Goal: Transaction & Acquisition: Book appointment/travel/reservation

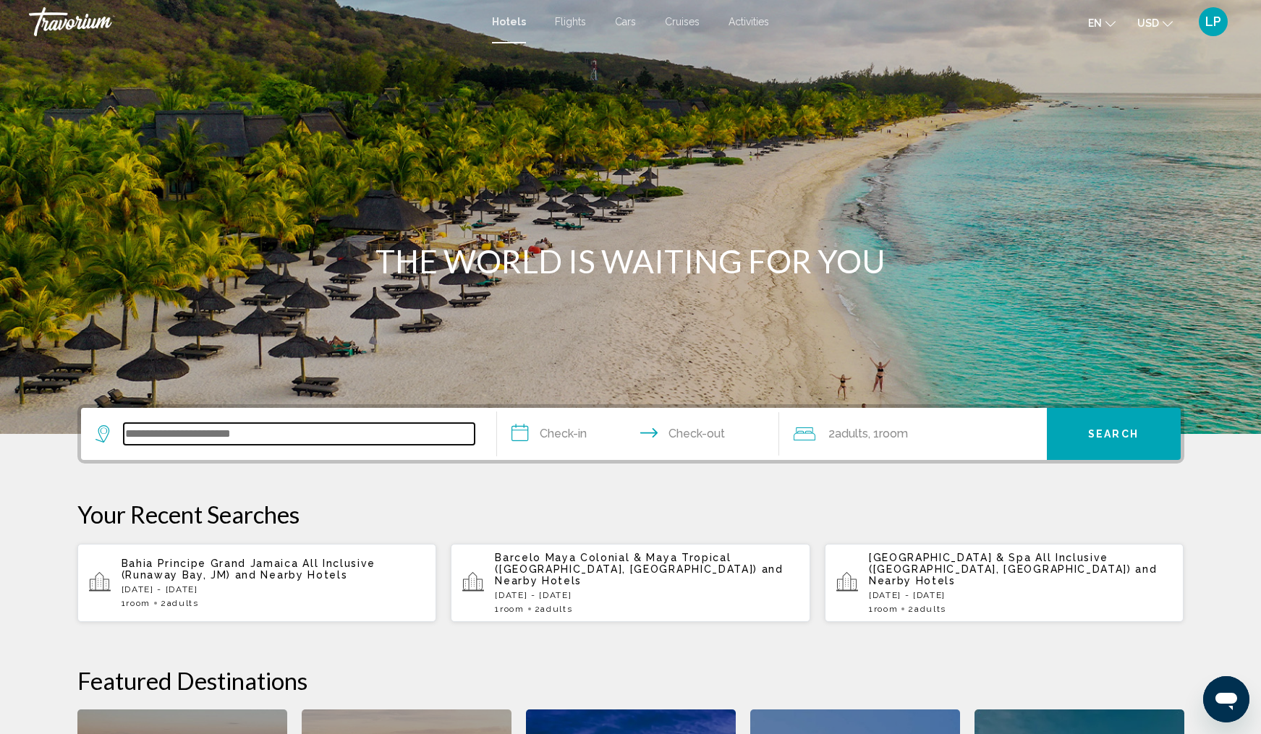
click at [176, 440] on input "Search widget" at bounding box center [299, 434] width 351 height 22
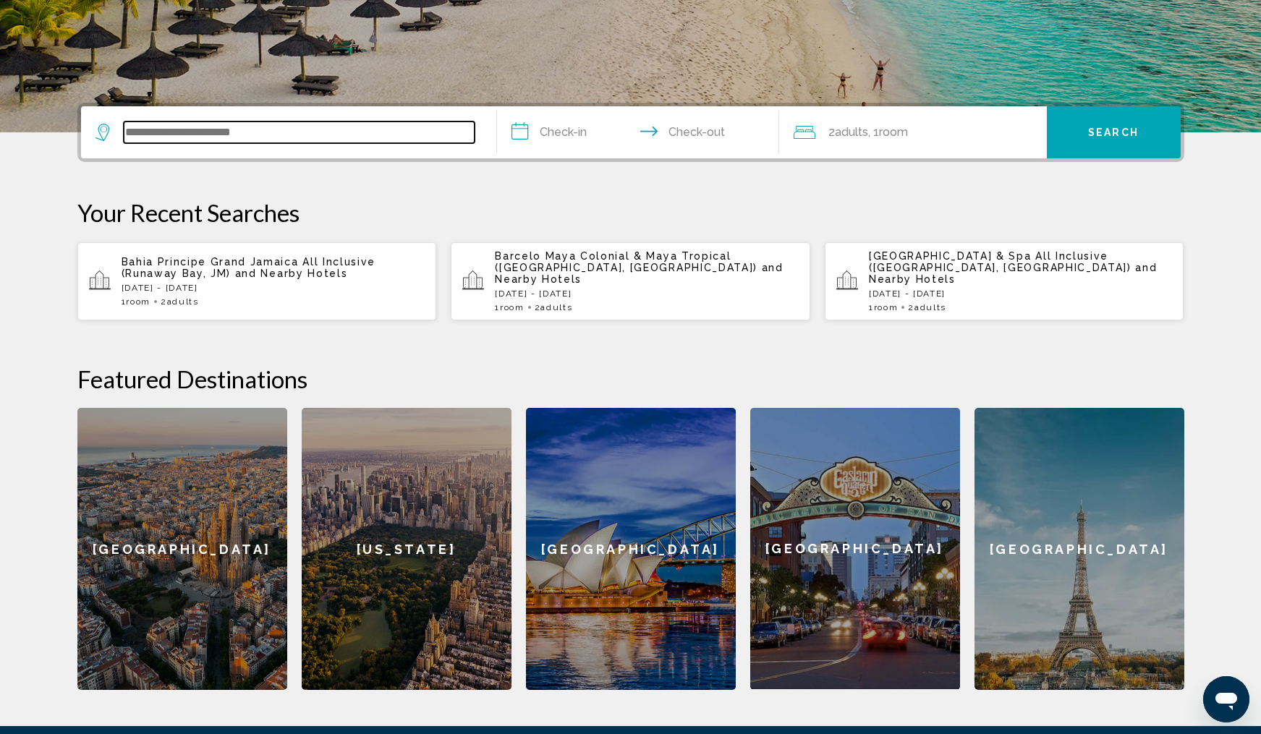
scroll to position [357, 0]
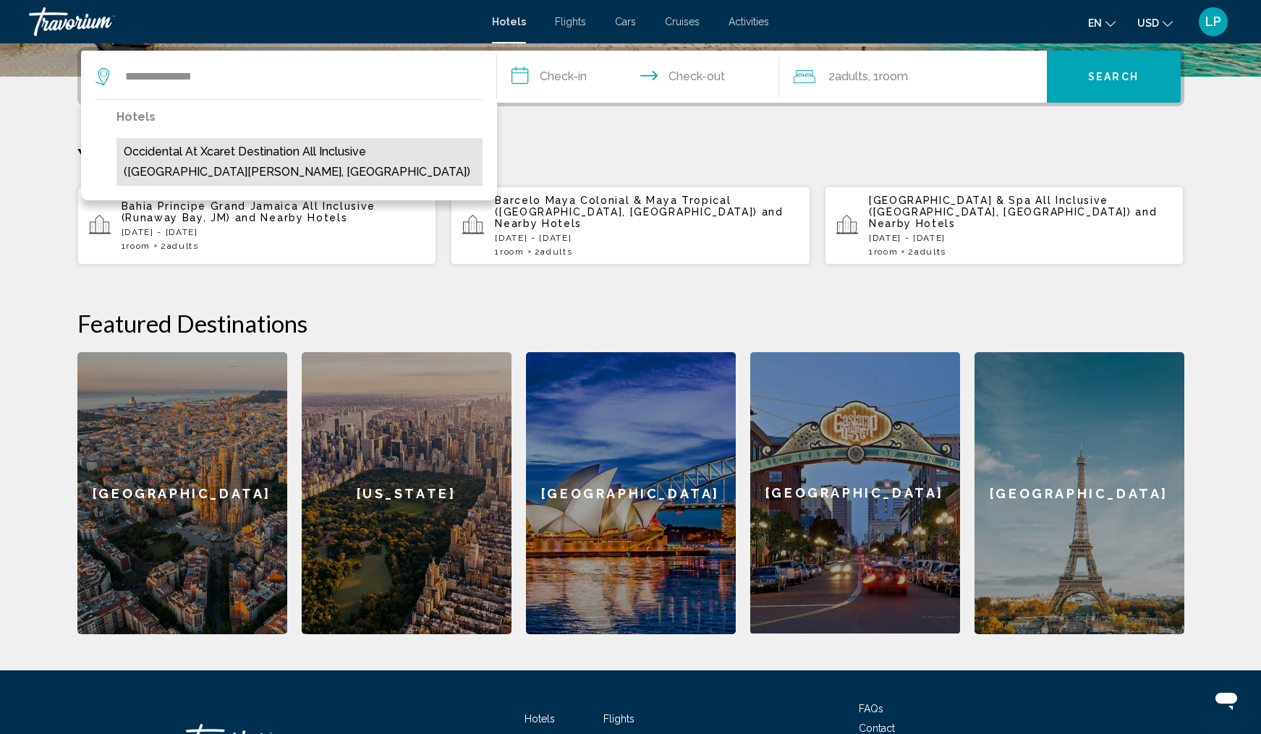
click at [322, 153] on button "Occidental at Xcaret Destination All Inclusive (Playa Del Carmen, MX)" at bounding box center [299, 162] width 366 height 48
type input "**********"
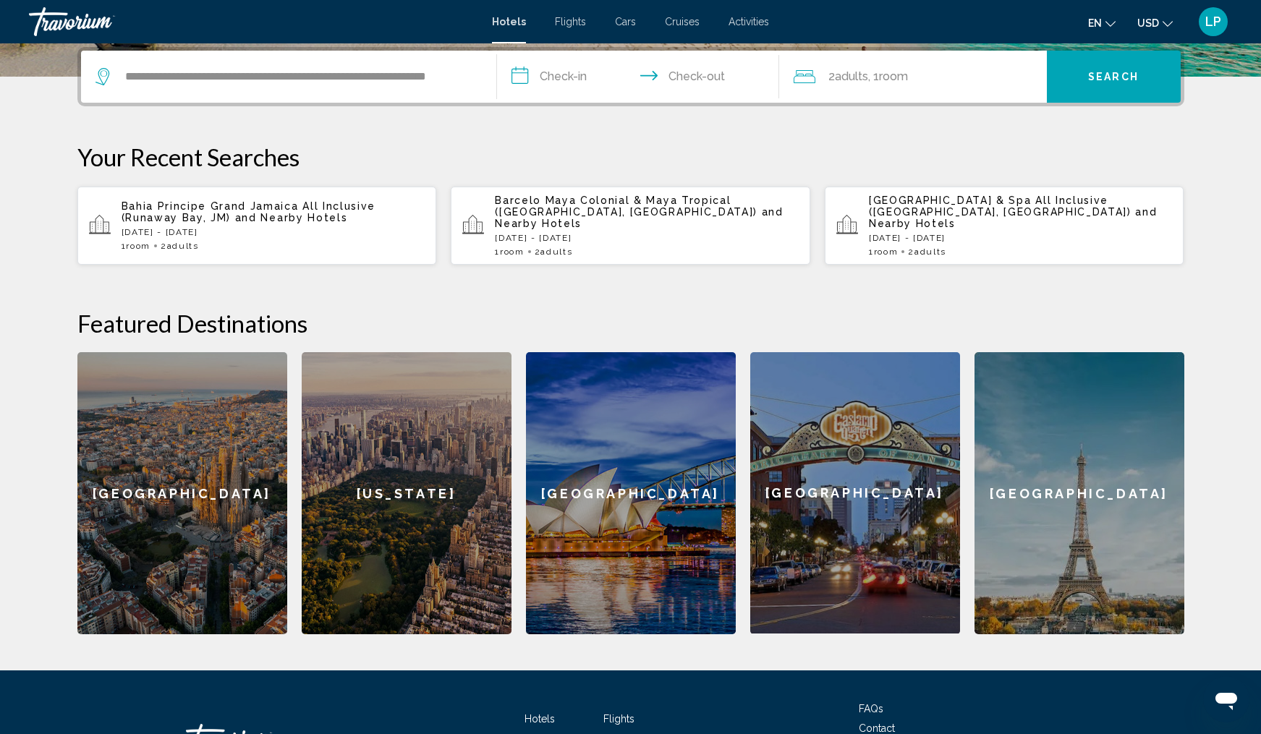
click at [553, 72] on input "**********" at bounding box center [641, 79] width 288 height 56
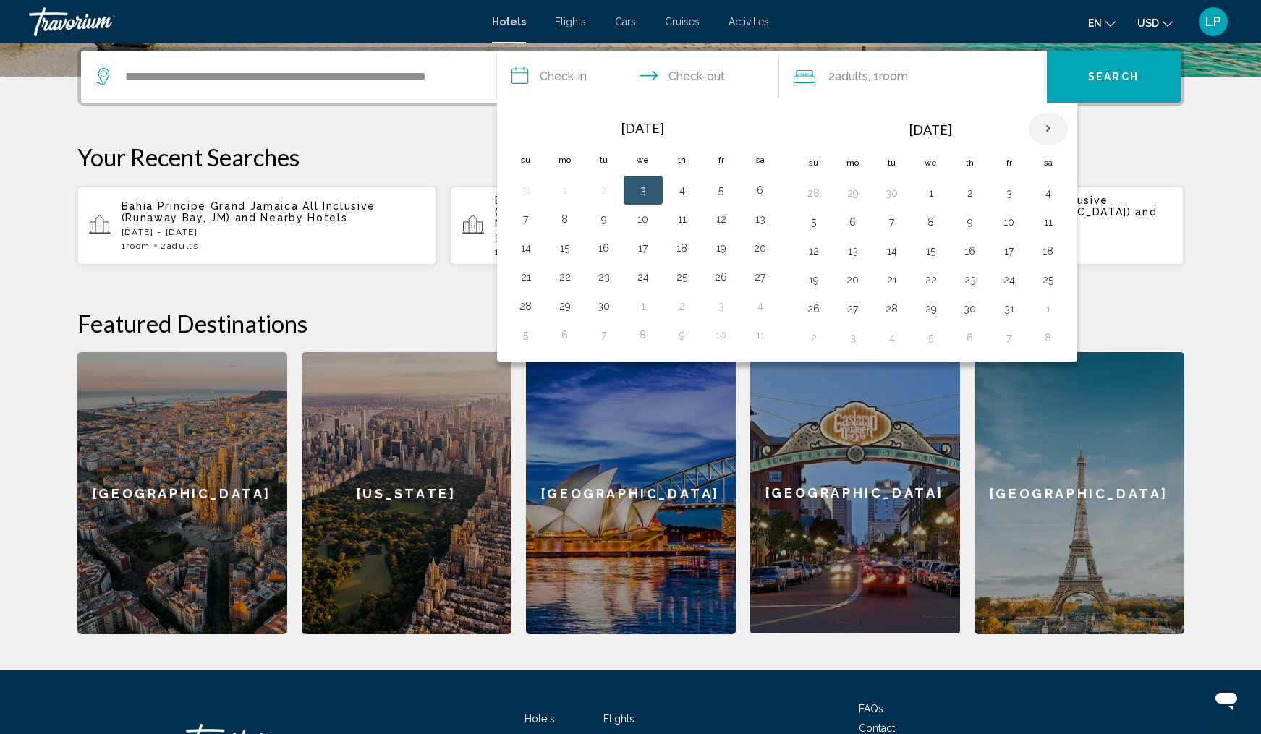
click at [1039, 122] on th "Next month" at bounding box center [1048, 129] width 39 height 32
click at [757, 309] on button "29" at bounding box center [760, 309] width 23 height 20
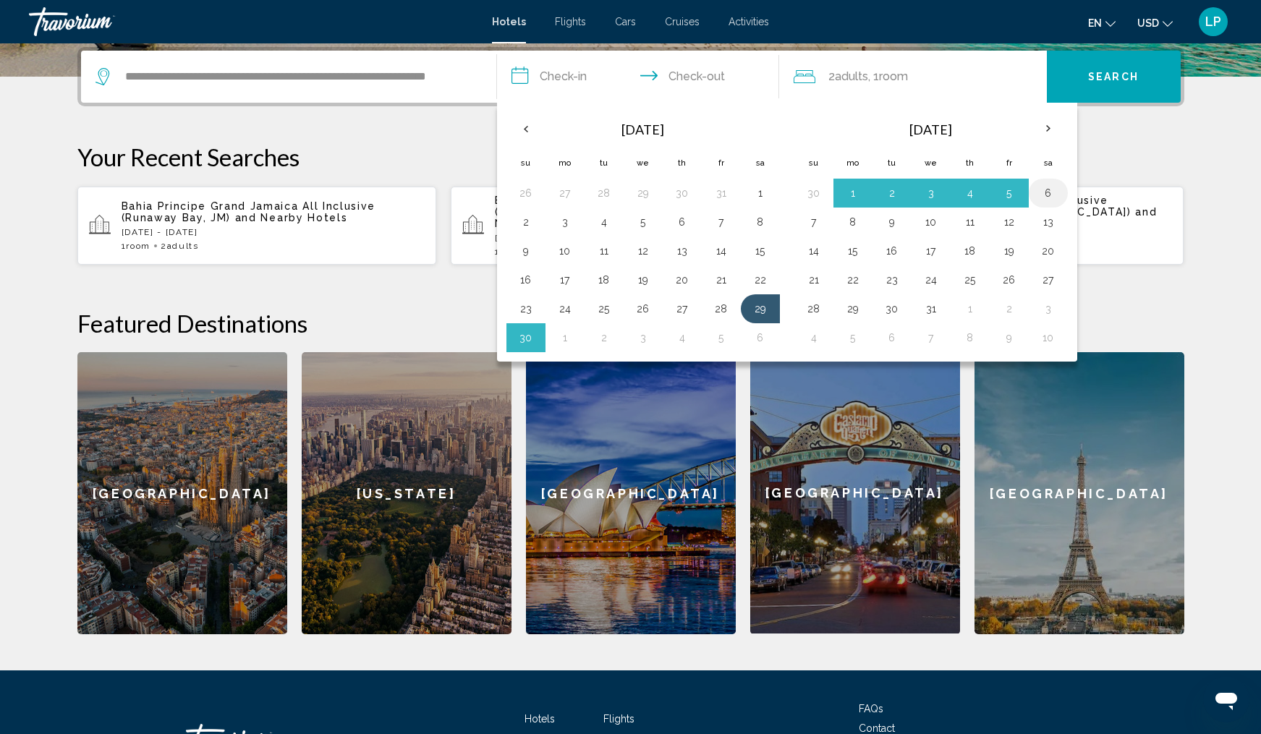
click at [1050, 188] on button "6" at bounding box center [1047, 193] width 23 height 20
type input "**********"
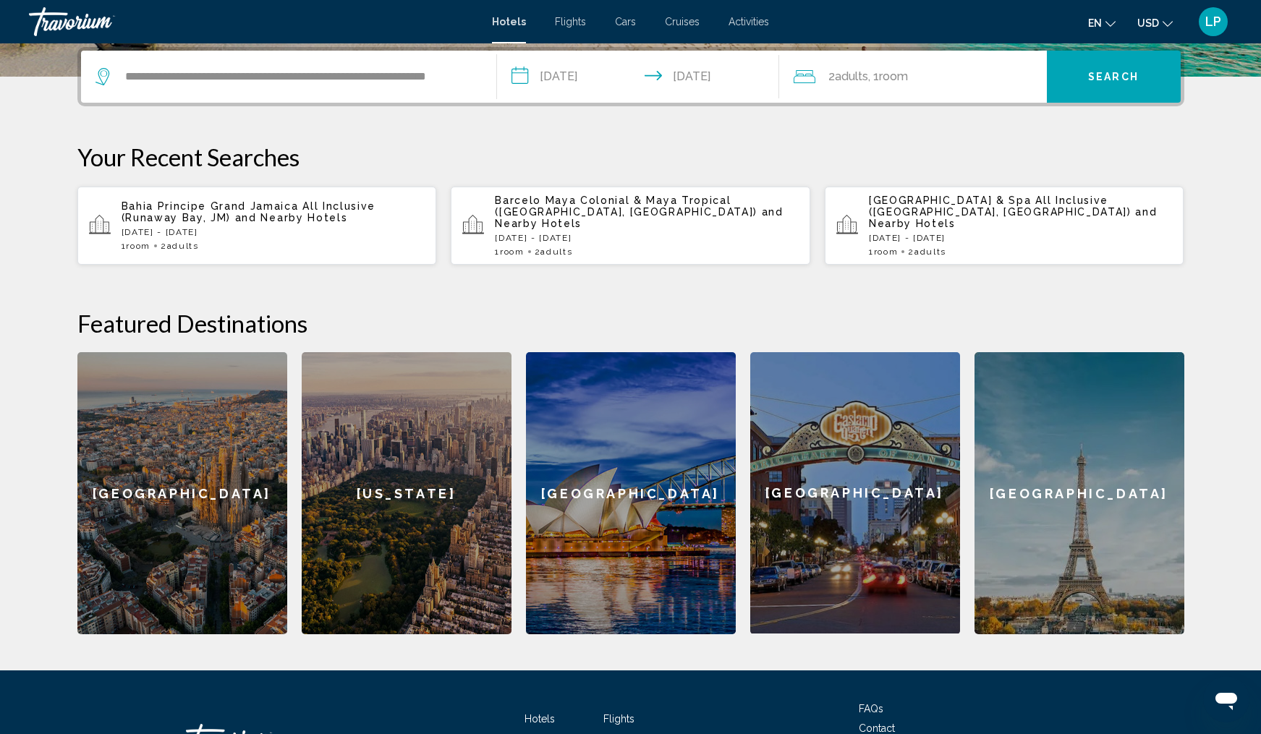
click at [900, 73] on span "Room" at bounding box center [893, 76] width 29 height 14
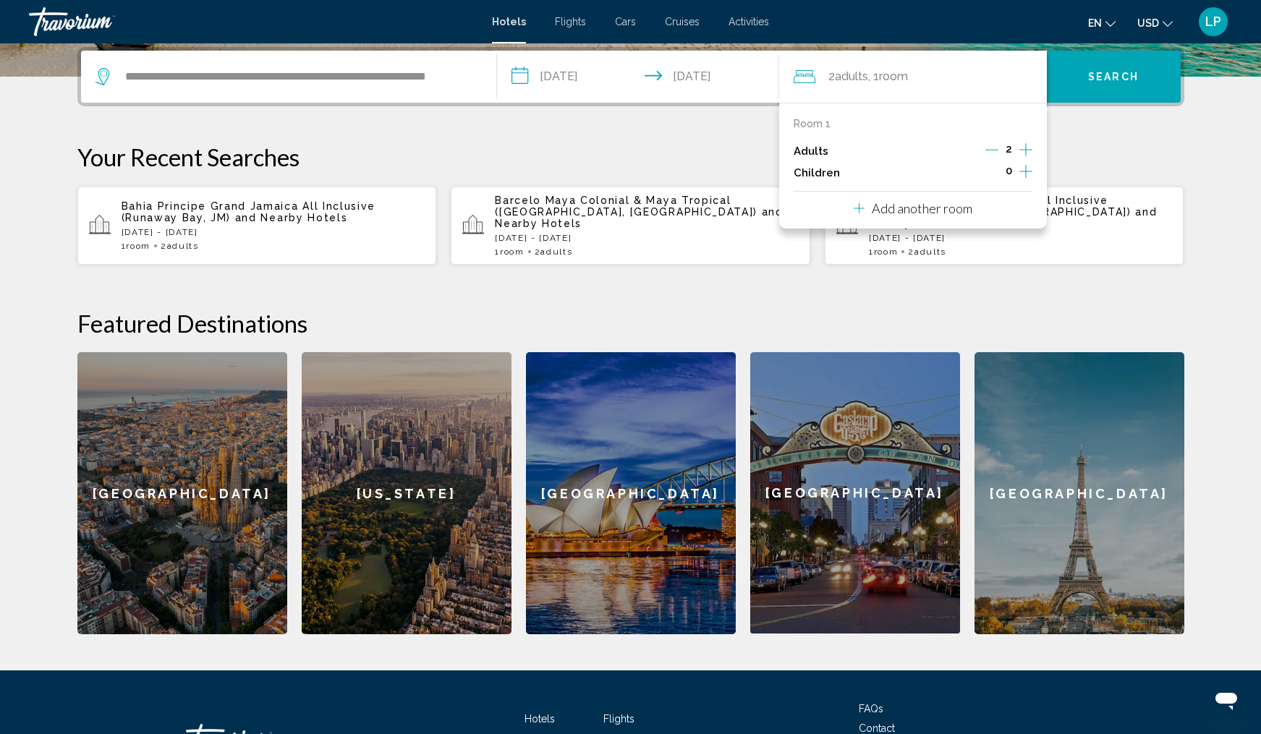
click at [1111, 73] on span "Search" at bounding box center [1113, 78] width 51 height 12
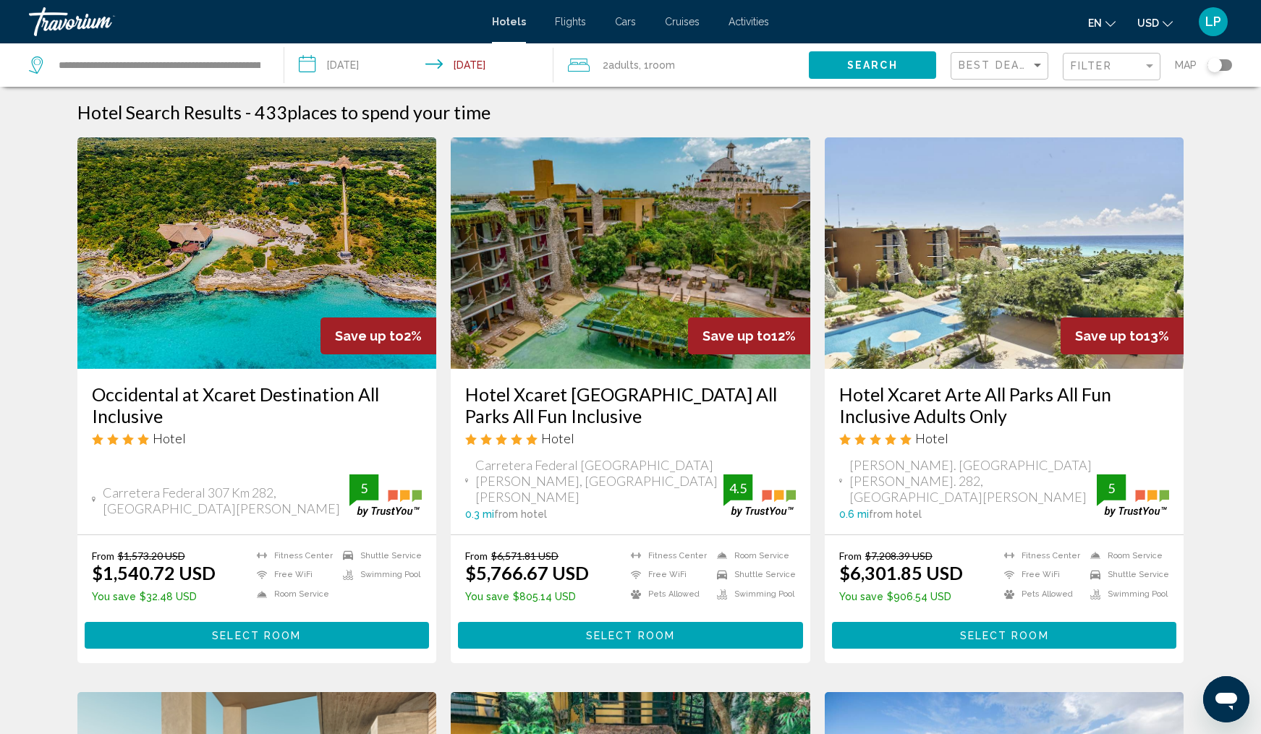
click at [191, 286] on img "Main content" at bounding box center [256, 252] width 359 height 231
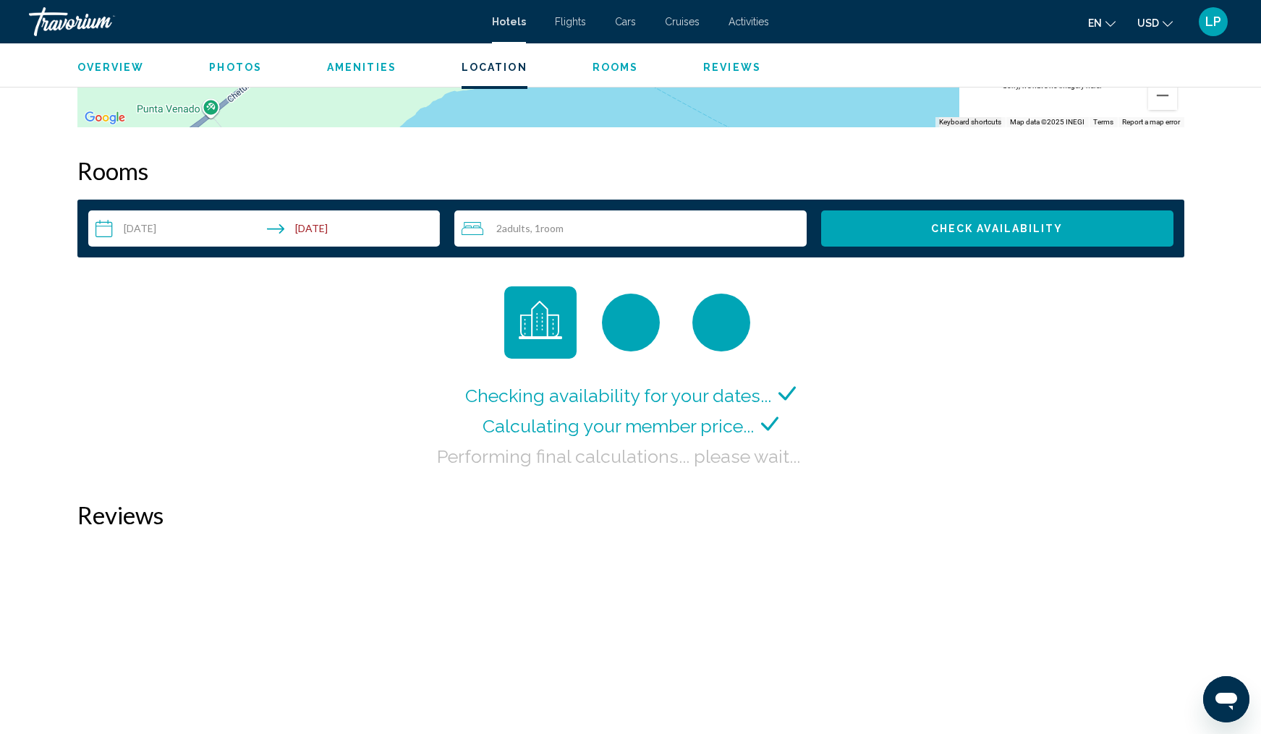
scroll to position [1744, 0]
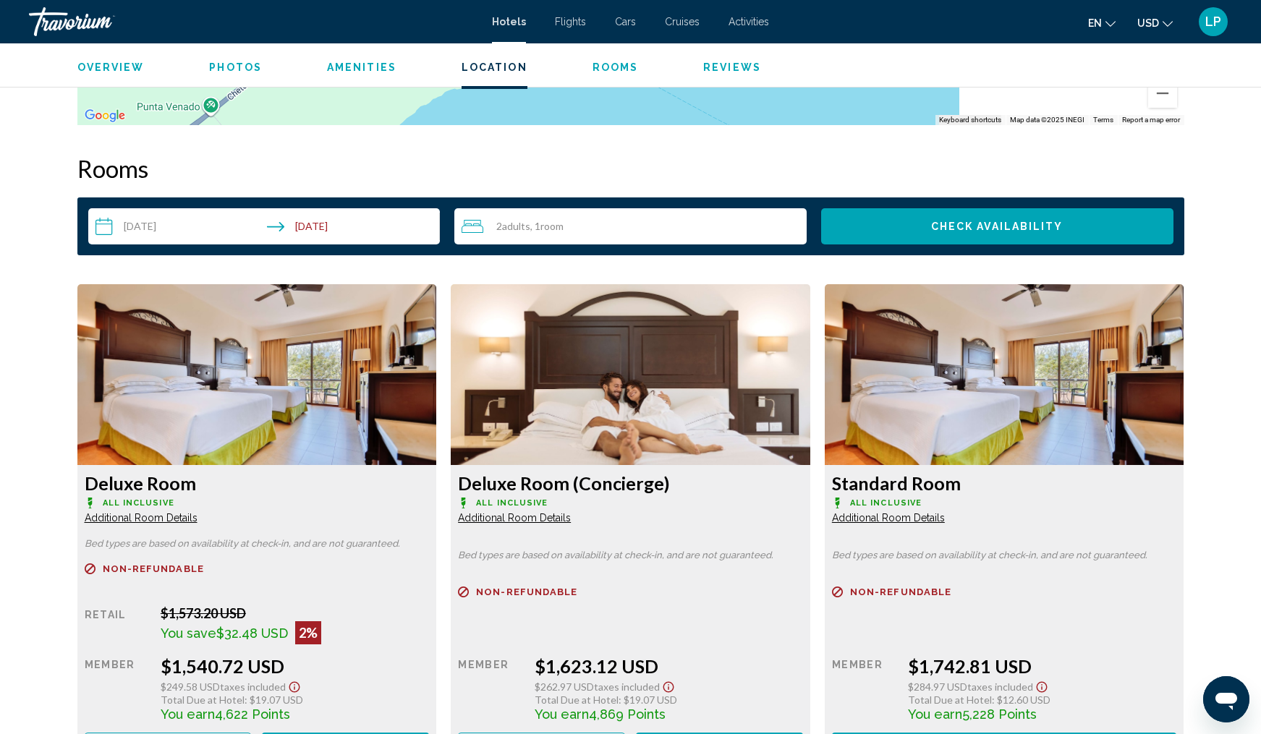
click at [574, 224] on div "2 Adult Adults , 1 Room rooms" at bounding box center [633, 226] width 345 height 17
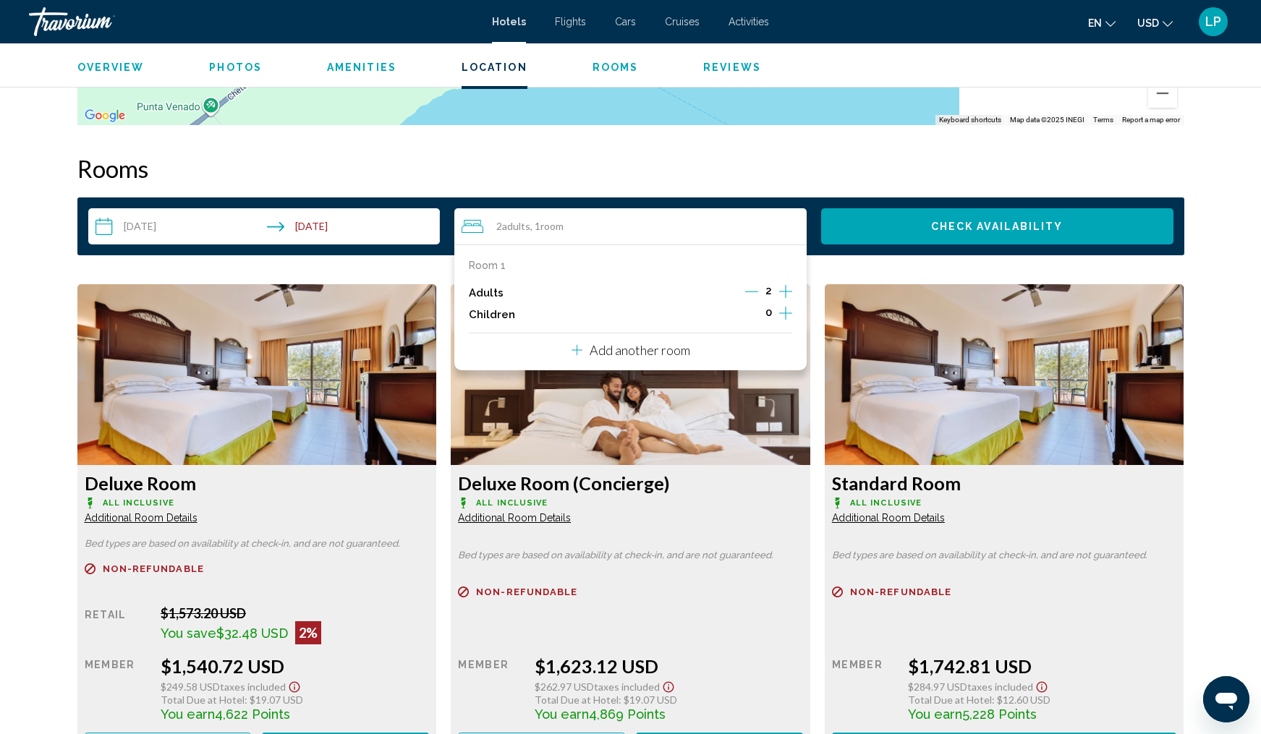
click at [786, 316] on icon "Increment children" at bounding box center [785, 313] width 13 height 13
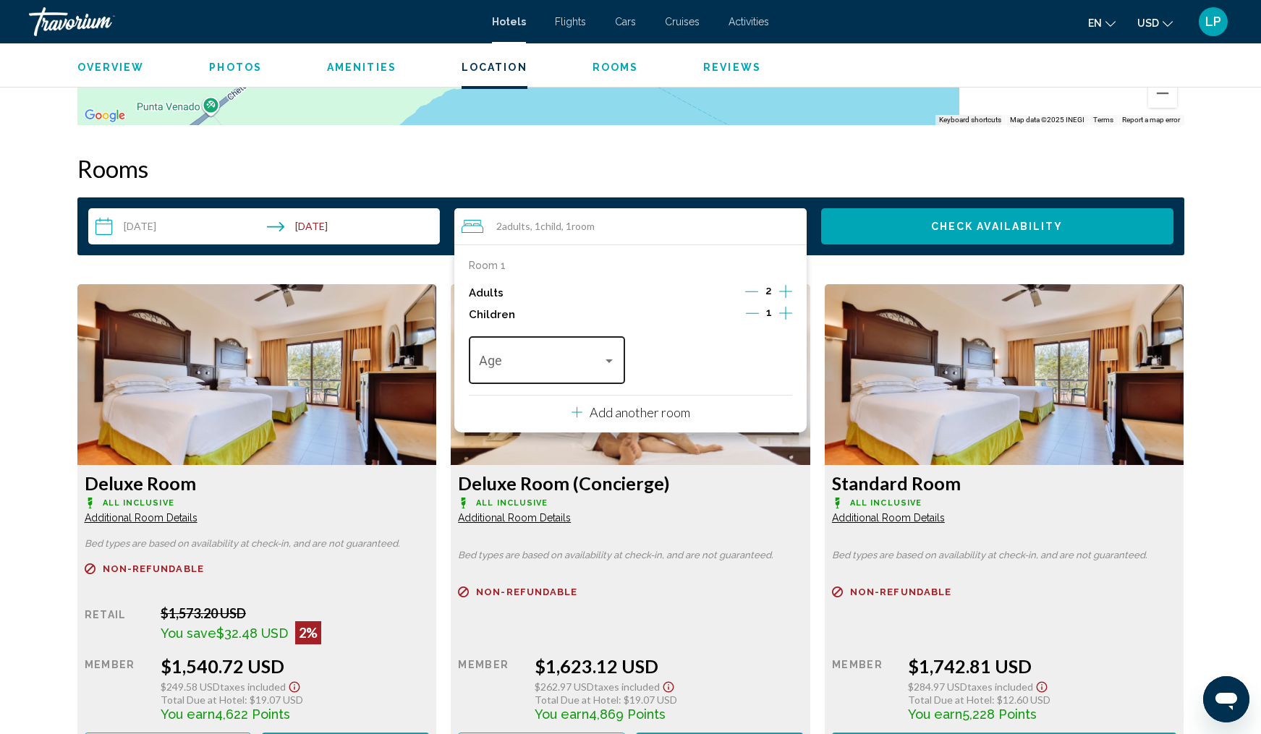
click at [605, 364] on div "Travelers: 2 adults, 1 child" at bounding box center [609, 361] width 13 height 12
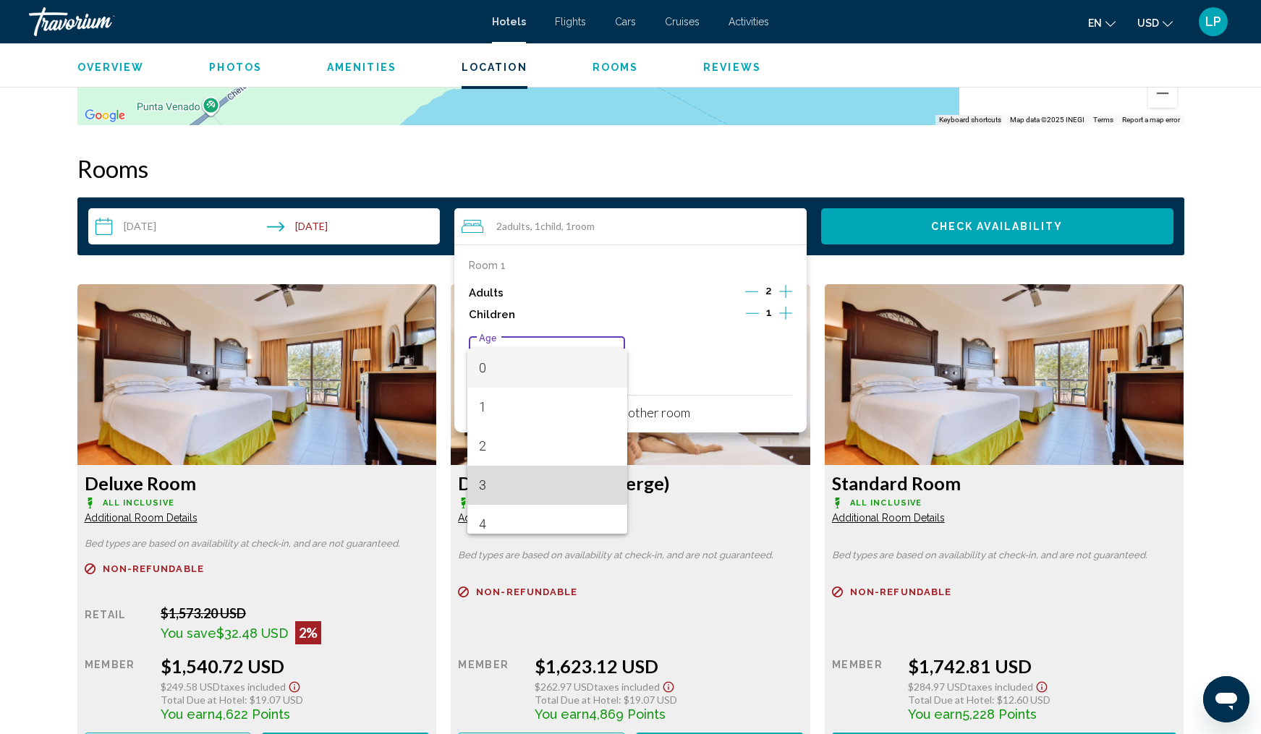
click at [541, 483] on span "3" at bounding box center [547, 485] width 137 height 39
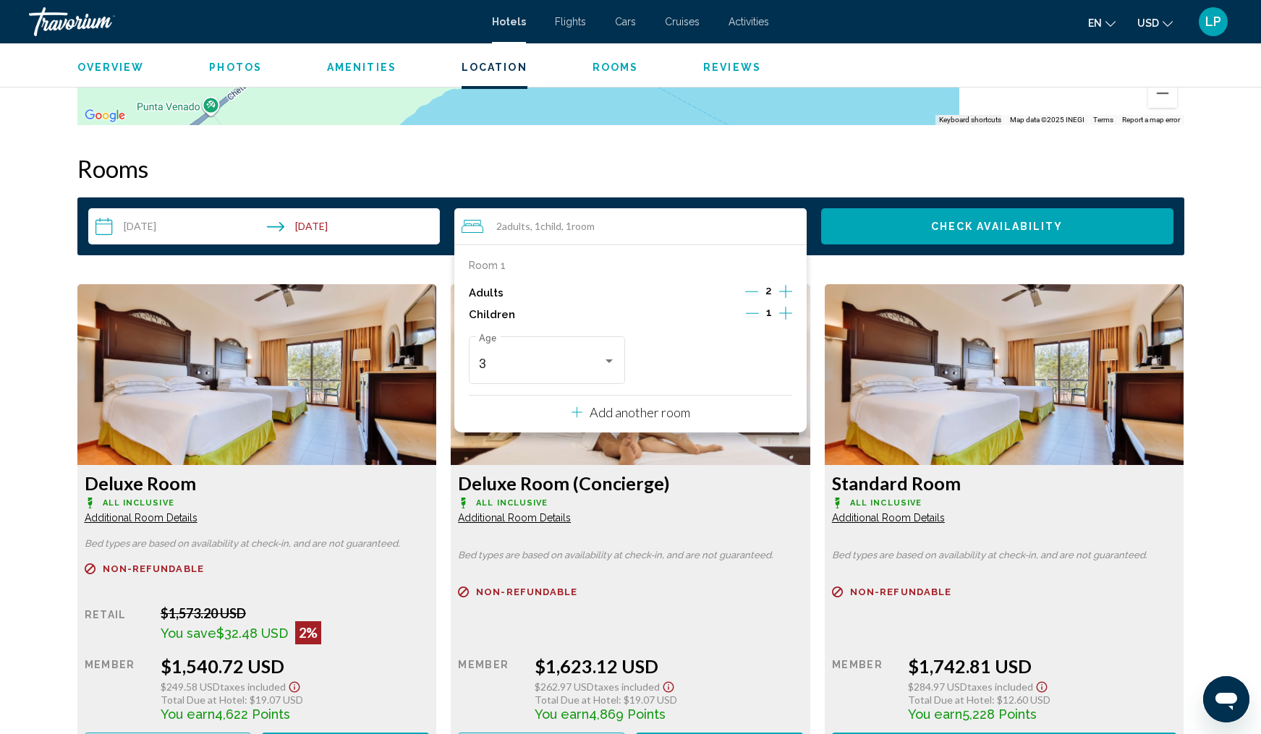
click at [927, 231] on button "Check Availability" at bounding box center [997, 226] width 352 height 36
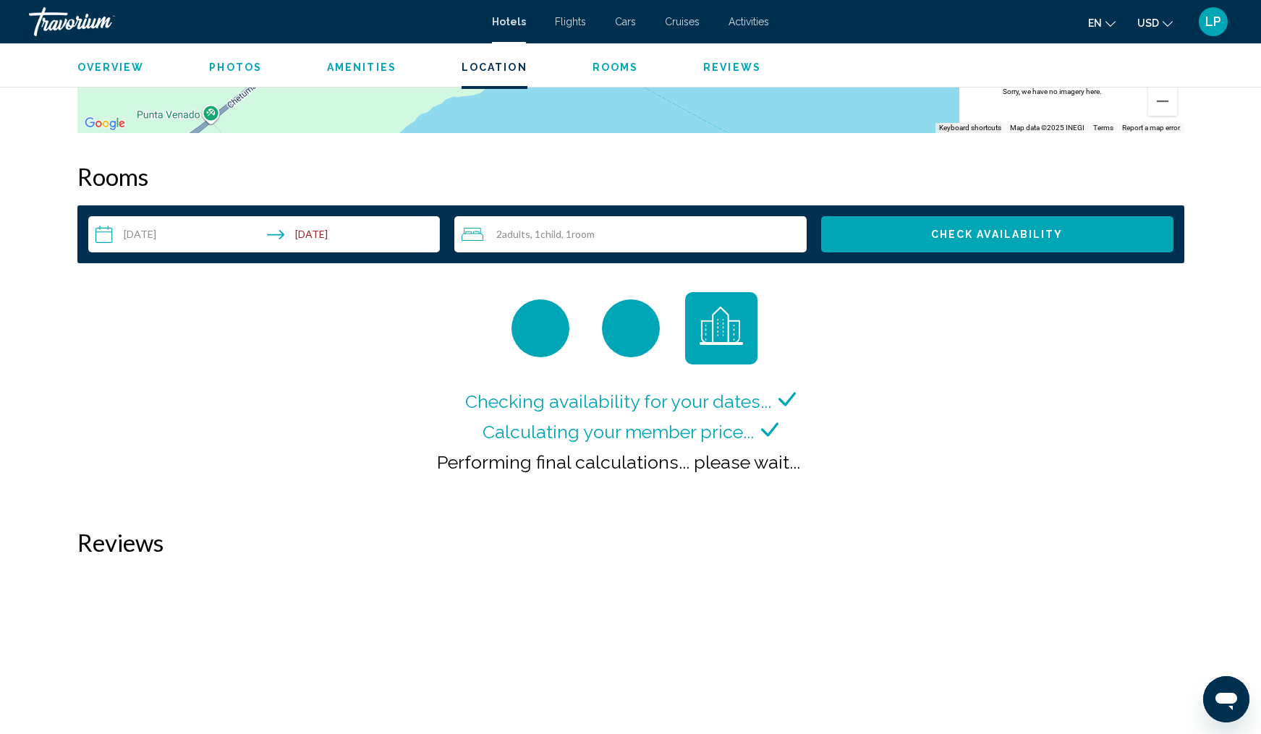
scroll to position [1732, 0]
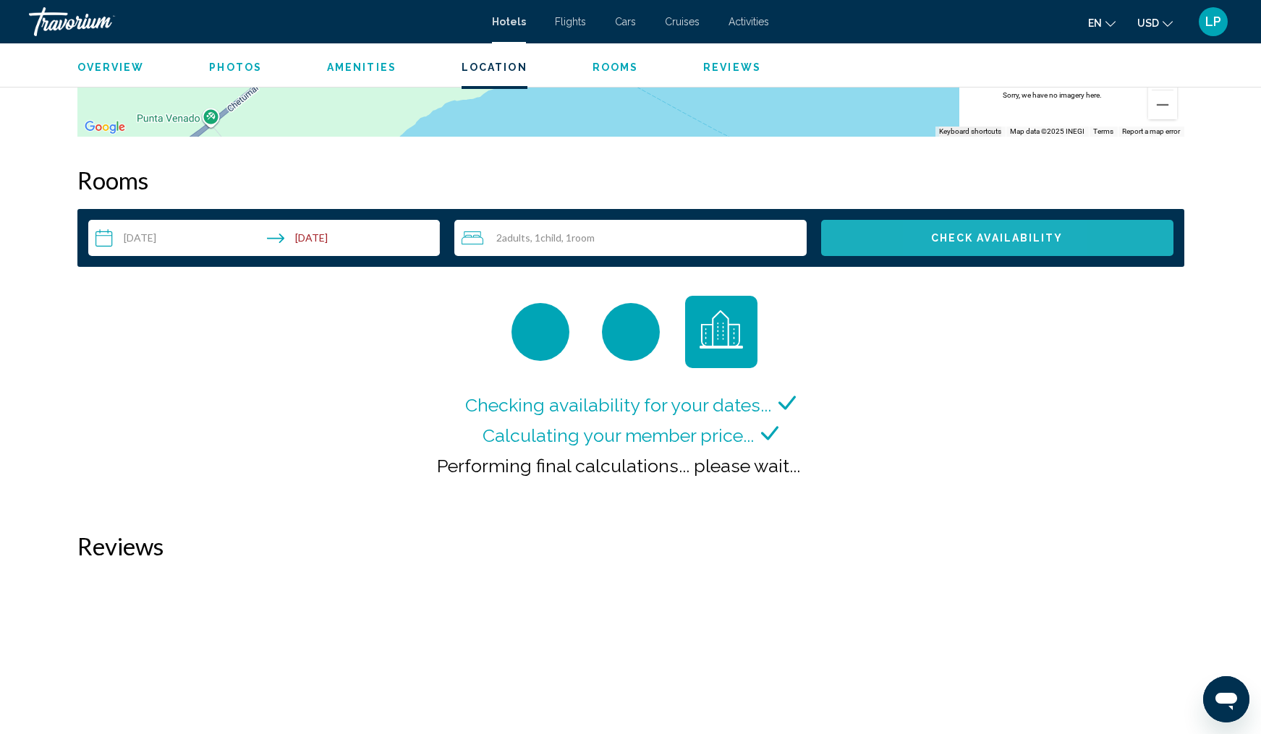
click at [946, 243] on span "Check Availability" at bounding box center [997, 239] width 132 height 12
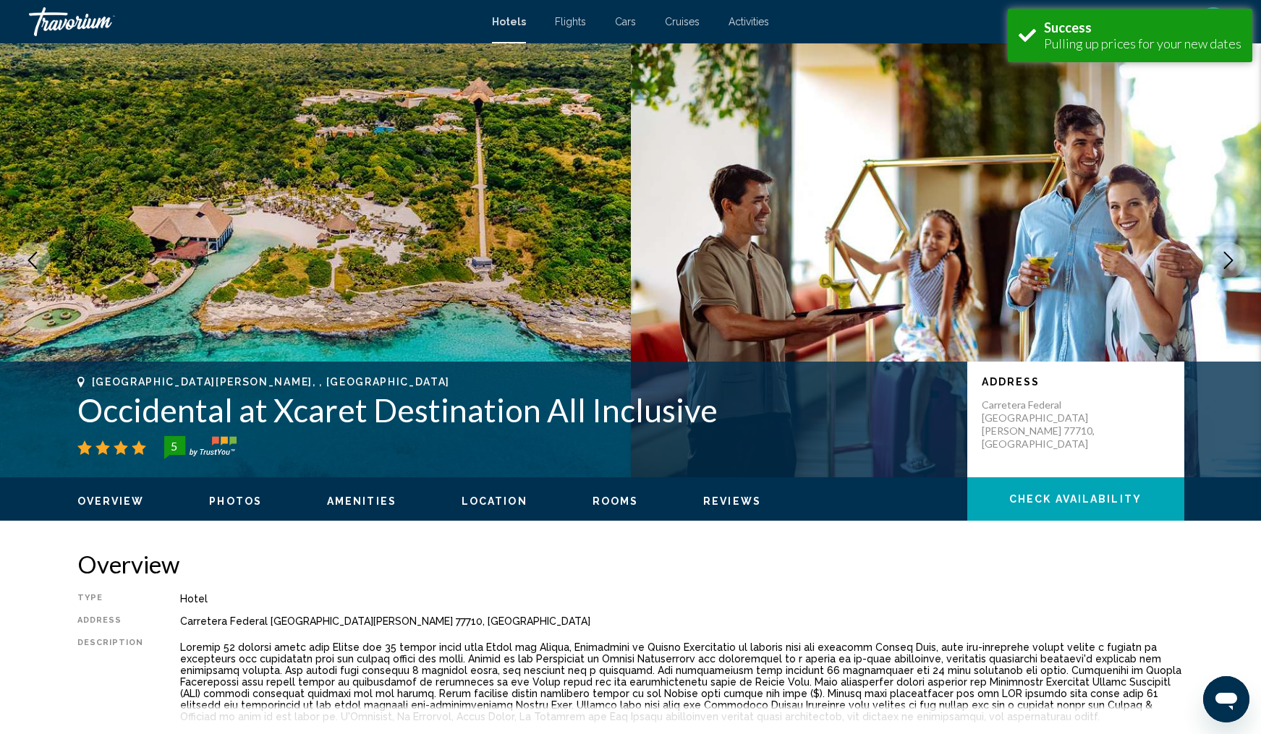
scroll to position [1810, 0]
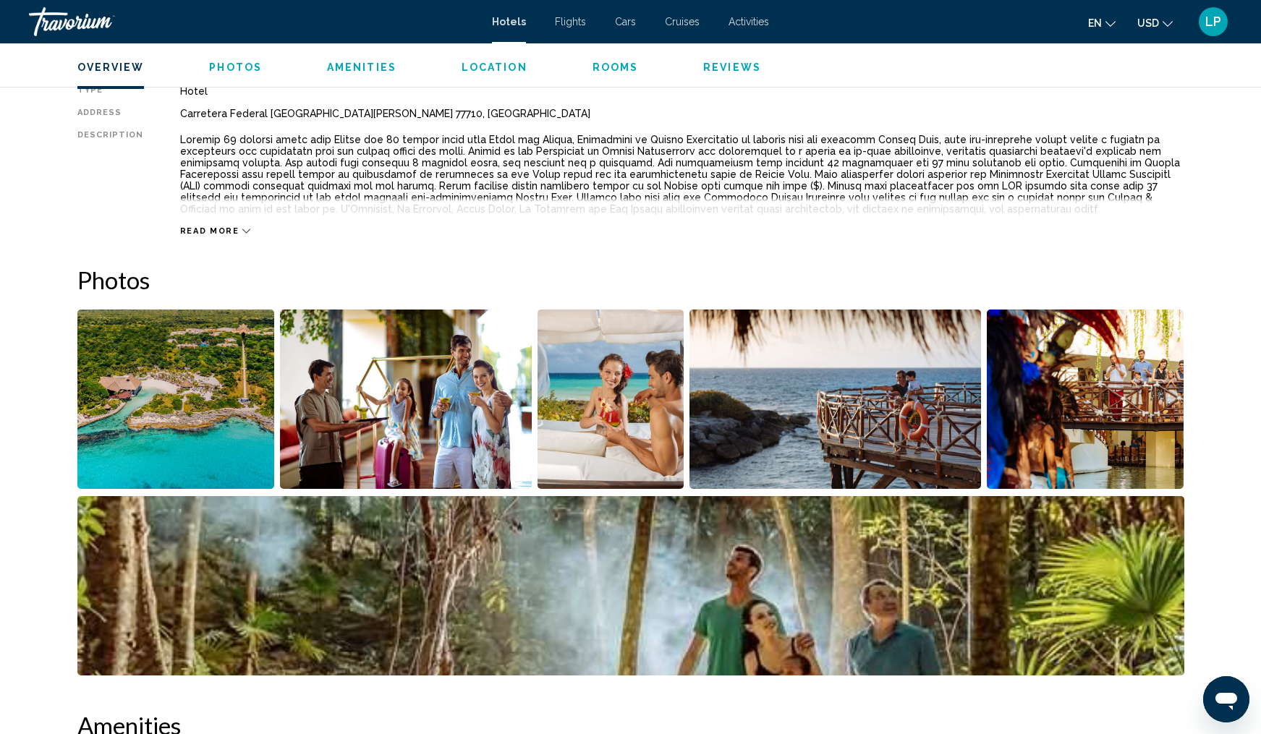
scroll to position [523, 0]
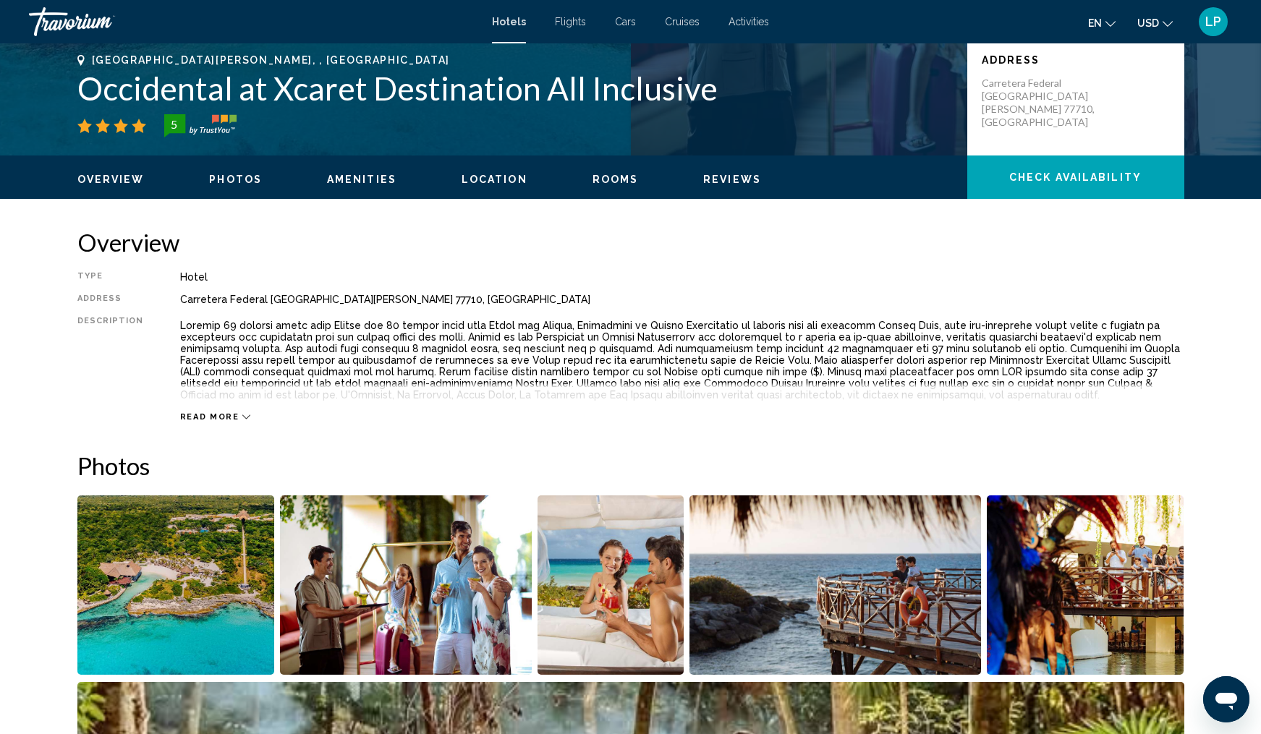
click at [231, 176] on span "Photos" at bounding box center [235, 180] width 53 height 12
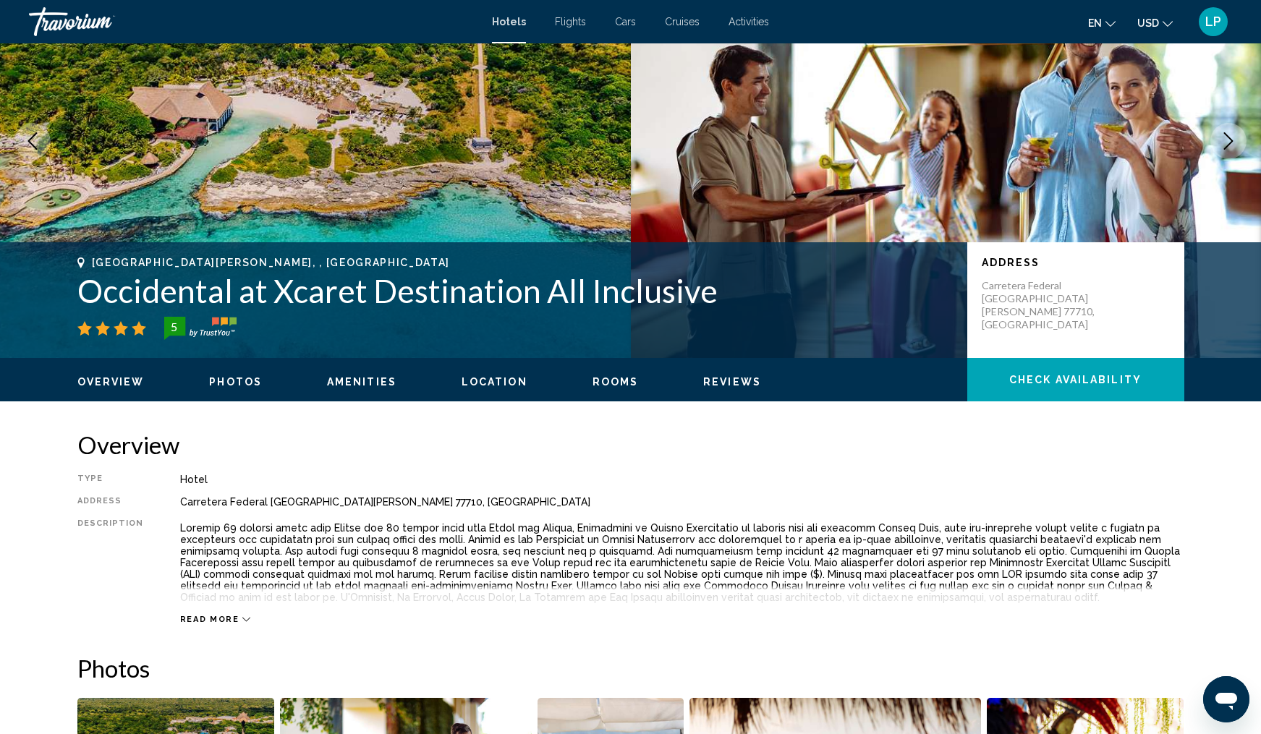
scroll to position [118, 0]
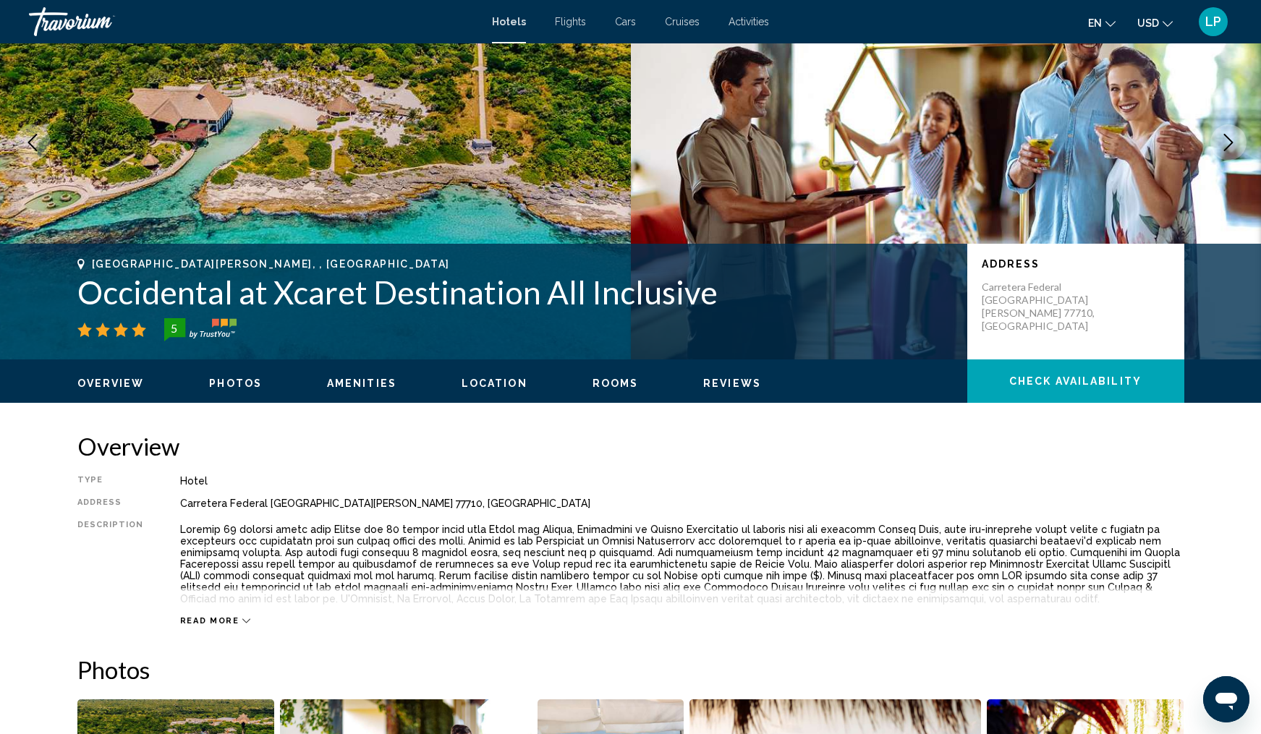
drag, startPoint x: 81, startPoint y: 292, endPoint x: 587, endPoint y: 273, distance: 506.0
click at [587, 273] on div "[GEOGRAPHIC_DATA][PERSON_NAME], , [GEOGRAPHIC_DATA] at Xcaret Destination All I…" at bounding box center [514, 299] width 875 height 83
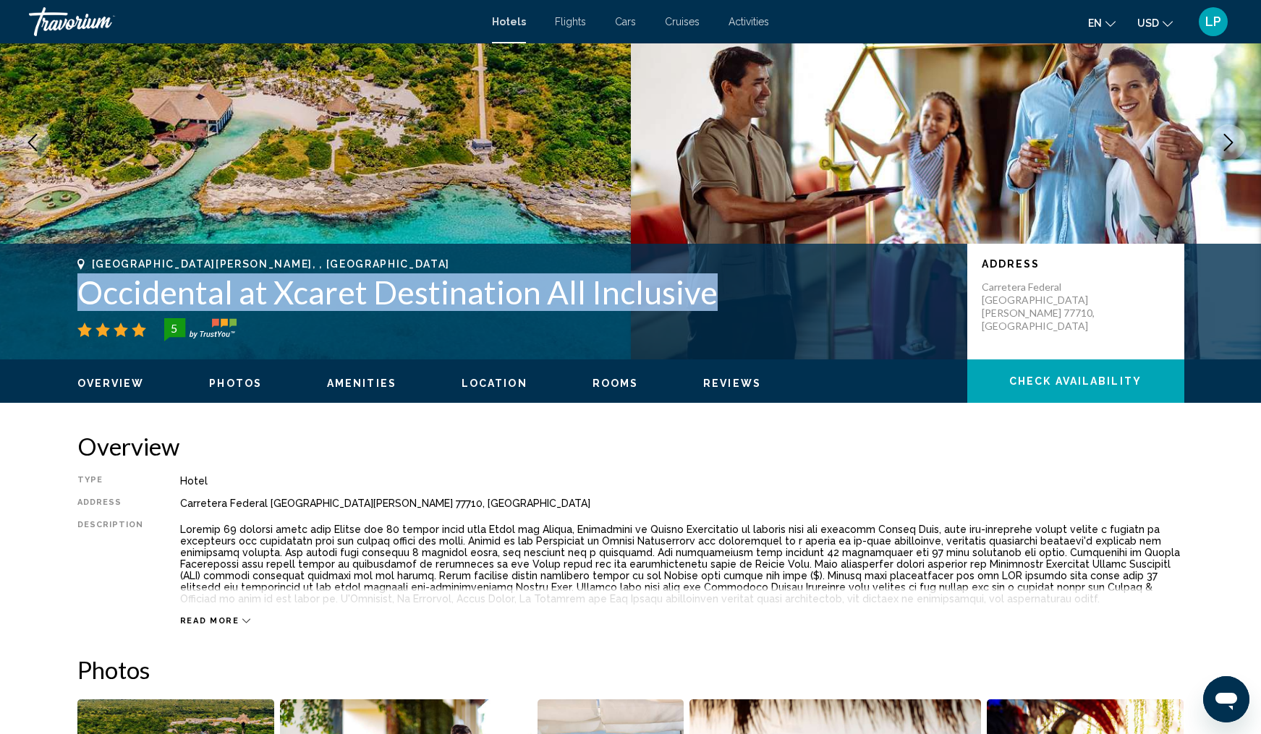
drag, startPoint x: 703, startPoint y: 299, endPoint x: 82, endPoint y: 299, distance: 621.3
click at [82, 299] on h1 "Occidental at Xcaret Destination All Inclusive" at bounding box center [514, 292] width 875 height 38
copy h1 "Occidental at Xcaret Destination All Inclusive"
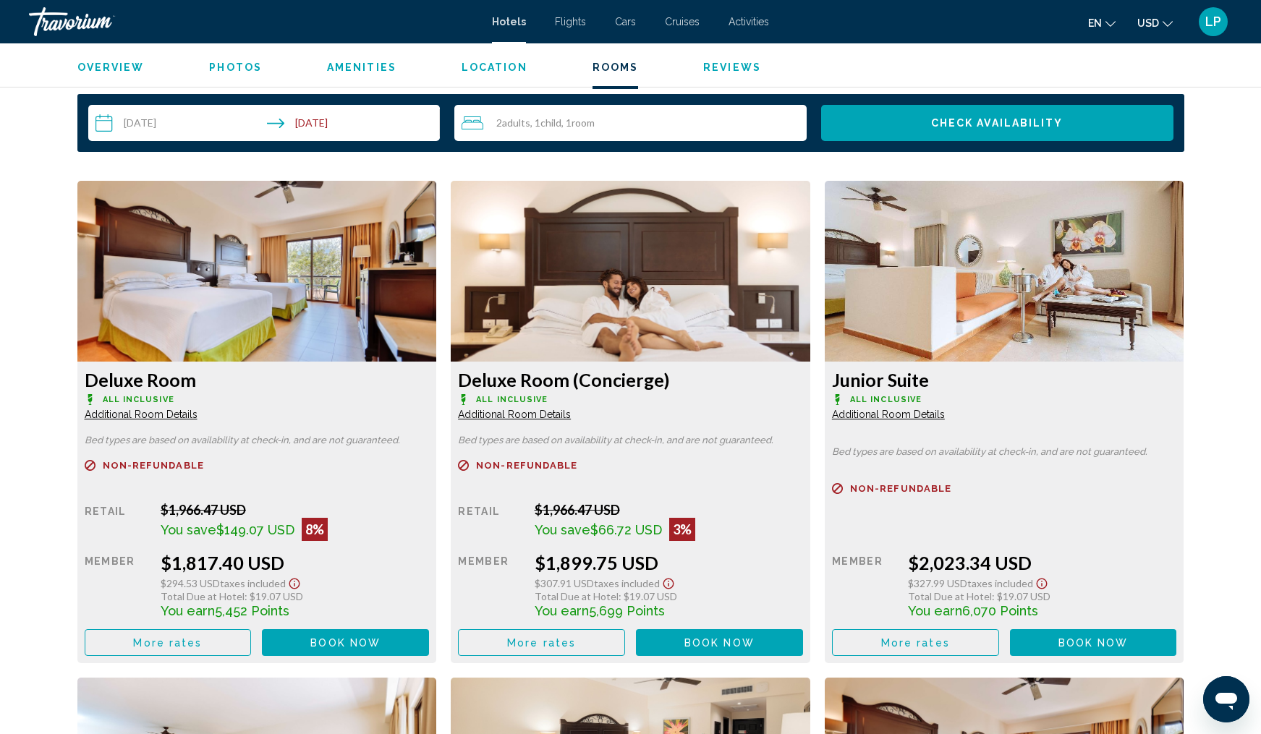
scroll to position [1855, 0]
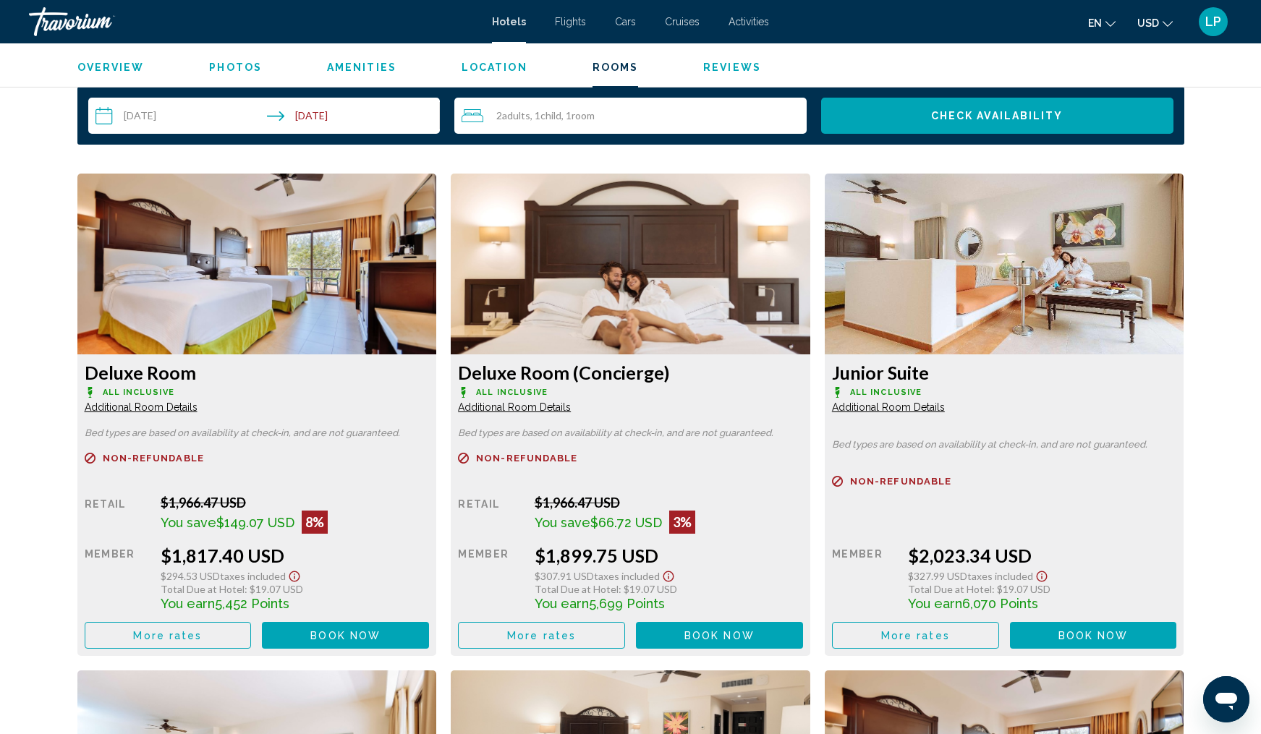
click at [587, 117] on span "Room" at bounding box center [582, 115] width 23 height 12
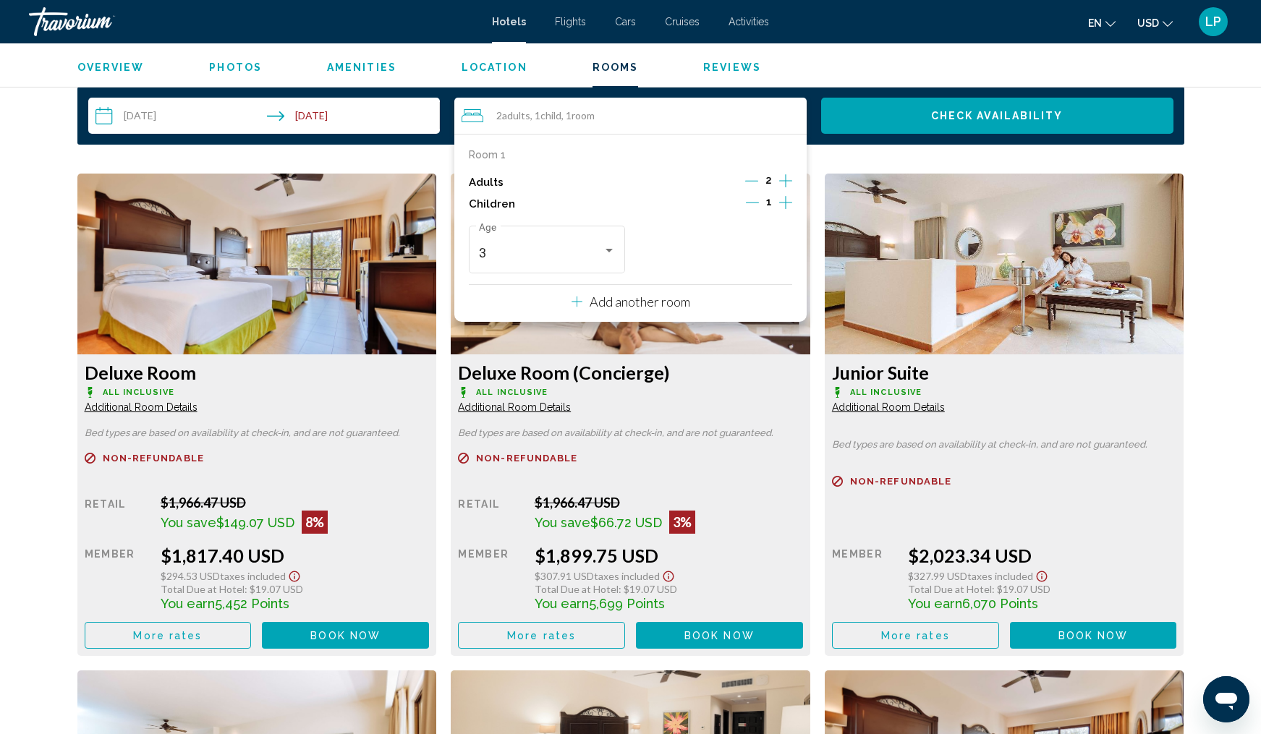
click at [788, 205] on icon "Increment children" at bounding box center [785, 202] width 13 height 17
click at [775, 252] on div "Travelers: 2 adults, 2 children" at bounding box center [775, 251] width 7 height 4
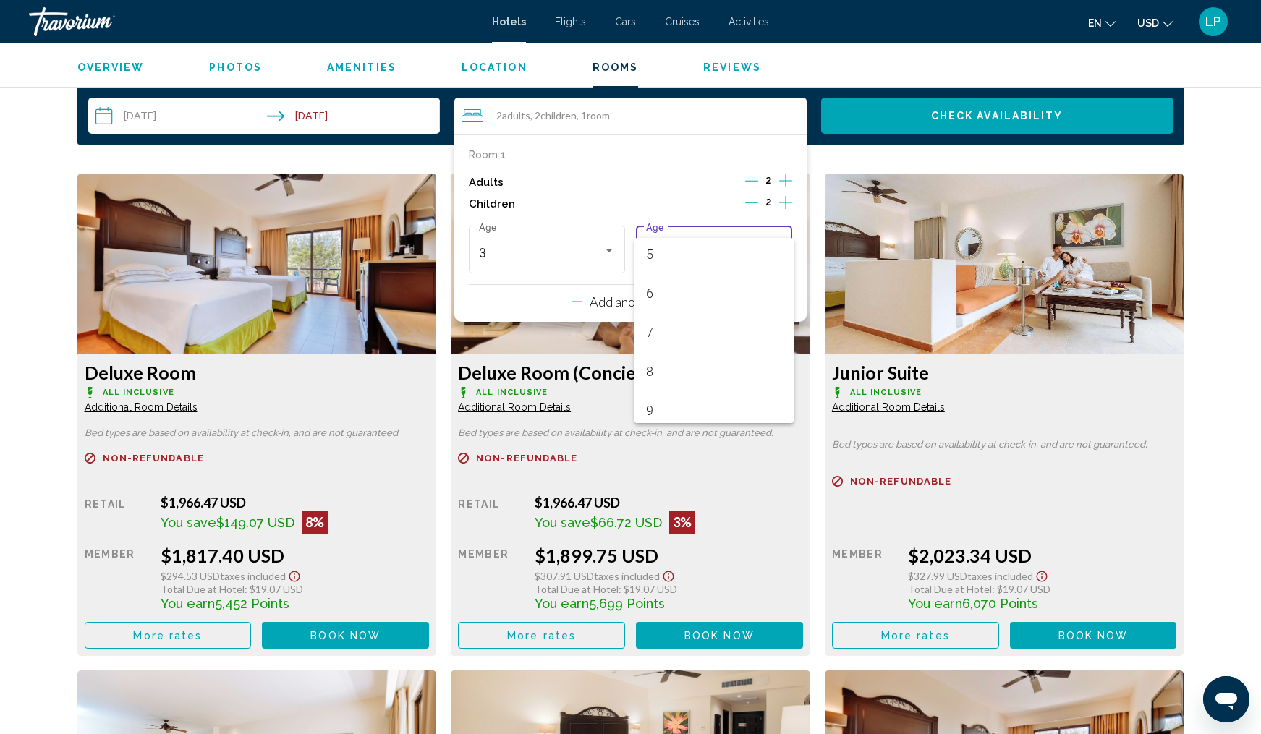
scroll to position [194, 0]
click at [731, 412] on span "9" at bounding box center [714, 415] width 137 height 39
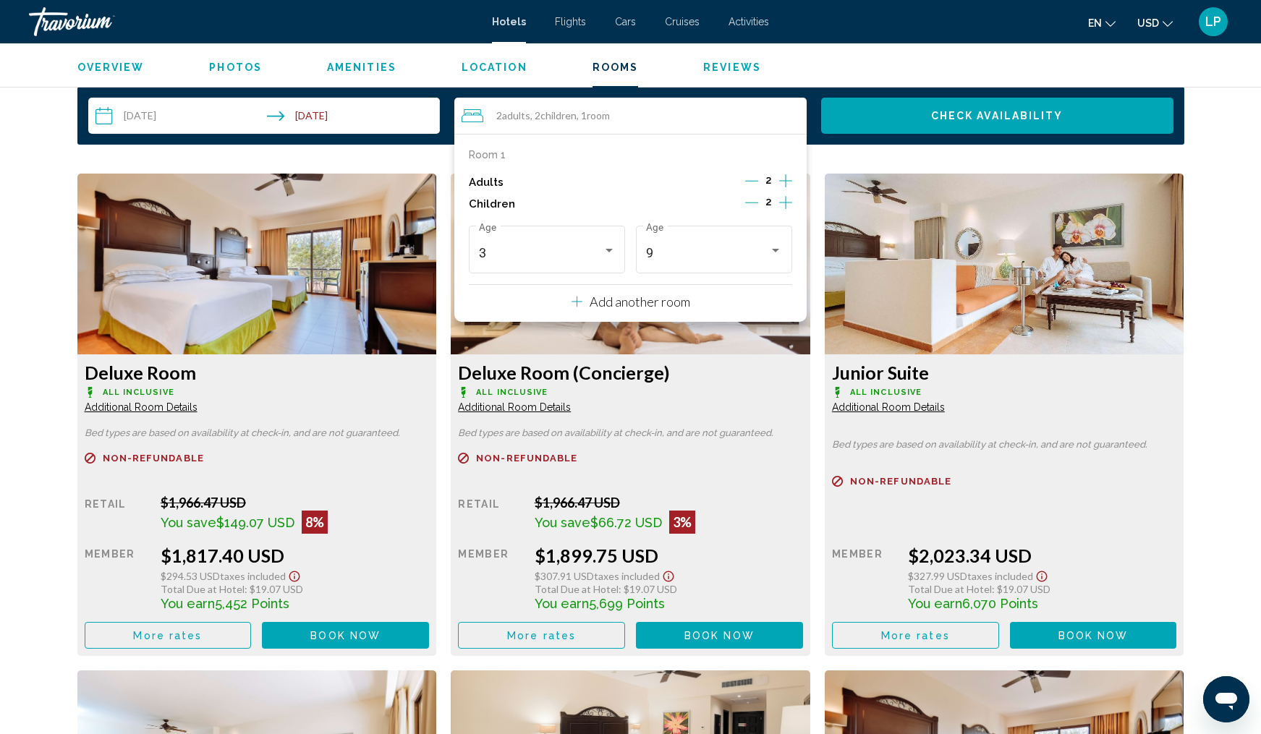
click at [784, 203] on icon "Increment children" at bounding box center [785, 202] width 13 height 17
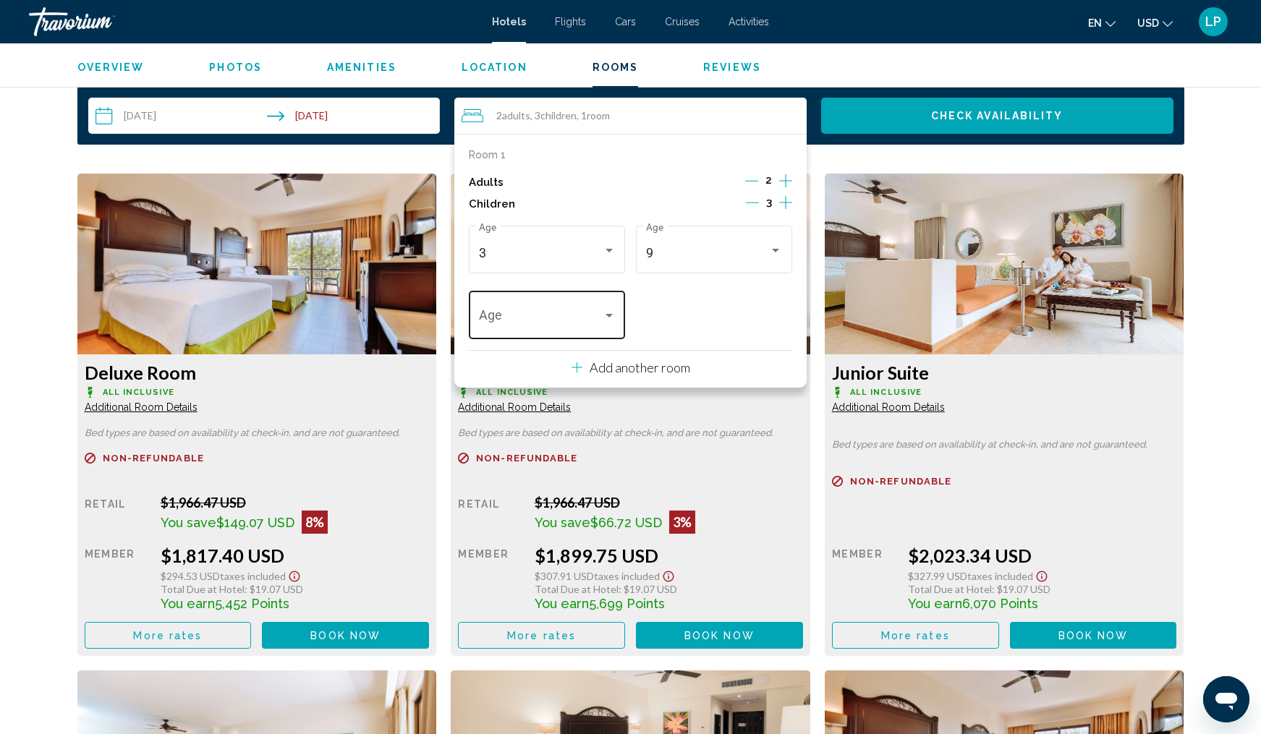
click at [616, 317] on div "Age" at bounding box center [547, 313] width 156 height 51
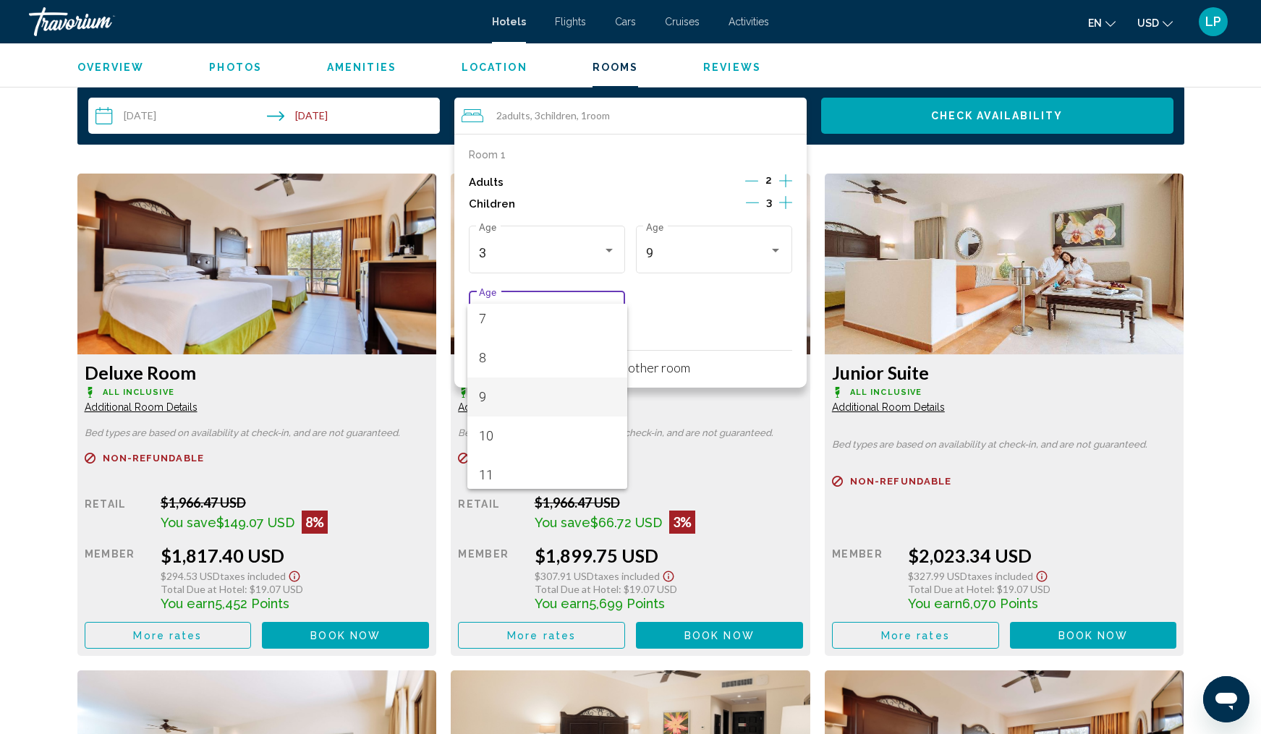
scroll to position [297, 0]
click at [571, 449] on span "11" at bounding box center [547, 456] width 137 height 39
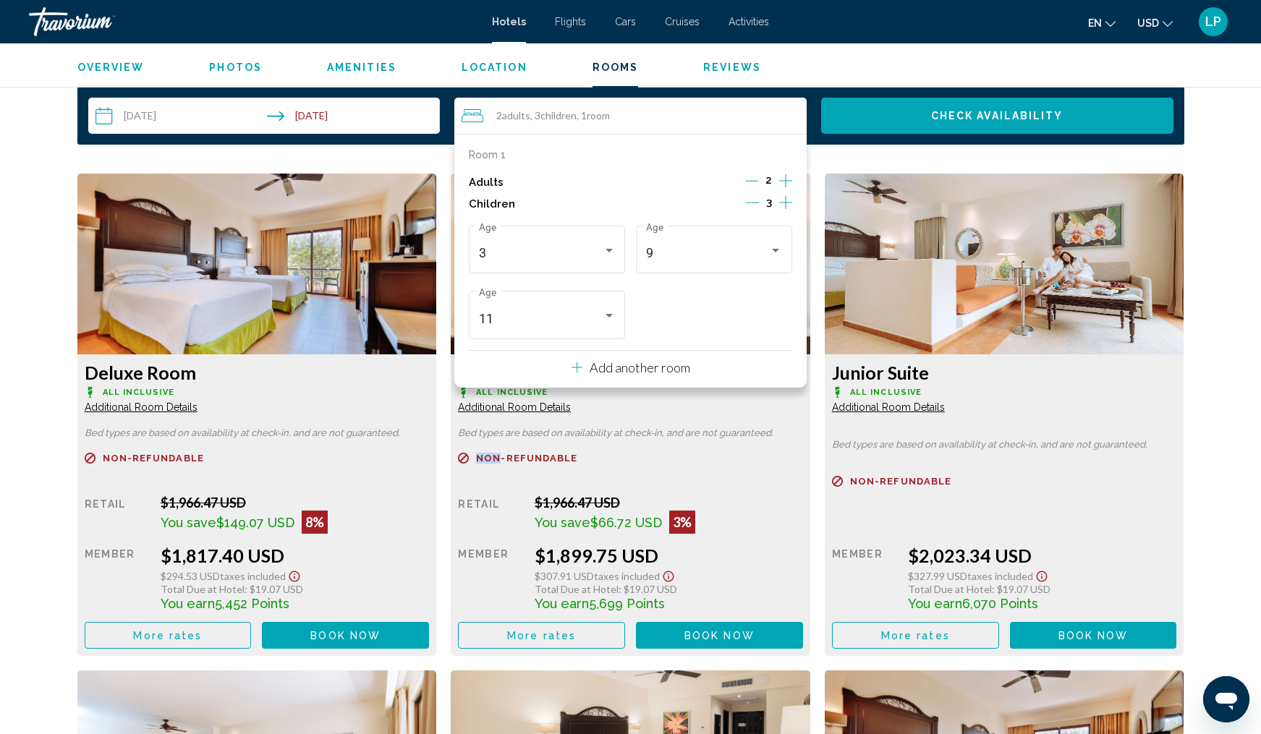
click at [437, 449] on div "Deluxe Room (Concierge) All Inclusive Additional Room Details Bed types are bas…" at bounding box center [256, 505] width 359 height 302
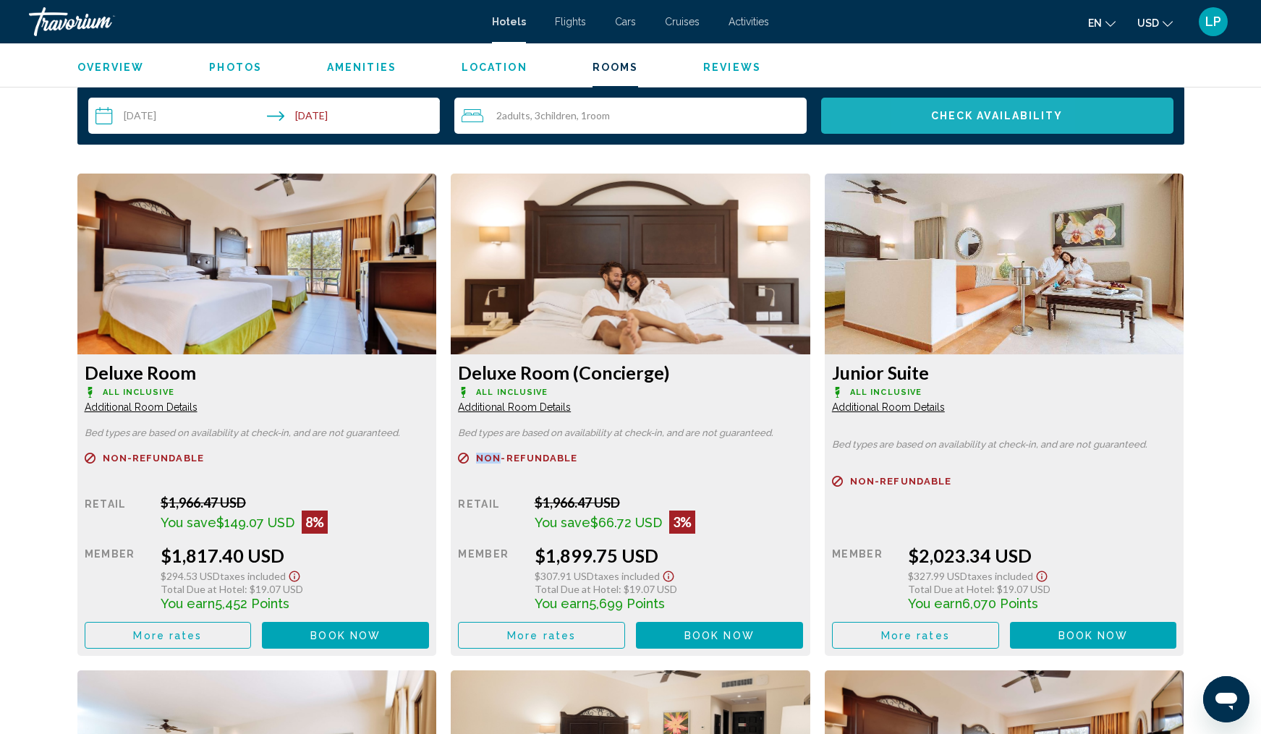
click at [940, 121] on span "Check Availability" at bounding box center [997, 117] width 132 height 12
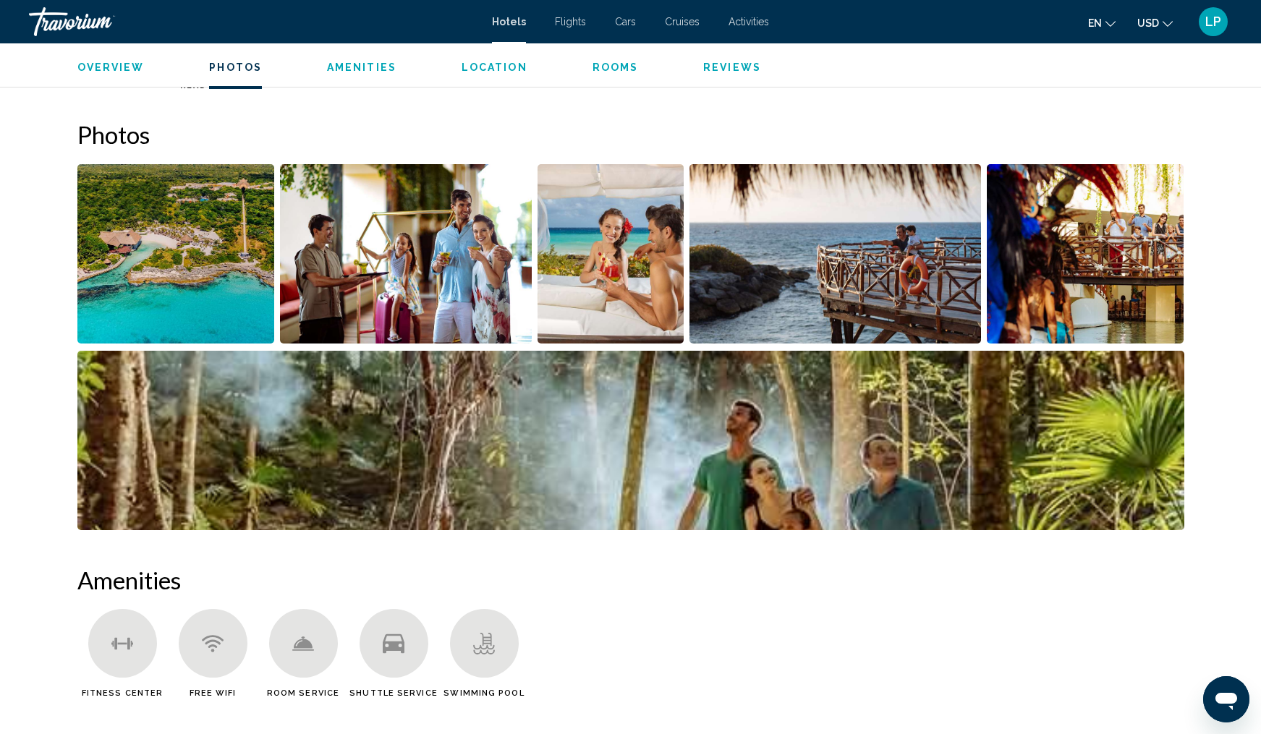
scroll to position [639, 0]
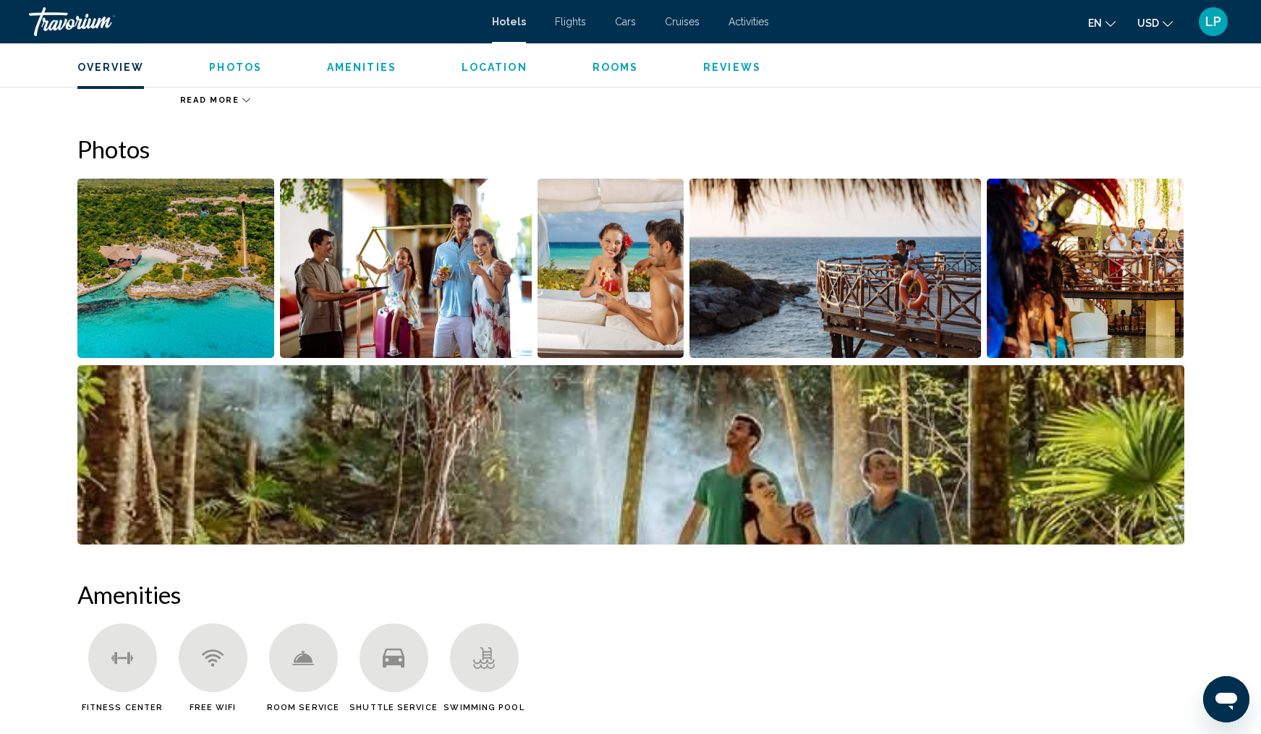
click at [171, 255] on img "Open full-screen image slider" at bounding box center [175, 268] width 197 height 179
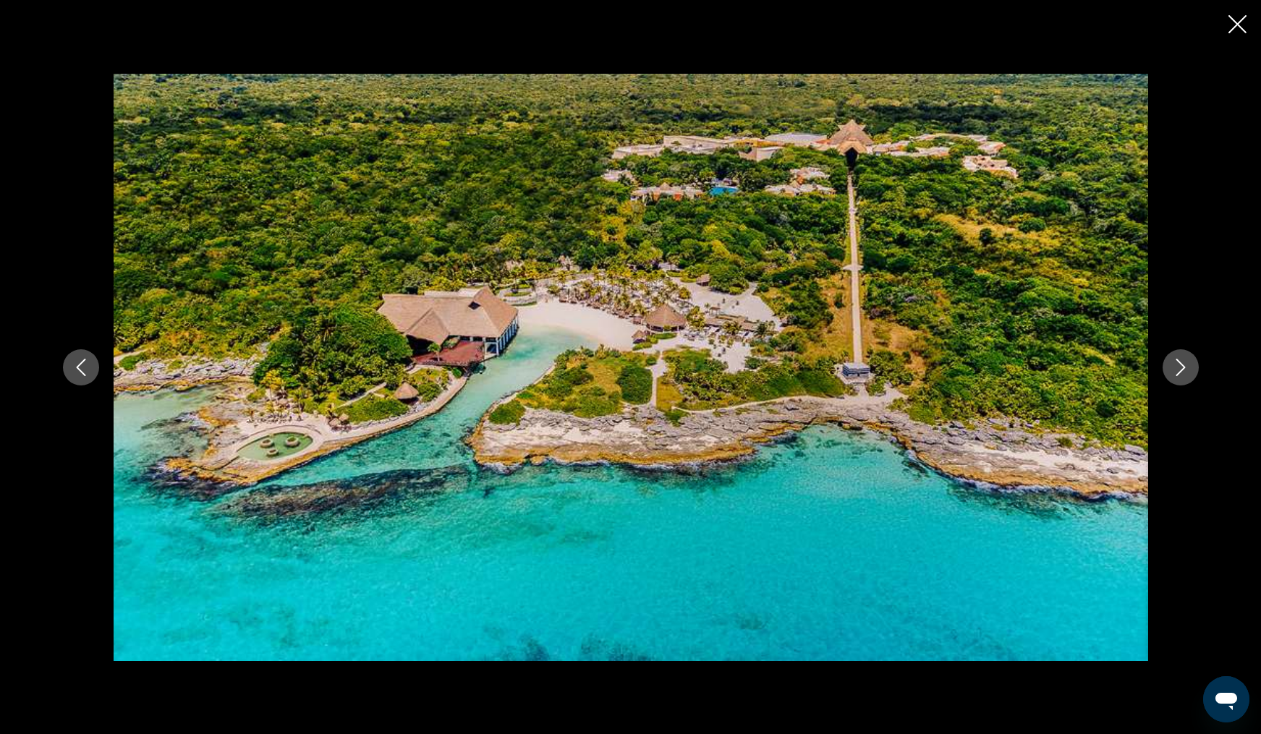
click at [1171, 374] on button "Next image" at bounding box center [1180, 367] width 36 height 36
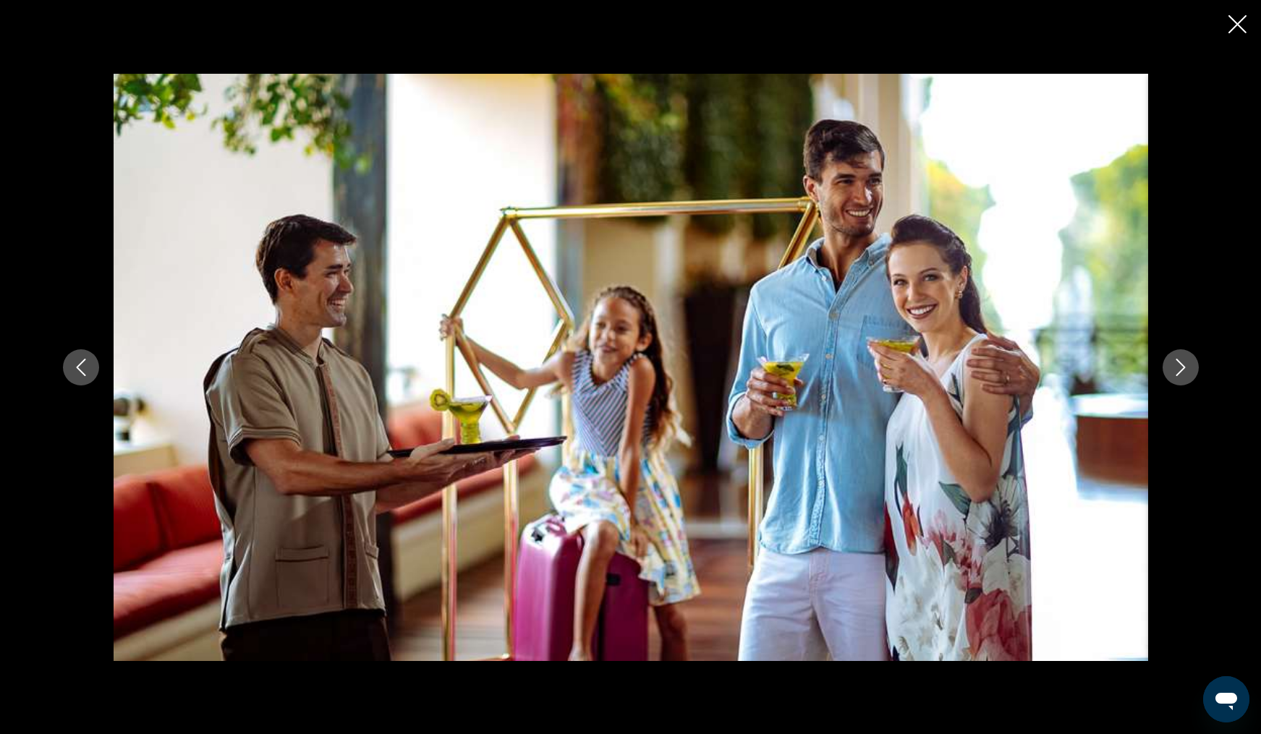
click at [1171, 374] on button "Next image" at bounding box center [1180, 367] width 36 height 36
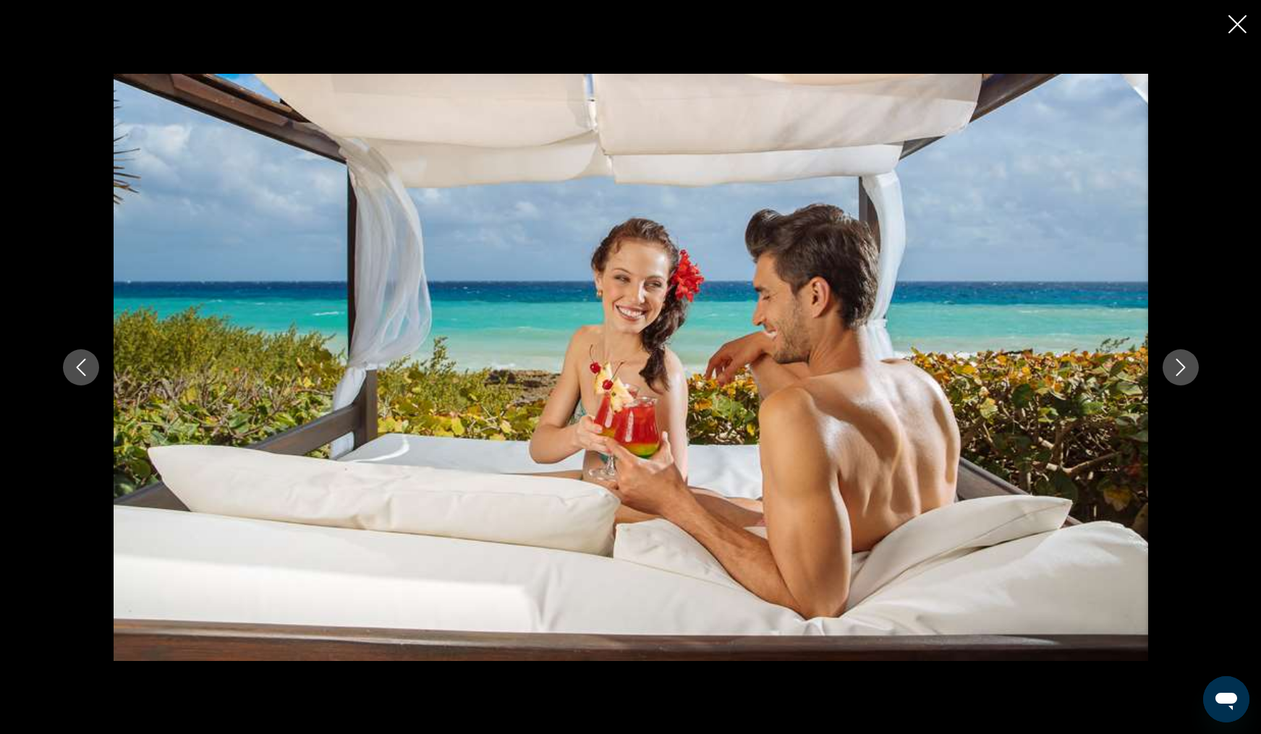
click at [1171, 374] on button "Next image" at bounding box center [1180, 367] width 36 height 36
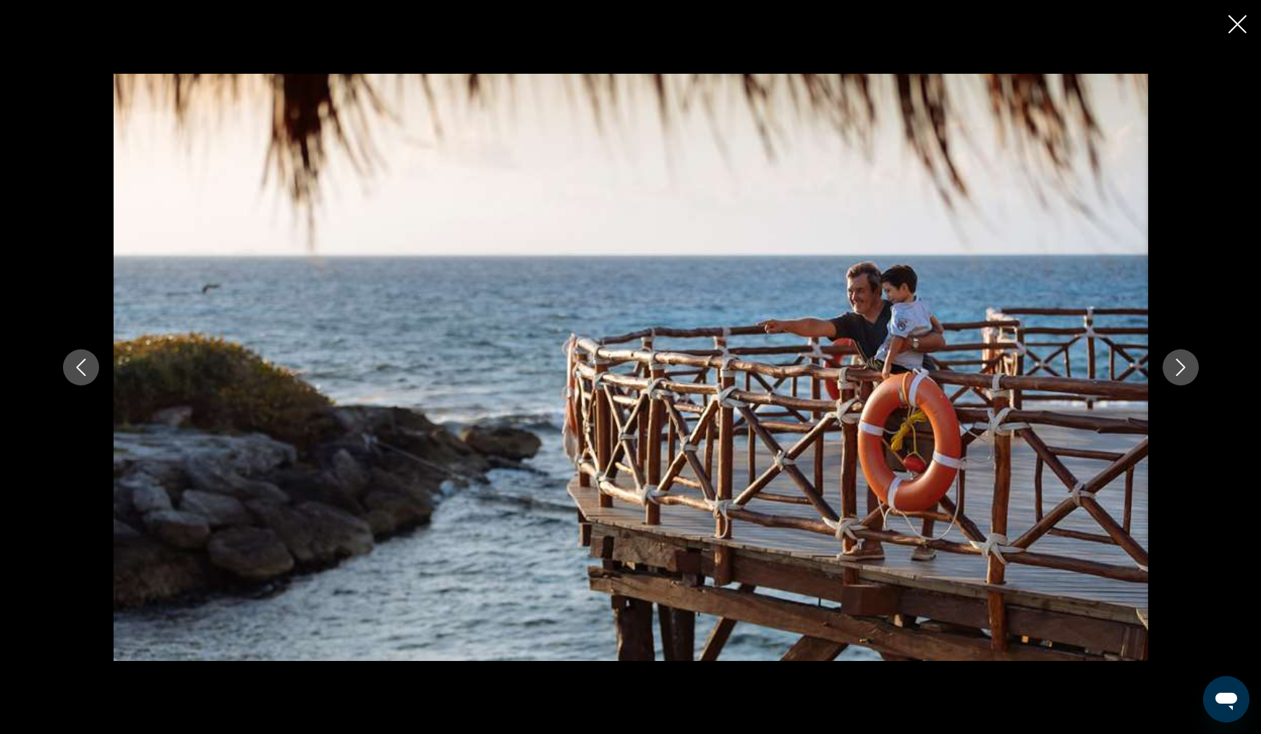
click at [1171, 374] on button "Next image" at bounding box center [1180, 367] width 36 height 36
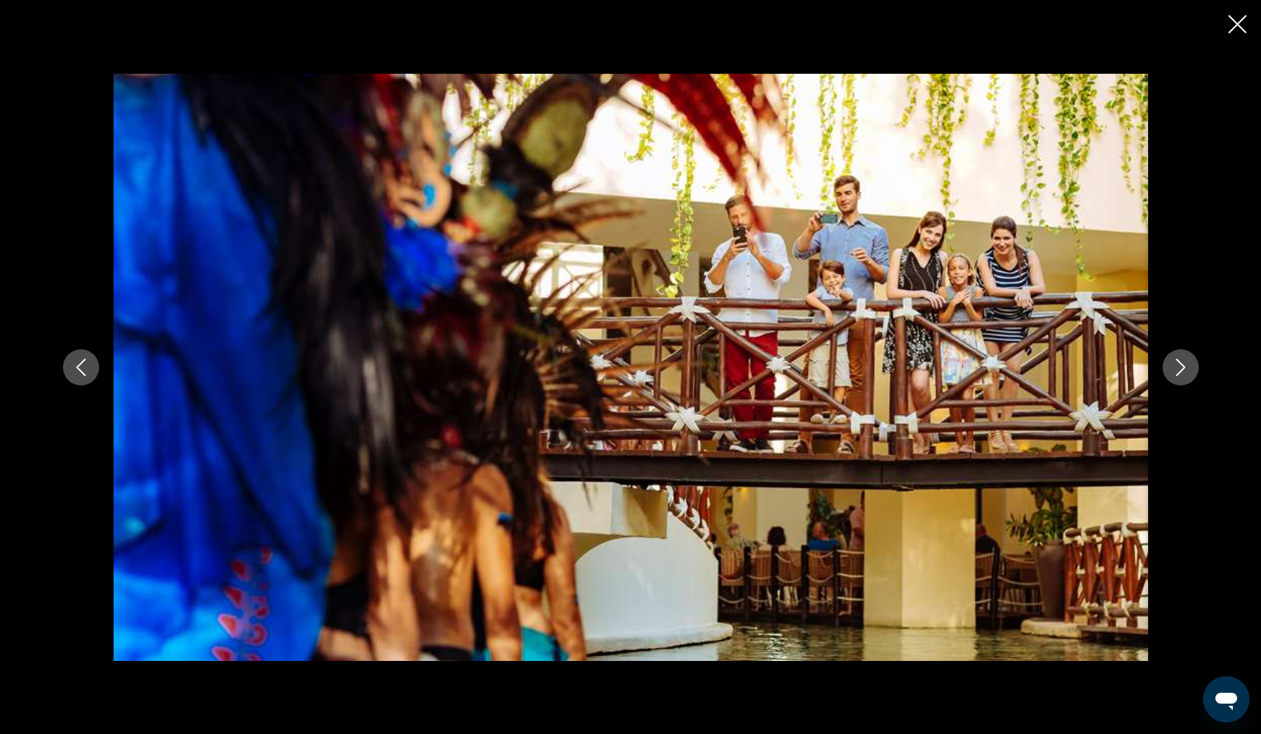
click at [1171, 374] on button "Next image" at bounding box center [1180, 367] width 36 height 36
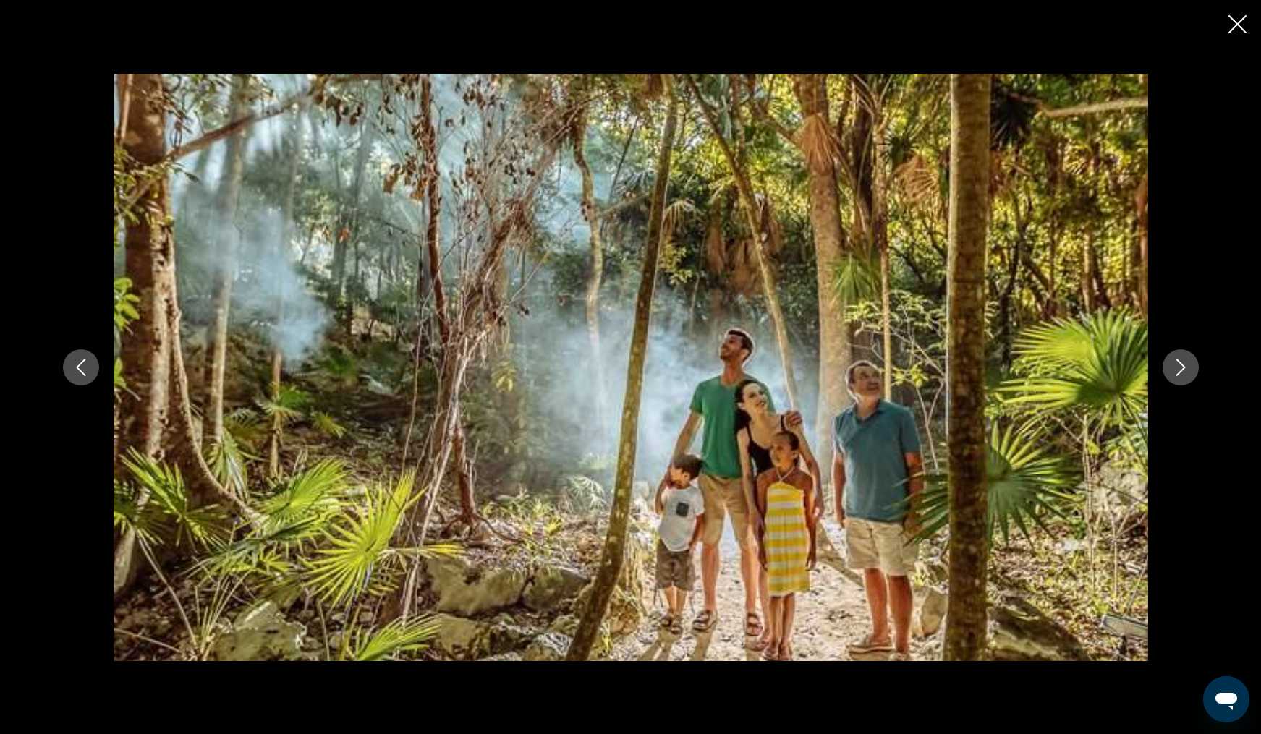
click at [1176, 372] on icon "Next image" at bounding box center [1180, 367] width 17 height 17
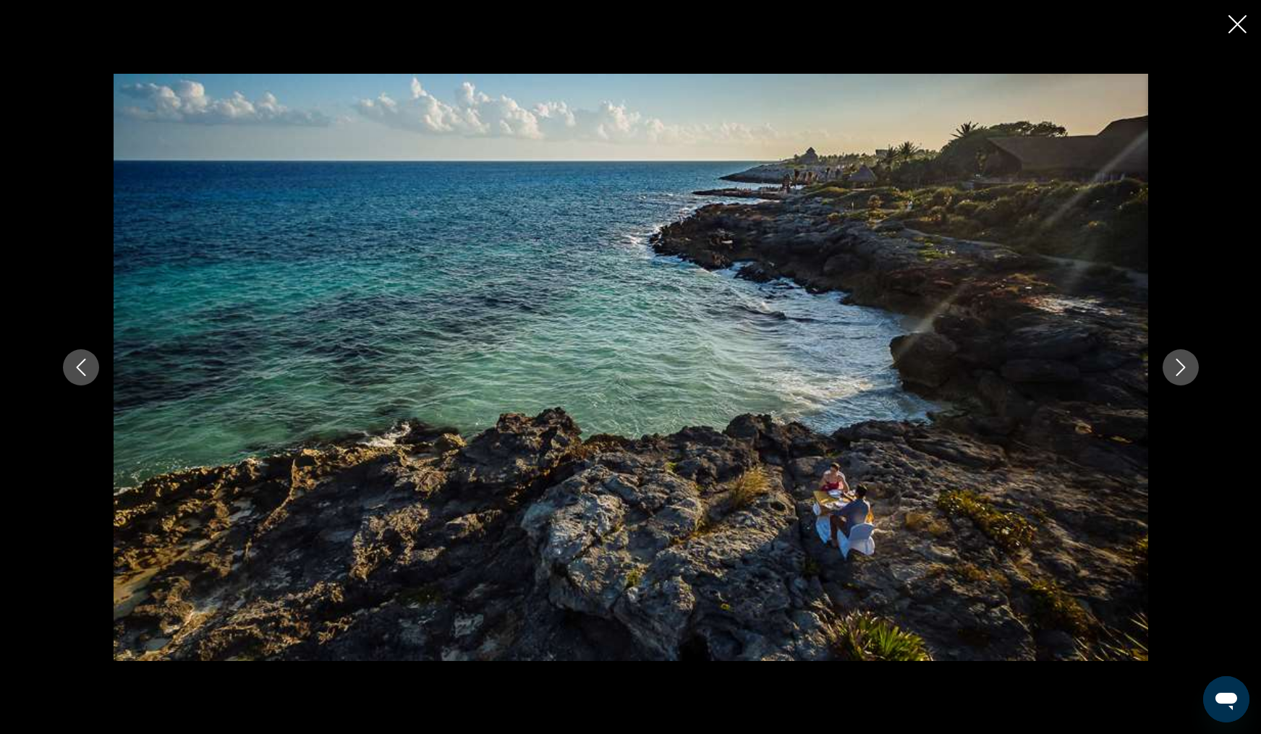
click at [1176, 372] on icon "Next image" at bounding box center [1180, 367] width 17 height 17
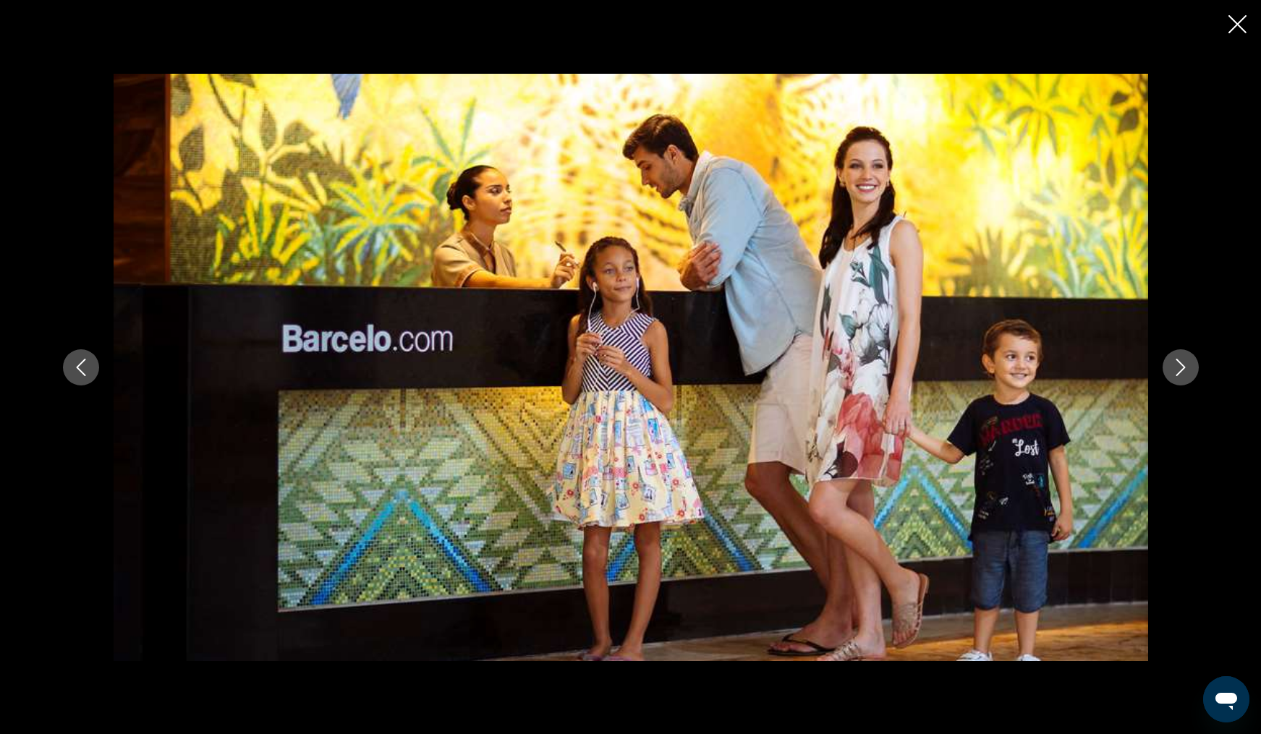
click at [1176, 371] on icon "Next image" at bounding box center [1180, 367] width 17 height 17
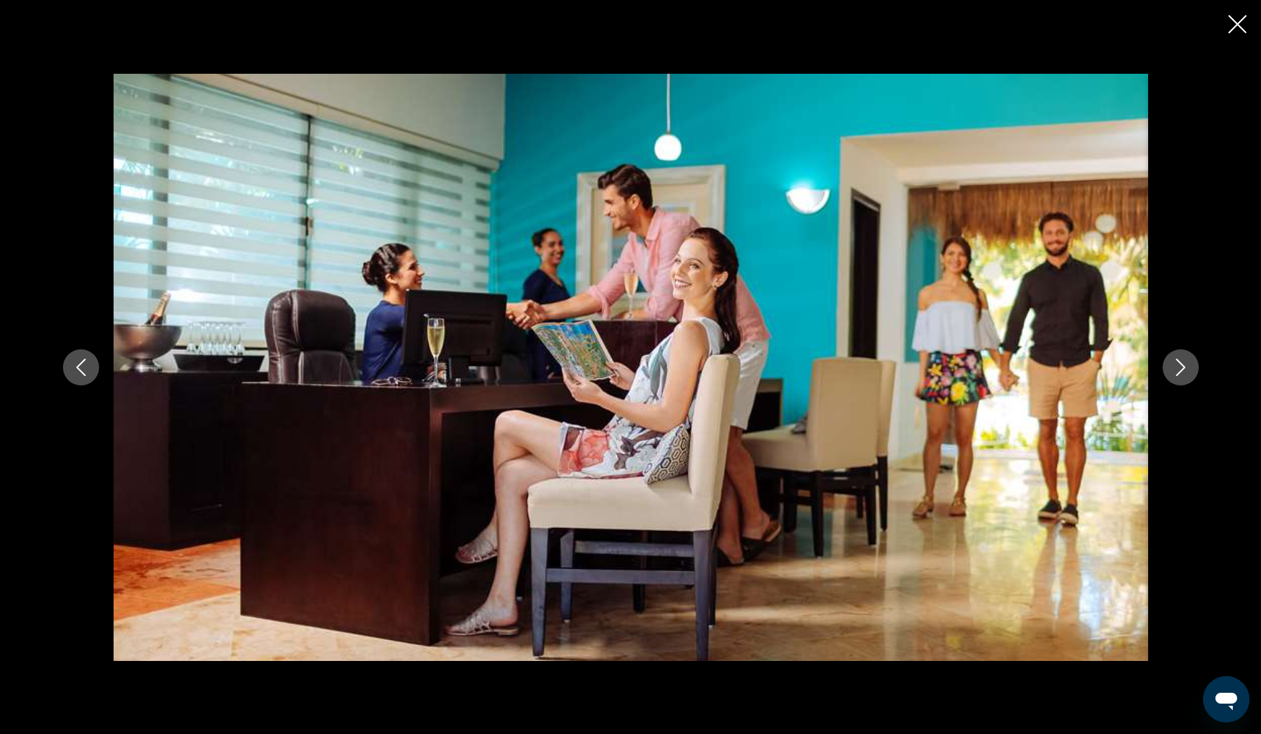
click at [1176, 371] on icon "Next image" at bounding box center [1180, 367] width 17 height 17
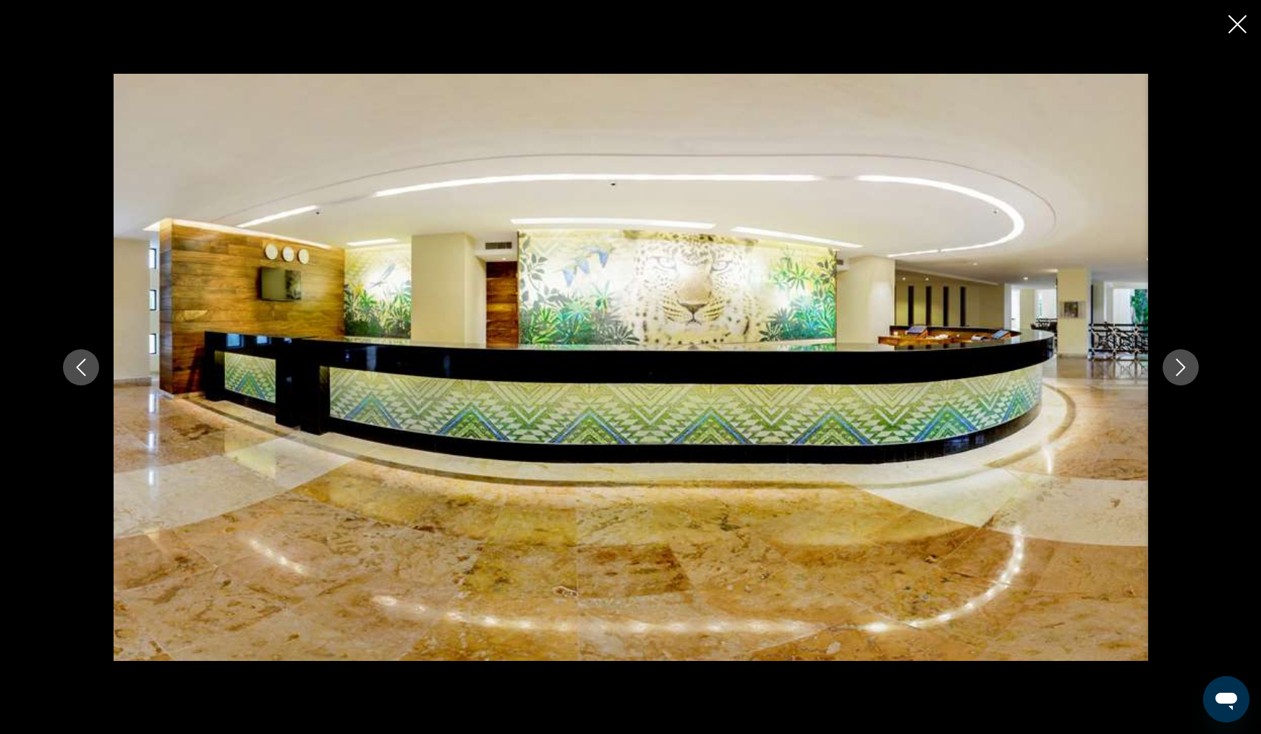
click at [1176, 371] on icon "Next image" at bounding box center [1180, 367] width 17 height 17
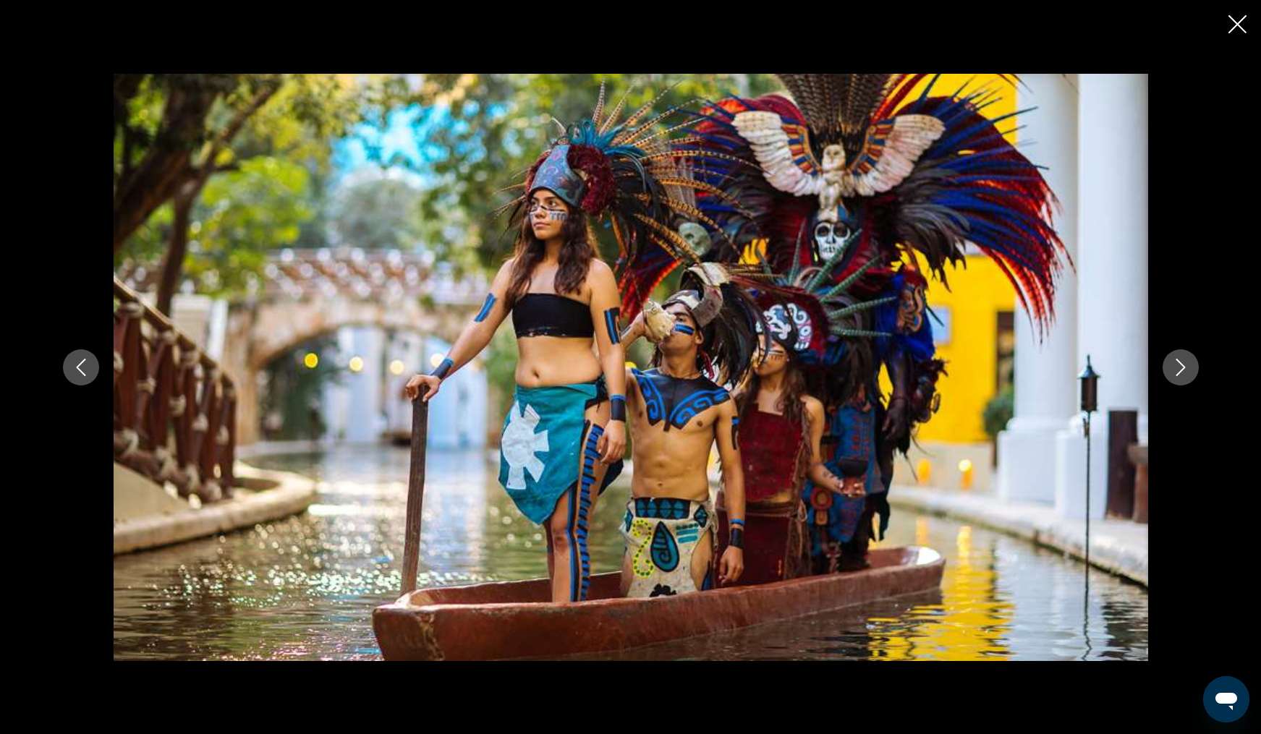
click at [1176, 371] on icon "Next image" at bounding box center [1180, 367] width 17 height 17
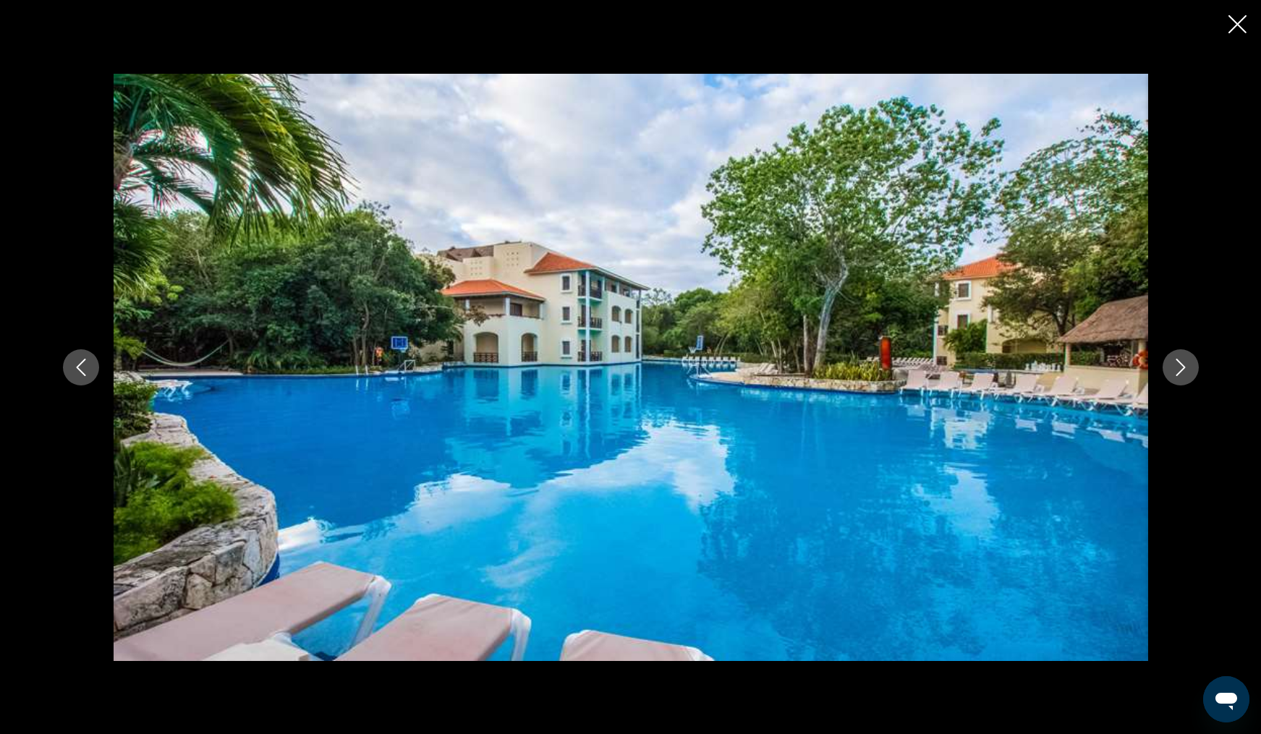
click at [1176, 371] on icon "Next image" at bounding box center [1180, 367] width 17 height 17
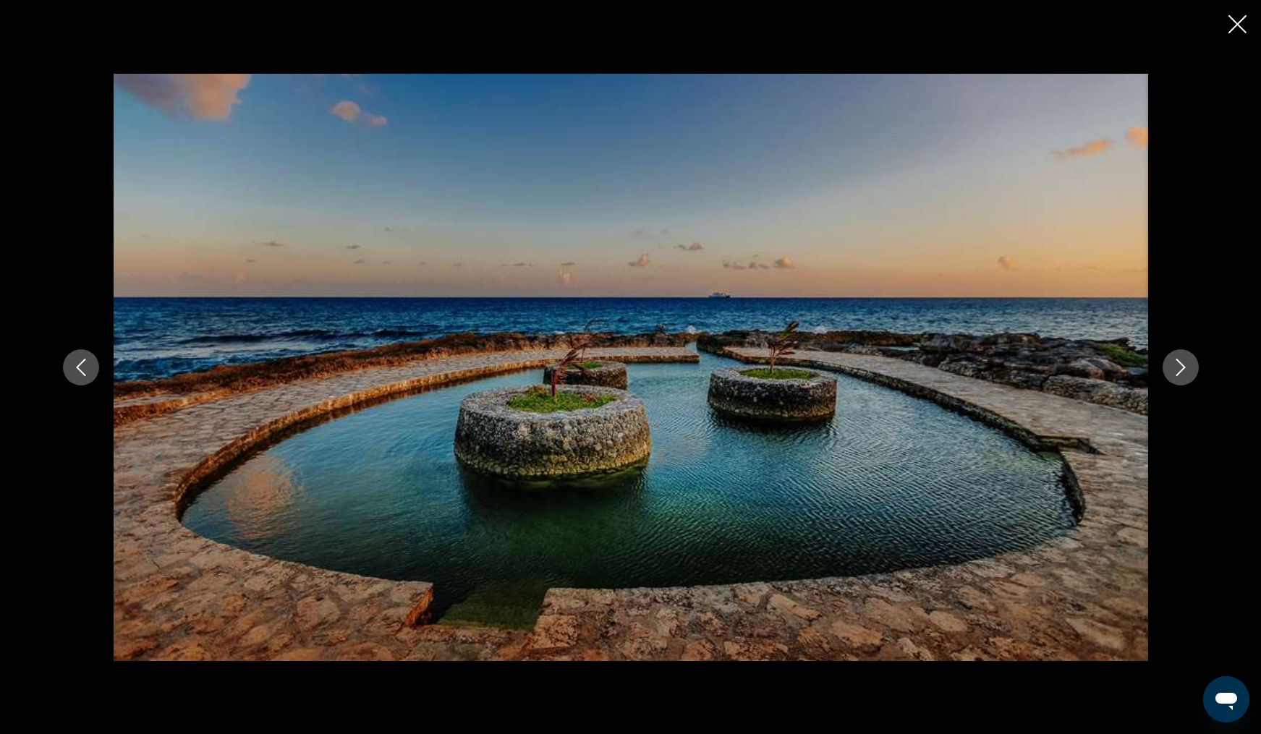
click at [1176, 371] on icon "Next image" at bounding box center [1180, 367] width 17 height 17
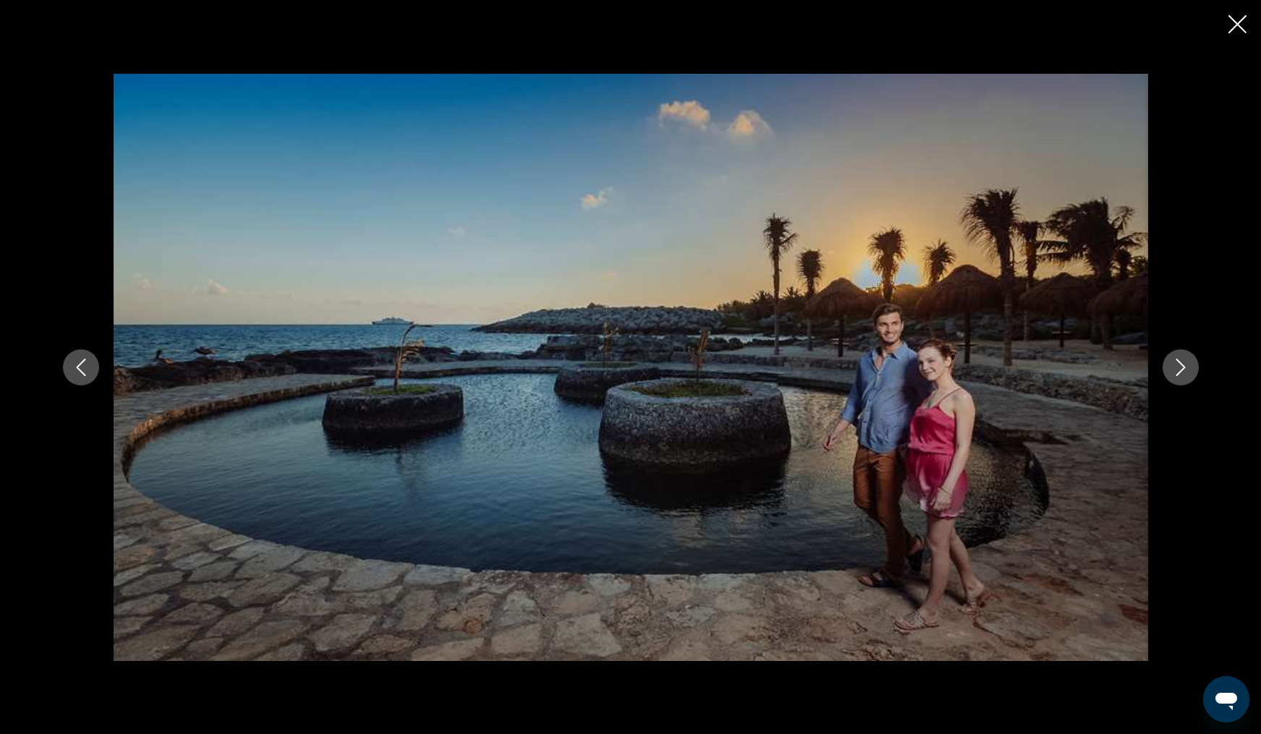
click at [1176, 371] on icon "Next image" at bounding box center [1180, 367] width 17 height 17
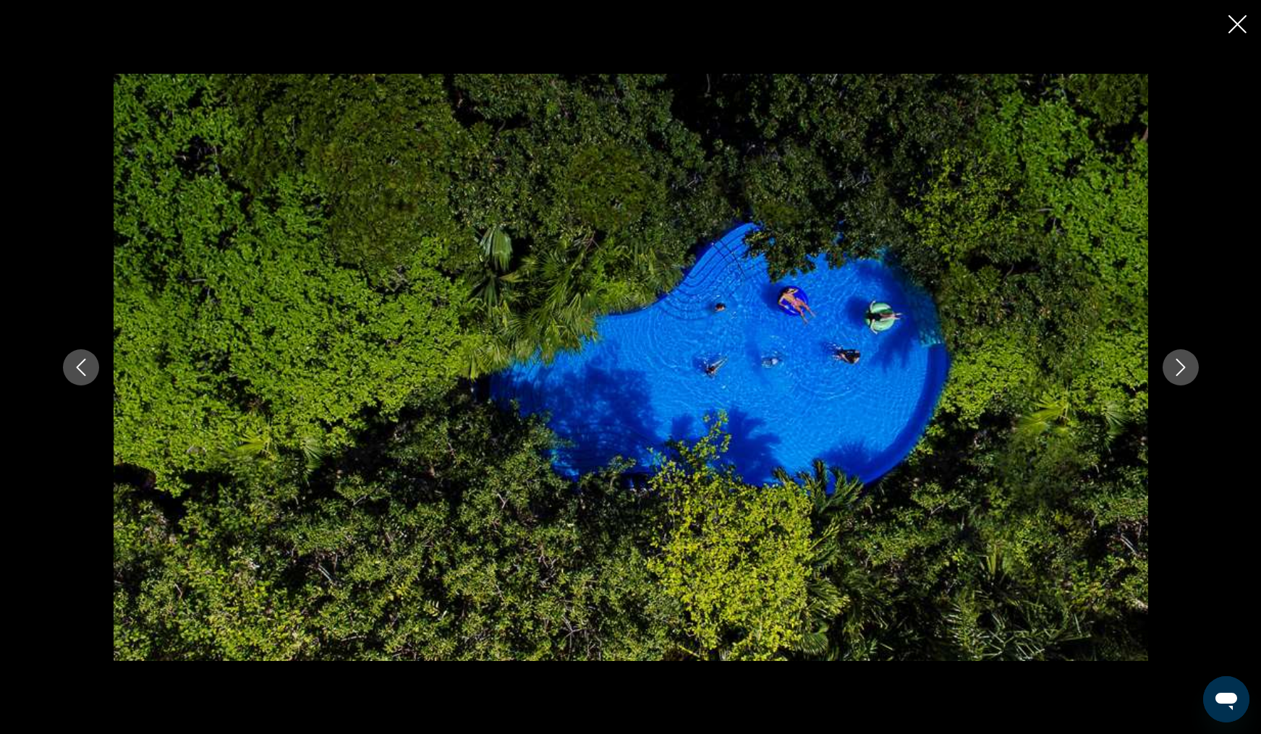
click at [1176, 371] on icon "Next image" at bounding box center [1180, 367] width 17 height 17
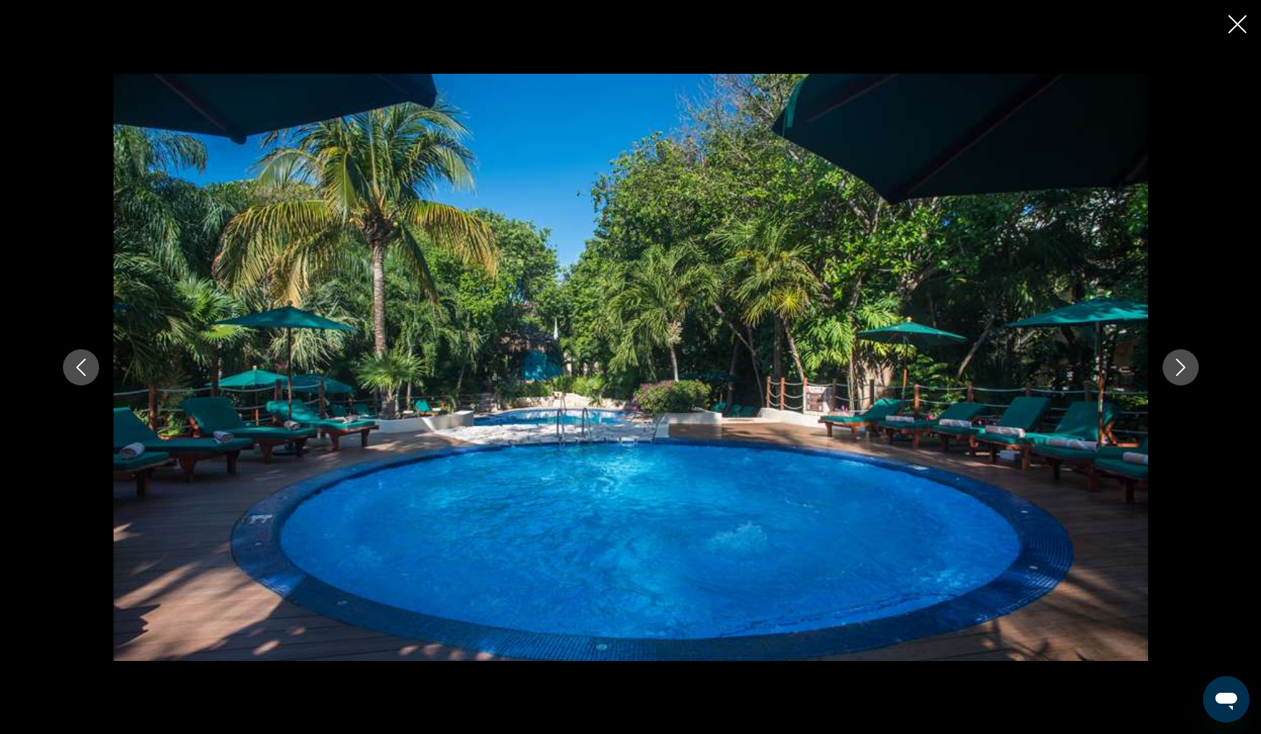
click at [1176, 371] on icon "Next image" at bounding box center [1180, 367] width 17 height 17
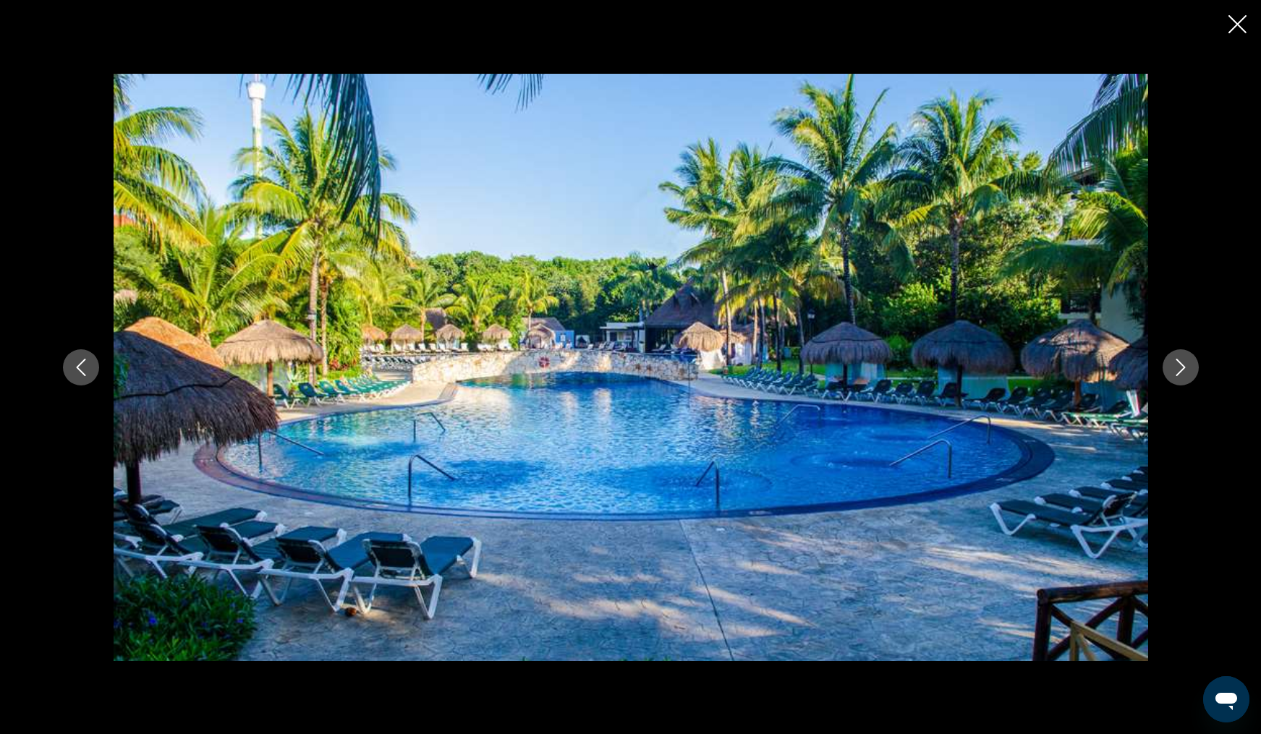
click at [1176, 371] on icon "Next image" at bounding box center [1180, 367] width 17 height 17
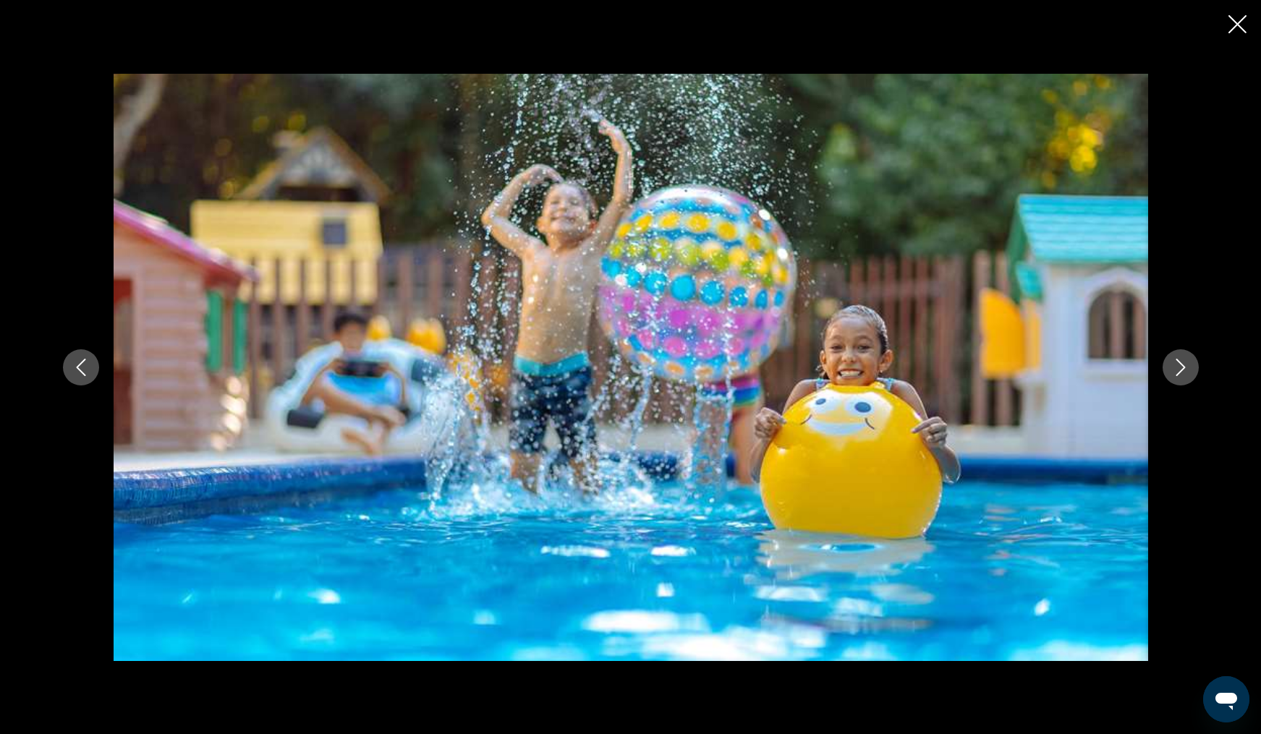
click at [1176, 371] on icon "Next image" at bounding box center [1180, 367] width 17 height 17
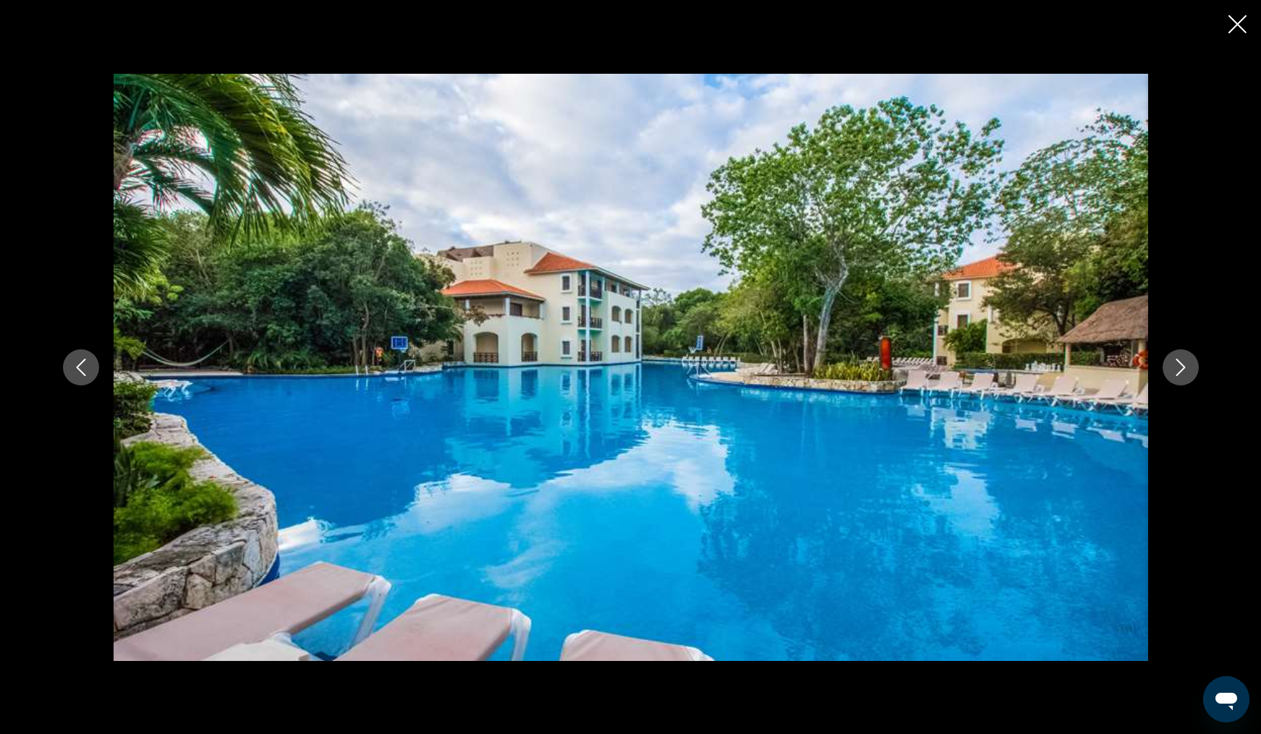
click at [1176, 371] on icon "Next image" at bounding box center [1180, 367] width 17 height 17
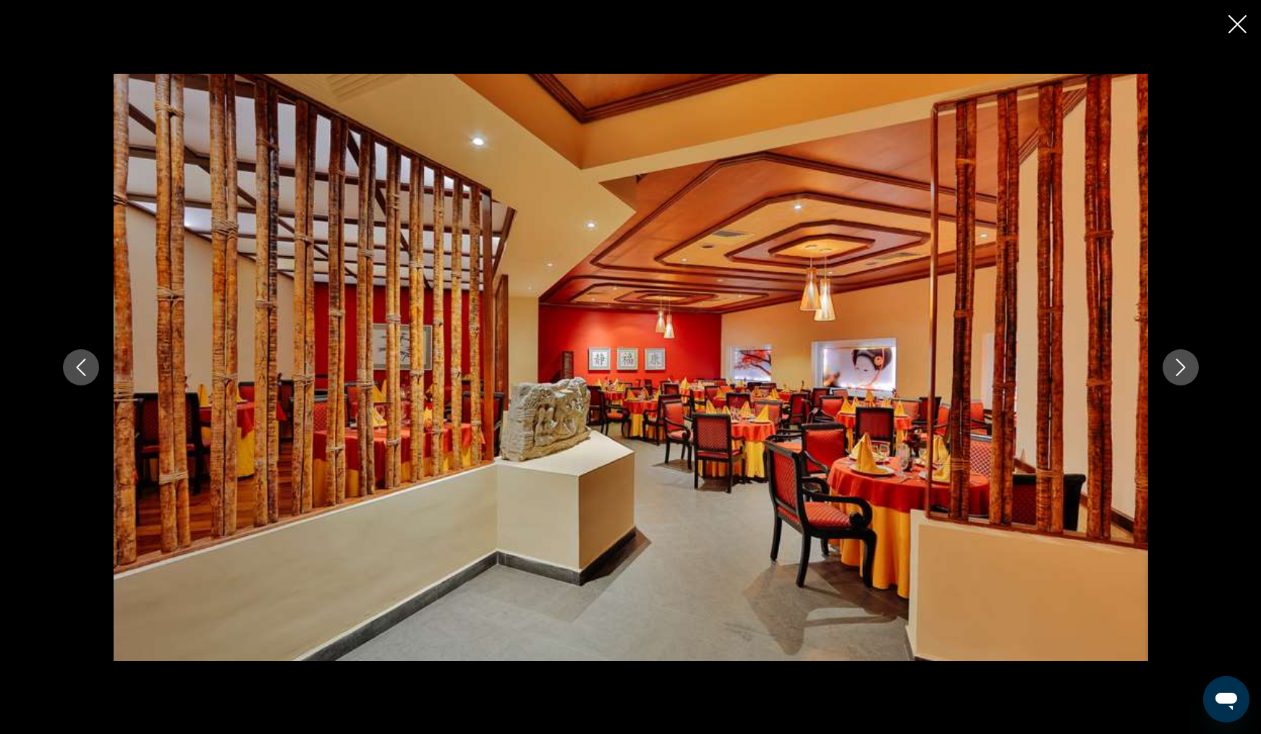
click at [1176, 371] on icon "Next image" at bounding box center [1180, 367] width 17 height 17
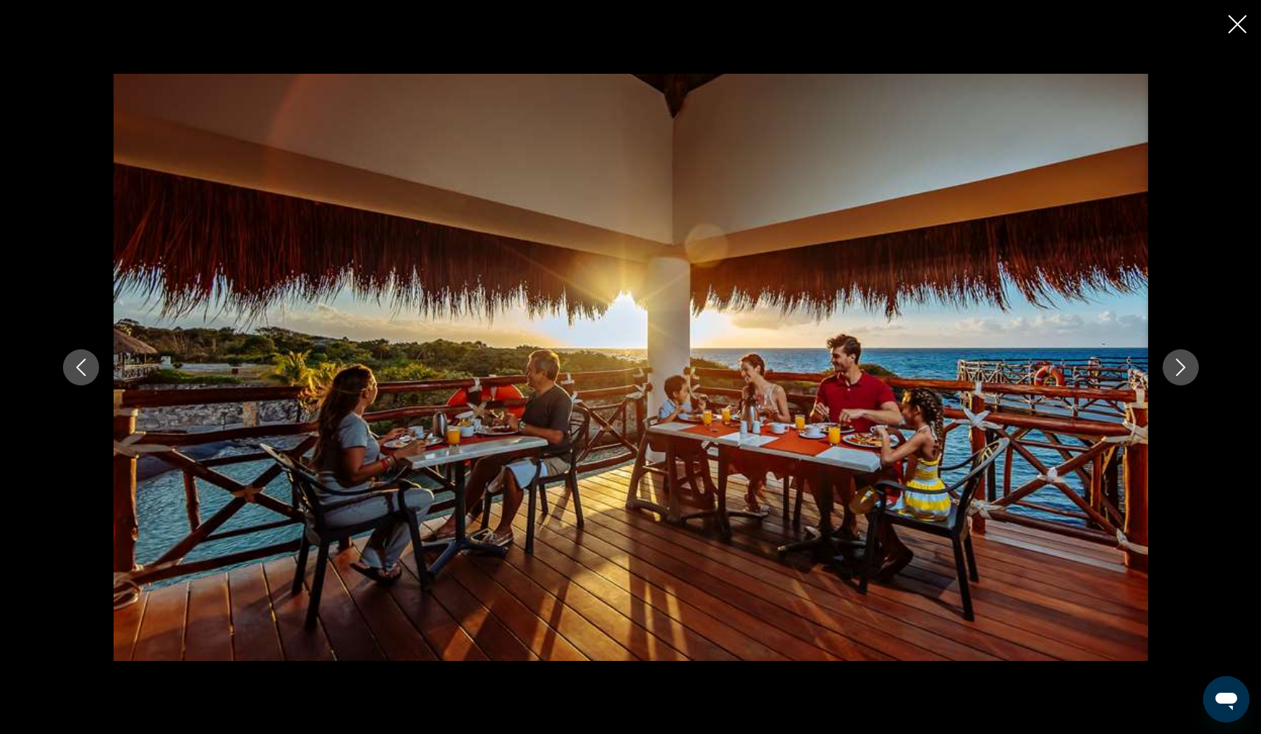
click at [1176, 371] on icon "Next image" at bounding box center [1180, 367] width 17 height 17
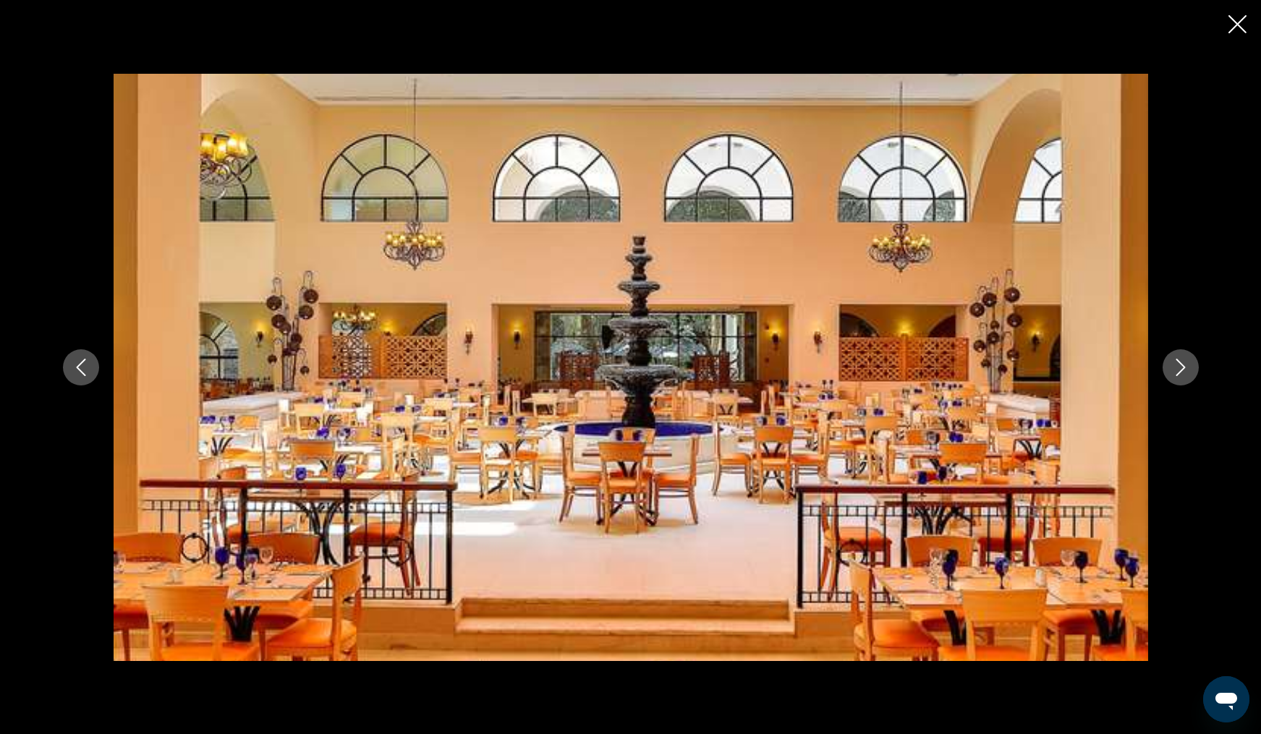
click at [1176, 369] on icon "Next image" at bounding box center [1180, 367] width 17 height 17
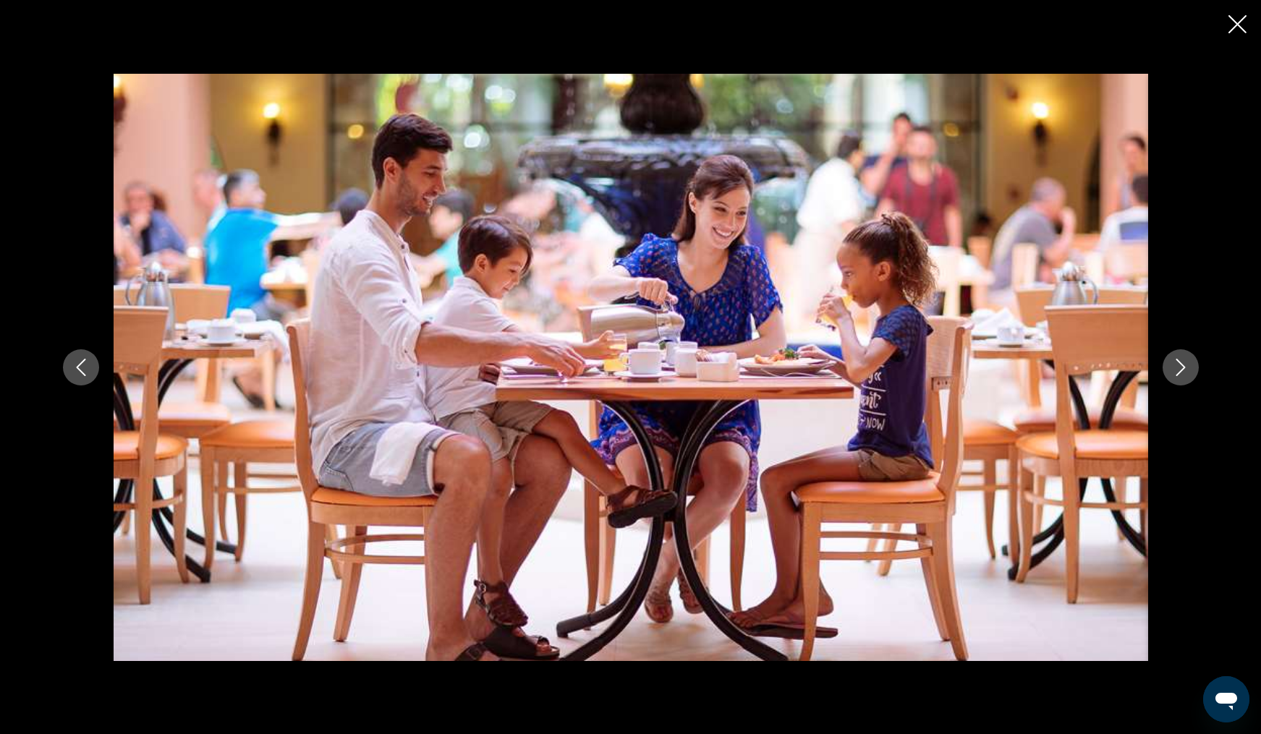
click at [1176, 369] on icon "Next image" at bounding box center [1180, 367] width 17 height 17
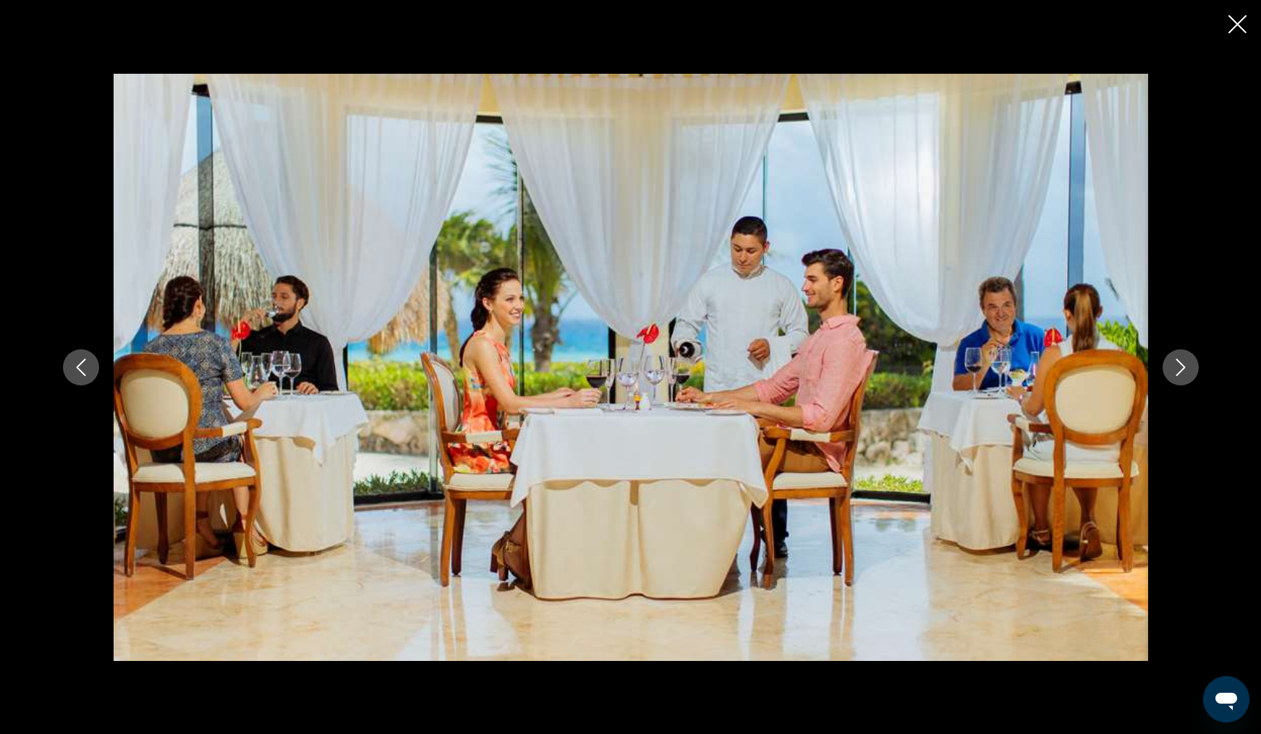
click at [1176, 369] on icon "Next image" at bounding box center [1180, 367] width 17 height 17
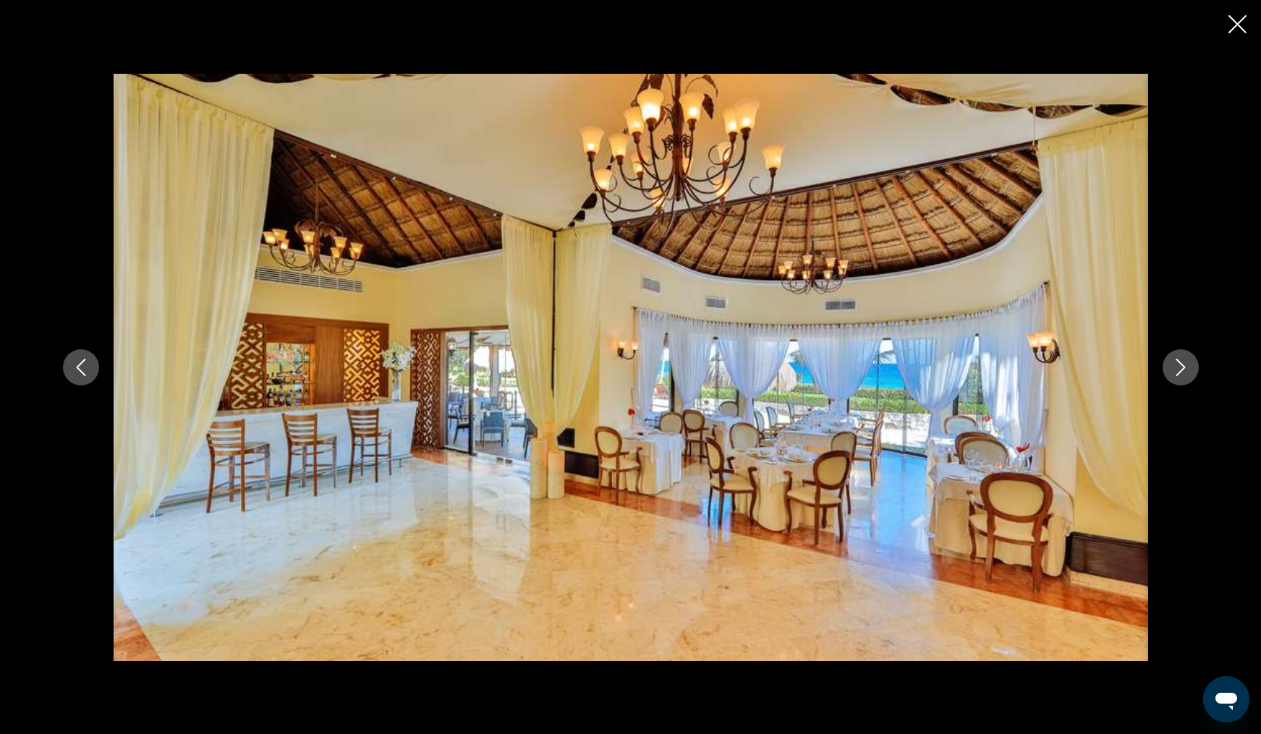
click at [1176, 369] on icon "Next image" at bounding box center [1180, 367] width 17 height 17
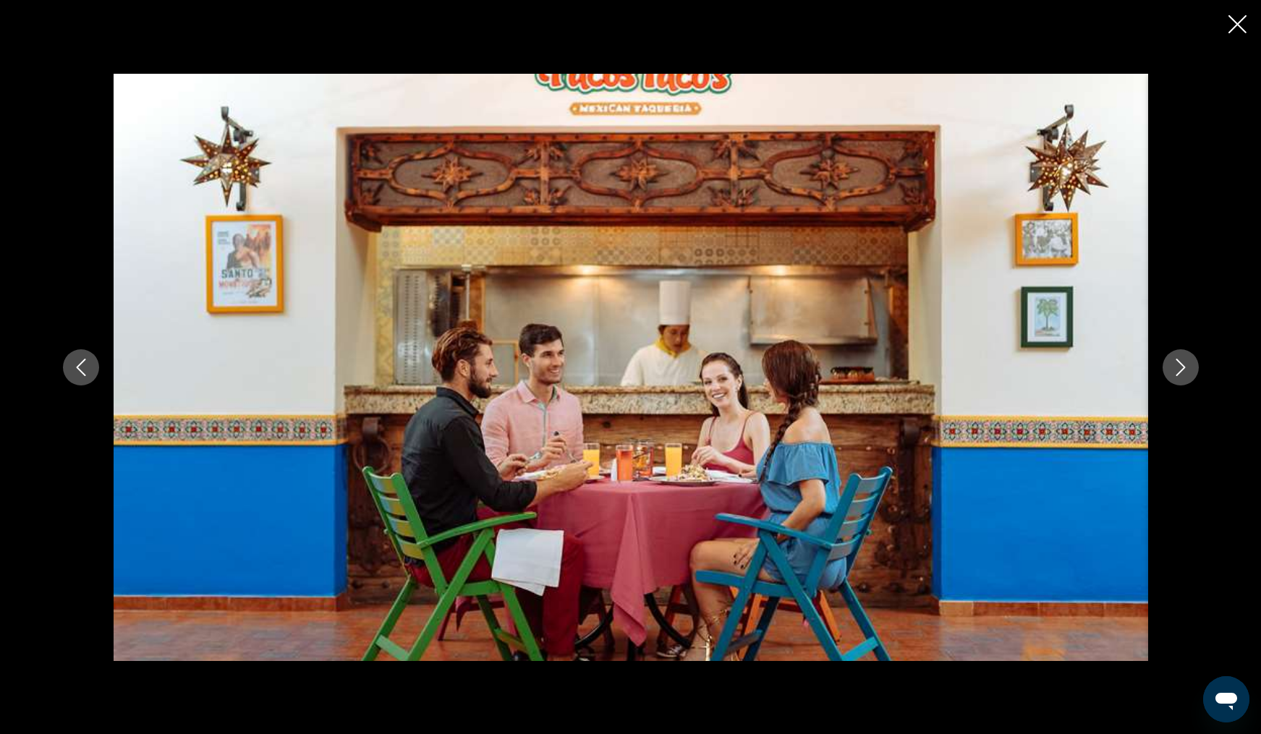
click at [1176, 369] on icon "Next image" at bounding box center [1180, 367] width 17 height 17
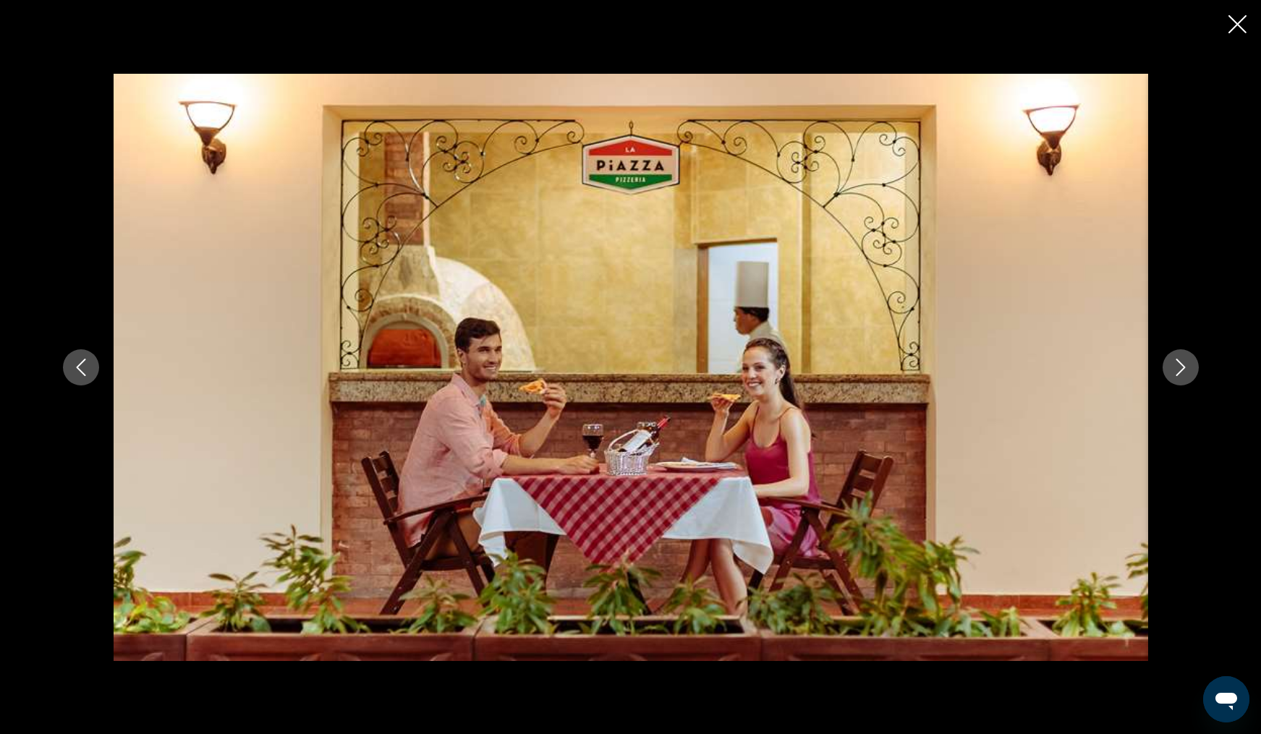
click at [1176, 369] on icon "Next image" at bounding box center [1180, 367] width 17 height 17
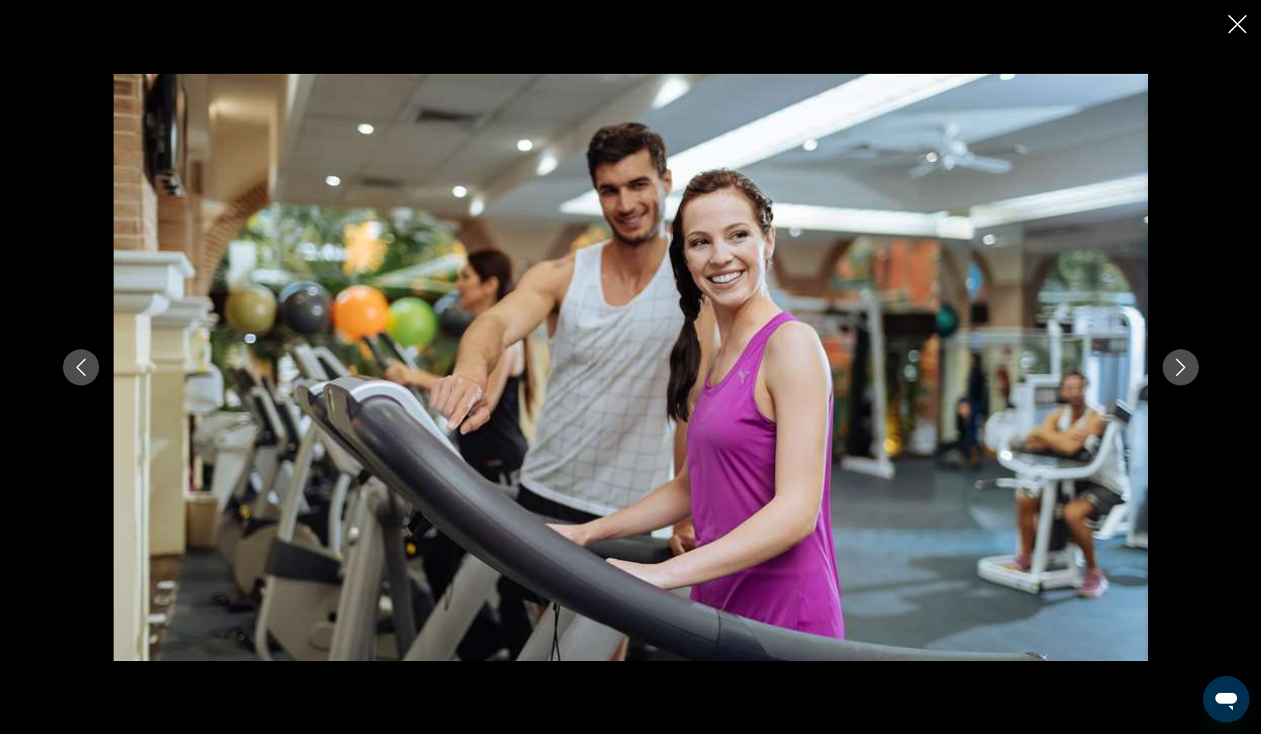
click at [1176, 369] on icon "Next image" at bounding box center [1180, 367] width 17 height 17
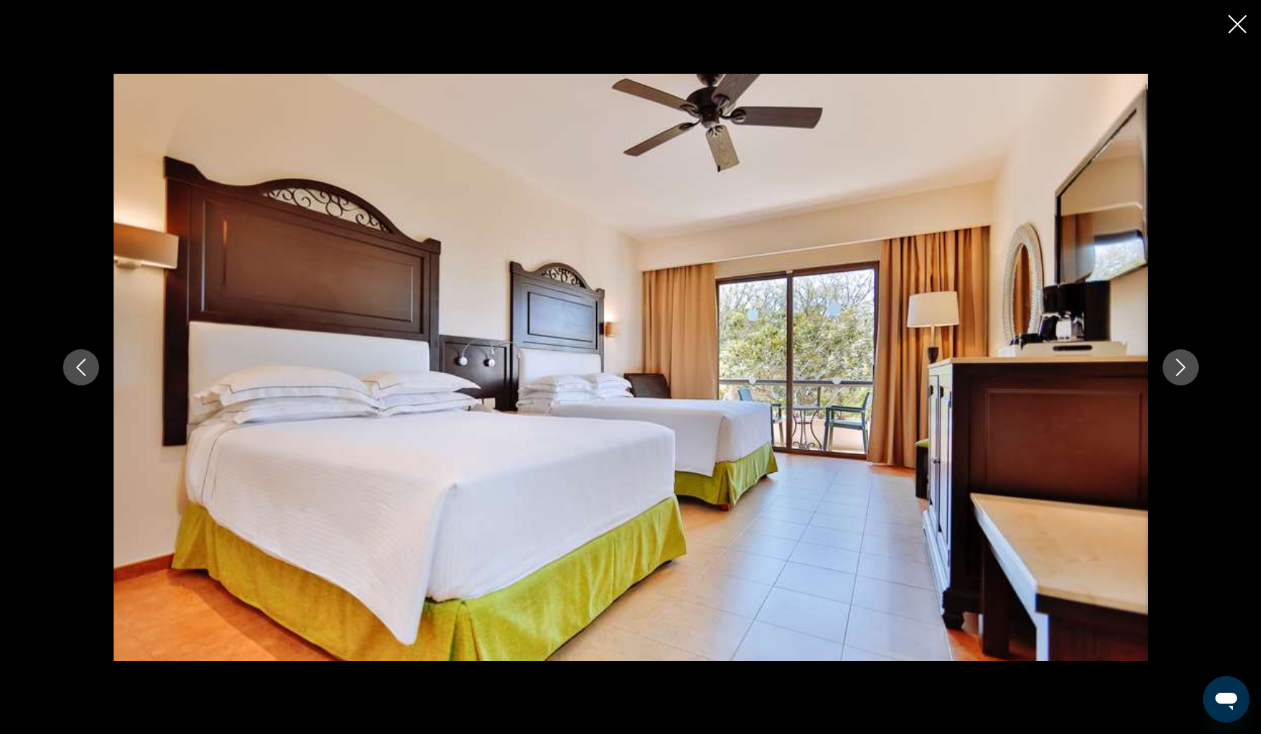
click at [1176, 369] on icon "Next image" at bounding box center [1180, 367] width 17 height 17
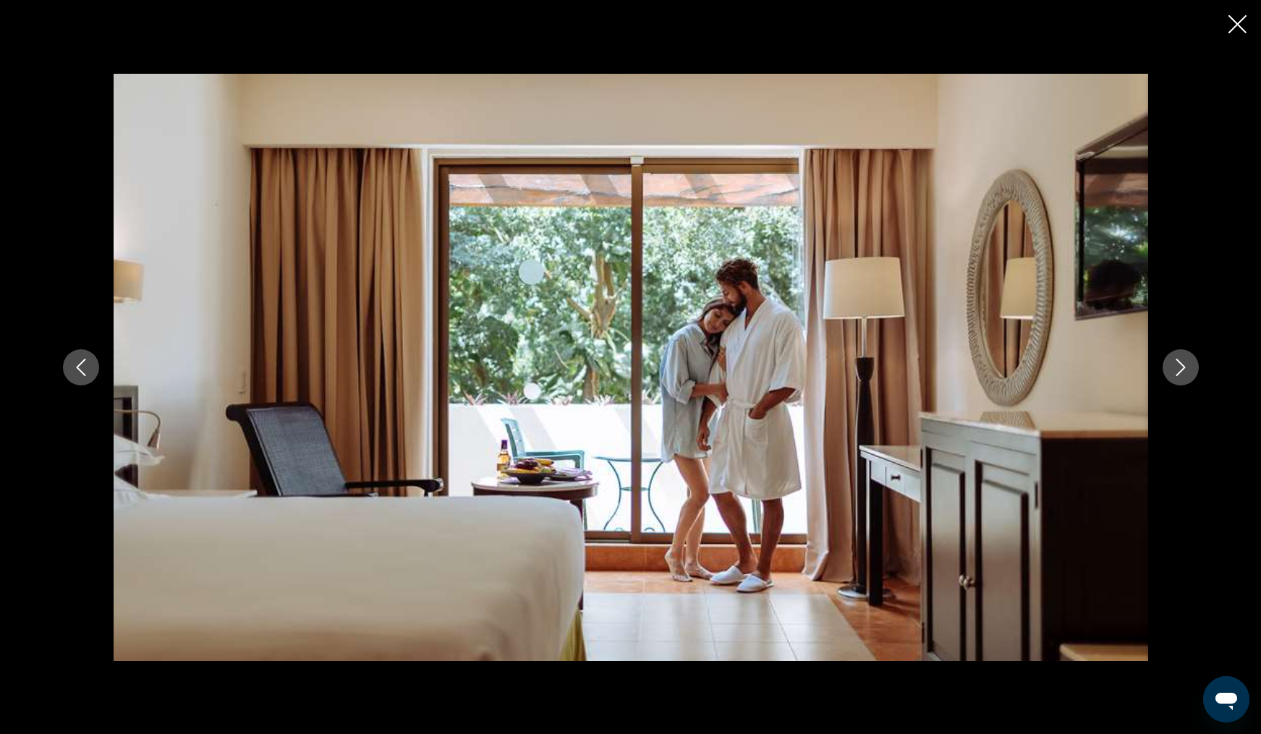
click at [1176, 369] on icon "Next image" at bounding box center [1180, 367] width 17 height 17
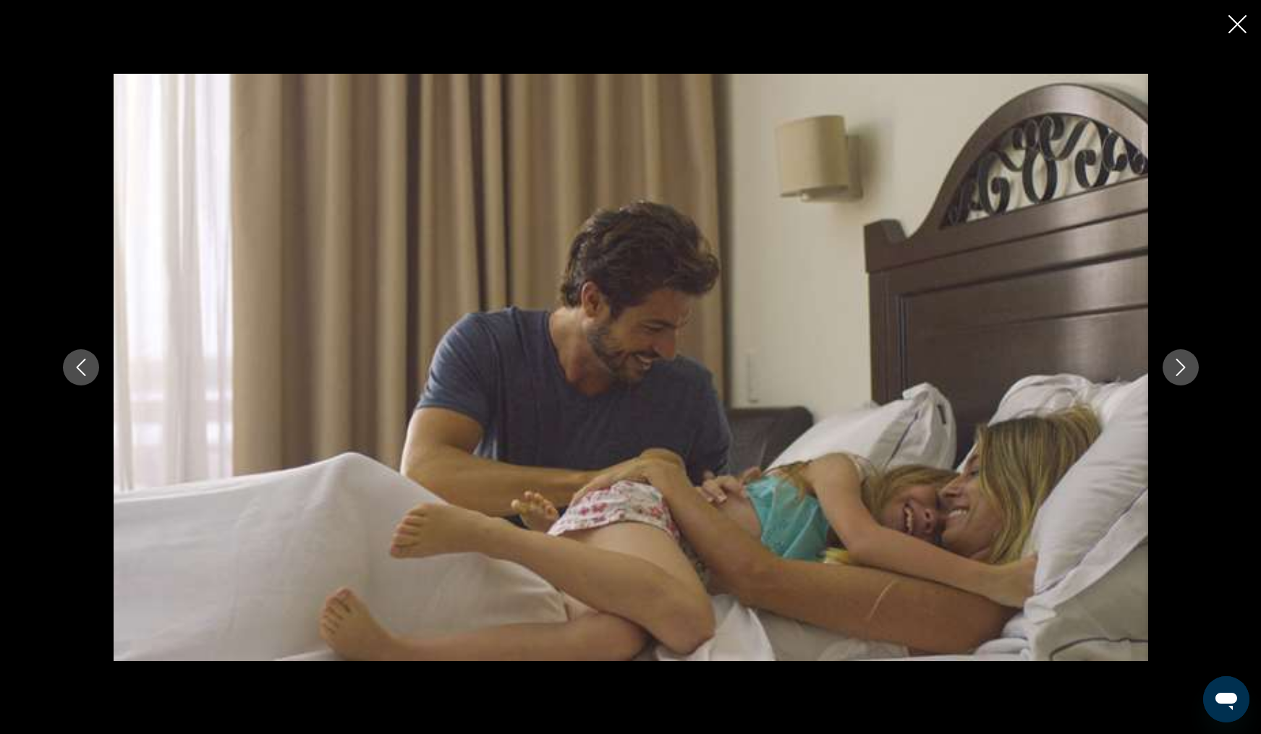
click at [1176, 369] on icon "Next image" at bounding box center [1180, 367] width 17 height 17
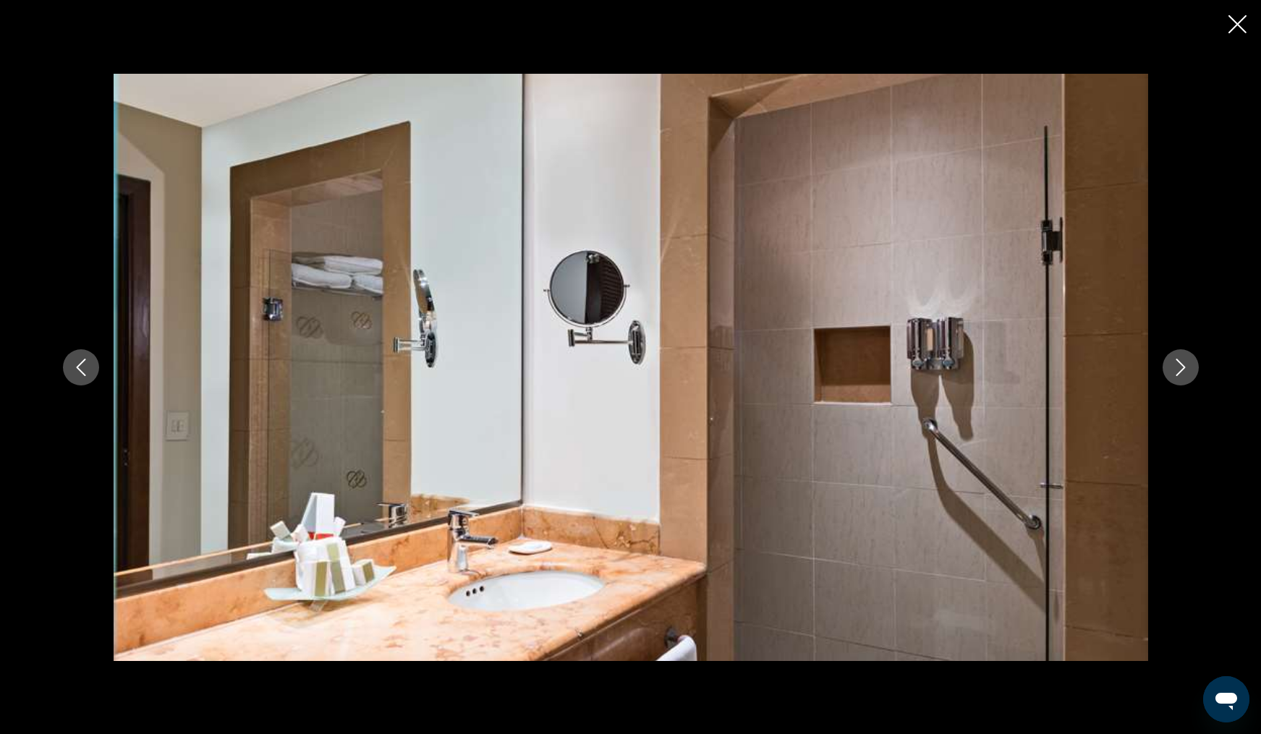
click at [1176, 369] on icon "Next image" at bounding box center [1180, 367] width 17 height 17
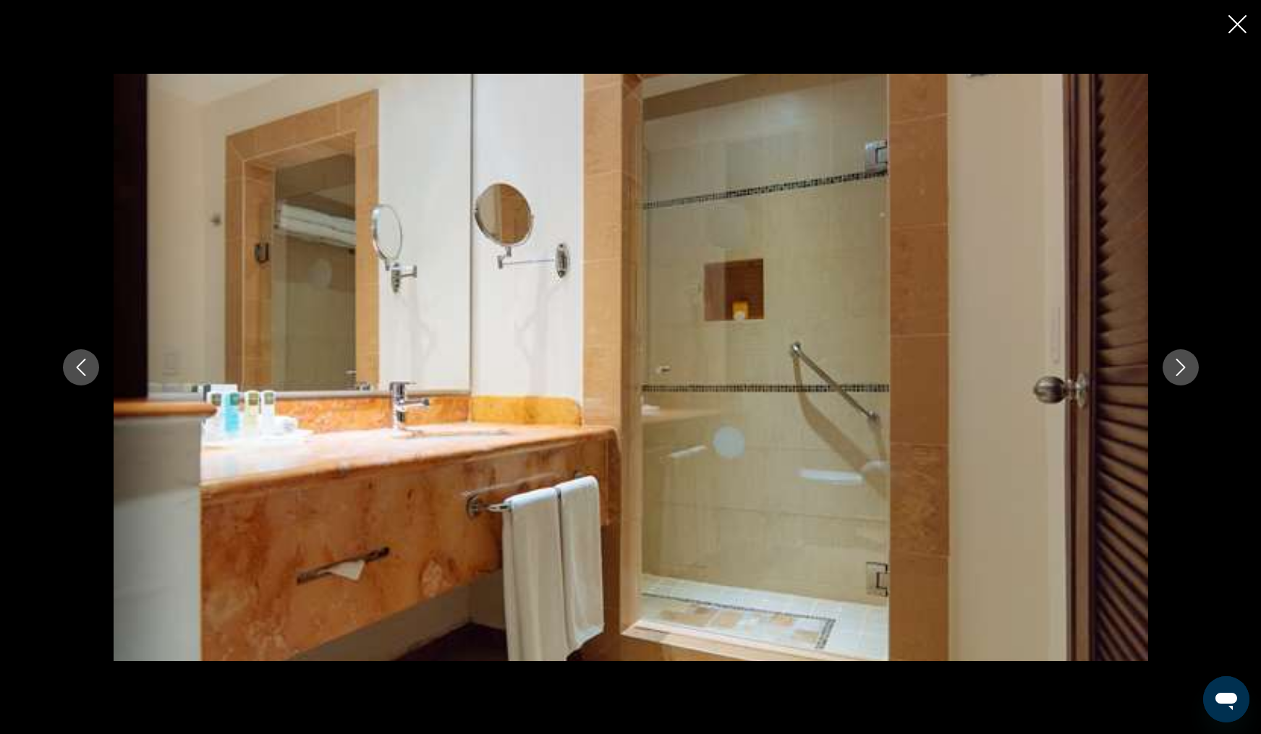
click at [1176, 369] on icon "Next image" at bounding box center [1180, 367] width 17 height 17
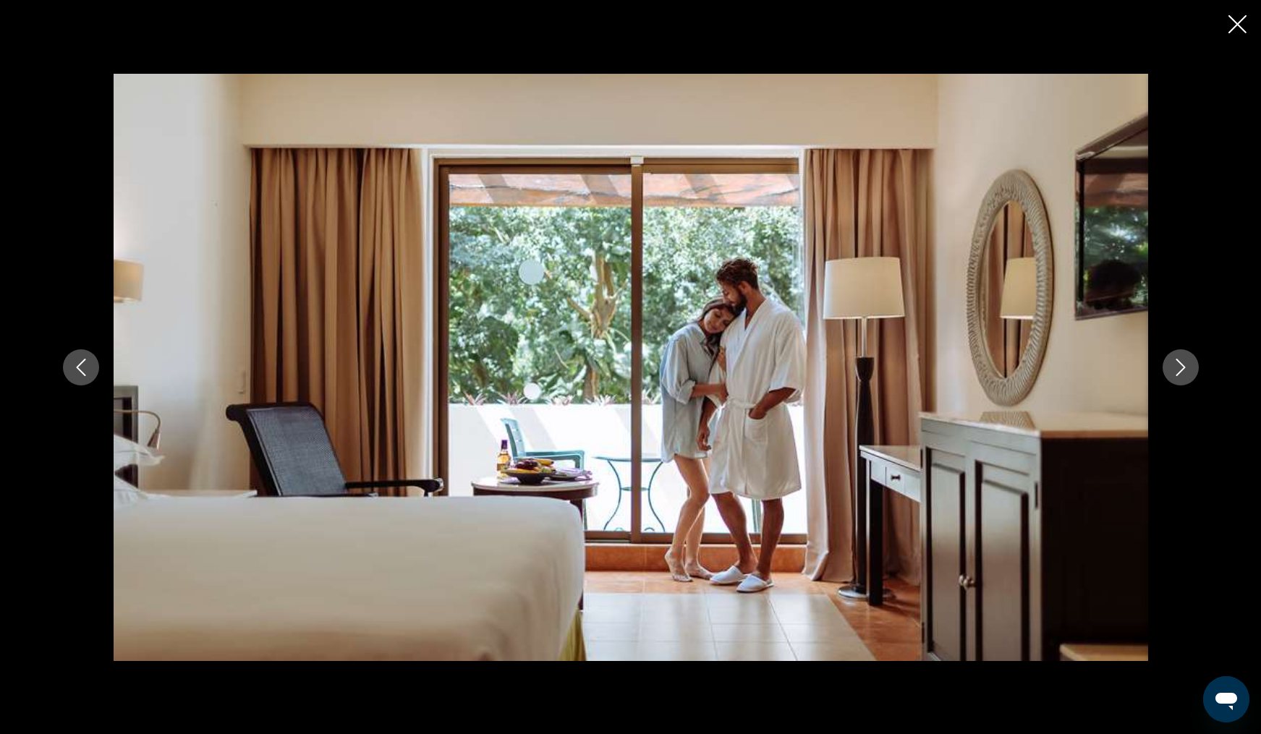
click at [1185, 372] on icon "Next image" at bounding box center [1180, 367] width 17 height 17
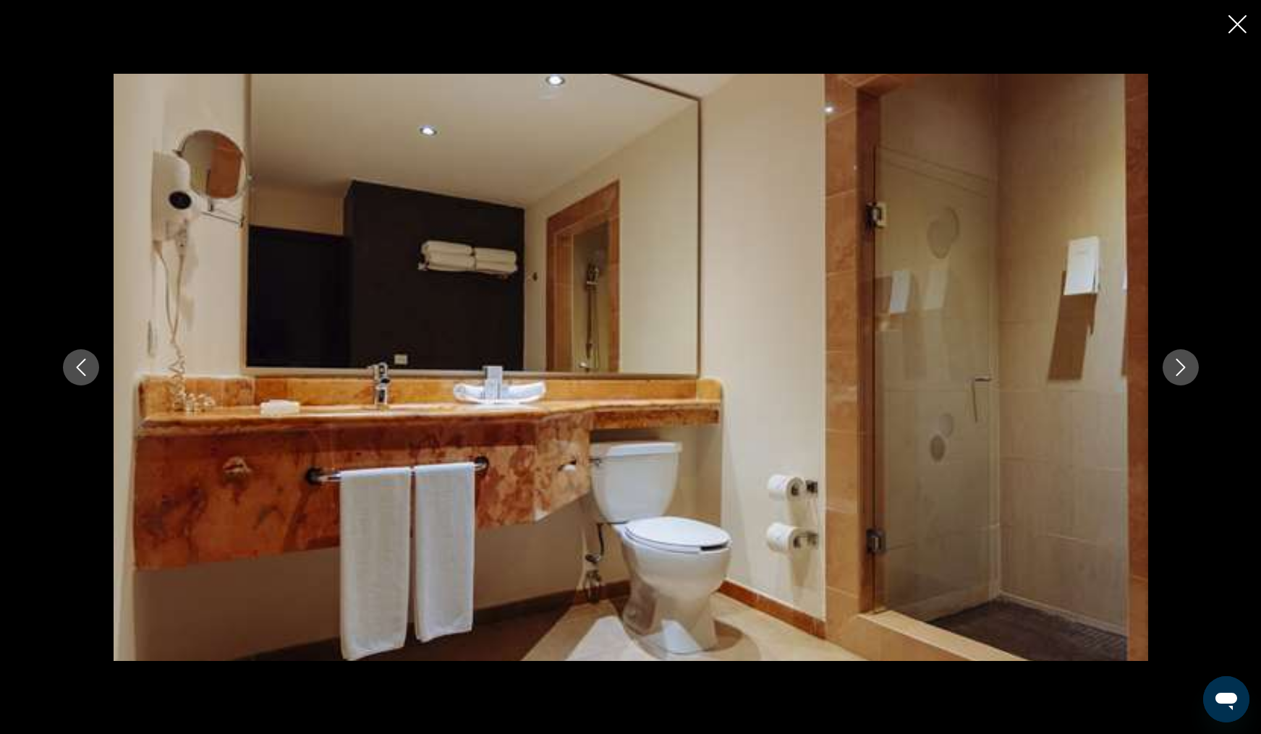
click at [1185, 372] on icon "Next image" at bounding box center [1180, 367] width 17 height 17
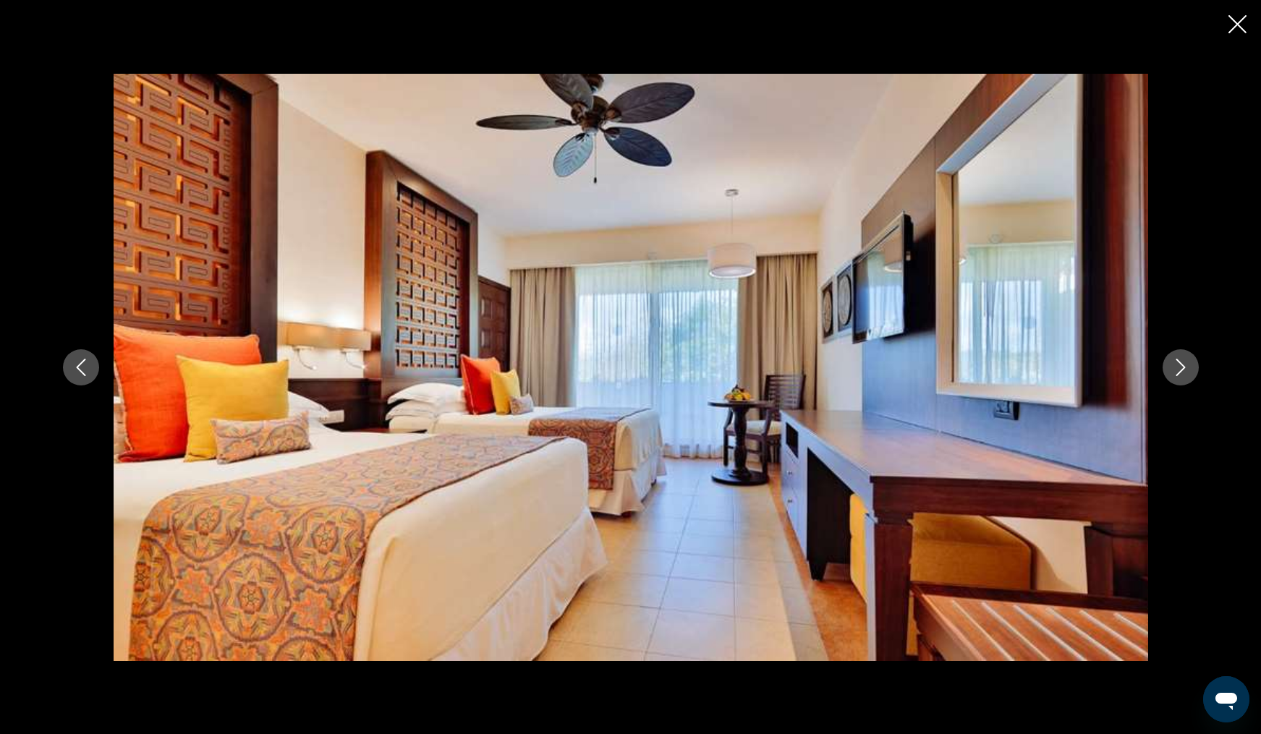
click at [1185, 372] on icon "Next image" at bounding box center [1180, 367] width 17 height 17
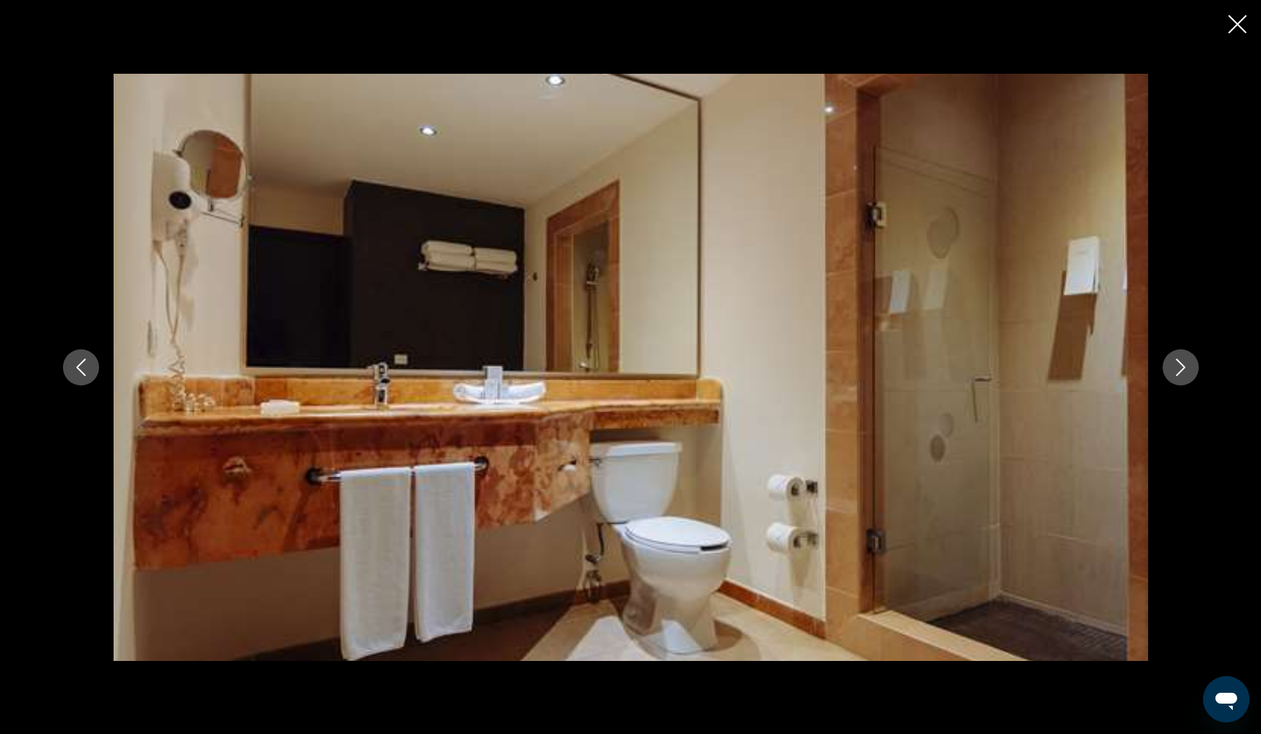
click at [1185, 372] on icon "Next image" at bounding box center [1180, 367] width 17 height 17
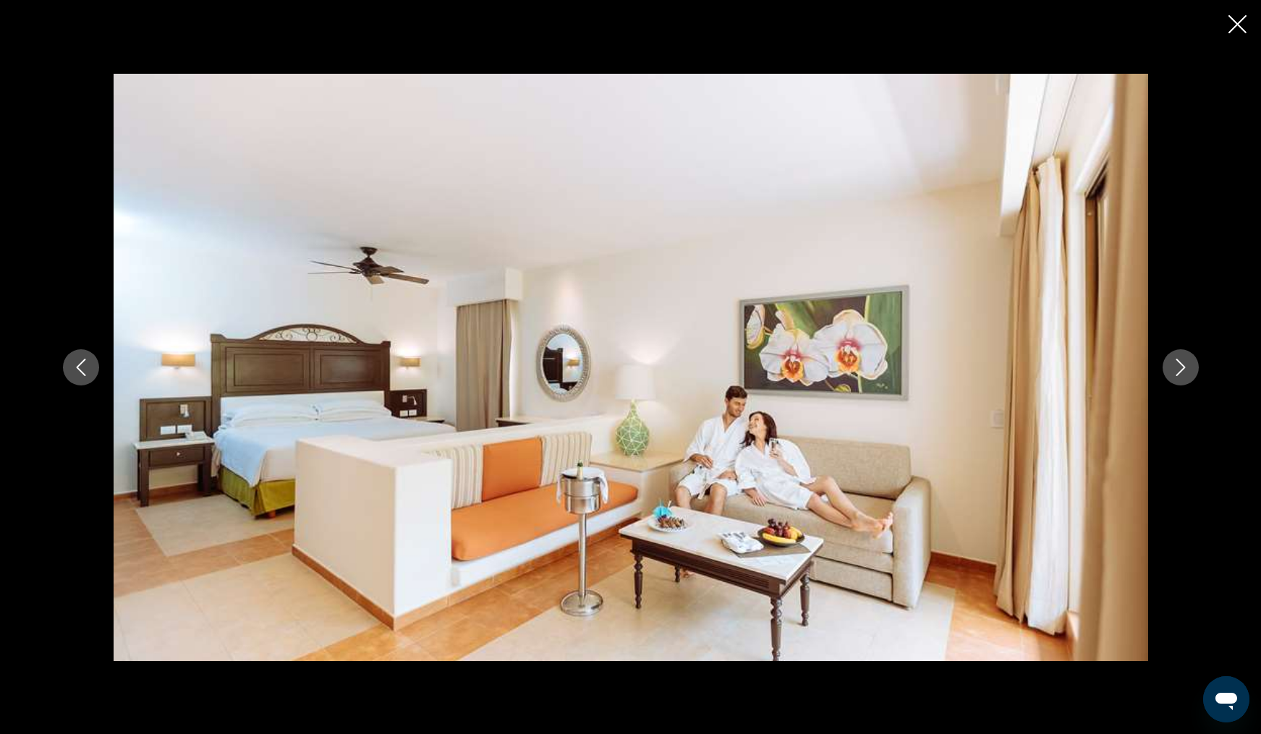
click at [1185, 372] on icon "Next image" at bounding box center [1180, 367] width 17 height 17
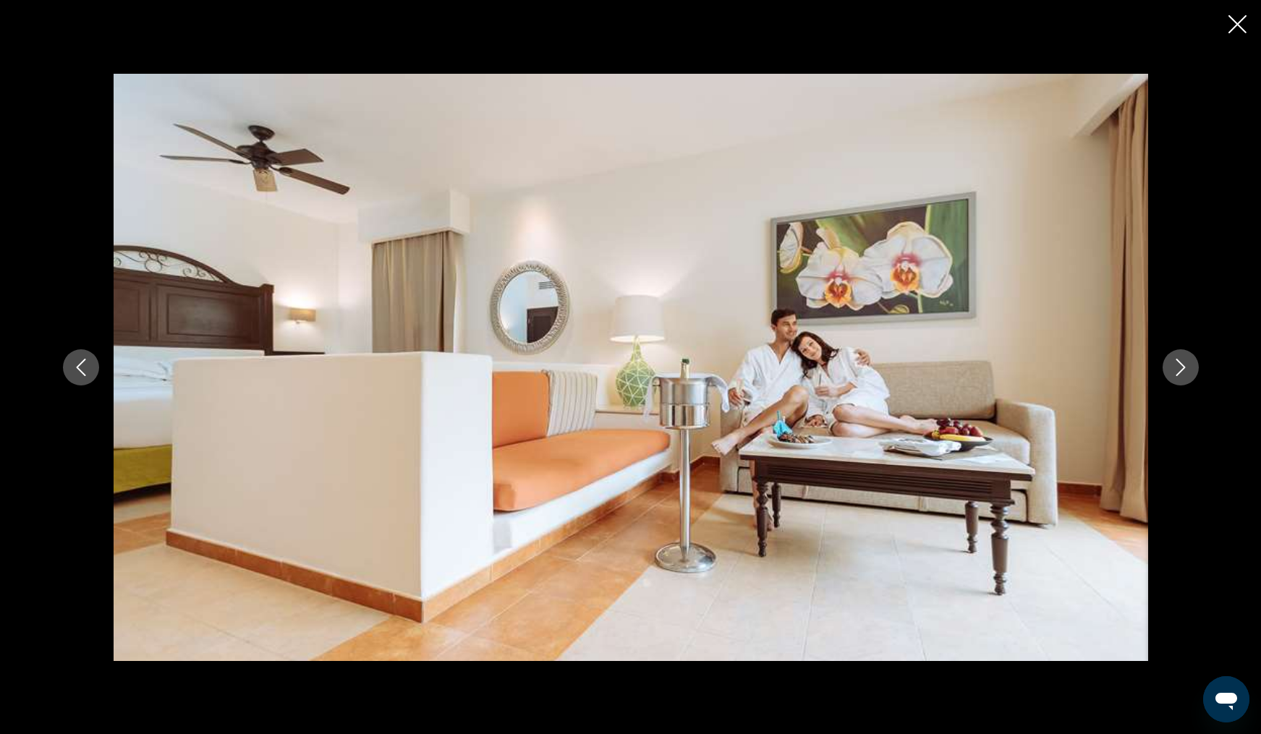
click at [1185, 372] on icon "Next image" at bounding box center [1180, 367] width 17 height 17
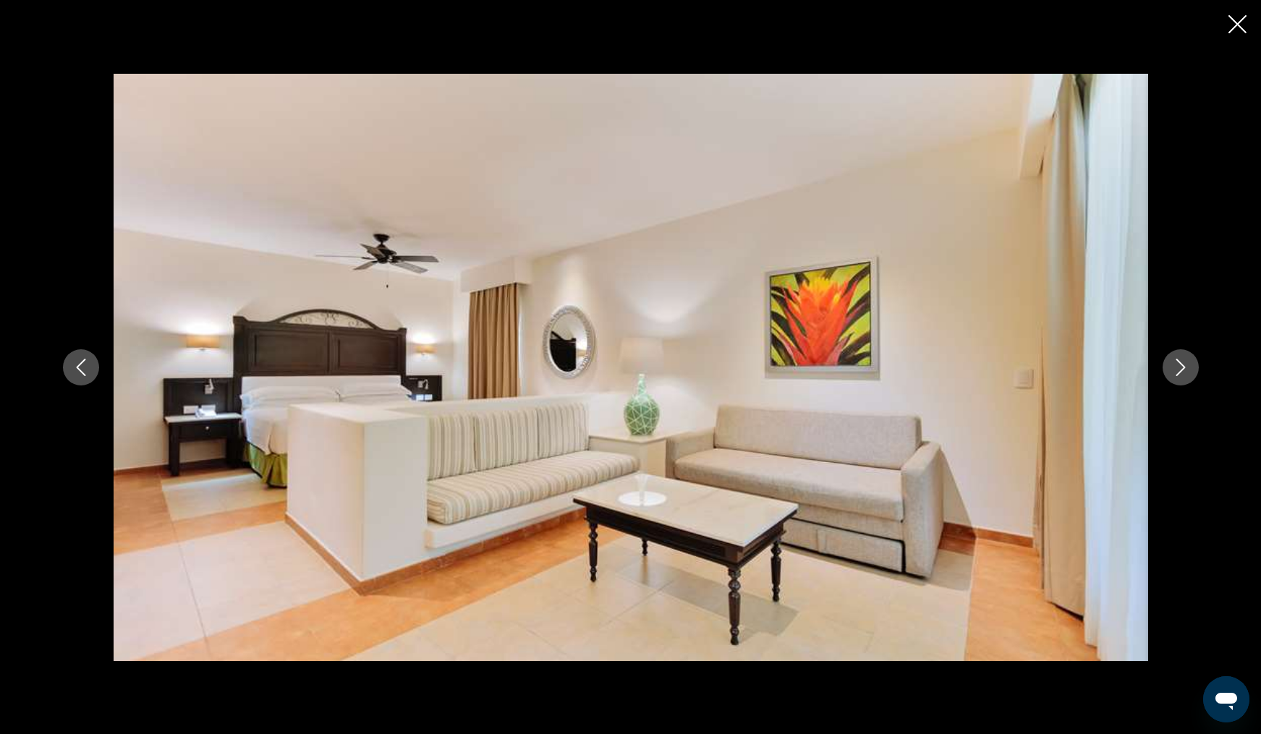
click at [1185, 372] on icon "Next image" at bounding box center [1180, 367] width 17 height 17
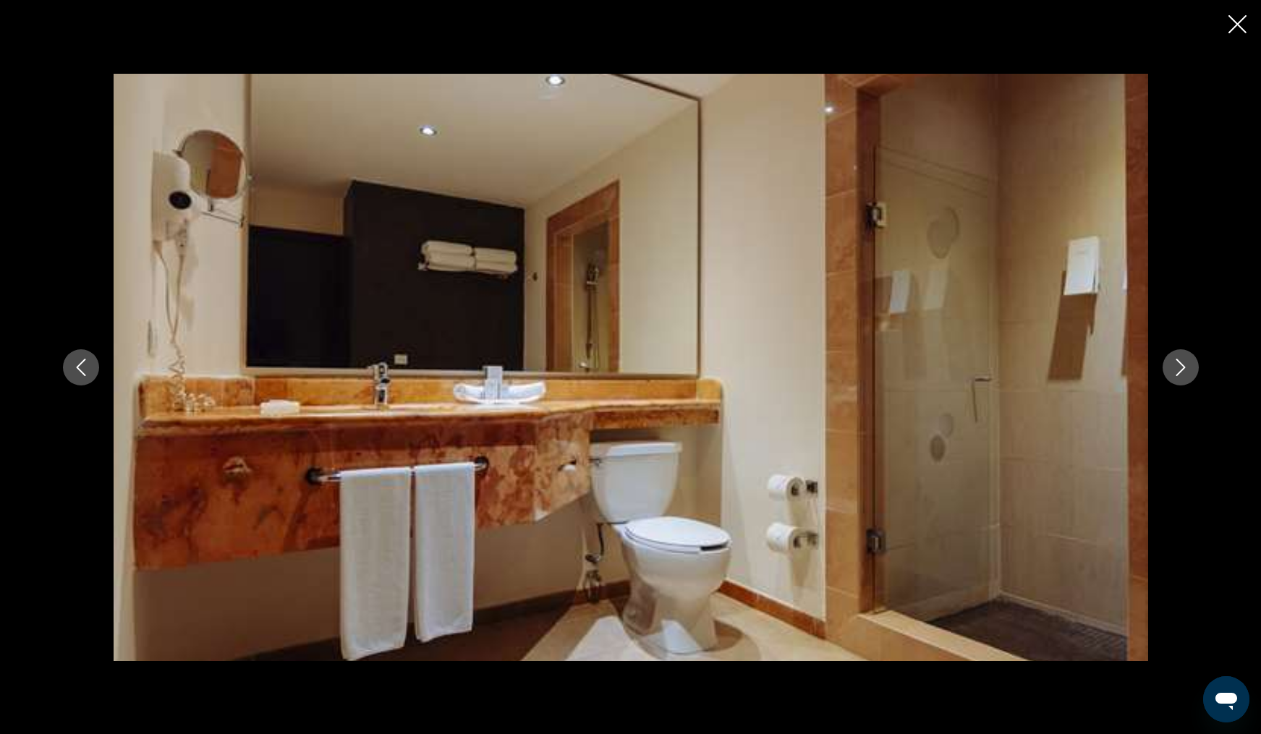
click at [1185, 372] on icon "Next image" at bounding box center [1180, 367] width 17 height 17
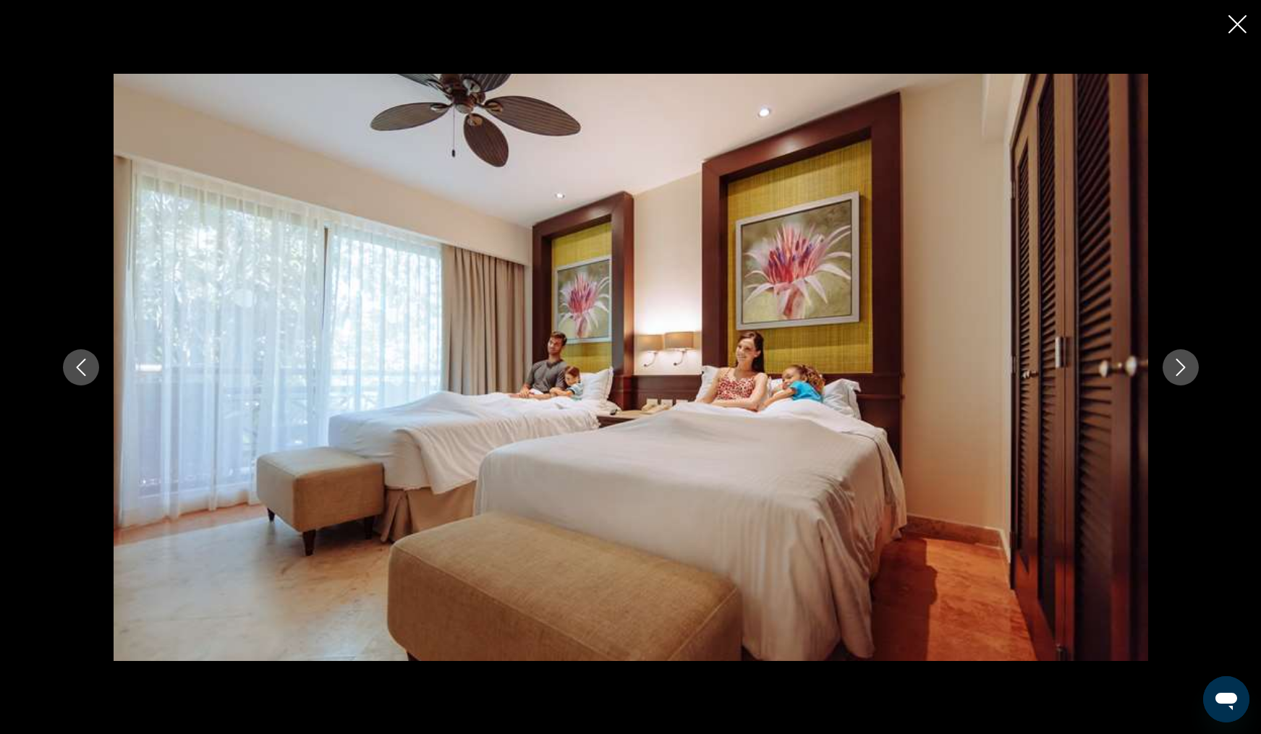
click at [1185, 372] on icon "Next image" at bounding box center [1180, 367] width 17 height 17
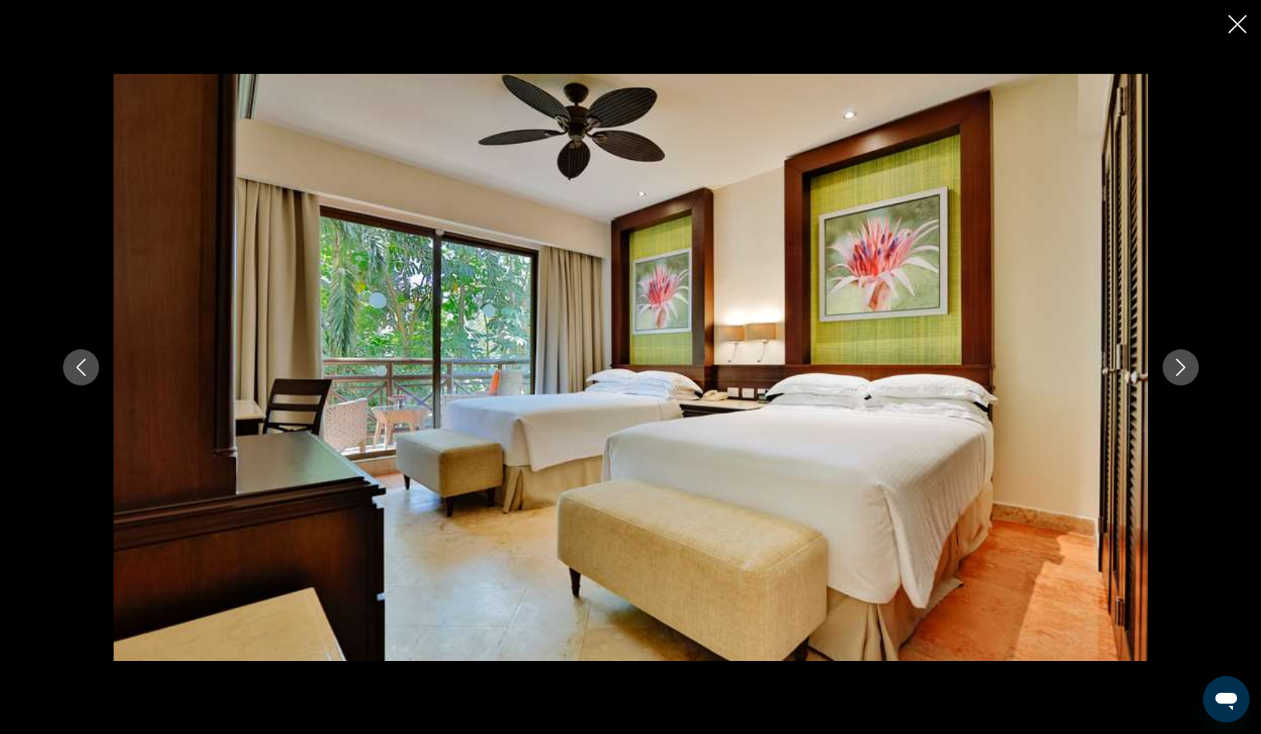
click at [1235, 25] on icon "Close slideshow" at bounding box center [1237, 24] width 18 height 18
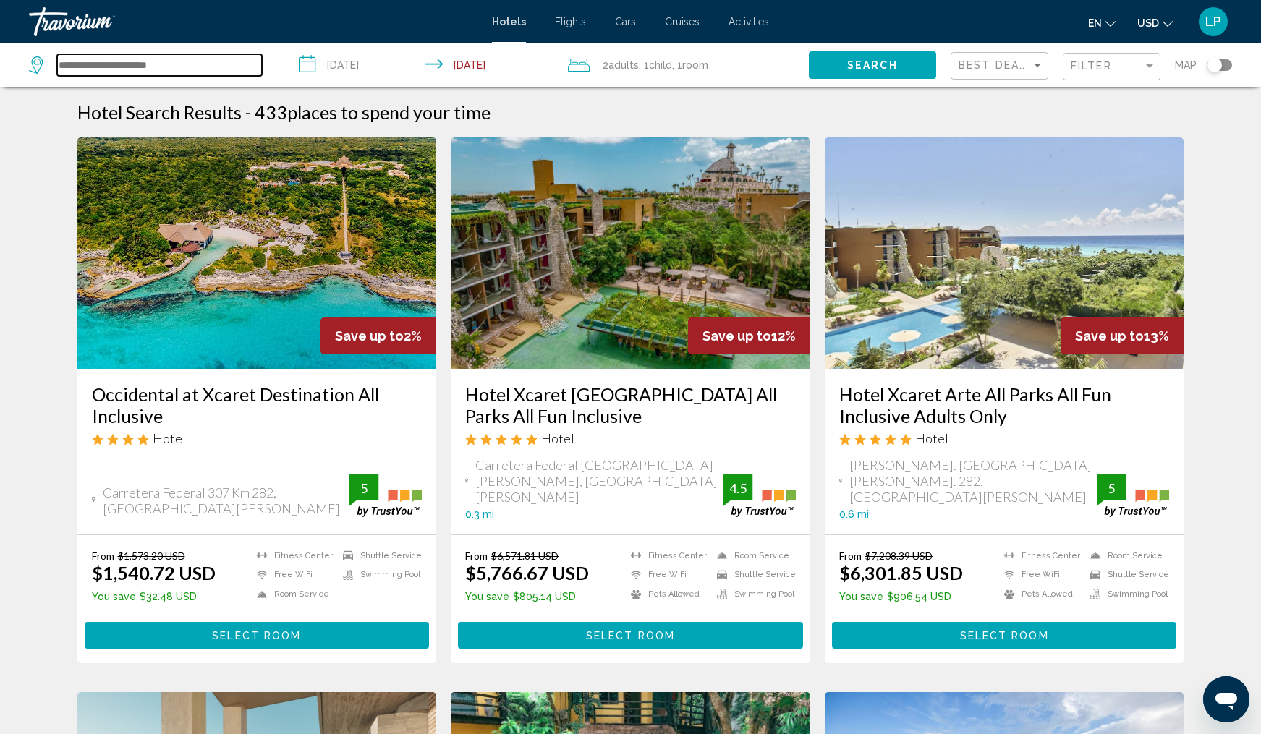
click at [191, 67] on input "Search widget" at bounding box center [159, 65] width 205 height 22
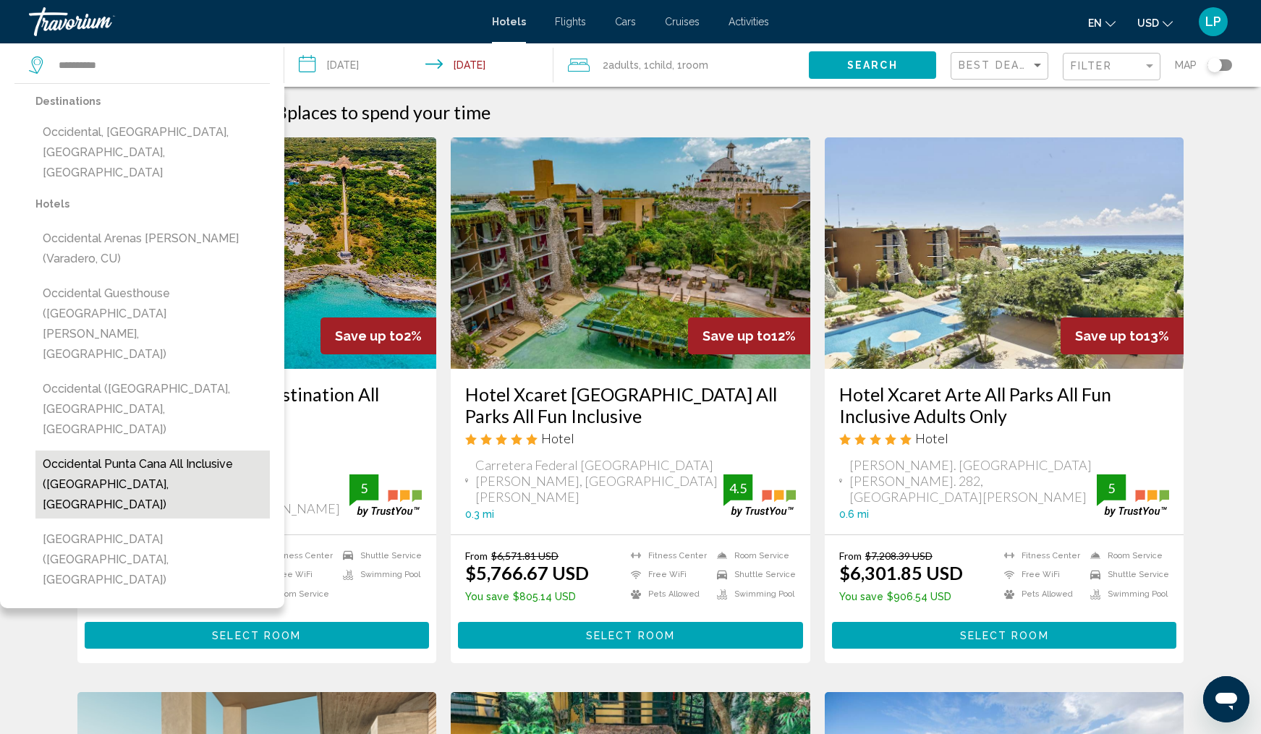
drag, startPoint x: 191, startPoint y: 67, endPoint x: 181, endPoint y: 362, distance: 296.0
click at [181, 451] on button "Occidental Punta Cana All Inclusive ([GEOGRAPHIC_DATA], [GEOGRAPHIC_DATA])" at bounding box center [152, 485] width 234 height 68
type input "**********"
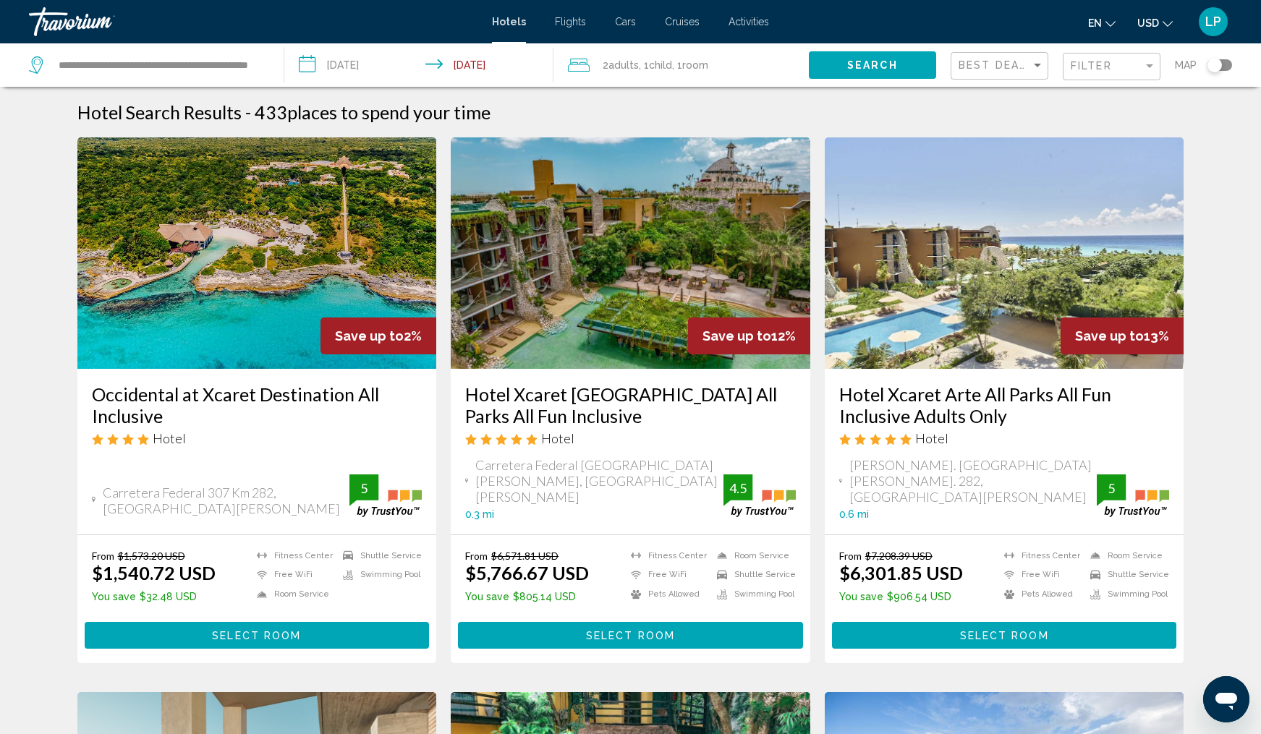
click at [705, 61] on span "Room" at bounding box center [695, 65] width 26 height 12
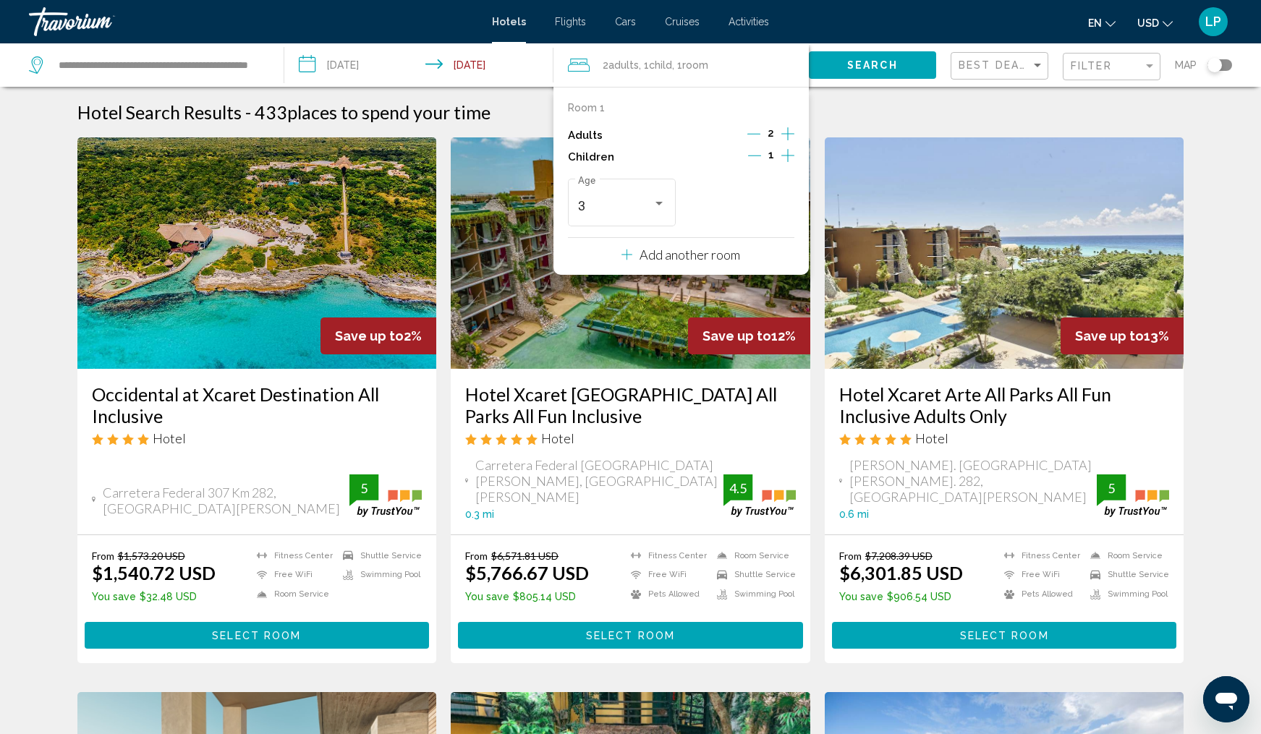
click at [846, 55] on button "Search" at bounding box center [872, 64] width 127 height 27
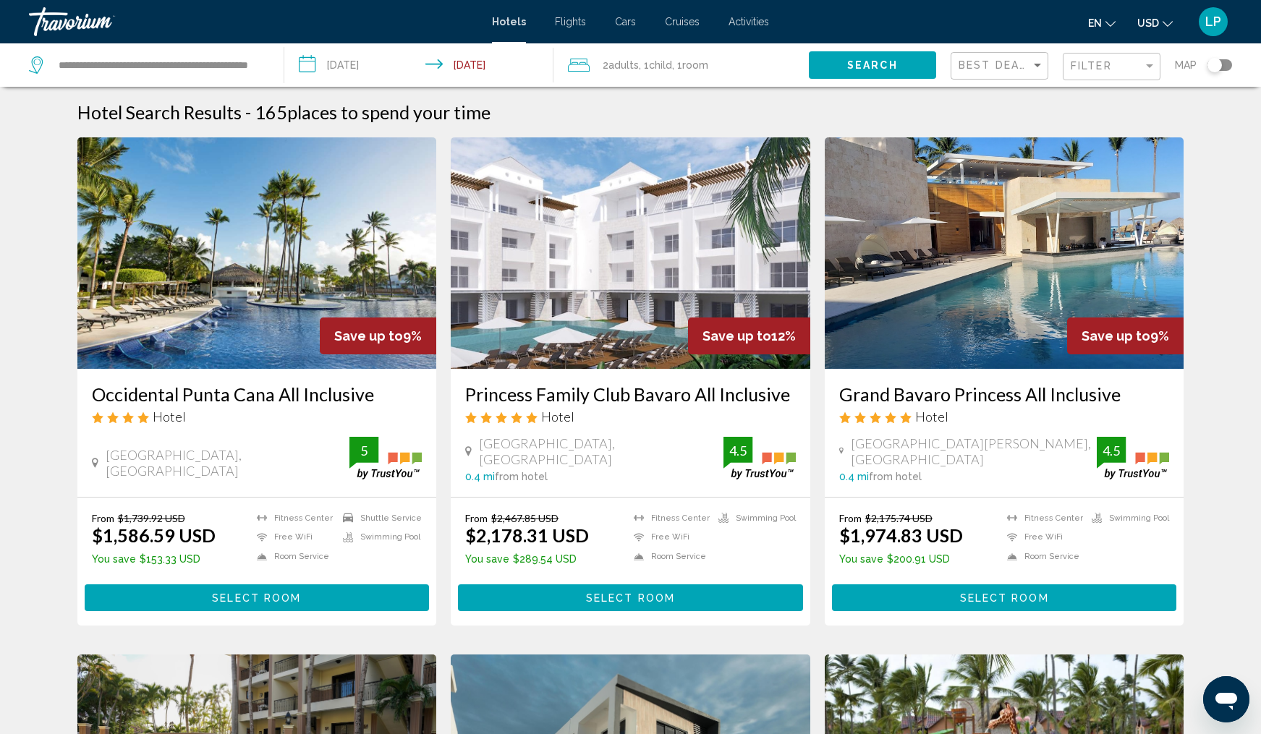
click at [227, 273] on img "Main content" at bounding box center [256, 252] width 359 height 231
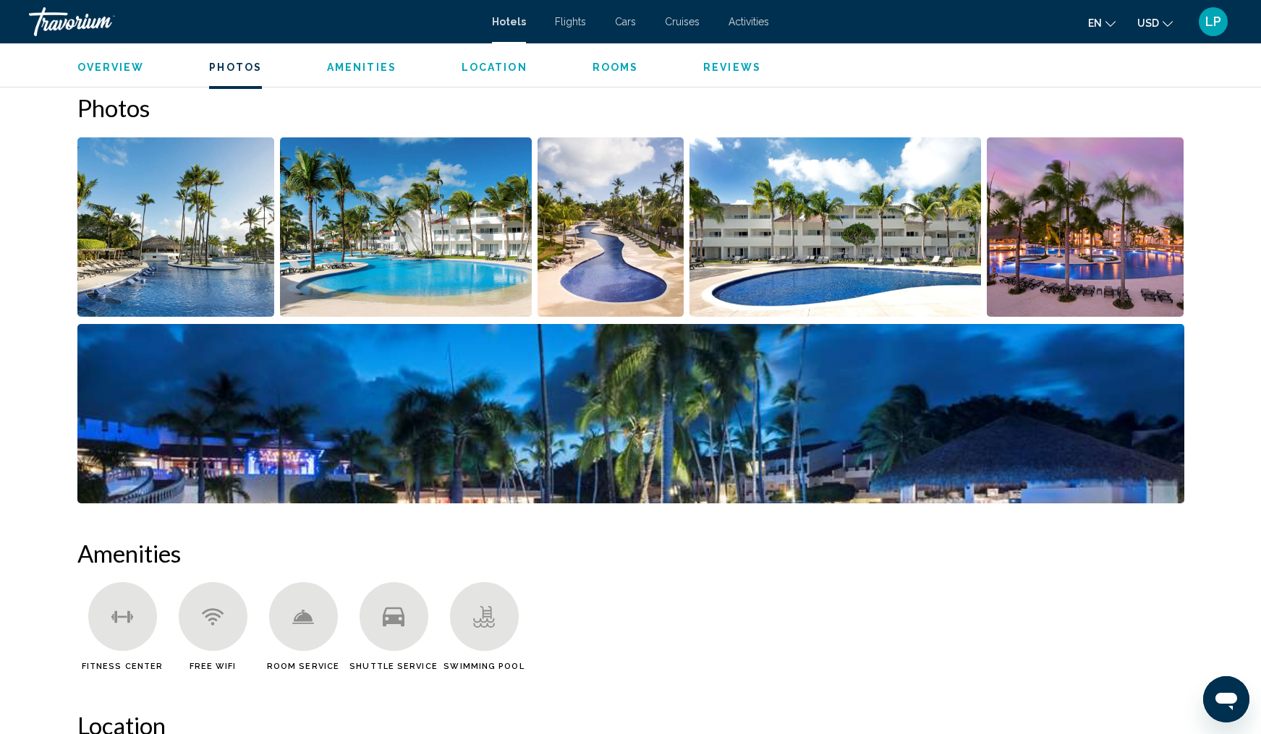
scroll to position [702, 0]
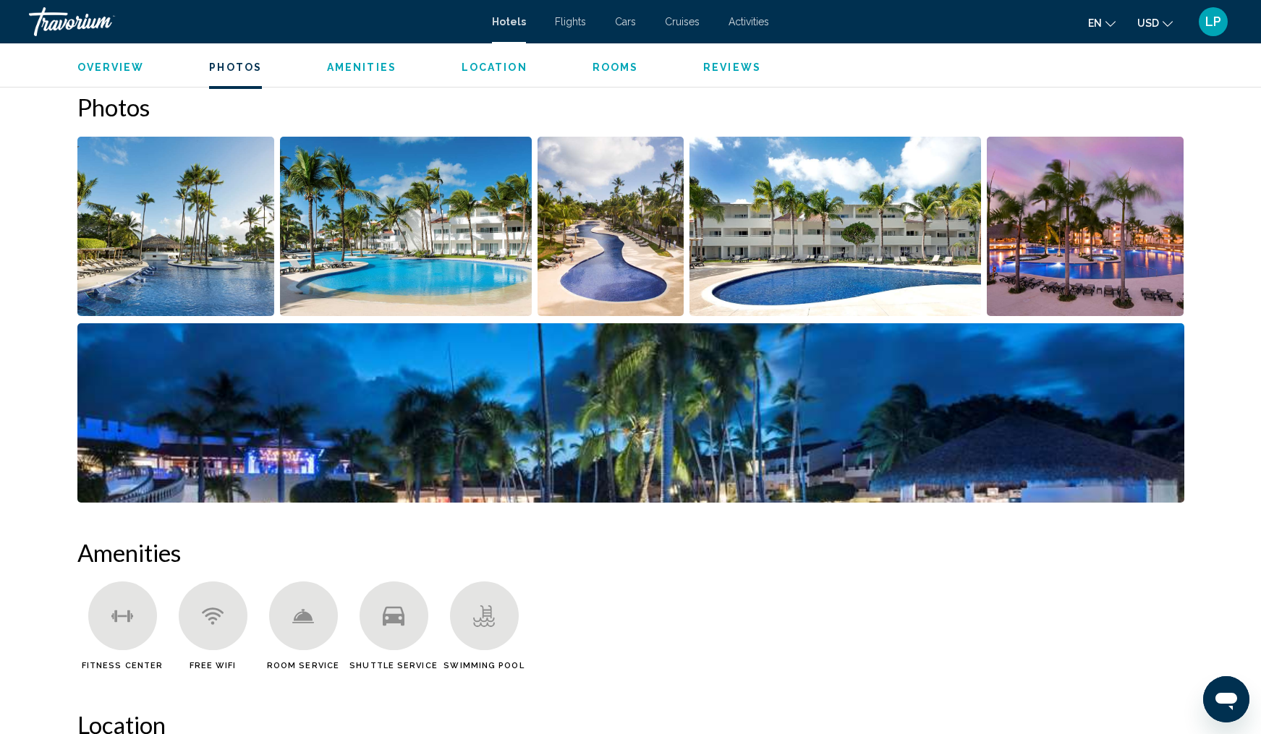
click at [166, 236] on img "Open full-screen image slider" at bounding box center [175, 226] width 197 height 179
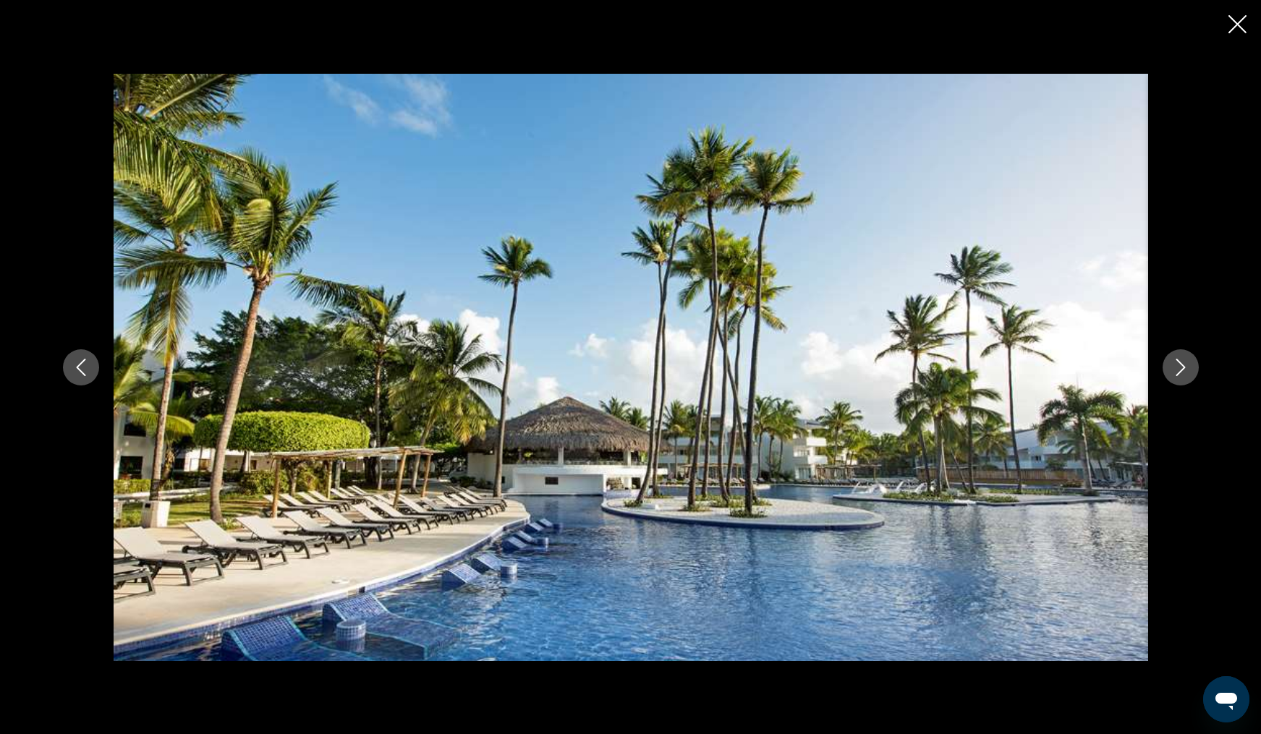
click at [1184, 369] on icon "Next image" at bounding box center [1180, 367] width 17 height 17
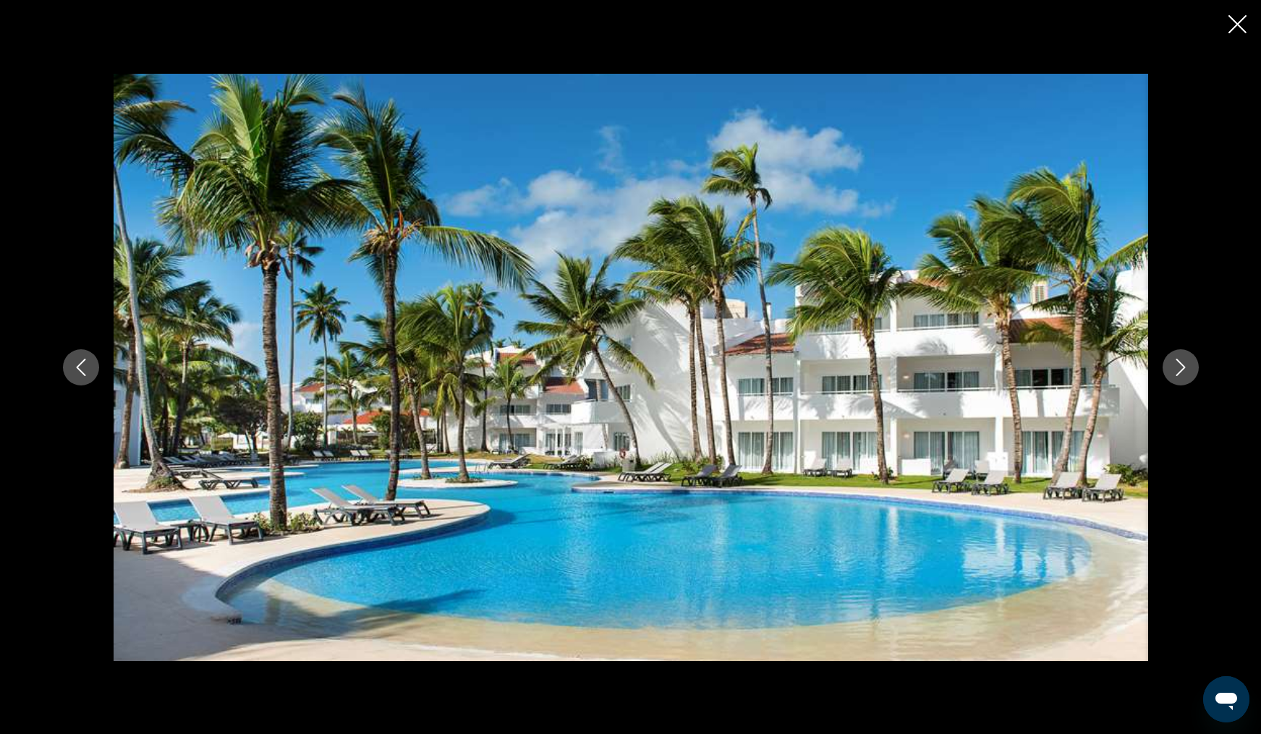
click at [1184, 369] on icon "Next image" at bounding box center [1180, 367] width 17 height 17
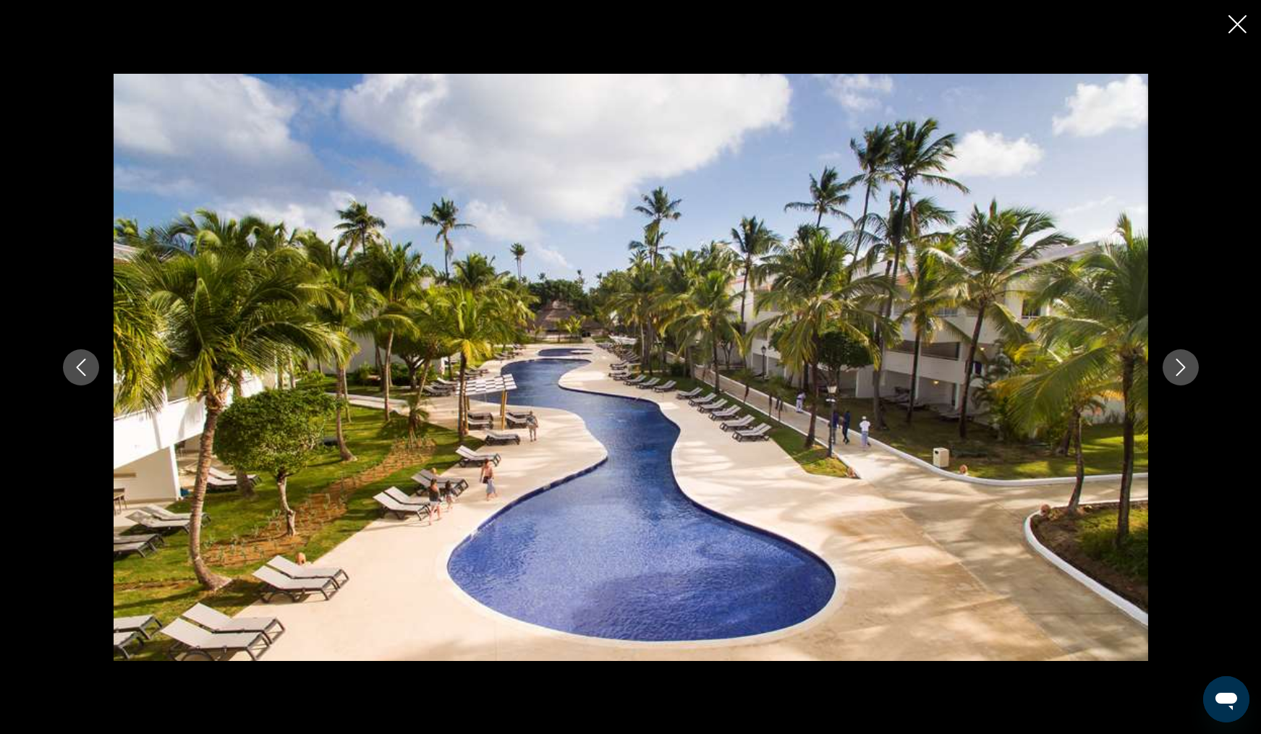
click at [1184, 369] on icon "Next image" at bounding box center [1180, 367] width 17 height 17
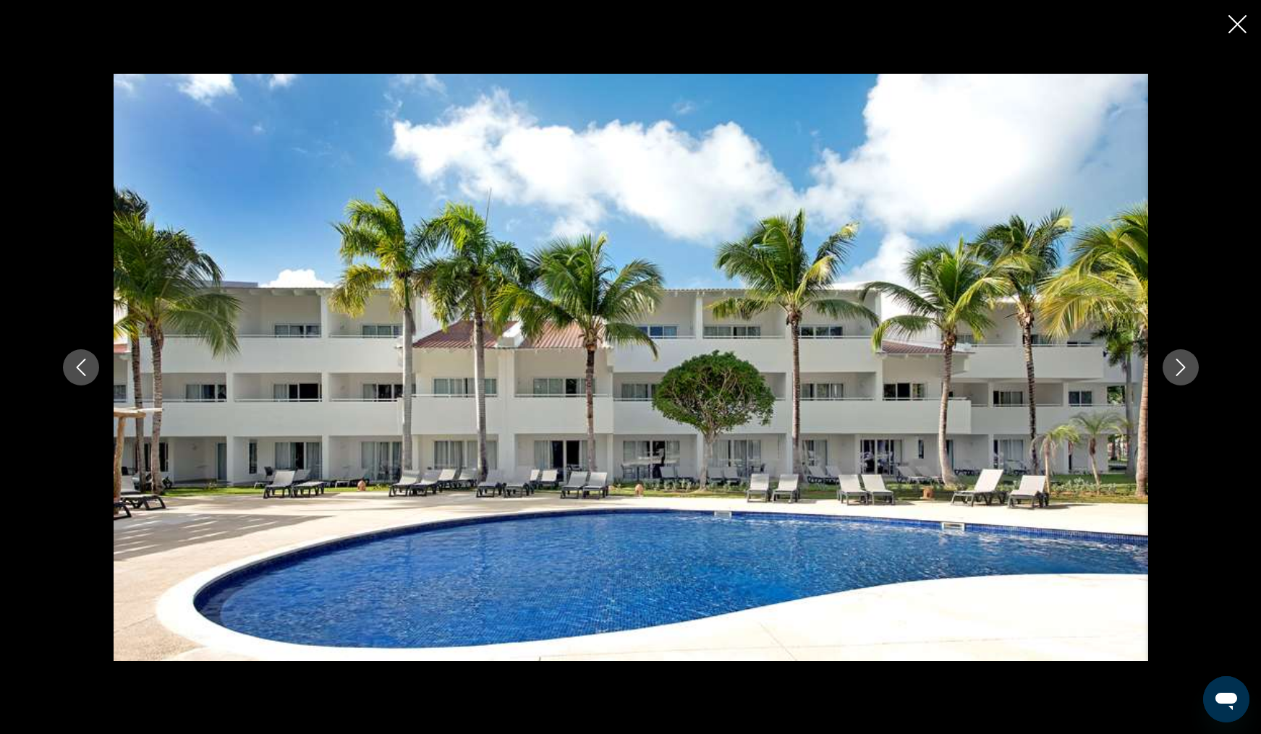
click at [1184, 369] on icon "Next image" at bounding box center [1180, 367] width 17 height 17
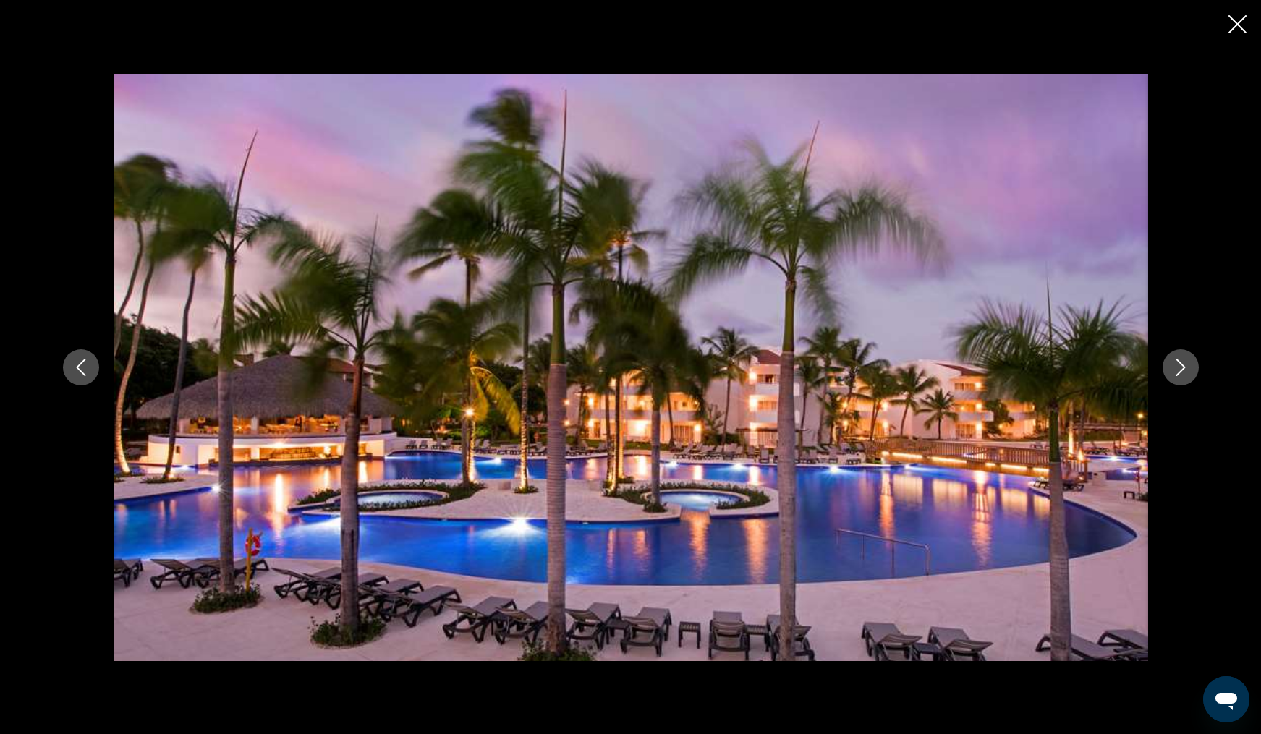
click at [1184, 369] on icon "Next image" at bounding box center [1180, 367] width 17 height 17
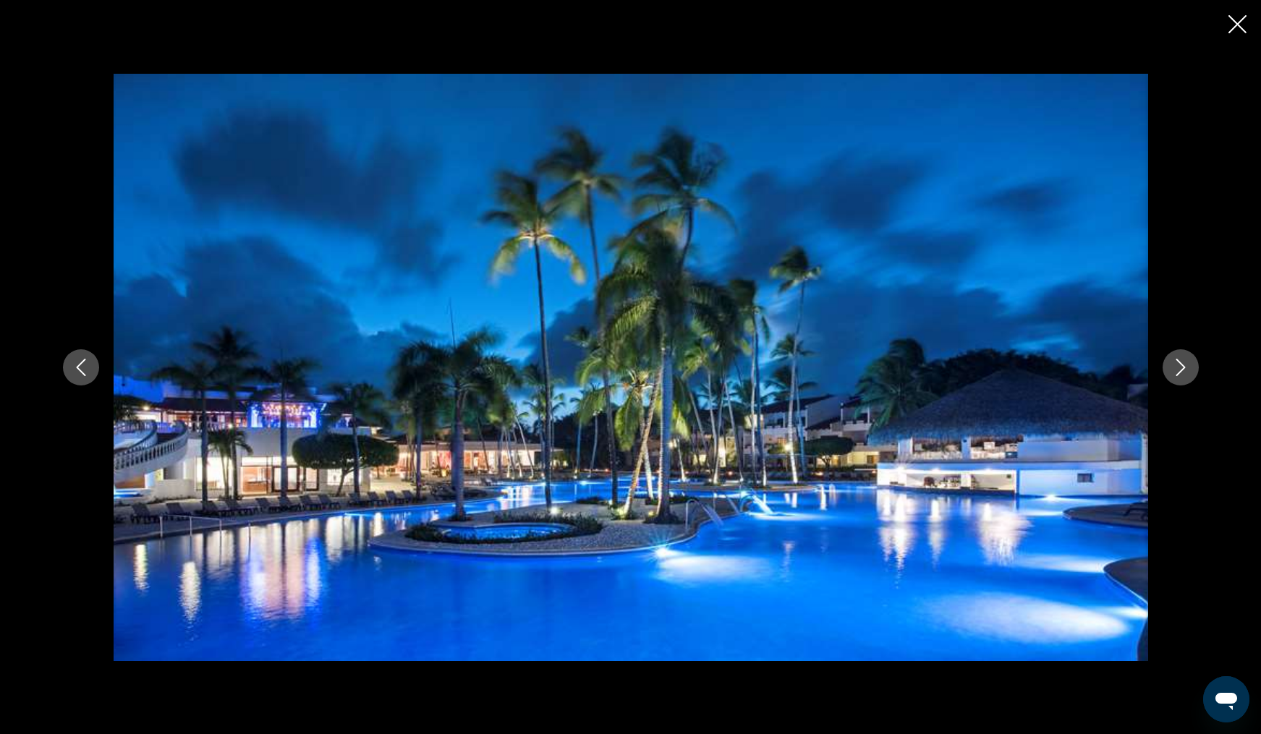
click at [1184, 369] on icon "Next image" at bounding box center [1180, 367] width 17 height 17
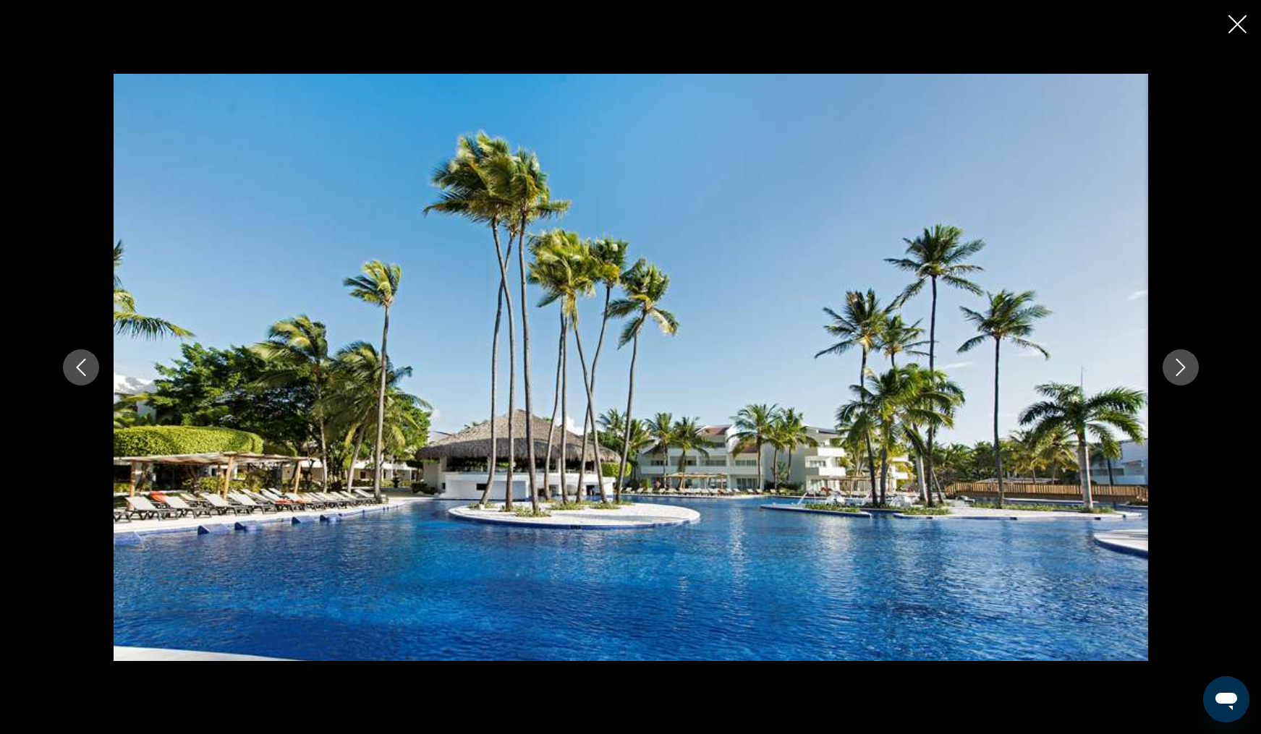
click at [1184, 369] on icon "Next image" at bounding box center [1180, 367] width 17 height 17
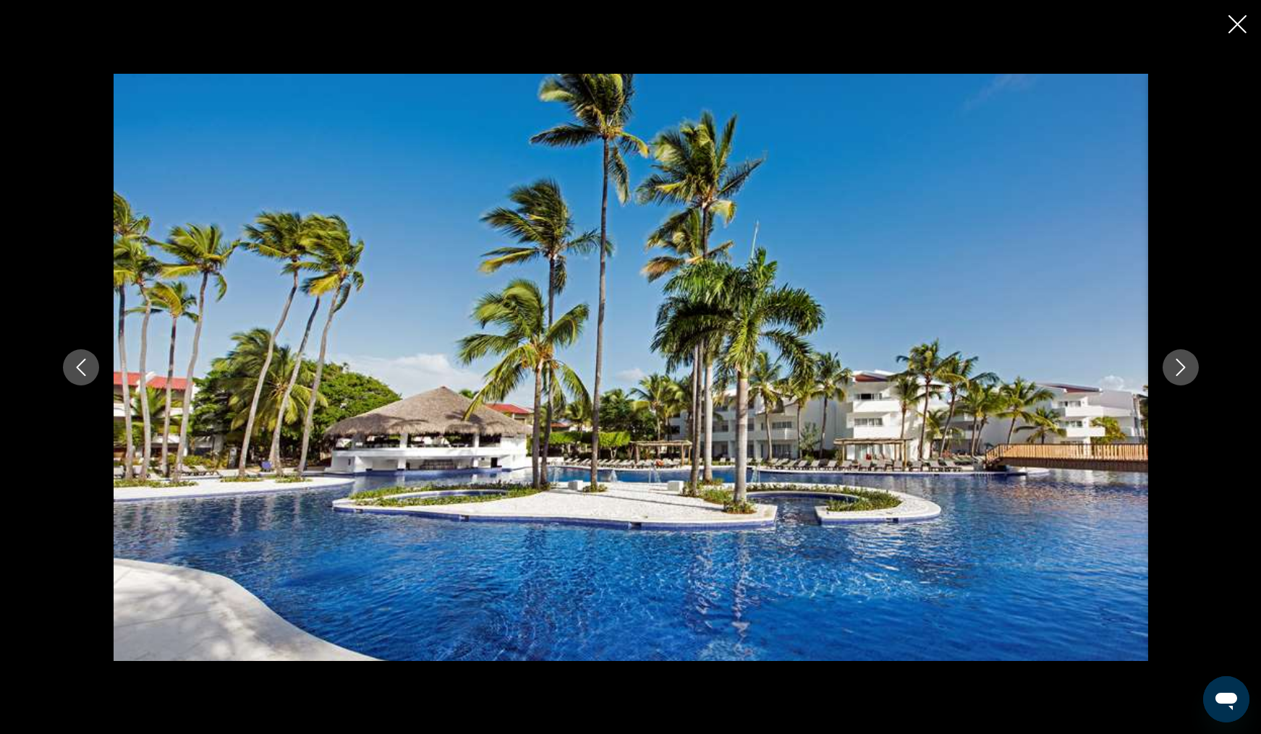
click at [1184, 369] on icon "Next image" at bounding box center [1180, 367] width 17 height 17
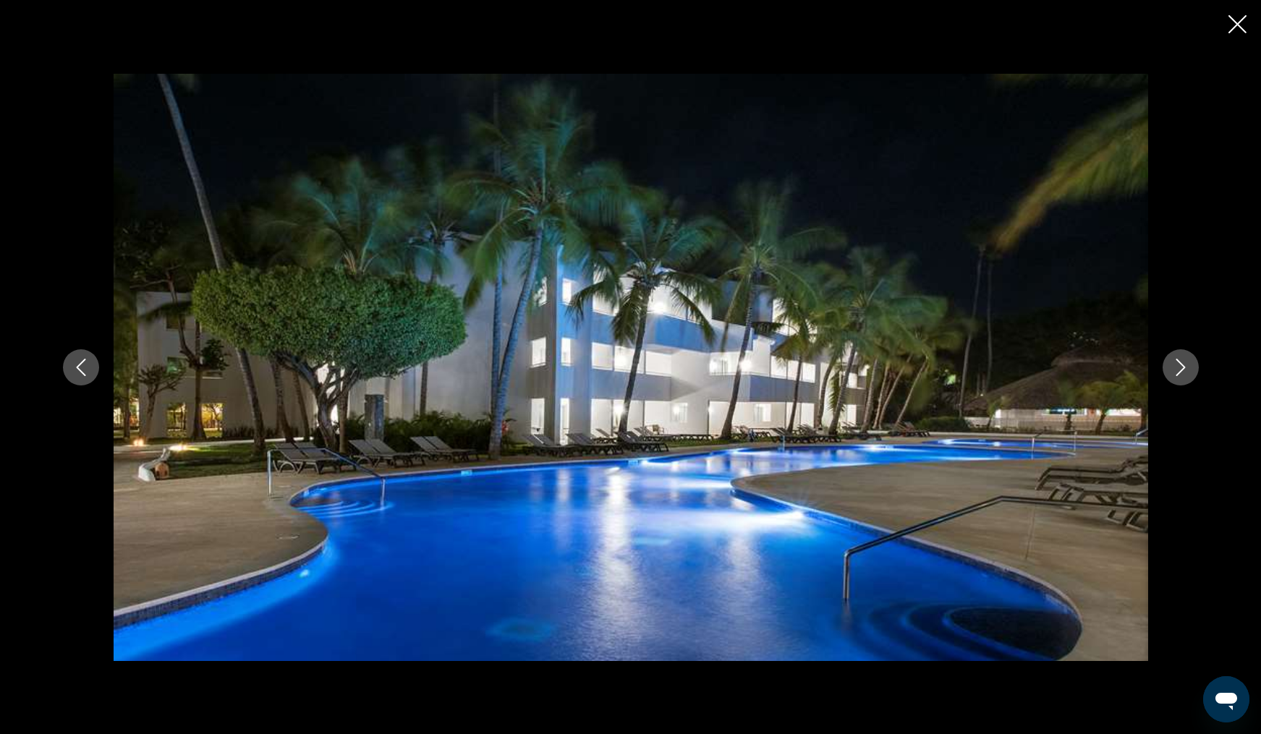
click at [1184, 369] on icon "Next image" at bounding box center [1180, 367] width 17 height 17
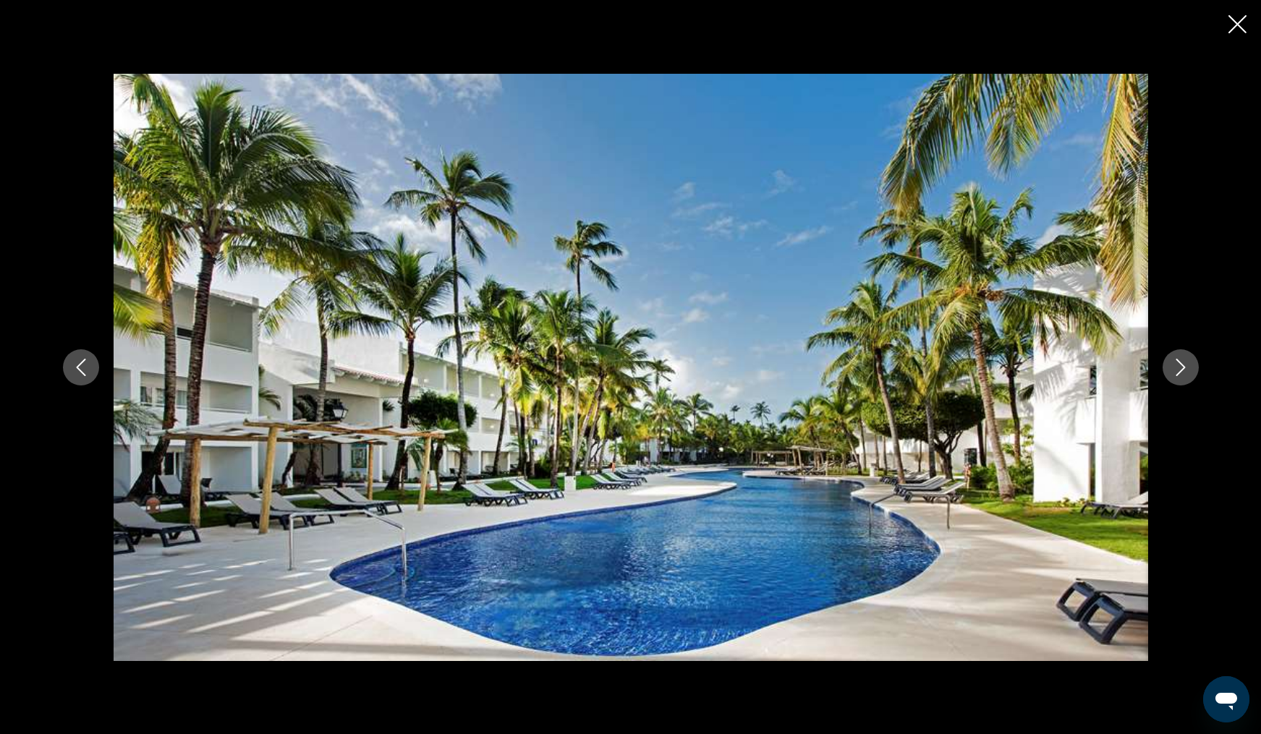
click at [1184, 369] on icon "Next image" at bounding box center [1180, 367] width 17 height 17
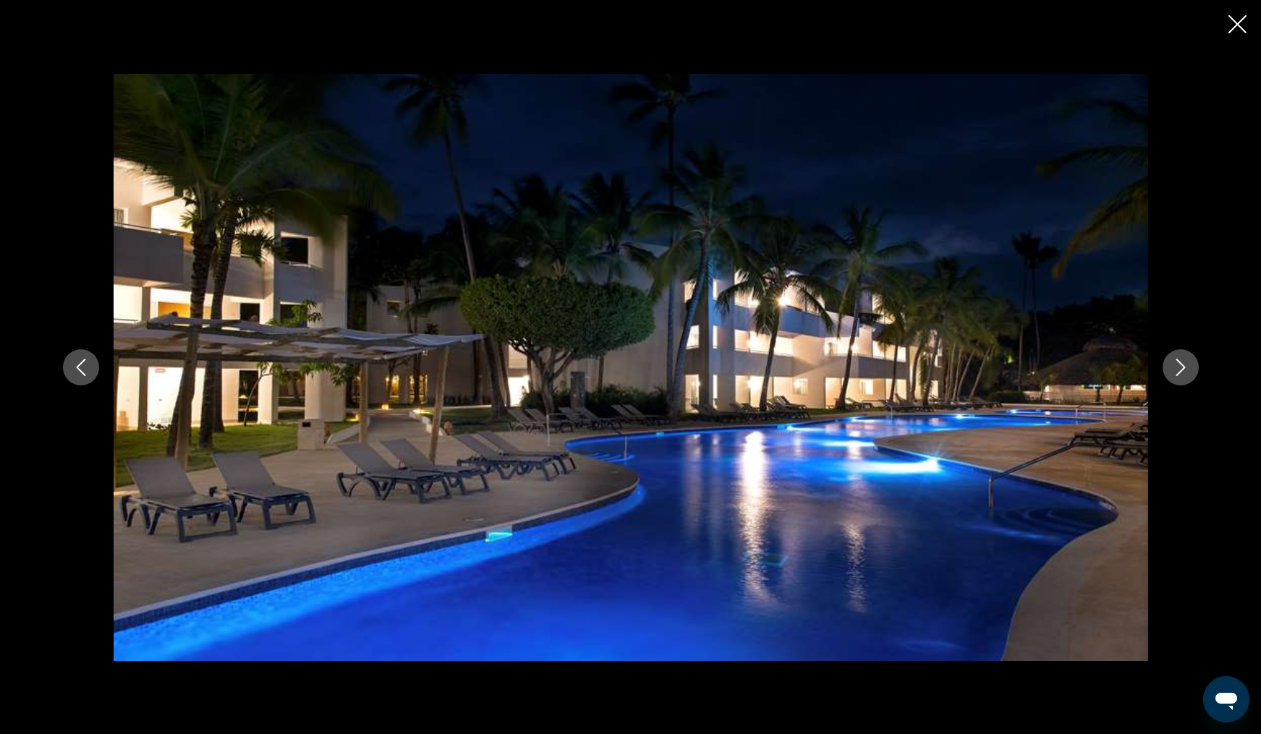
click at [1184, 369] on icon "Next image" at bounding box center [1180, 367] width 17 height 17
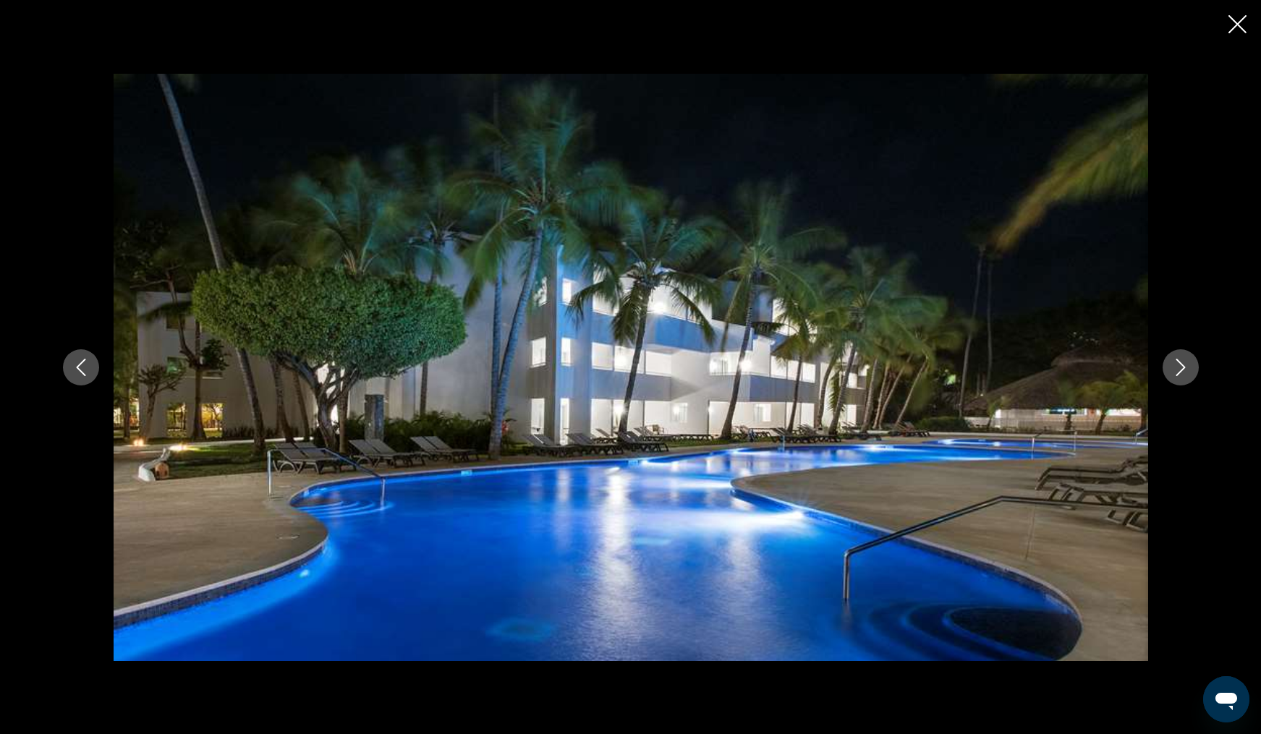
click at [1184, 369] on icon "Next image" at bounding box center [1180, 367] width 17 height 17
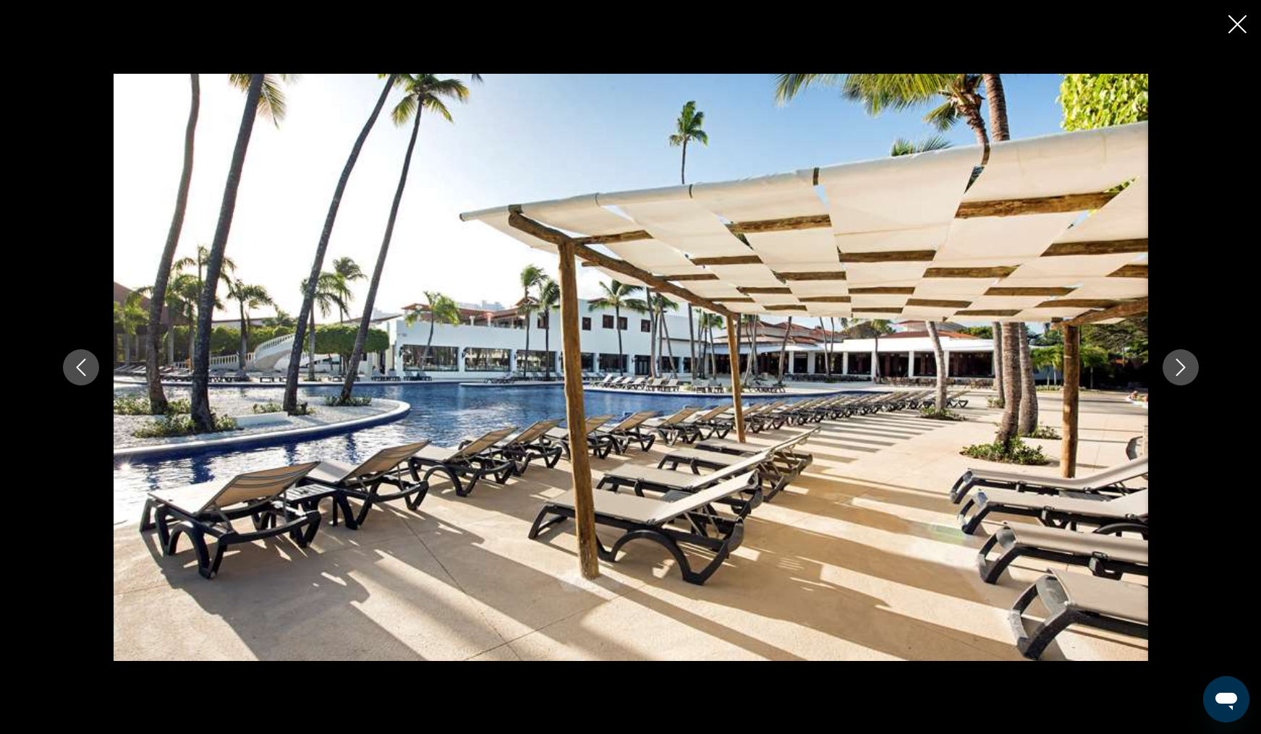
click at [1184, 369] on icon "Next image" at bounding box center [1180, 367] width 17 height 17
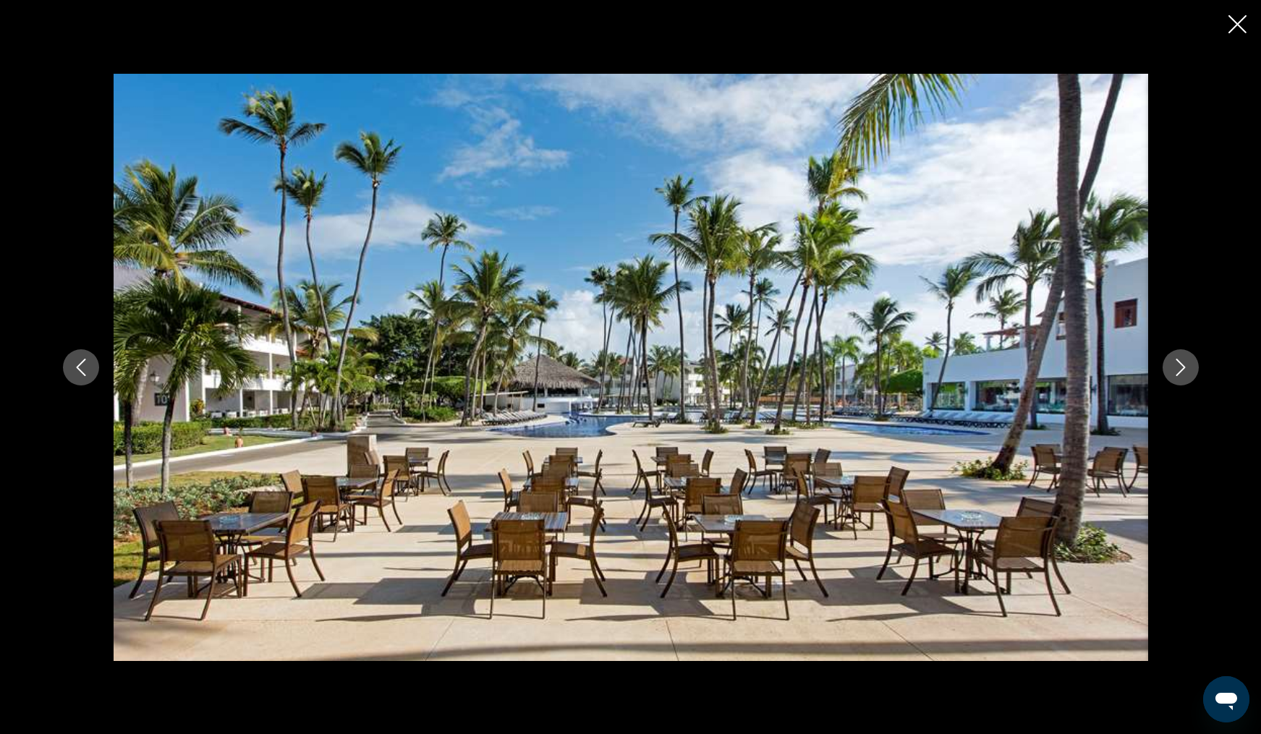
click at [1184, 369] on icon "Next image" at bounding box center [1180, 367] width 17 height 17
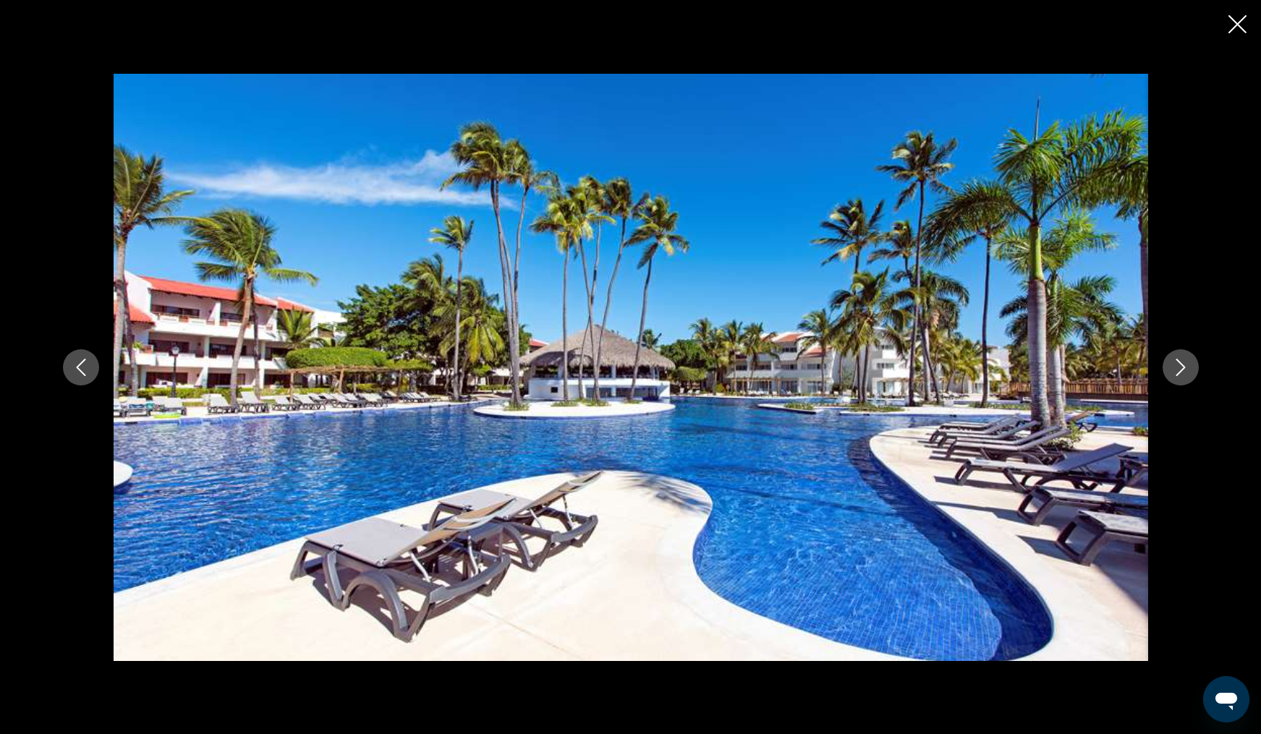
click at [1184, 369] on icon "Next image" at bounding box center [1180, 367] width 17 height 17
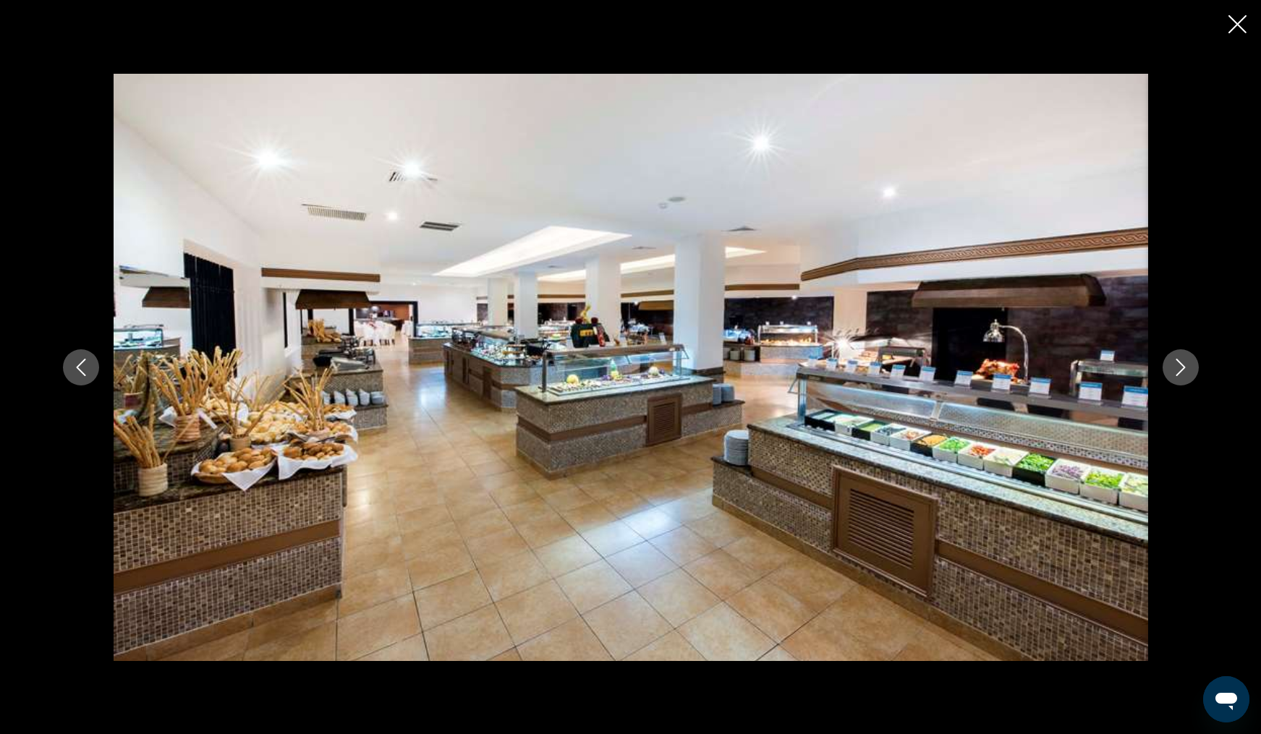
click at [1184, 369] on icon "Next image" at bounding box center [1180, 367] width 17 height 17
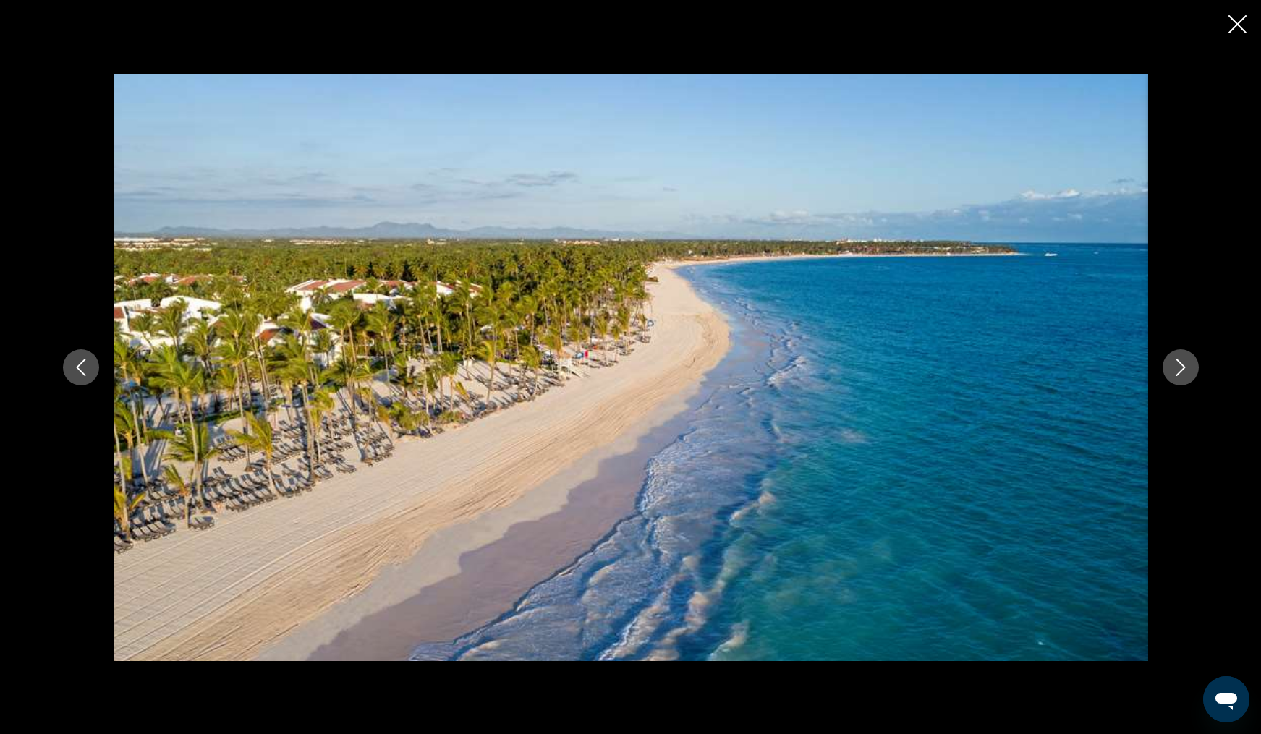
click at [1184, 369] on icon "Next image" at bounding box center [1180, 367] width 17 height 17
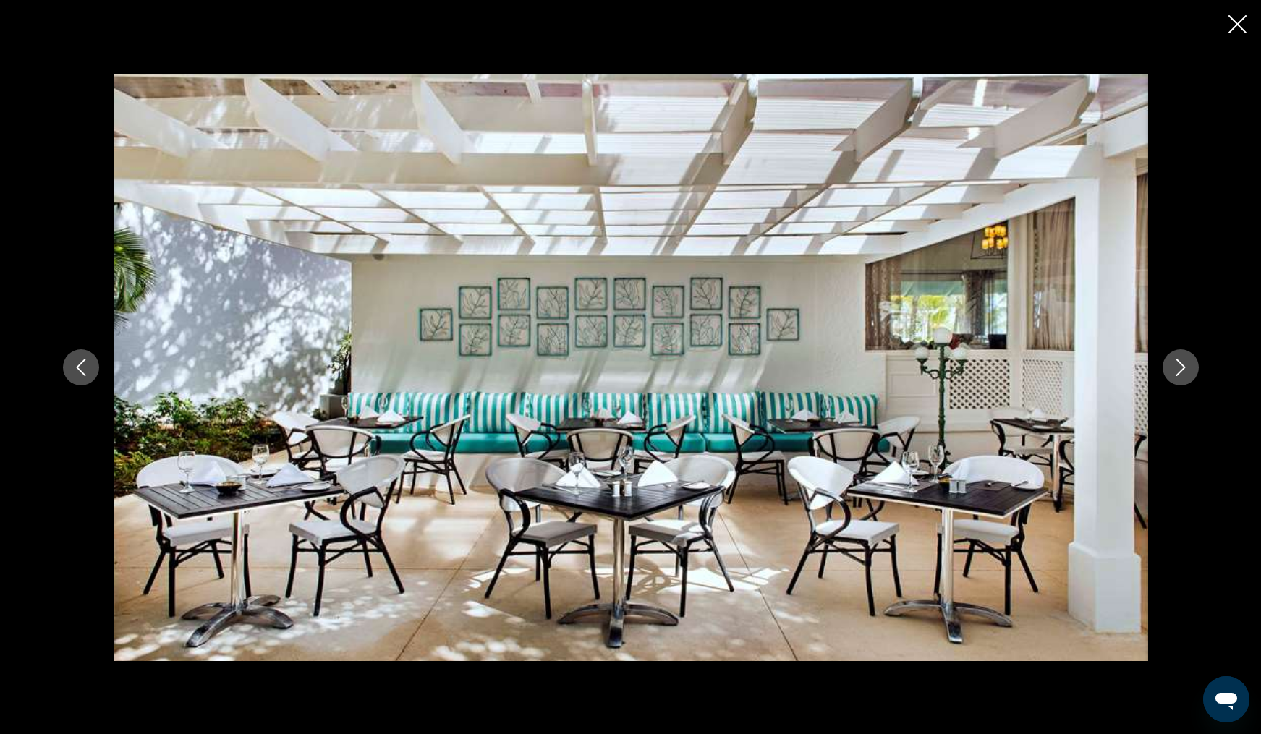
click at [1184, 369] on icon "Next image" at bounding box center [1180, 367] width 17 height 17
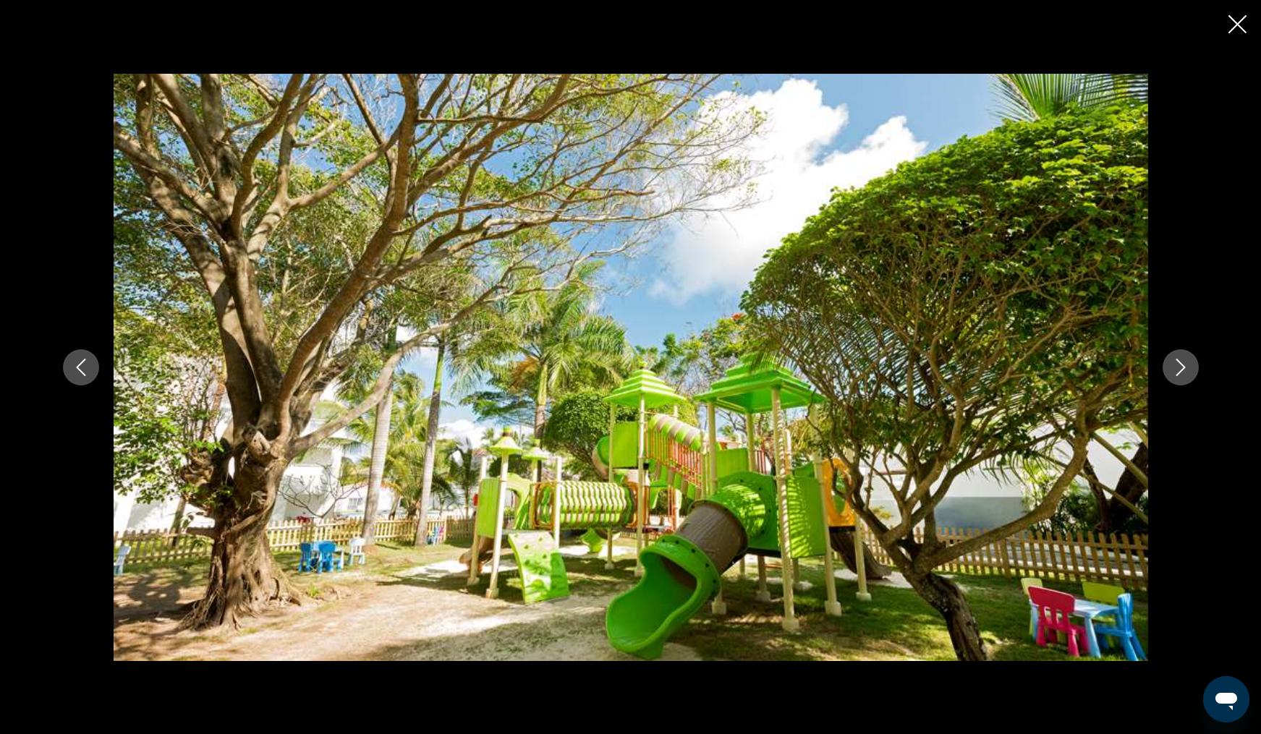
click at [1184, 369] on icon "Next image" at bounding box center [1180, 367] width 17 height 17
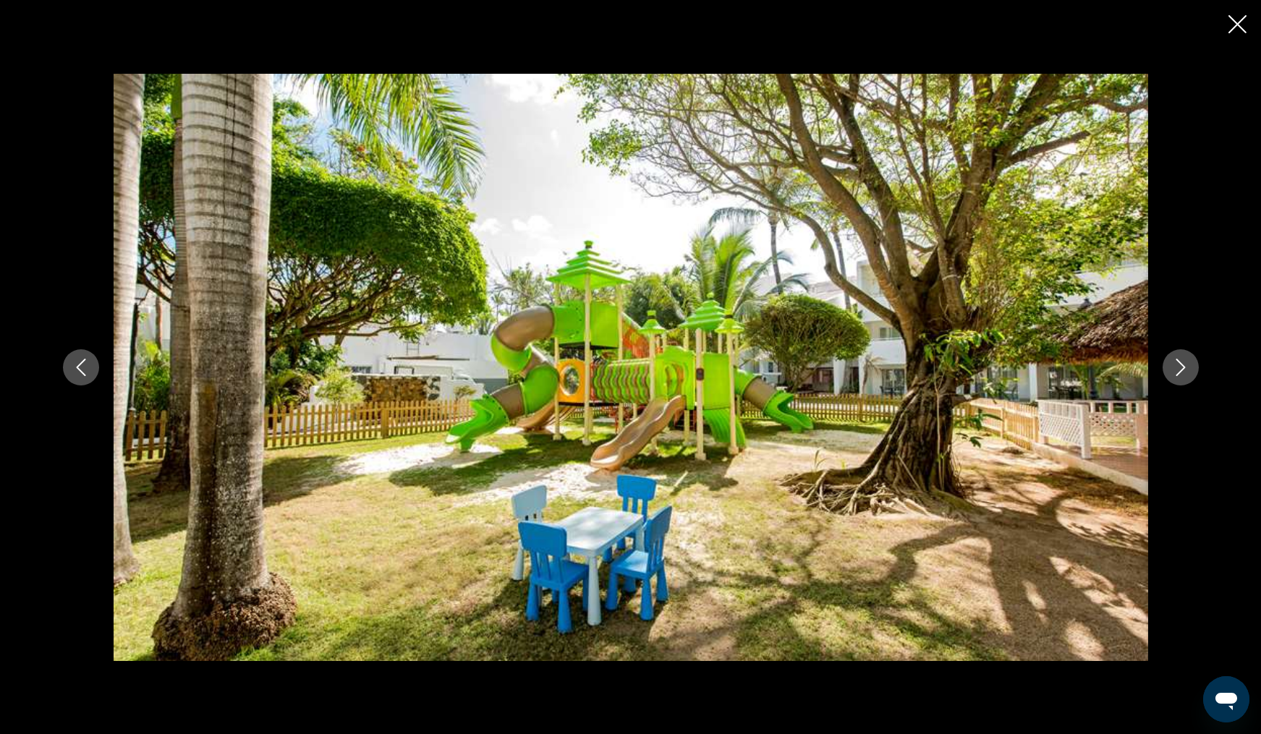
click at [1184, 369] on icon "Next image" at bounding box center [1180, 367] width 17 height 17
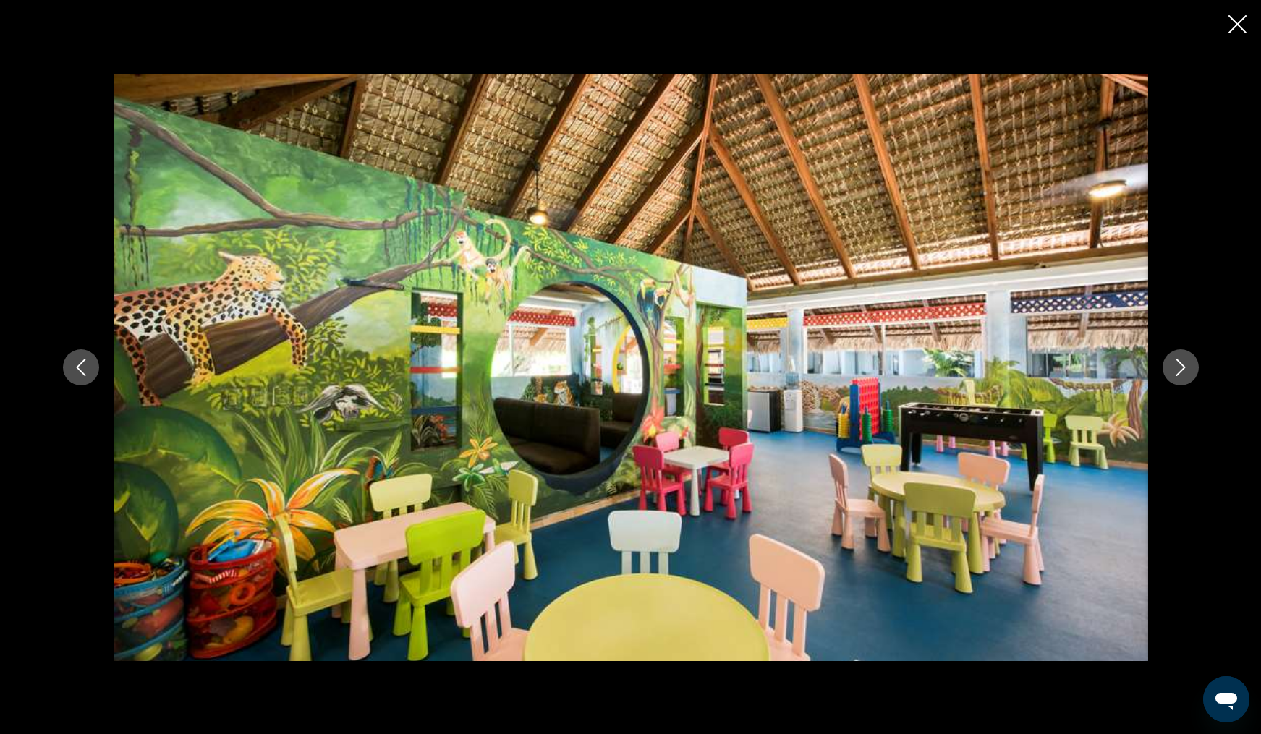
click at [1184, 369] on icon "Next image" at bounding box center [1180, 367] width 17 height 17
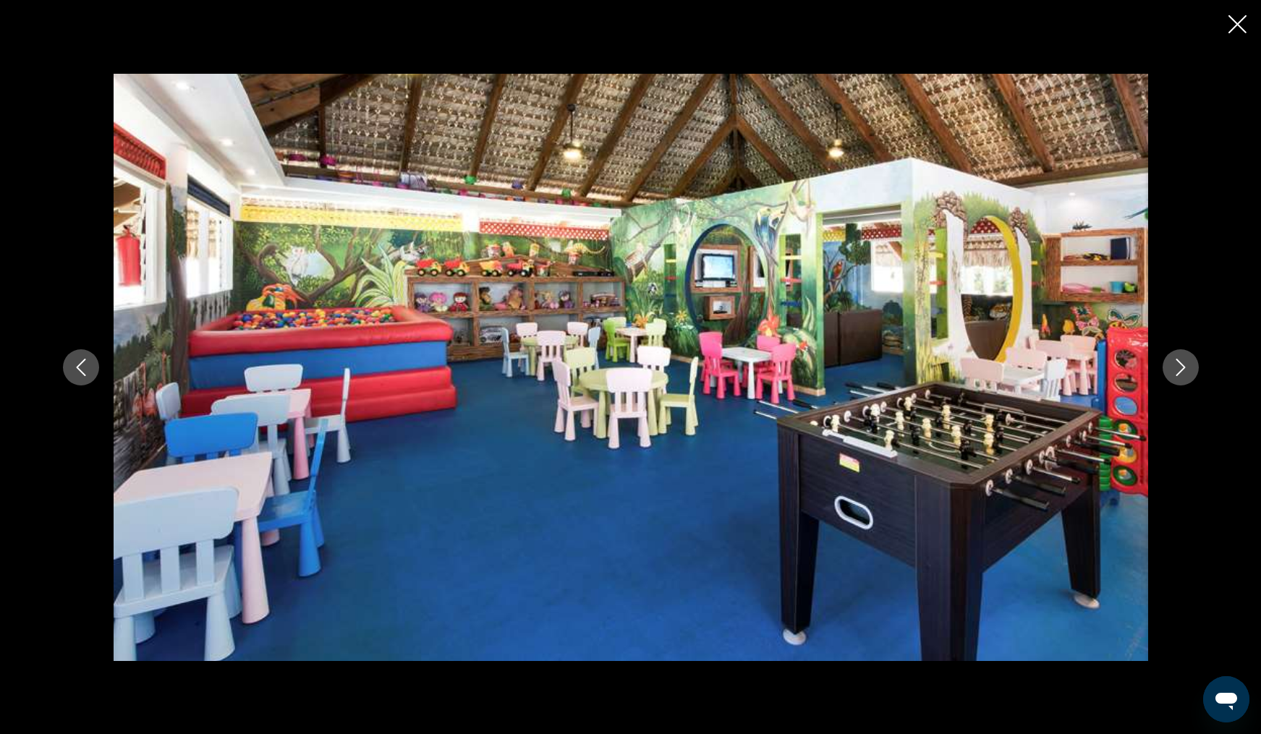
click at [1184, 369] on icon "Next image" at bounding box center [1180, 367] width 17 height 17
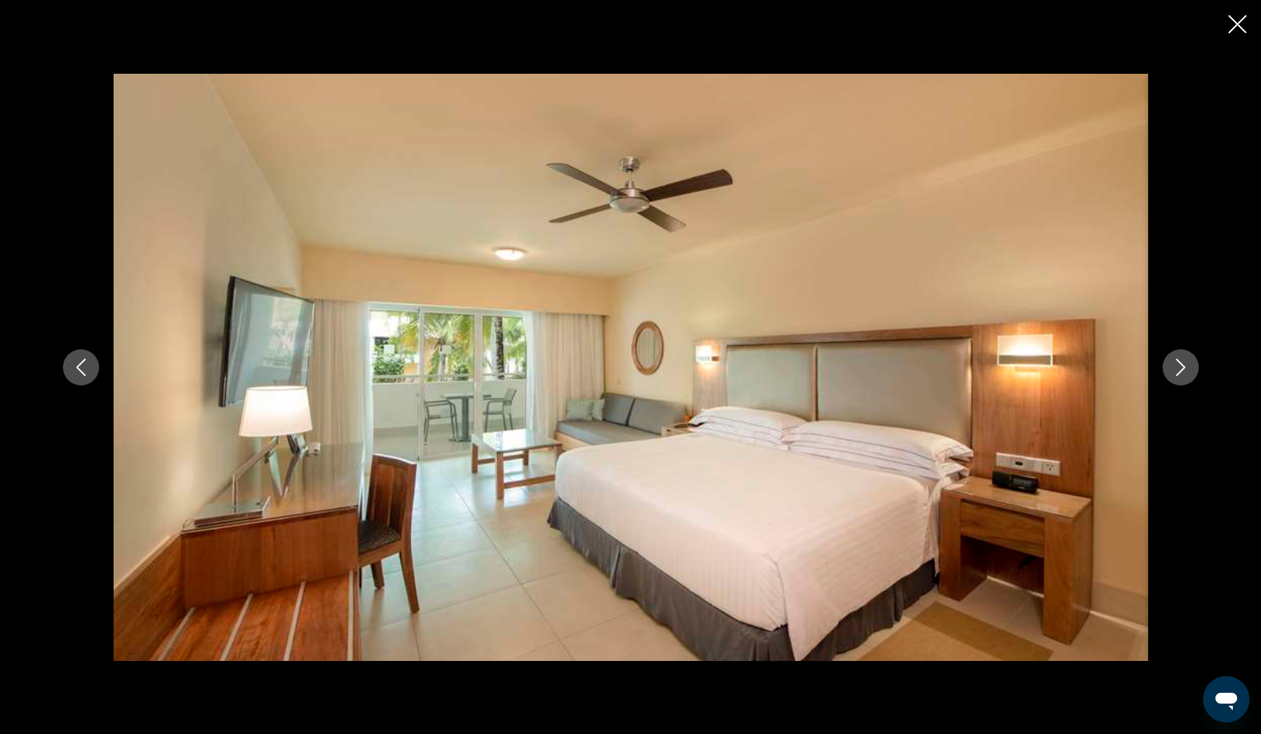
click at [1184, 369] on icon "Next image" at bounding box center [1180, 367] width 17 height 17
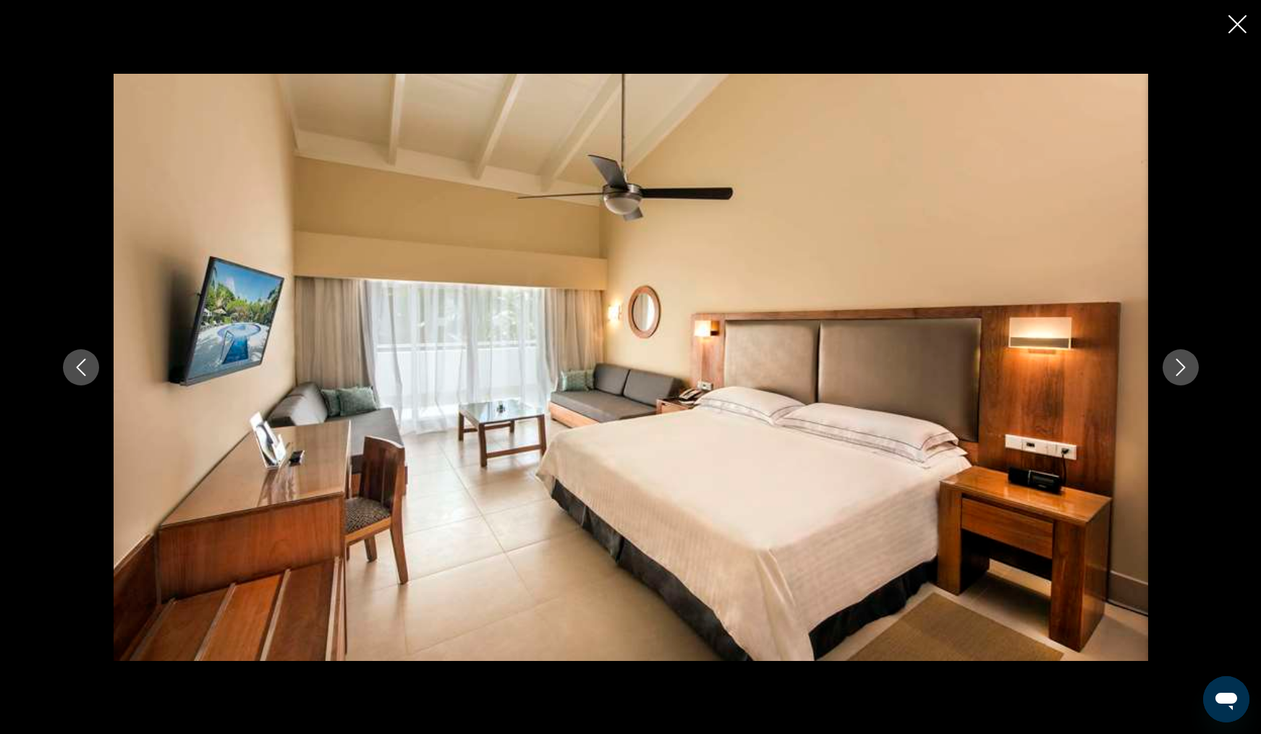
click at [1184, 369] on icon "Next image" at bounding box center [1180, 367] width 17 height 17
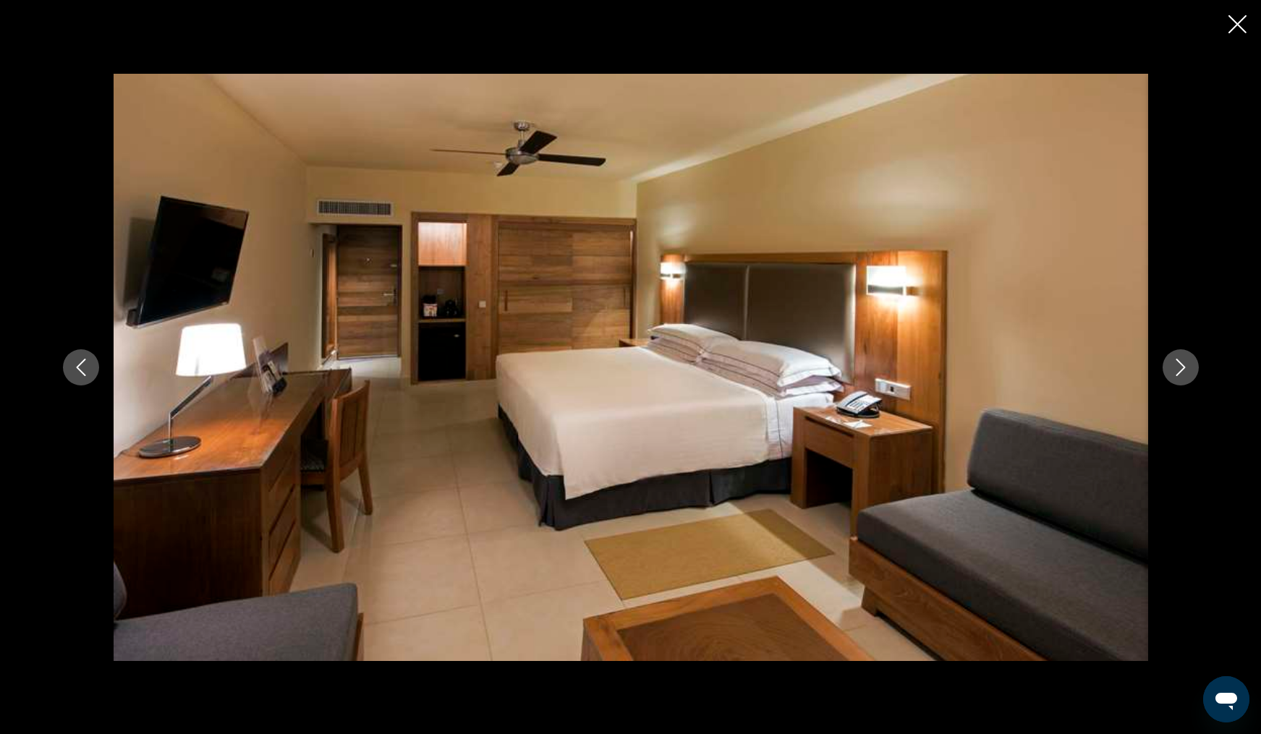
click at [1184, 369] on icon "Next image" at bounding box center [1180, 367] width 17 height 17
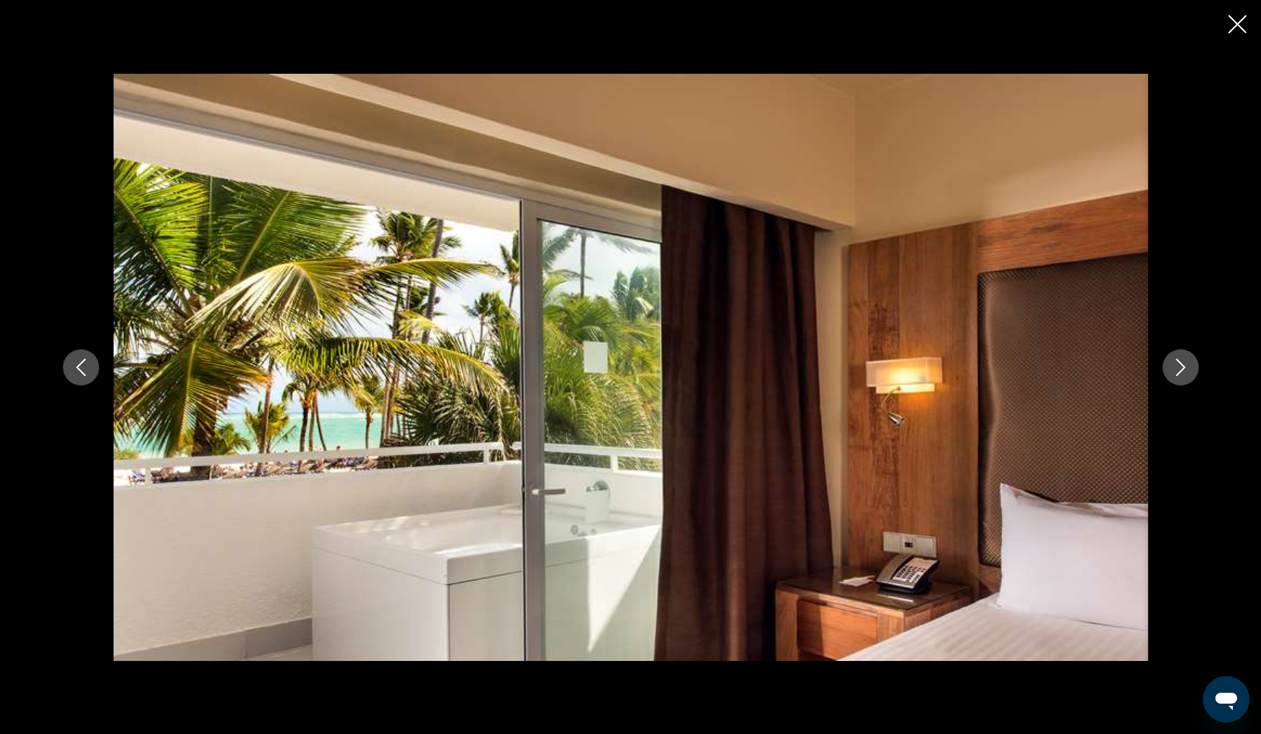
click at [1184, 369] on icon "Next image" at bounding box center [1180, 367] width 17 height 17
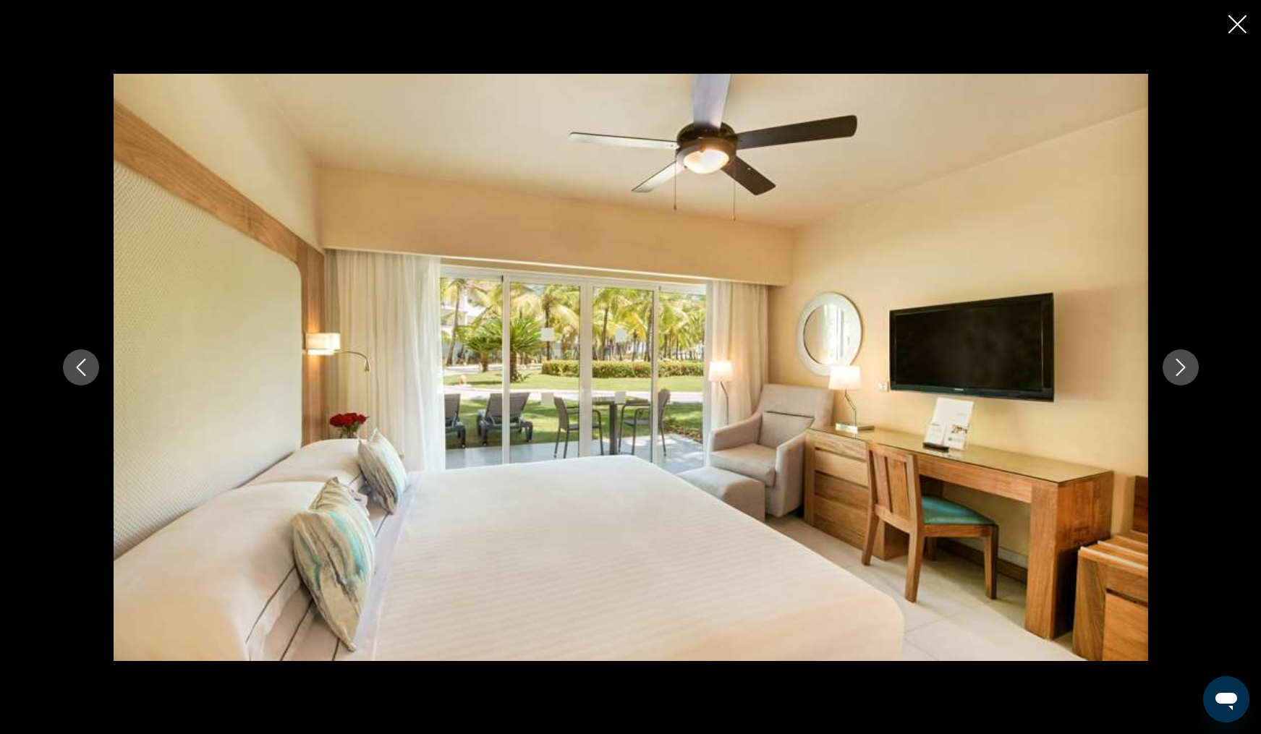
click at [1184, 369] on icon "Next image" at bounding box center [1180, 367] width 17 height 17
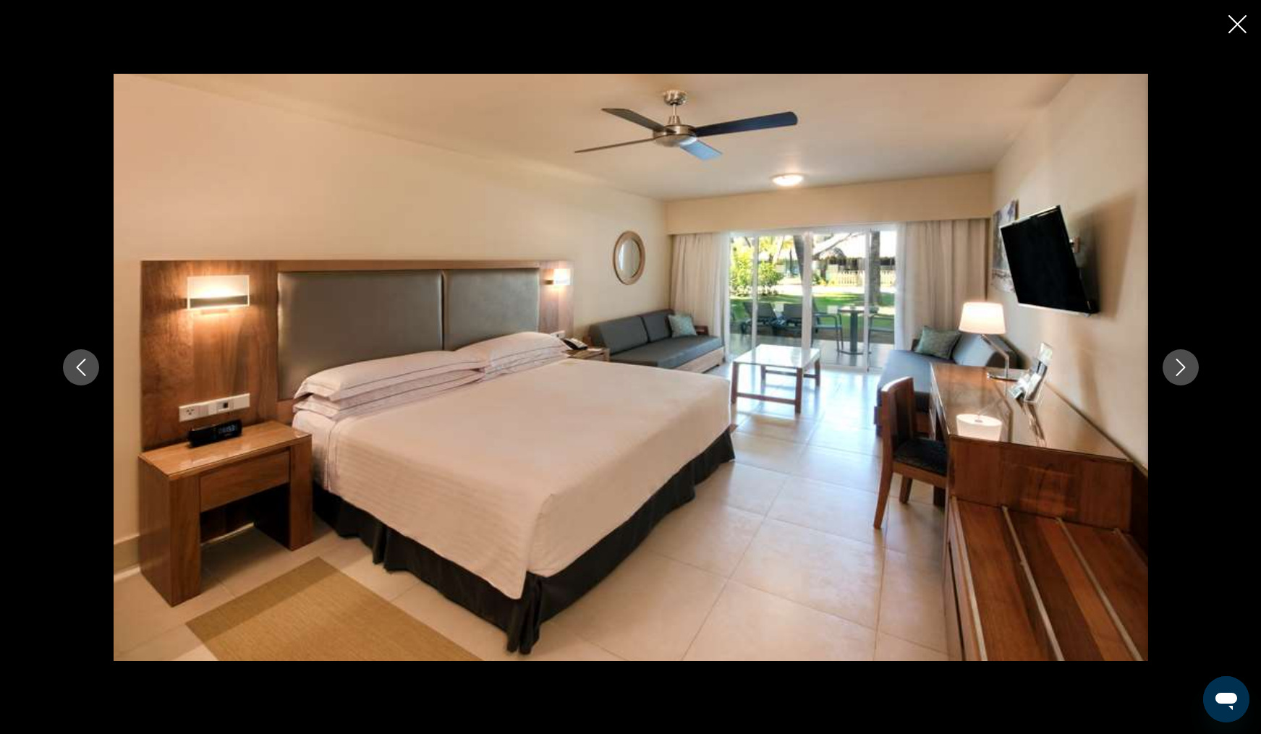
click at [1184, 369] on icon "Next image" at bounding box center [1180, 367] width 17 height 17
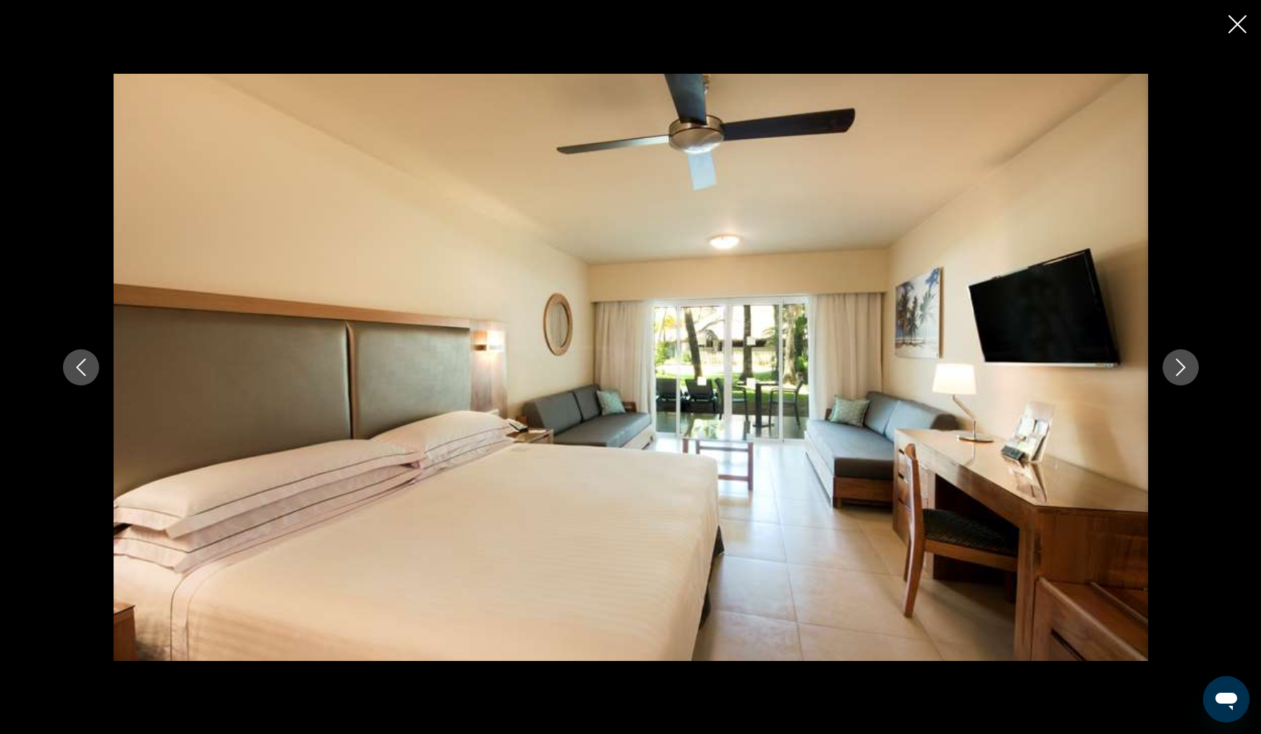
click at [1184, 369] on icon "Next image" at bounding box center [1180, 367] width 17 height 17
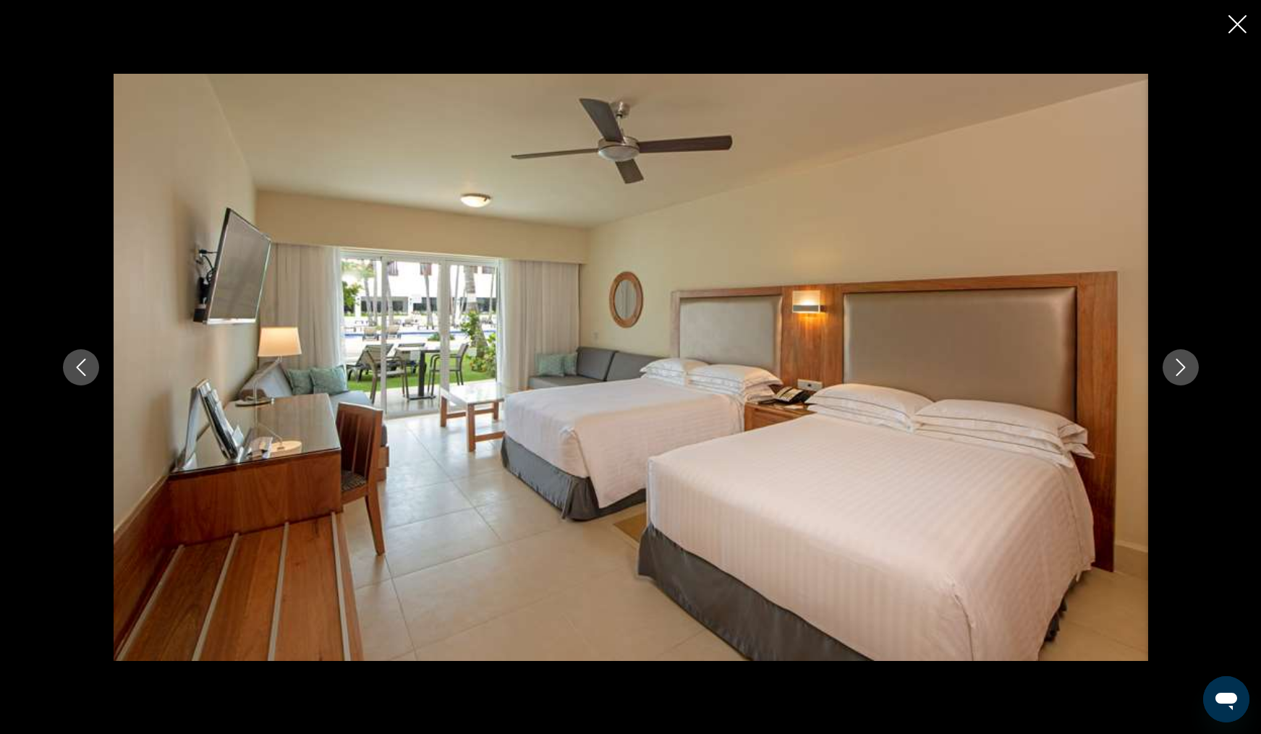
click at [1184, 369] on icon "Next image" at bounding box center [1180, 367] width 17 height 17
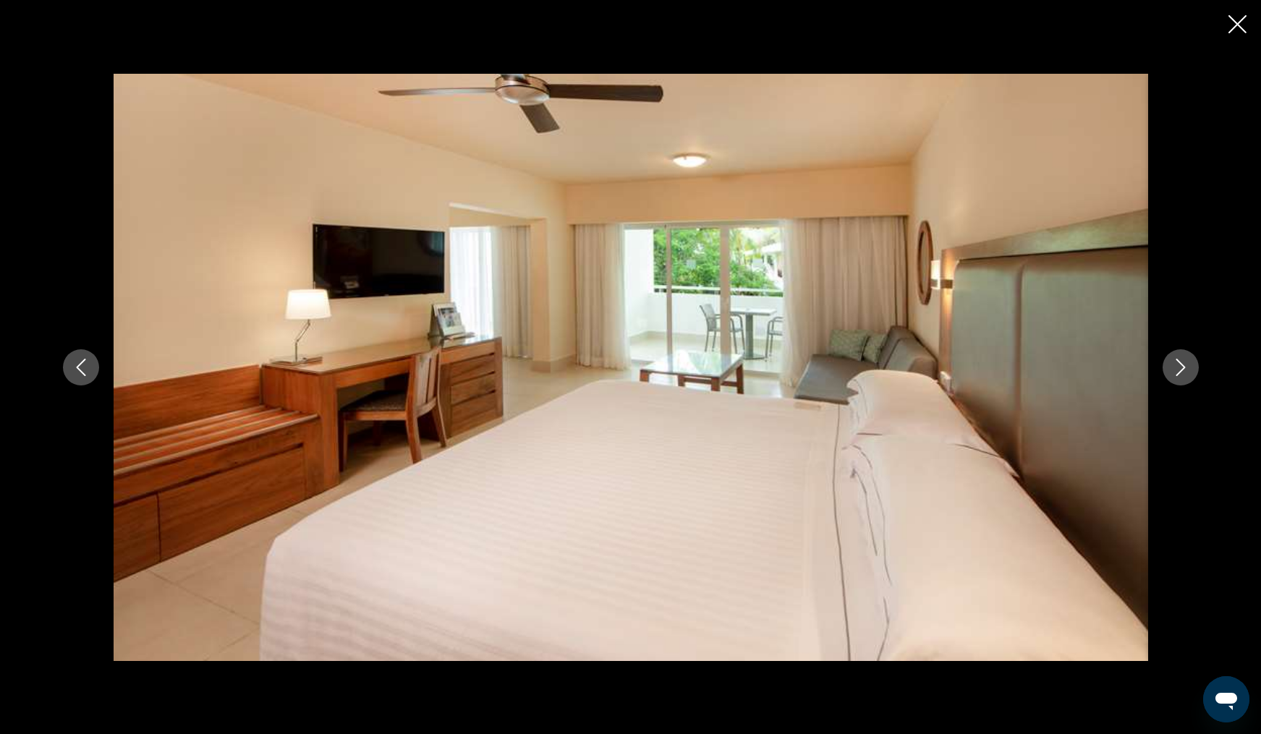
click at [1184, 369] on icon "Next image" at bounding box center [1180, 367] width 17 height 17
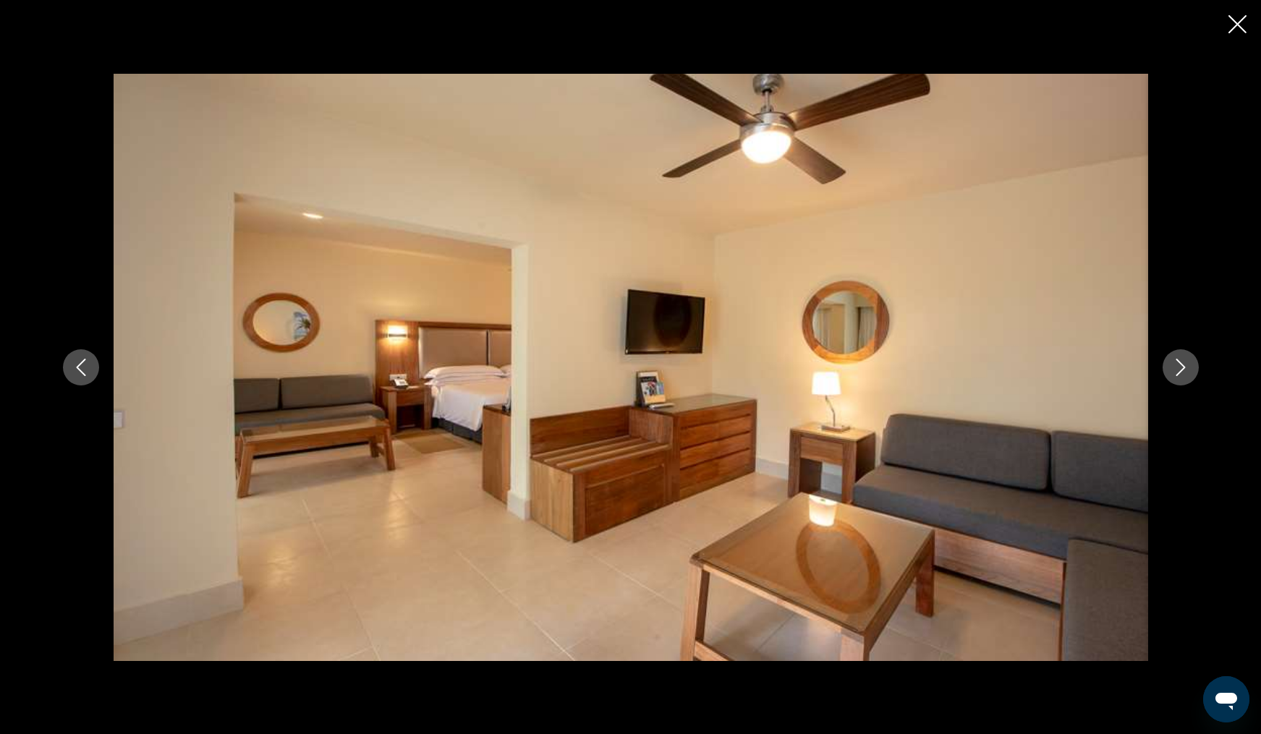
click at [1181, 369] on icon "Next image" at bounding box center [1179, 367] width 9 height 17
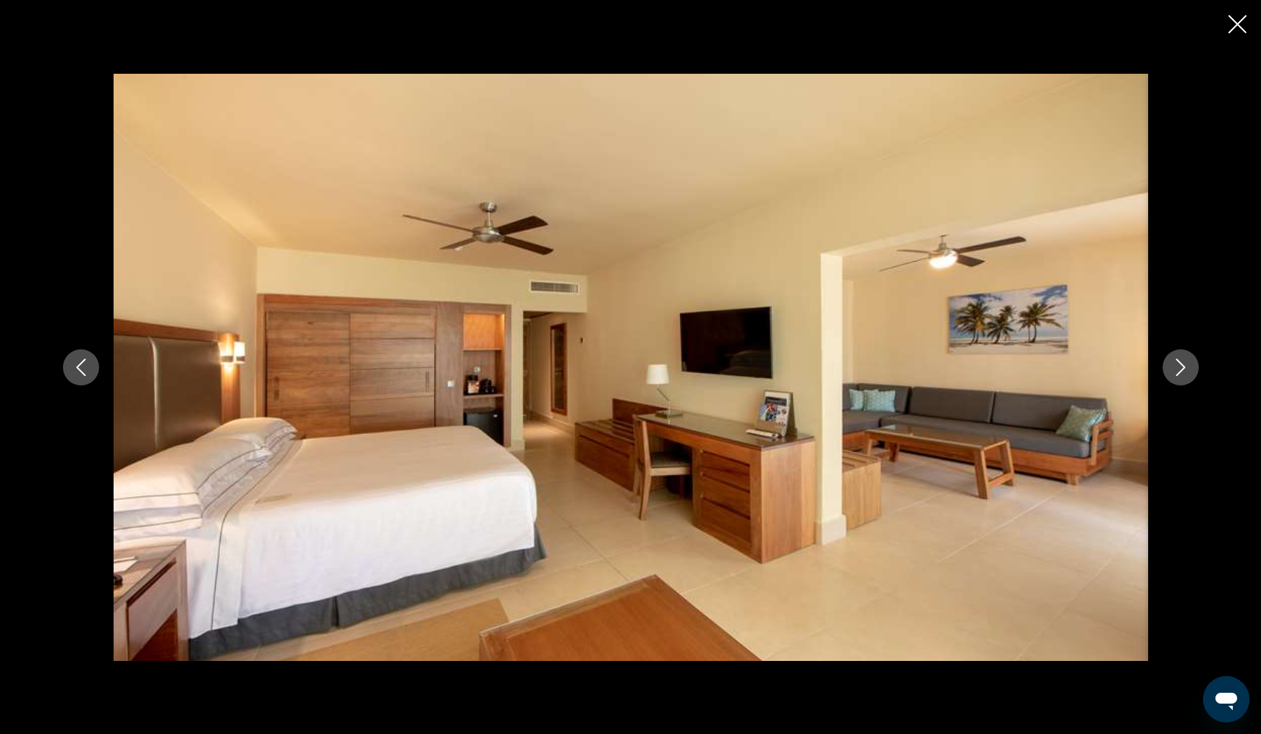
click at [1181, 369] on icon "Next image" at bounding box center [1179, 367] width 9 height 17
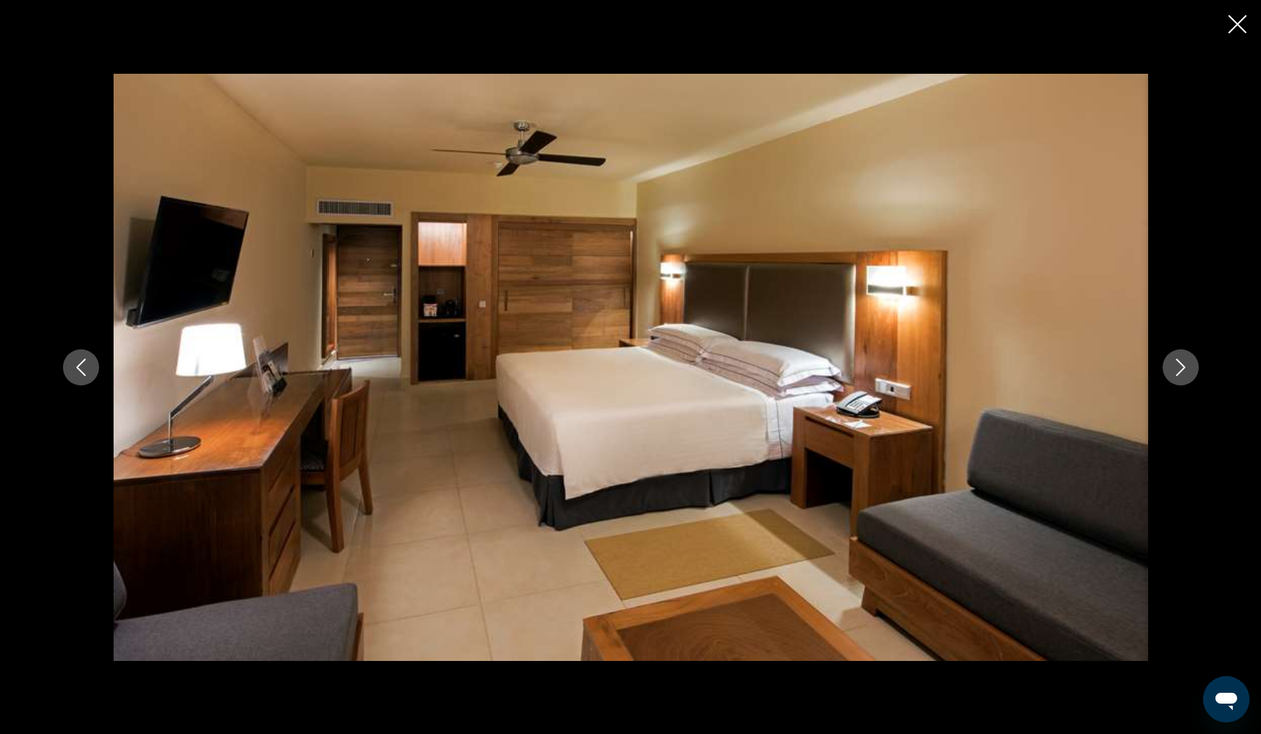
click at [1181, 369] on icon "Next image" at bounding box center [1179, 367] width 9 height 17
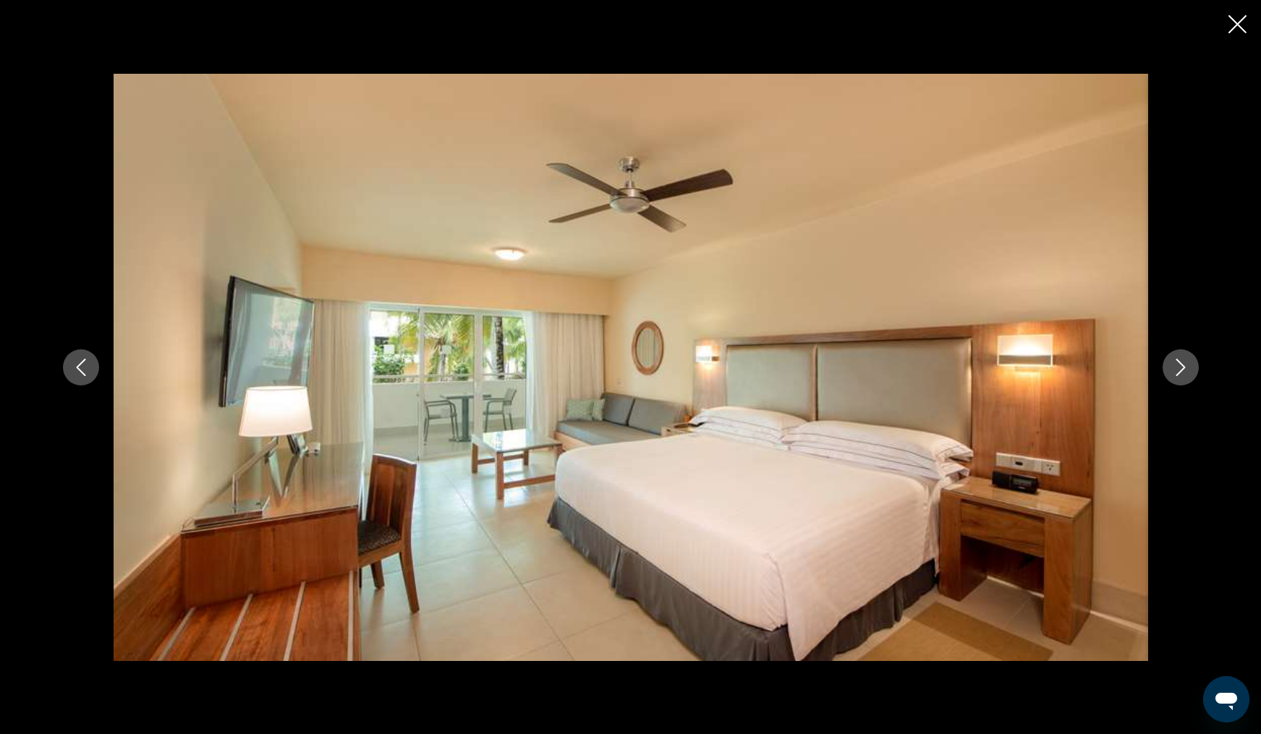
click at [1181, 369] on icon "Next image" at bounding box center [1179, 367] width 9 height 17
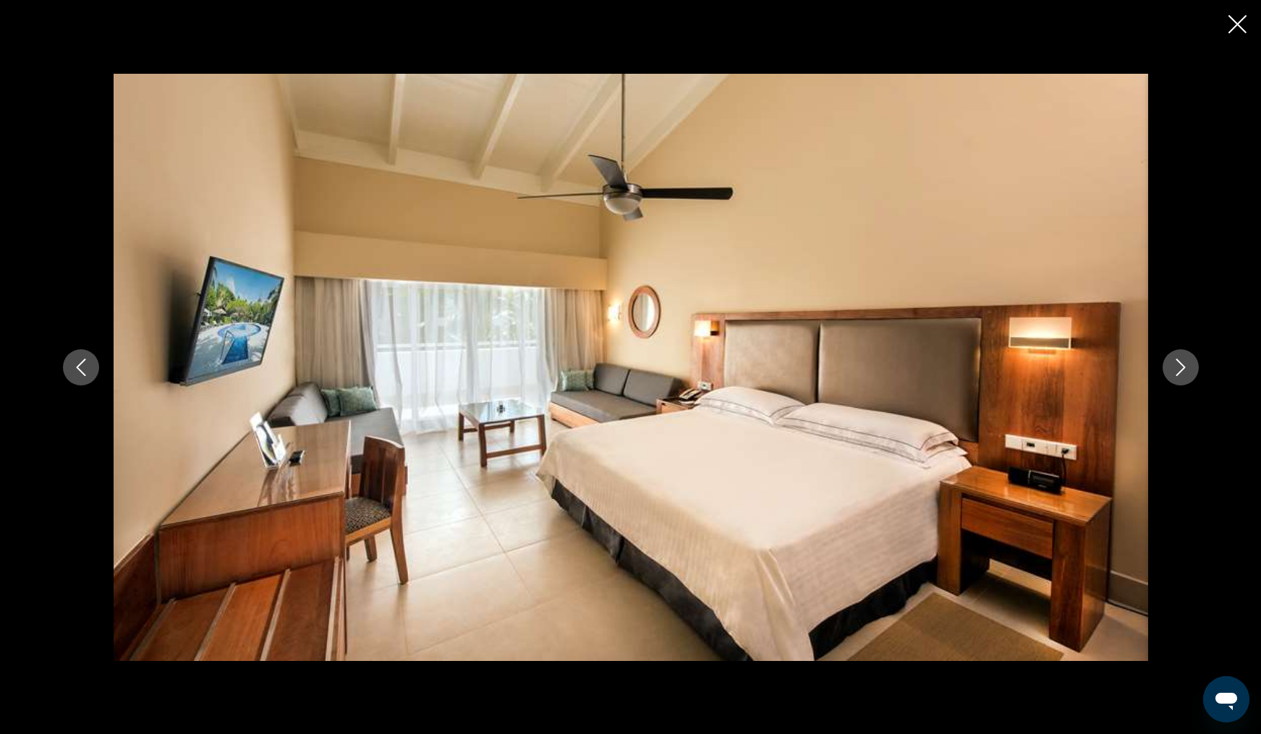
click at [1181, 369] on icon "Next image" at bounding box center [1179, 367] width 9 height 17
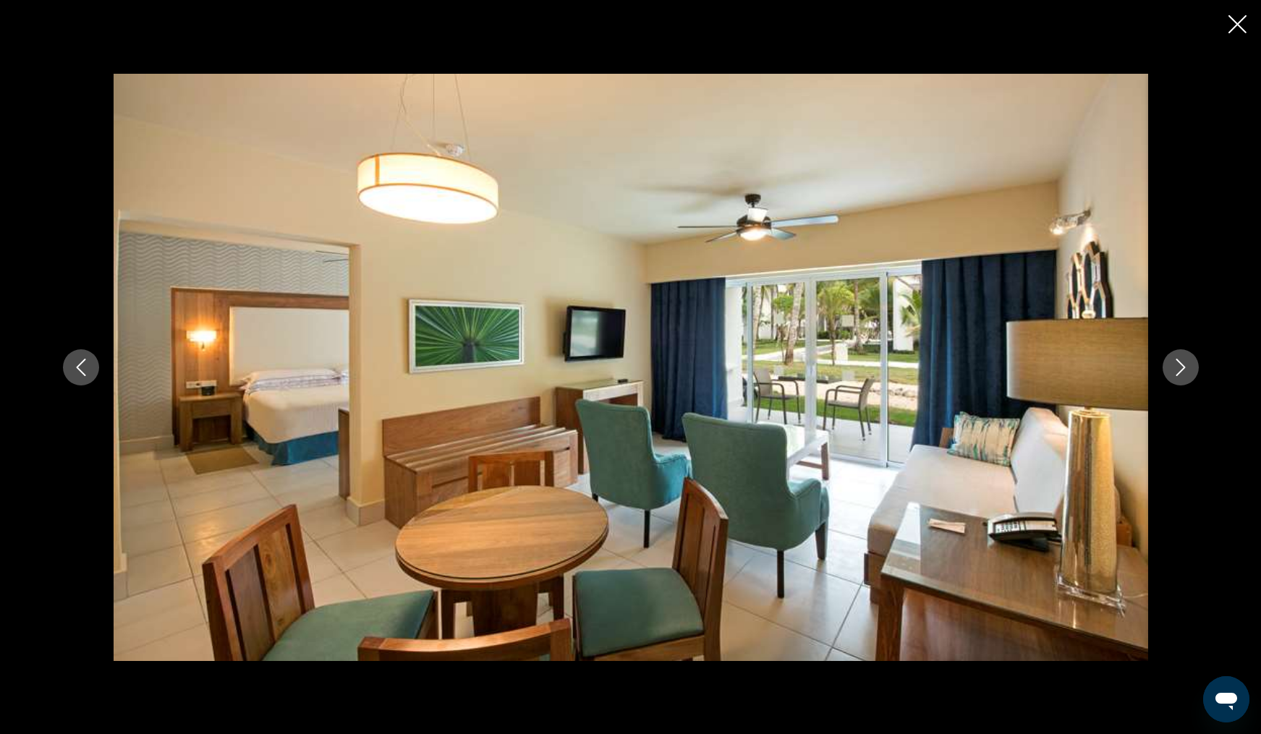
click at [1181, 369] on icon "Next image" at bounding box center [1179, 367] width 9 height 17
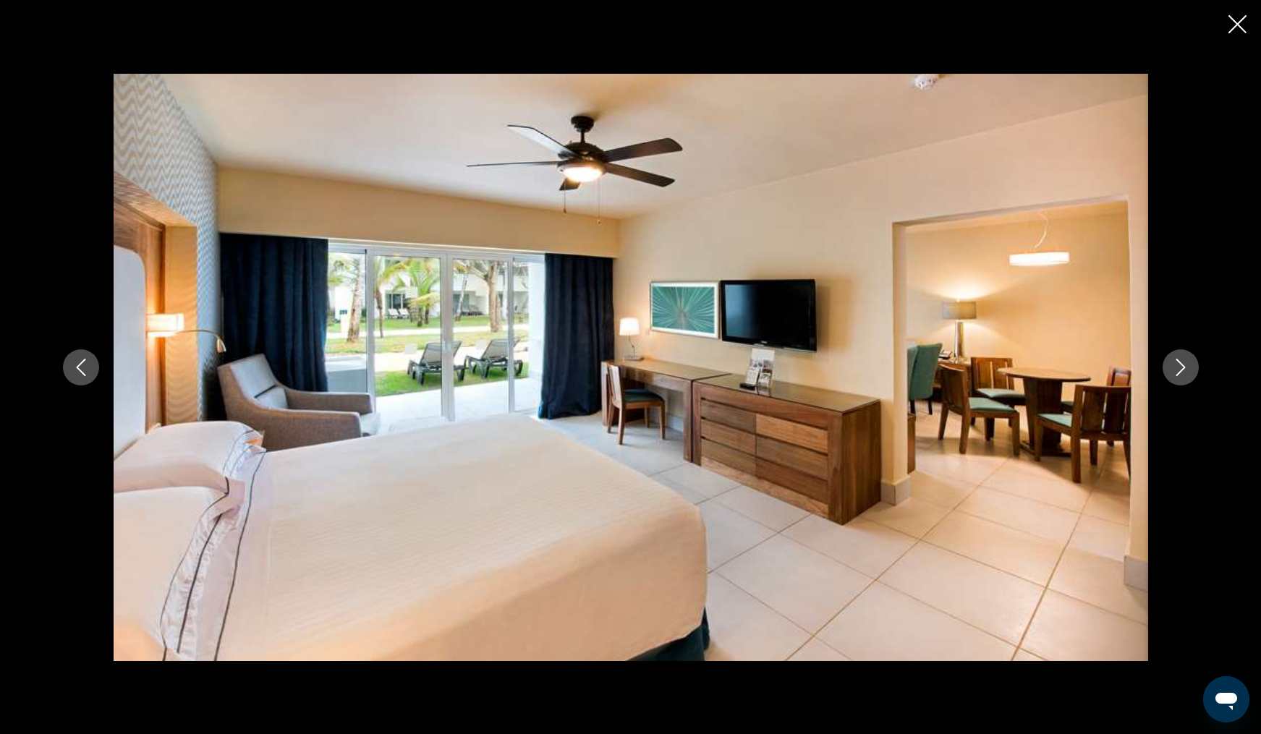
click at [1181, 369] on icon "Next image" at bounding box center [1179, 367] width 9 height 17
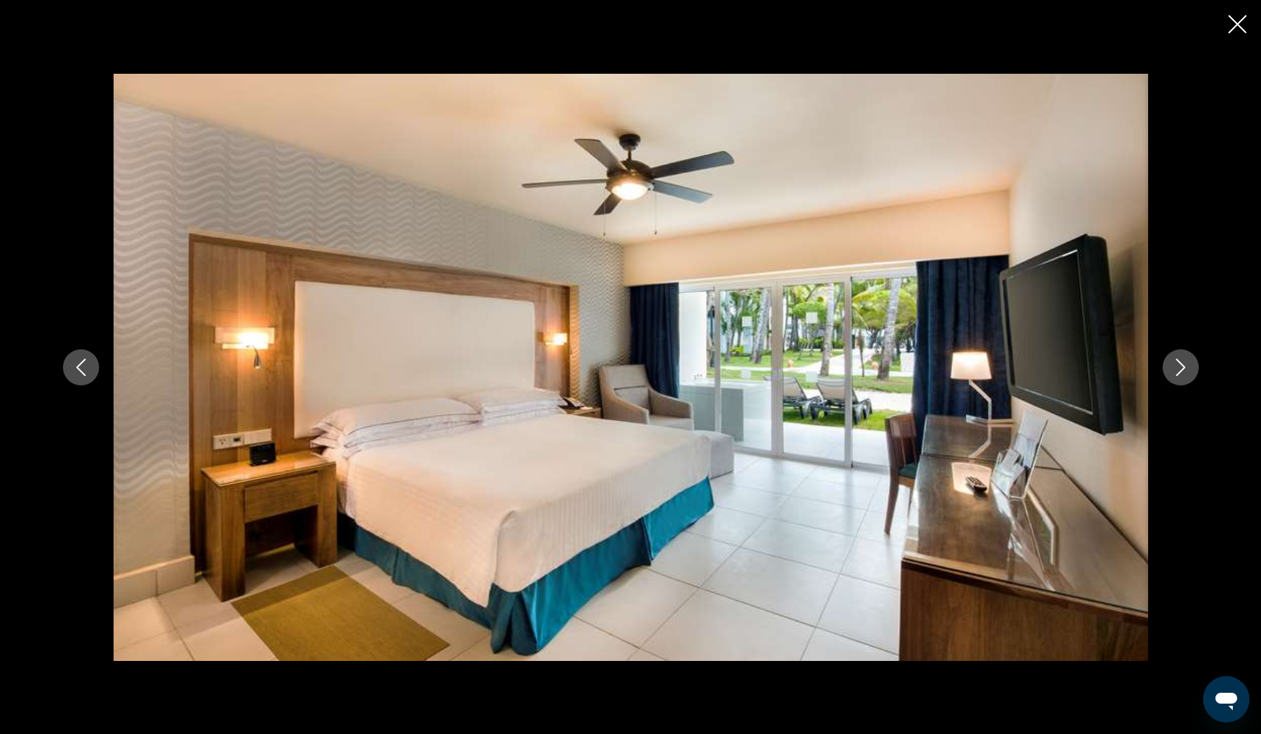
click at [1181, 369] on icon "Next image" at bounding box center [1179, 367] width 9 height 17
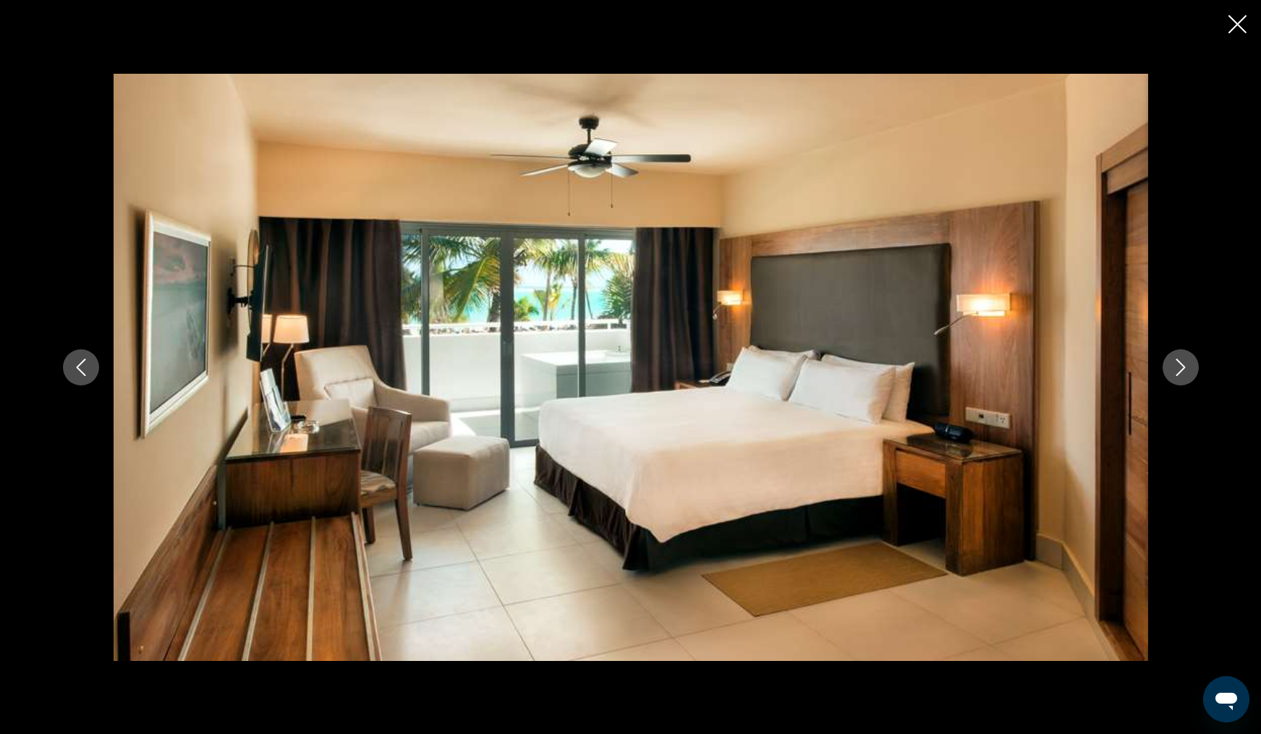
click at [1181, 369] on icon "Next image" at bounding box center [1179, 367] width 9 height 17
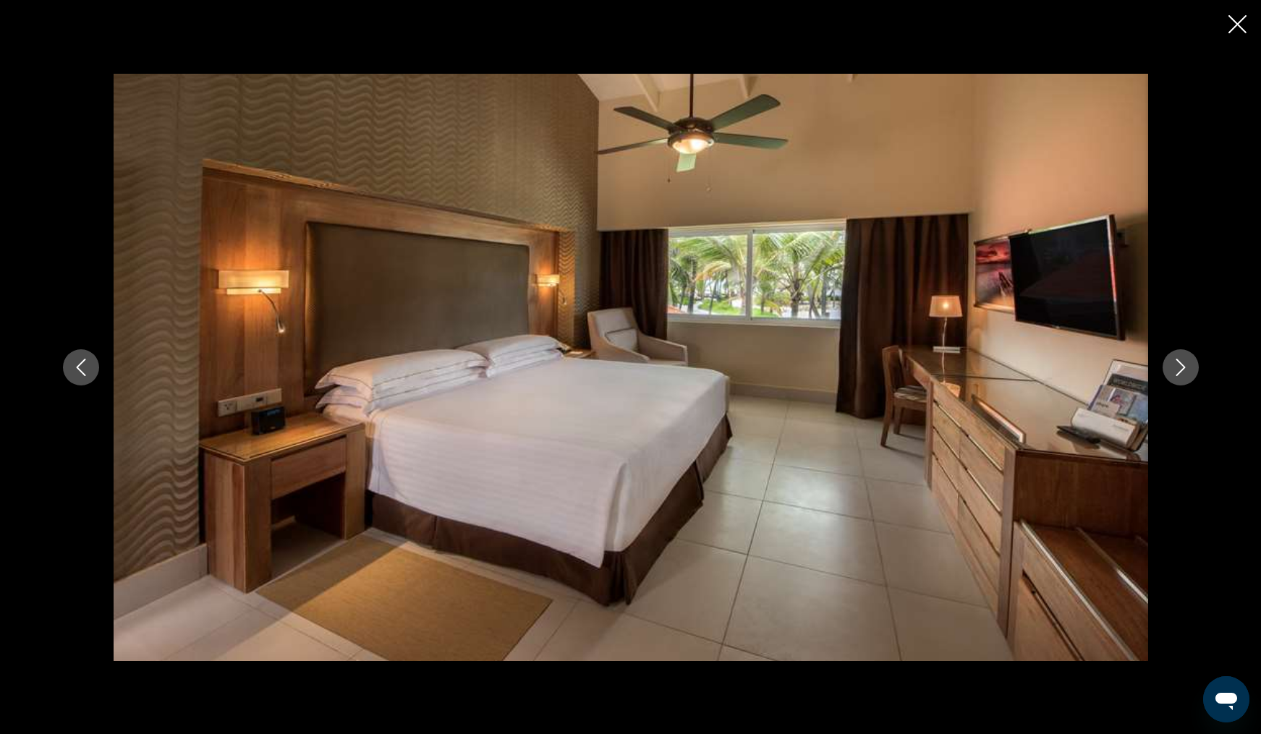
click at [1181, 369] on icon "Next image" at bounding box center [1179, 367] width 9 height 17
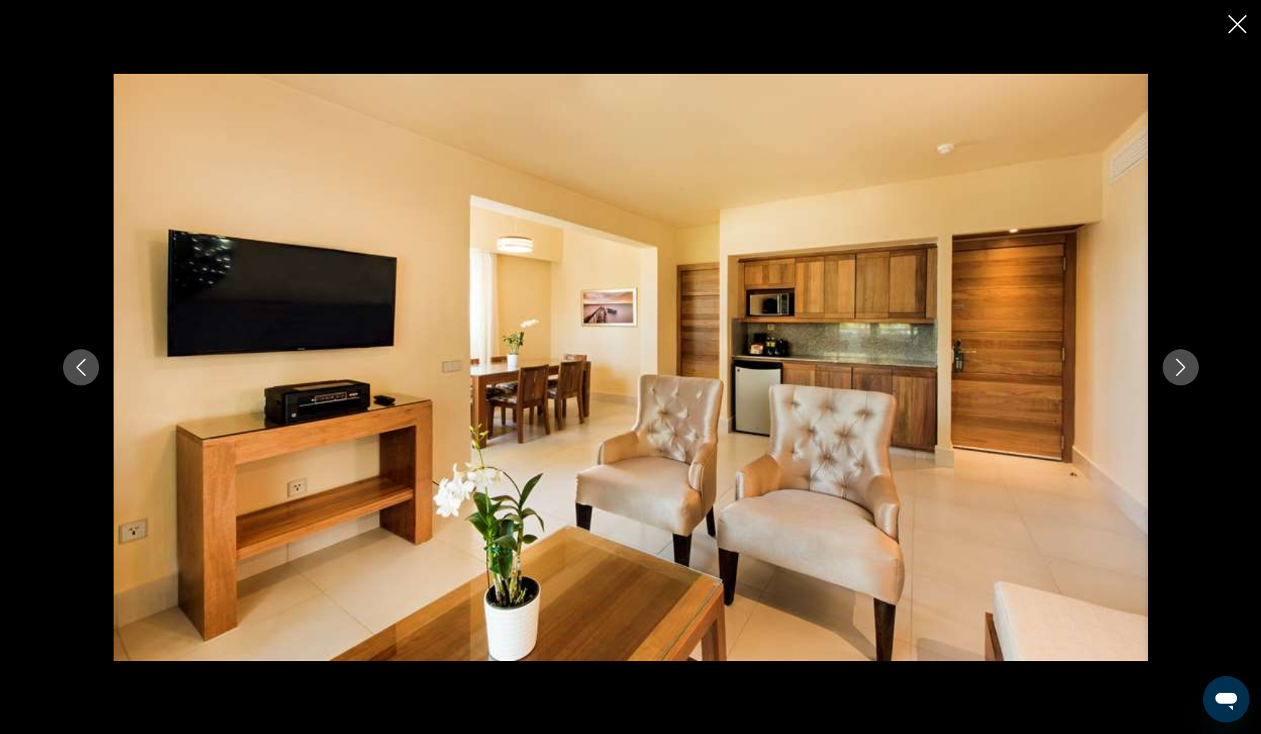
click at [1181, 369] on icon "Next image" at bounding box center [1179, 367] width 9 height 17
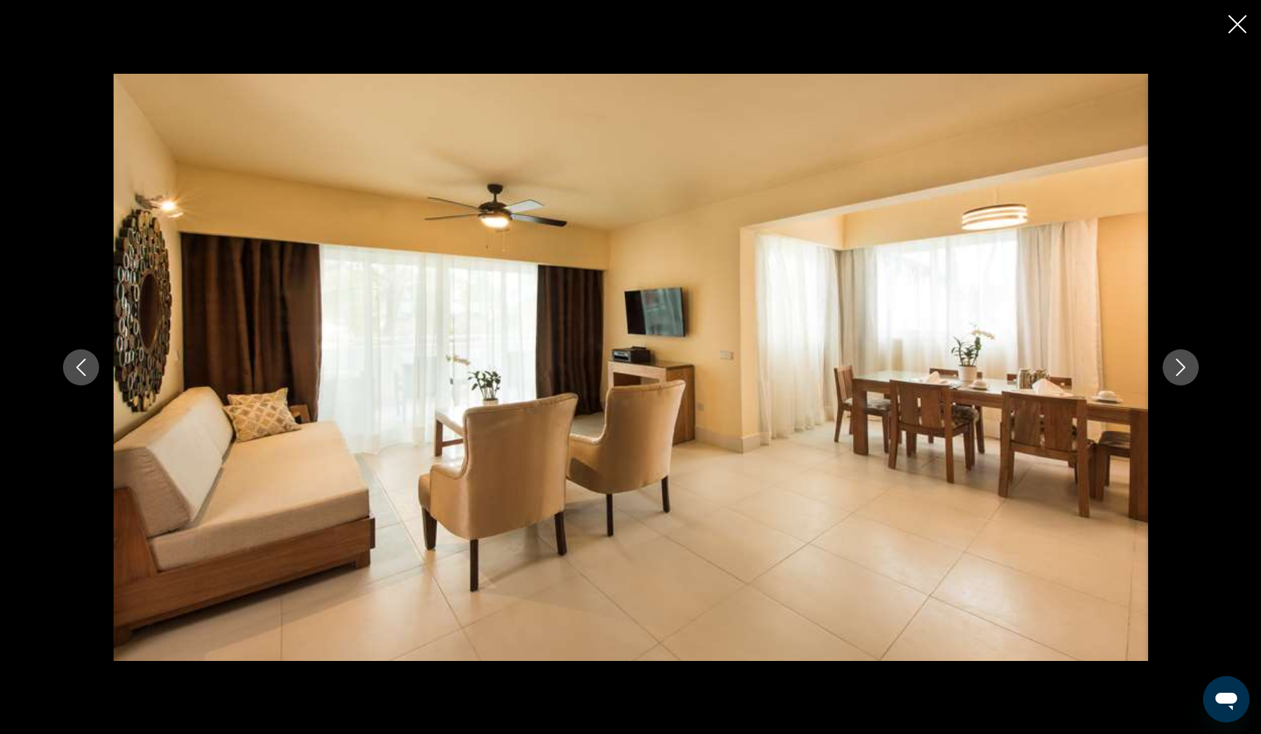
click at [1181, 369] on icon "Next image" at bounding box center [1179, 367] width 9 height 17
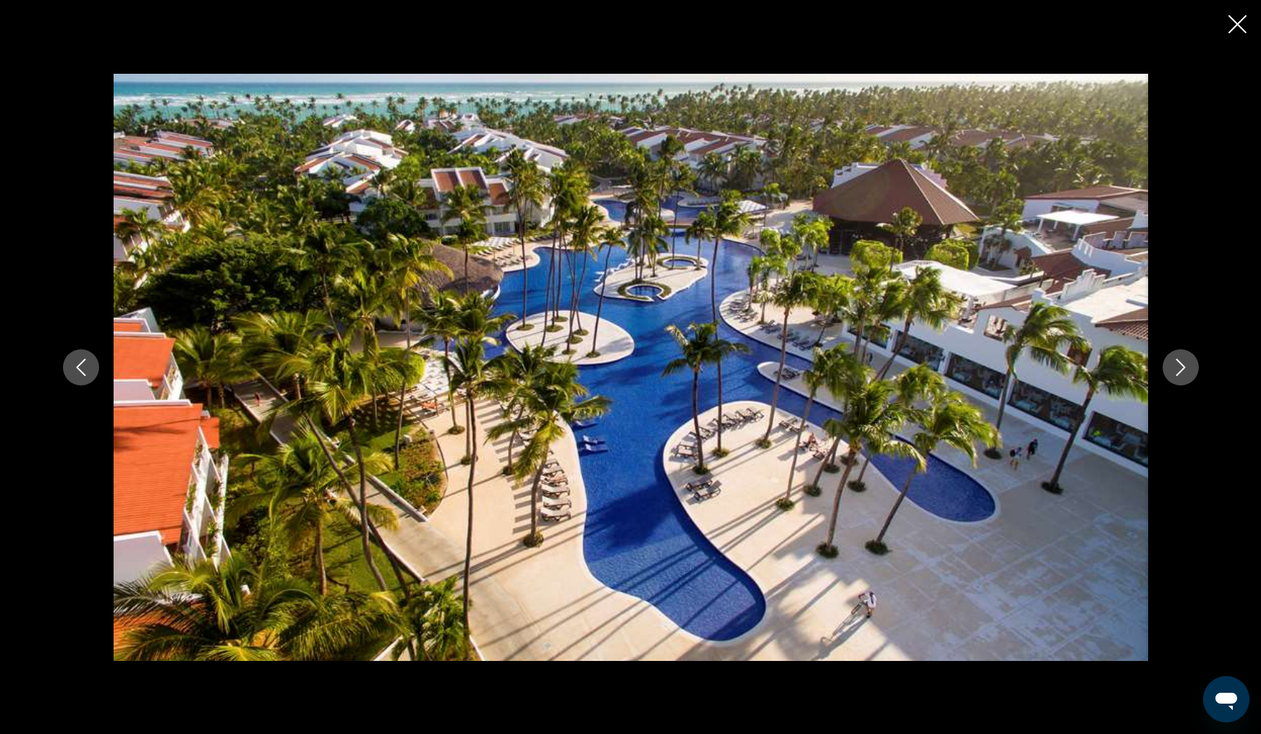
click at [1181, 369] on icon "Next image" at bounding box center [1179, 367] width 9 height 17
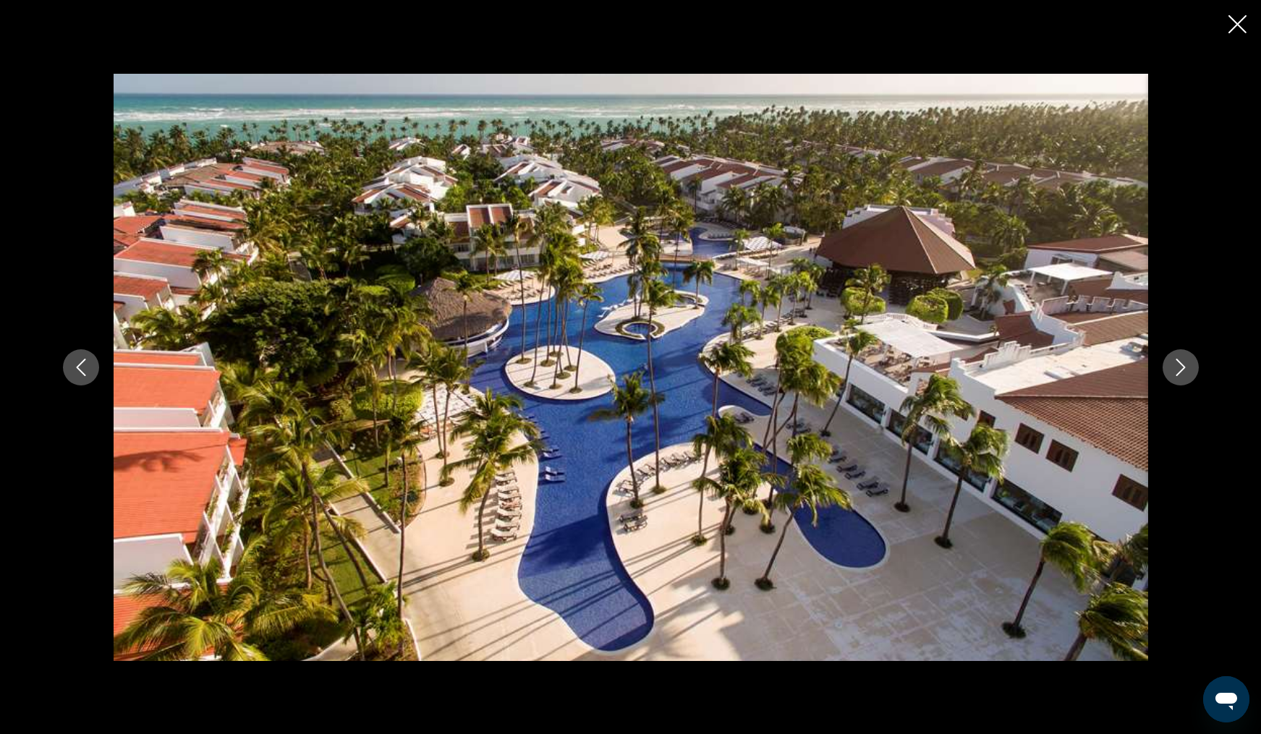
click at [1181, 369] on icon "Next image" at bounding box center [1179, 367] width 9 height 17
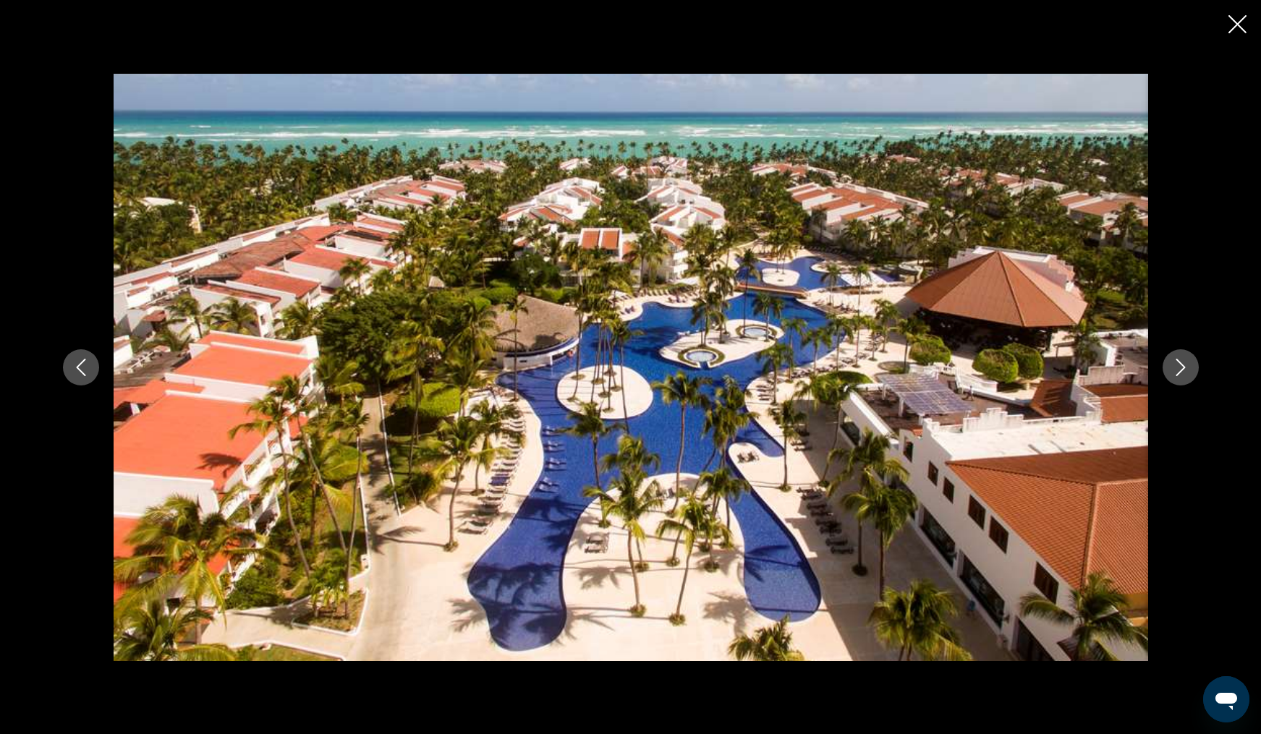
click at [1181, 369] on icon "Next image" at bounding box center [1179, 367] width 9 height 17
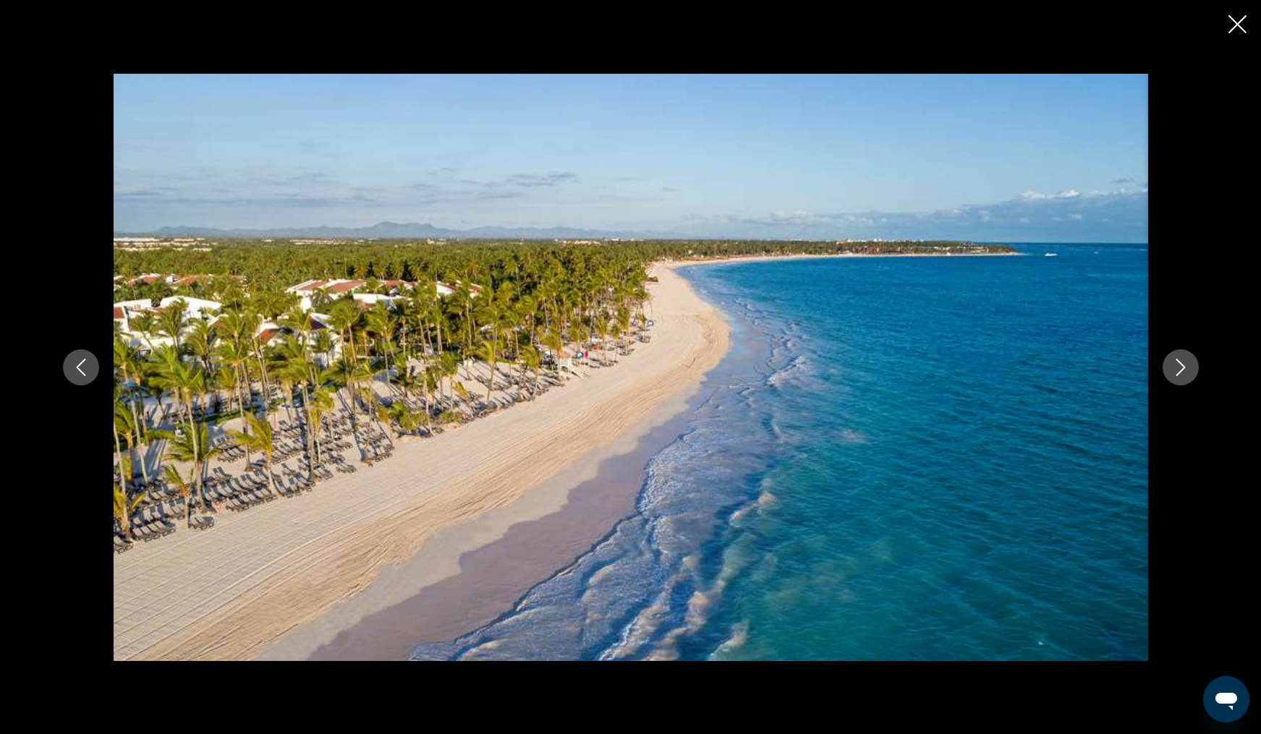
click at [1181, 369] on icon "Next image" at bounding box center [1179, 367] width 9 height 17
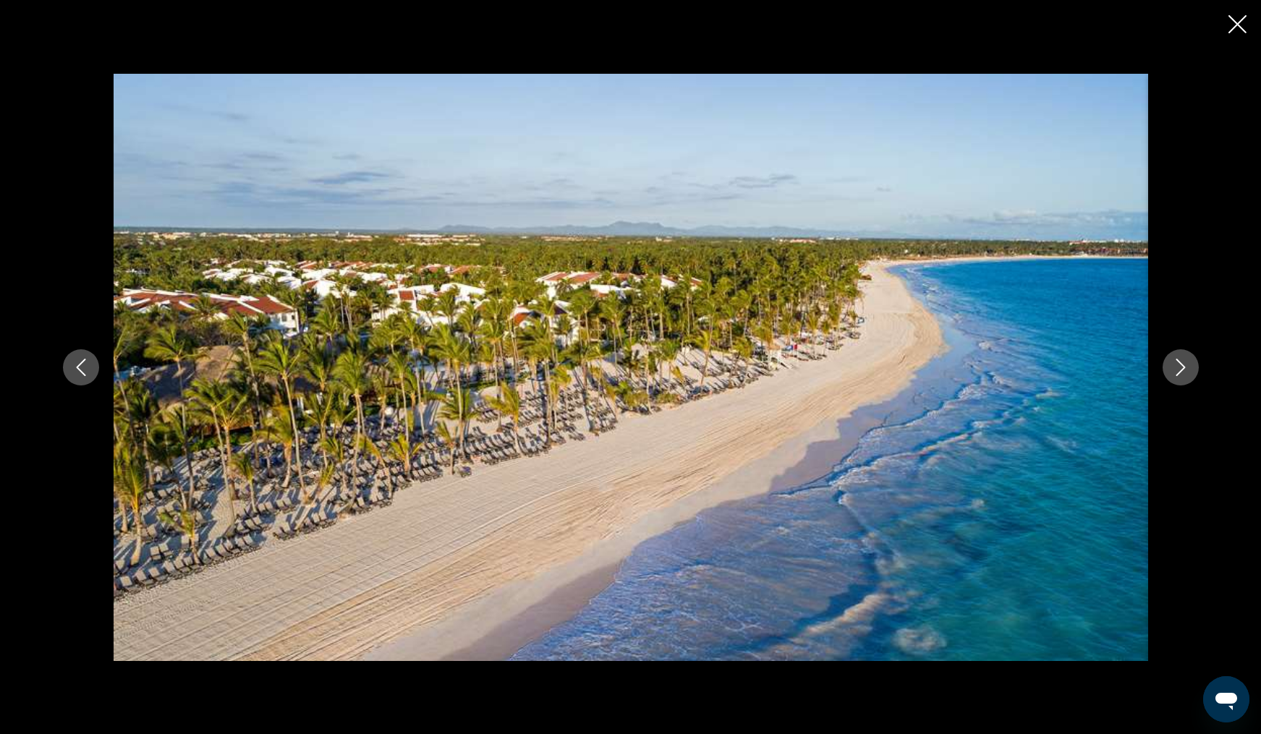
click at [1181, 369] on icon "Next image" at bounding box center [1179, 367] width 9 height 17
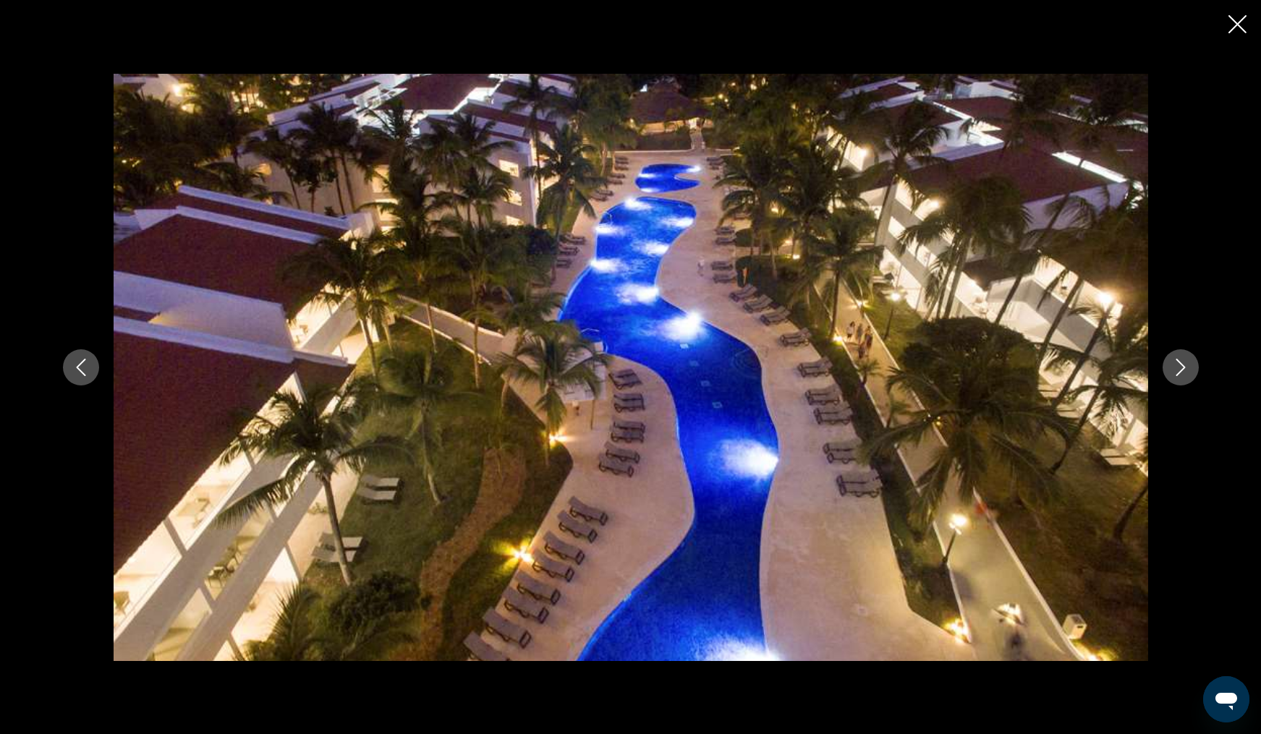
click at [1181, 369] on icon "Next image" at bounding box center [1179, 367] width 9 height 17
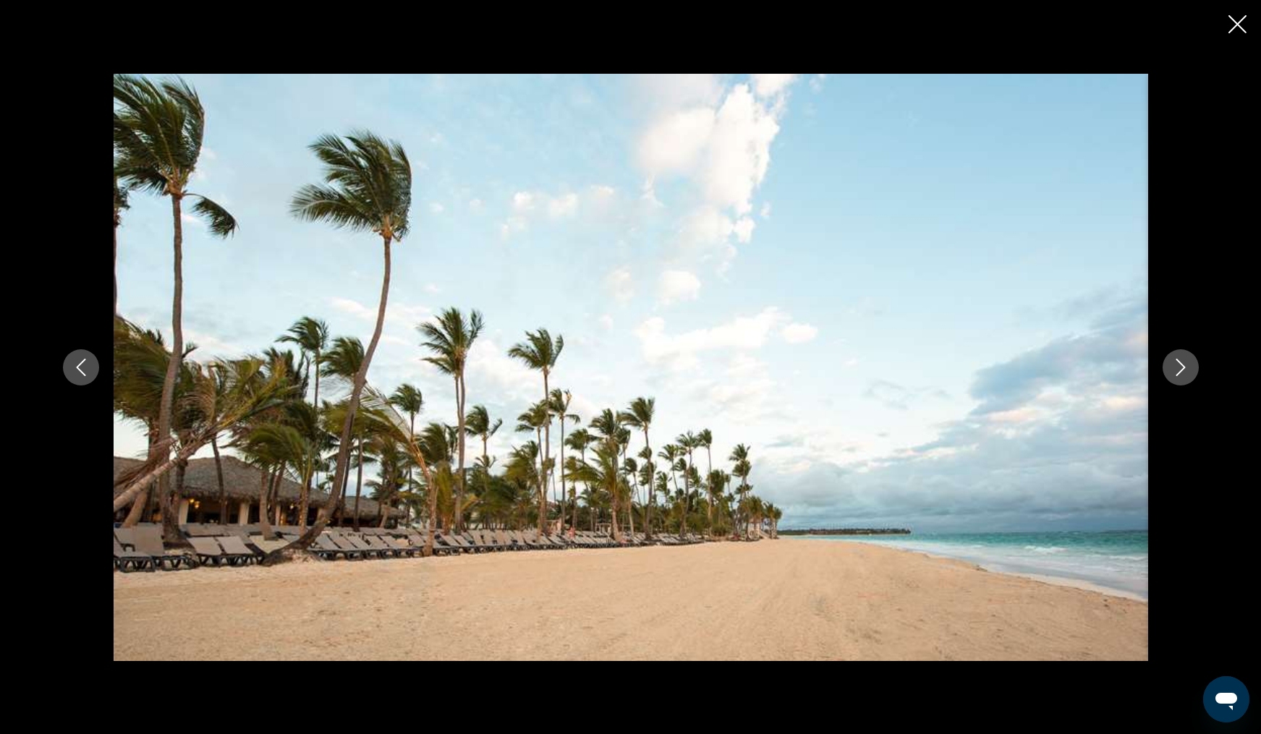
click at [1180, 369] on icon "Next image" at bounding box center [1180, 367] width 17 height 17
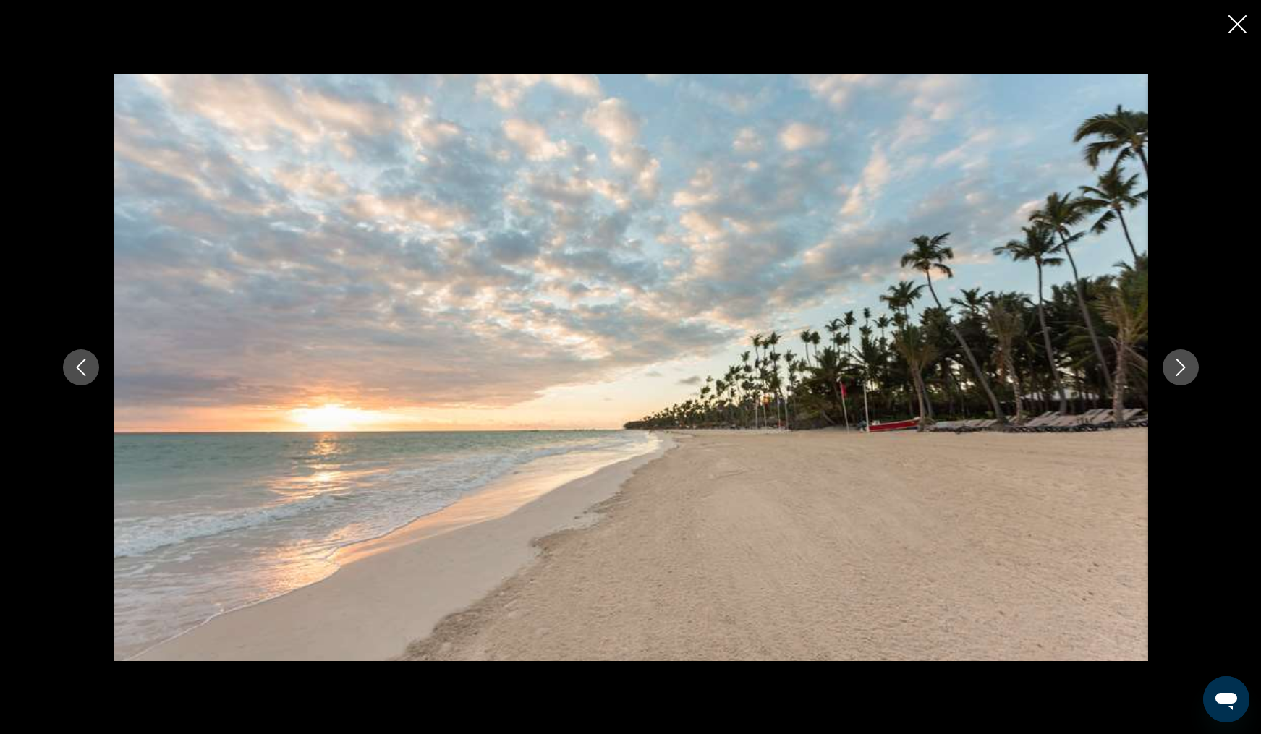
click at [1180, 369] on icon "Next image" at bounding box center [1180, 367] width 17 height 17
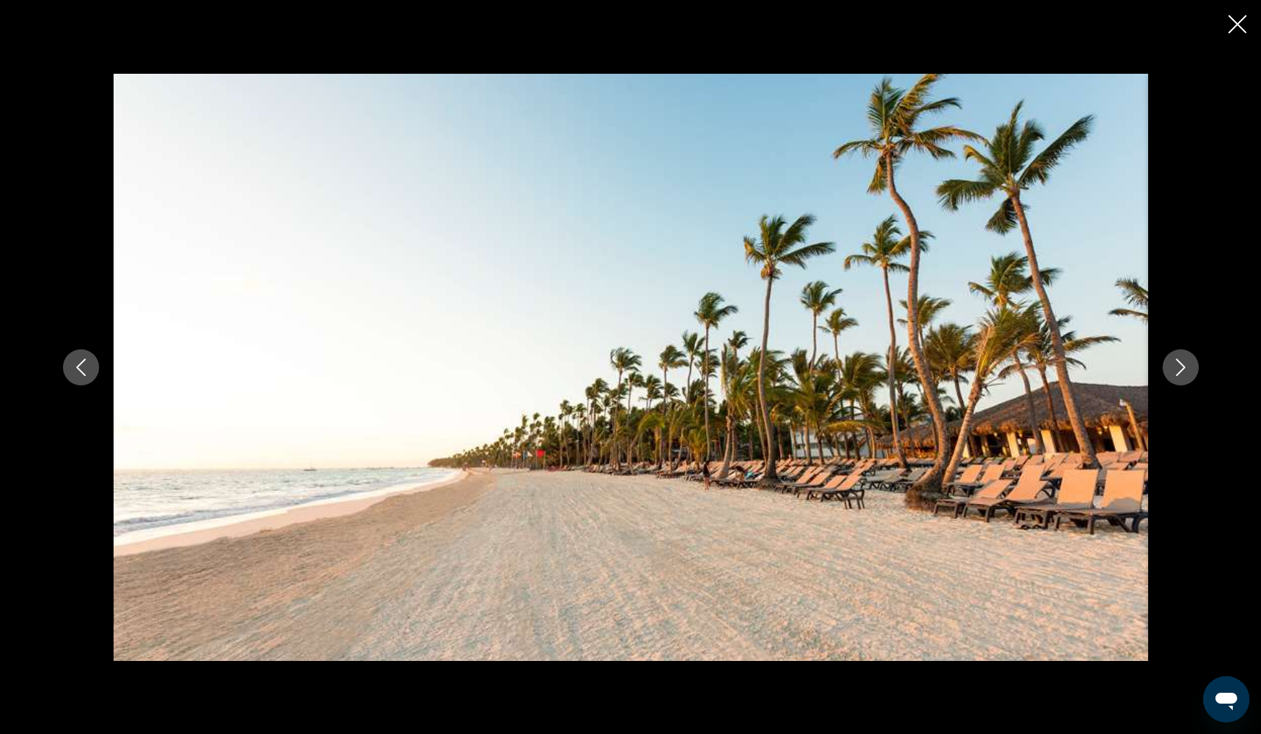
click at [1180, 369] on icon "Next image" at bounding box center [1180, 367] width 17 height 17
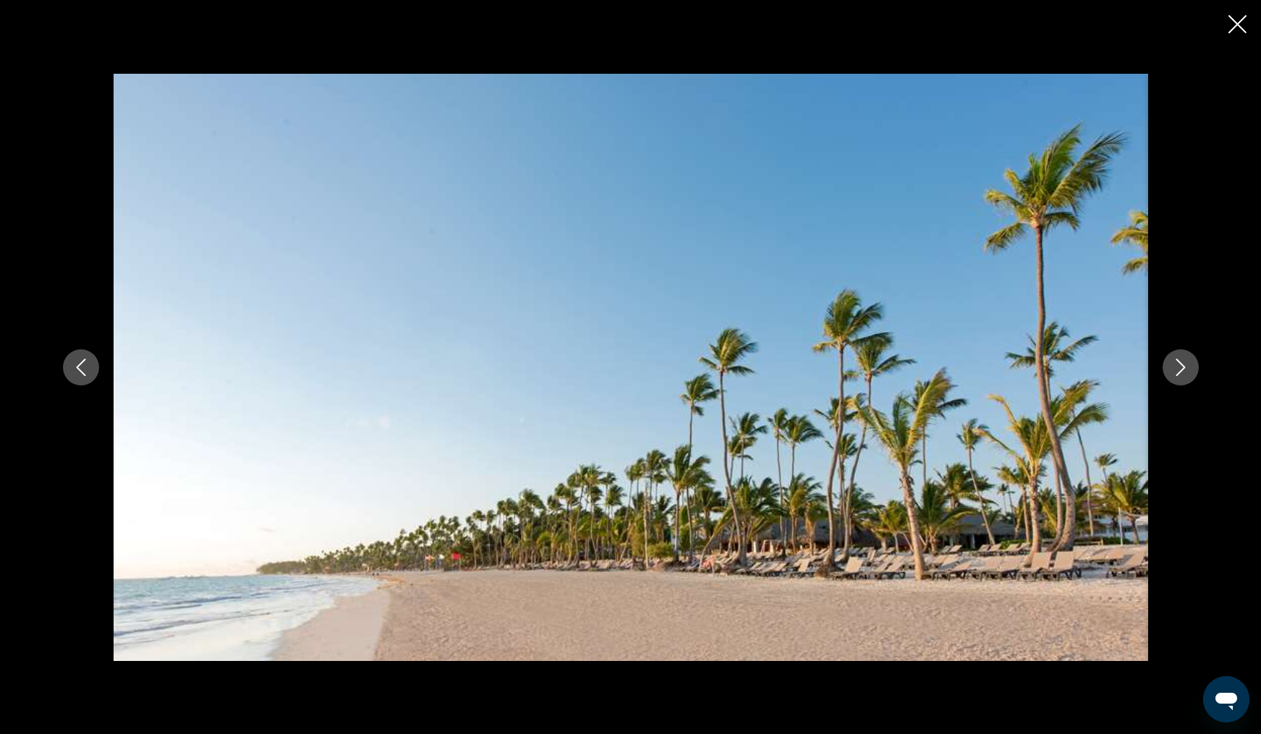
click at [1180, 369] on icon "Next image" at bounding box center [1180, 367] width 17 height 17
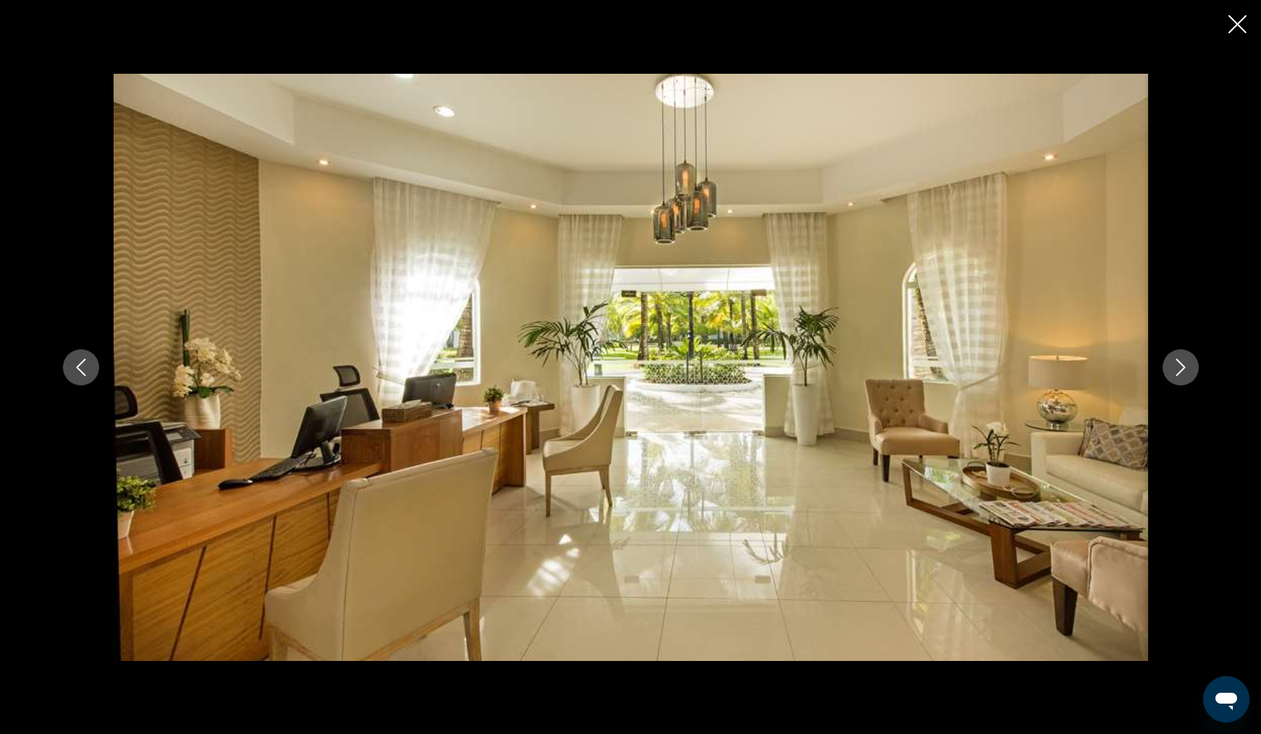
click at [1180, 369] on icon "Next image" at bounding box center [1180, 367] width 17 height 17
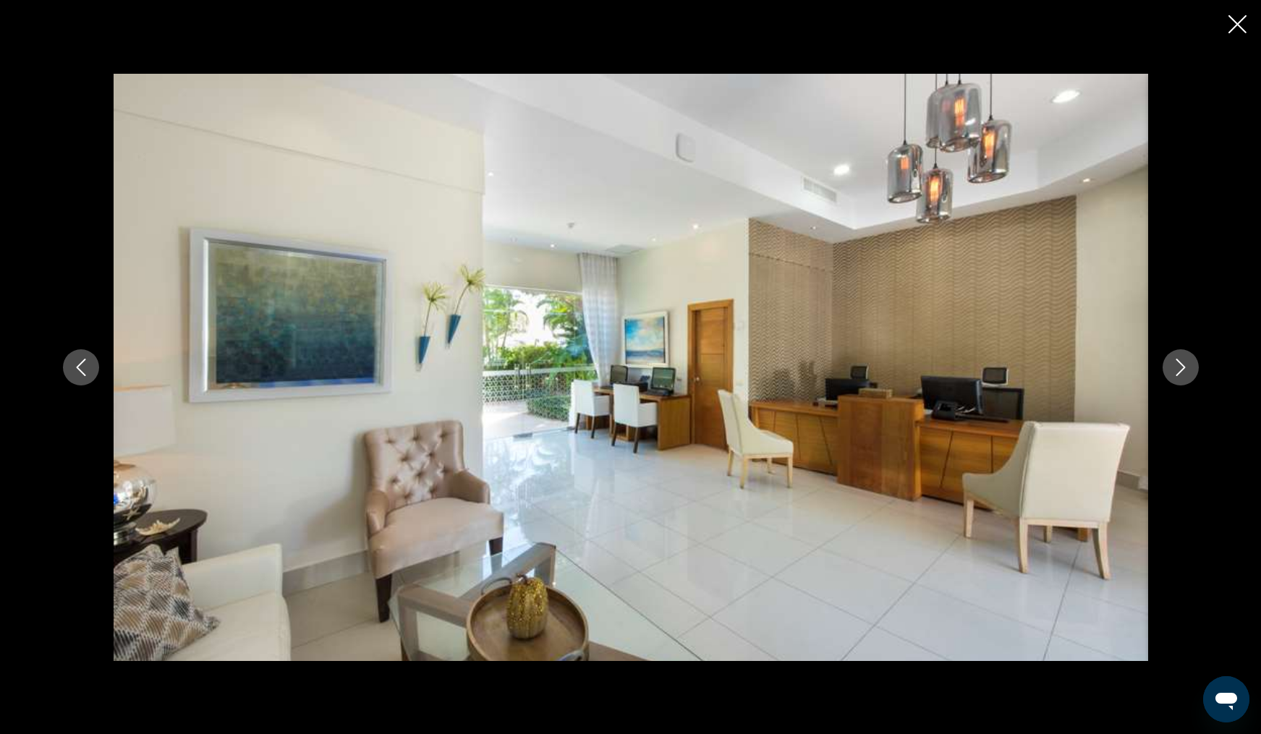
click at [1180, 369] on icon "Next image" at bounding box center [1180, 367] width 17 height 17
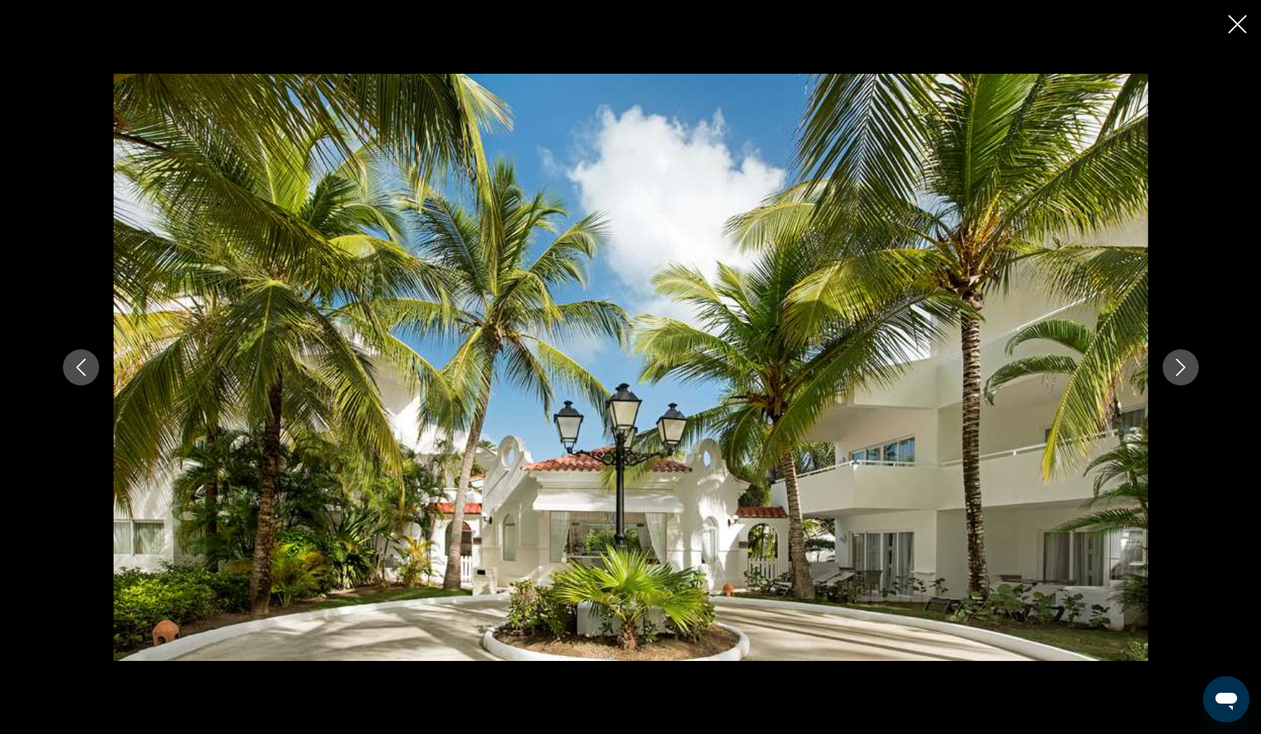
click at [1180, 369] on icon "Next image" at bounding box center [1180, 367] width 17 height 17
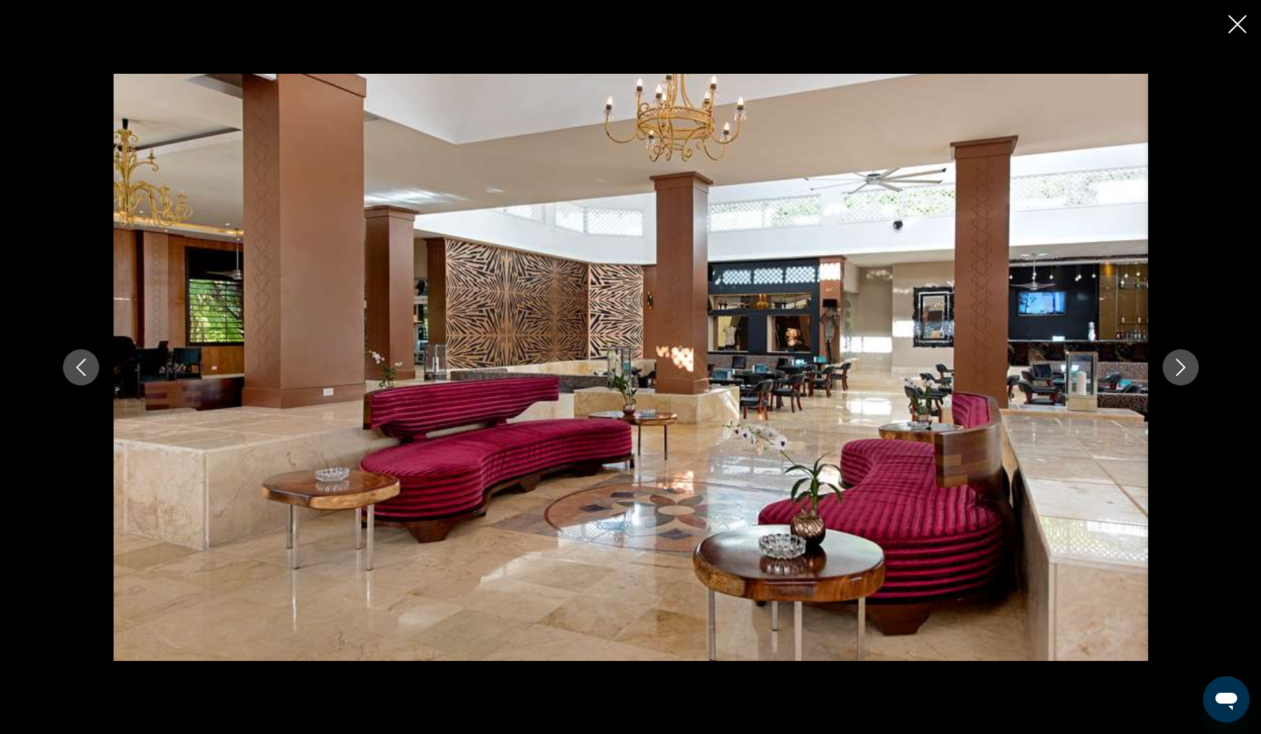
click at [1180, 369] on icon "Next image" at bounding box center [1180, 367] width 17 height 17
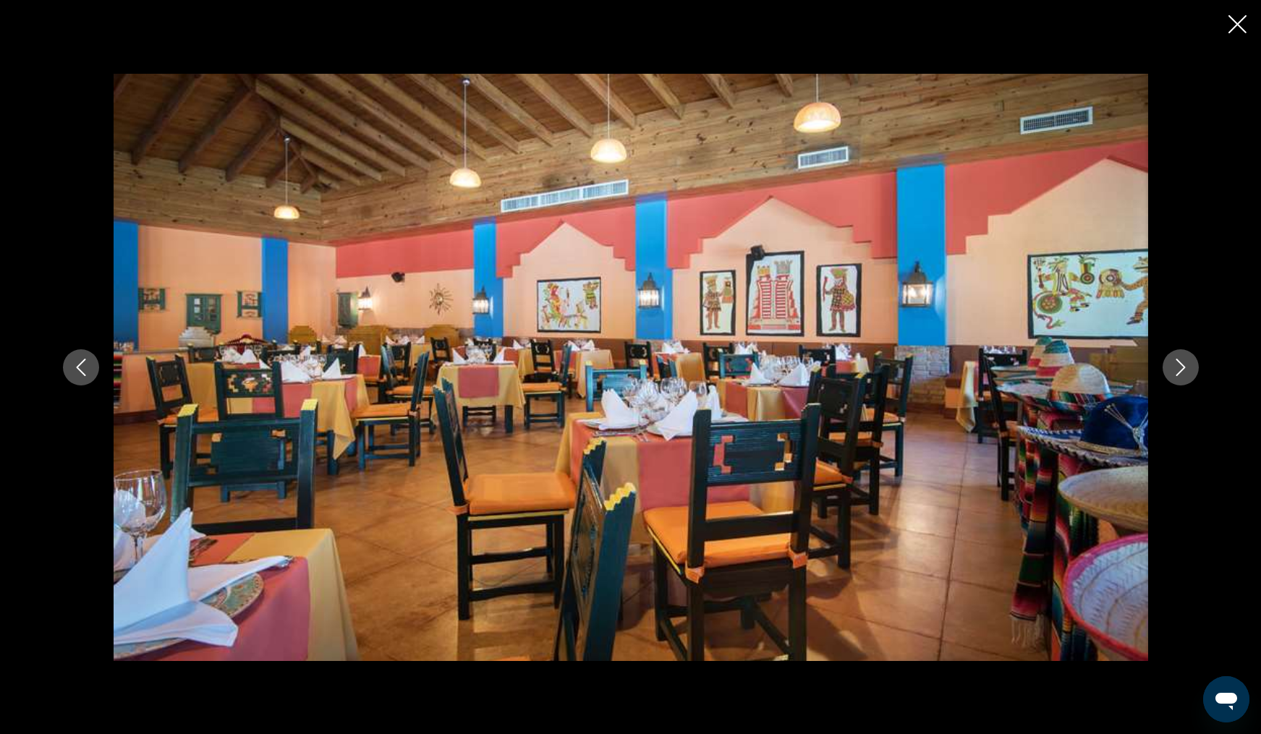
click at [1180, 369] on icon "Next image" at bounding box center [1180, 367] width 17 height 17
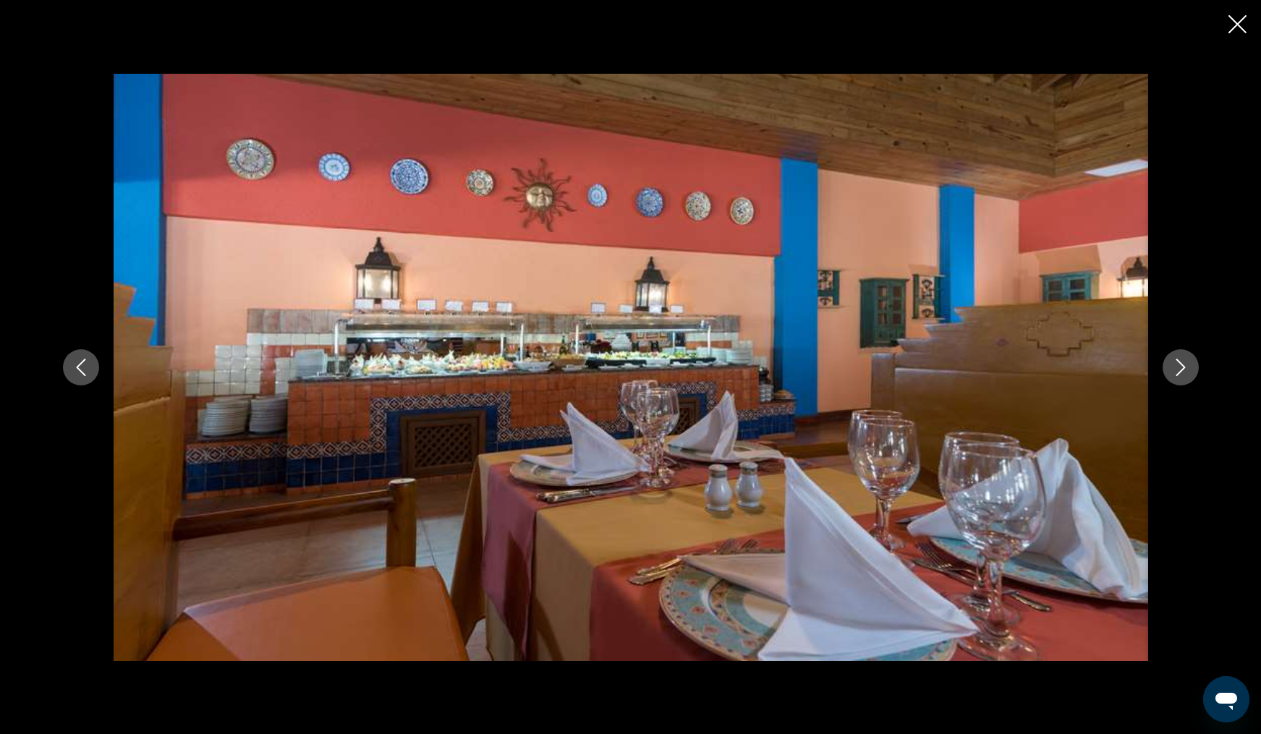
click at [1180, 369] on icon "Next image" at bounding box center [1180, 367] width 17 height 17
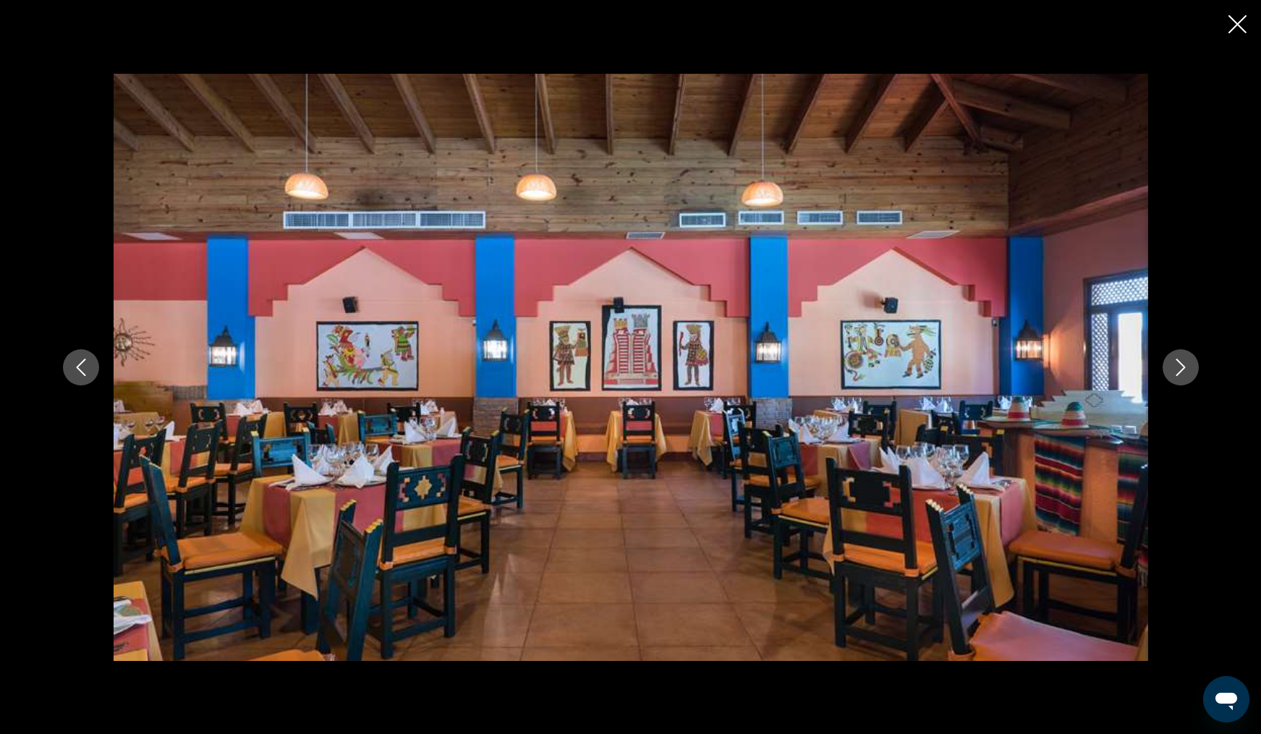
click at [1180, 369] on icon "Next image" at bounding box center [1180, 367] width 17 height 17
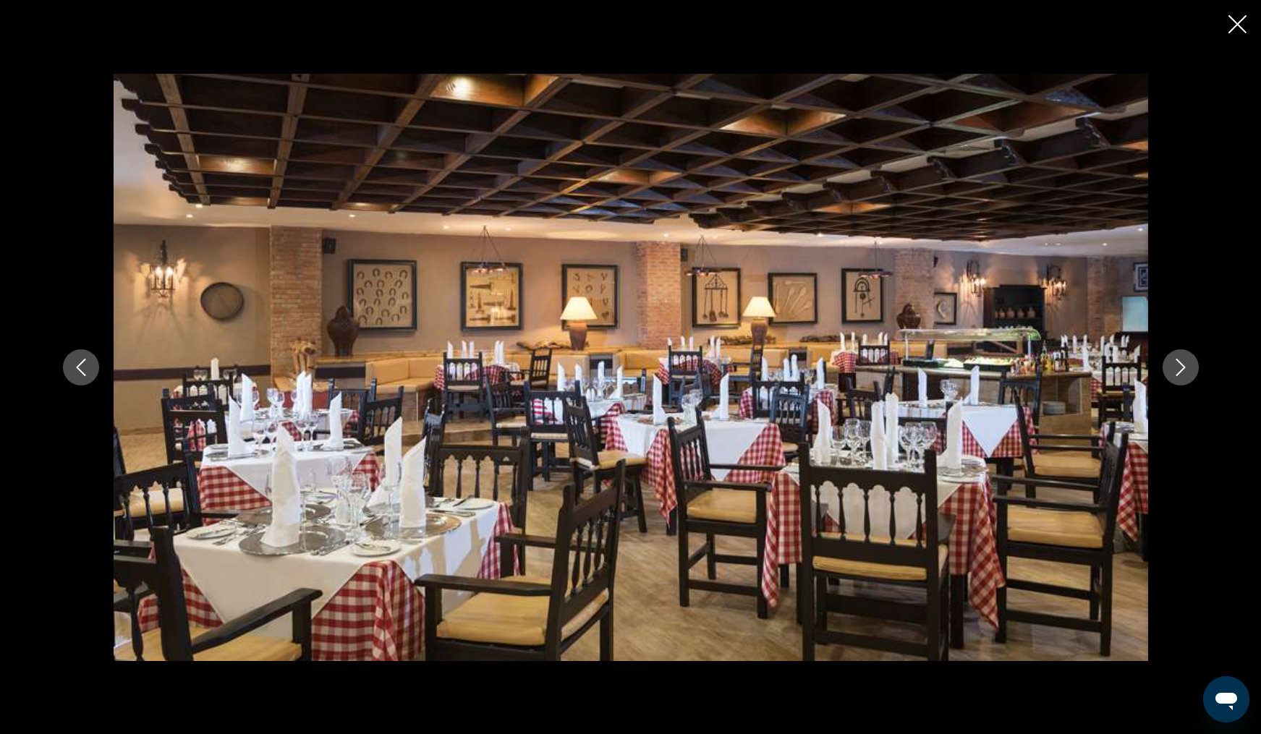
click at [1180, 369] on icon "Next image" at bounding box center [1180, 367] width 17 height 17
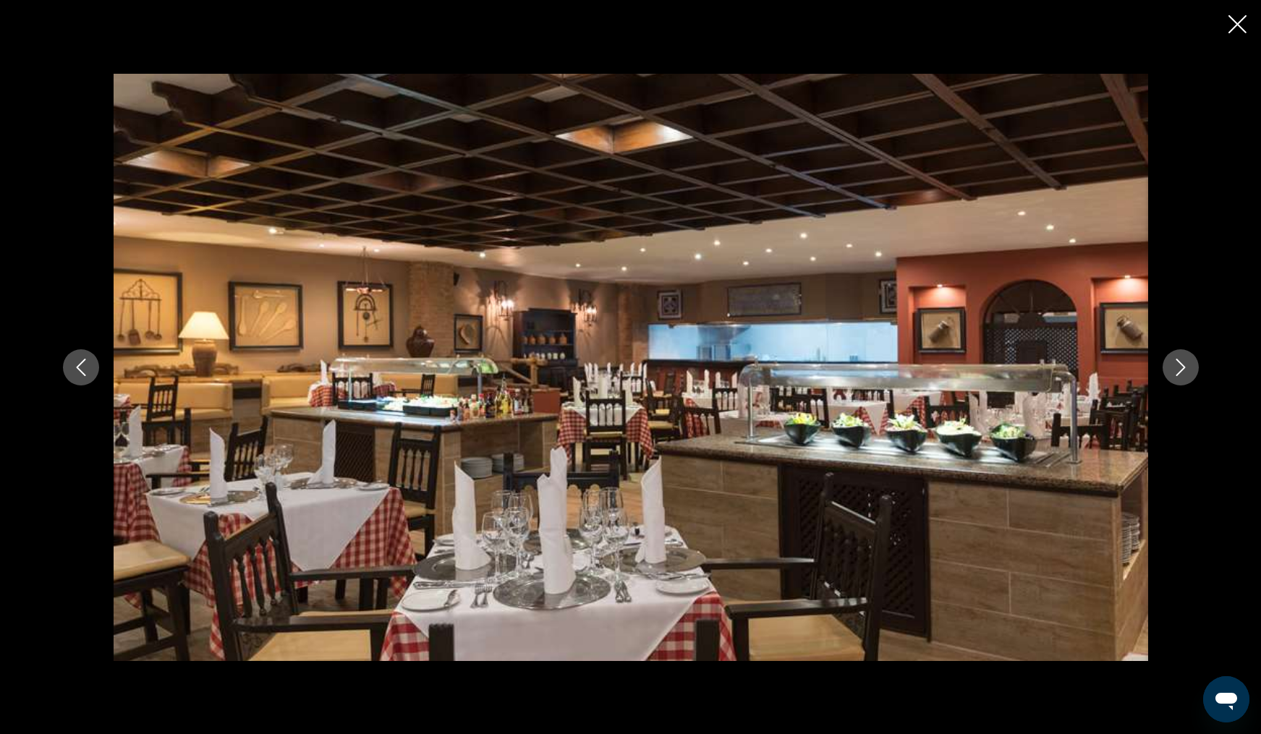
click at [1180, 369] on icon "Next image" at bounding box center [1180, 367] width 17 height 17
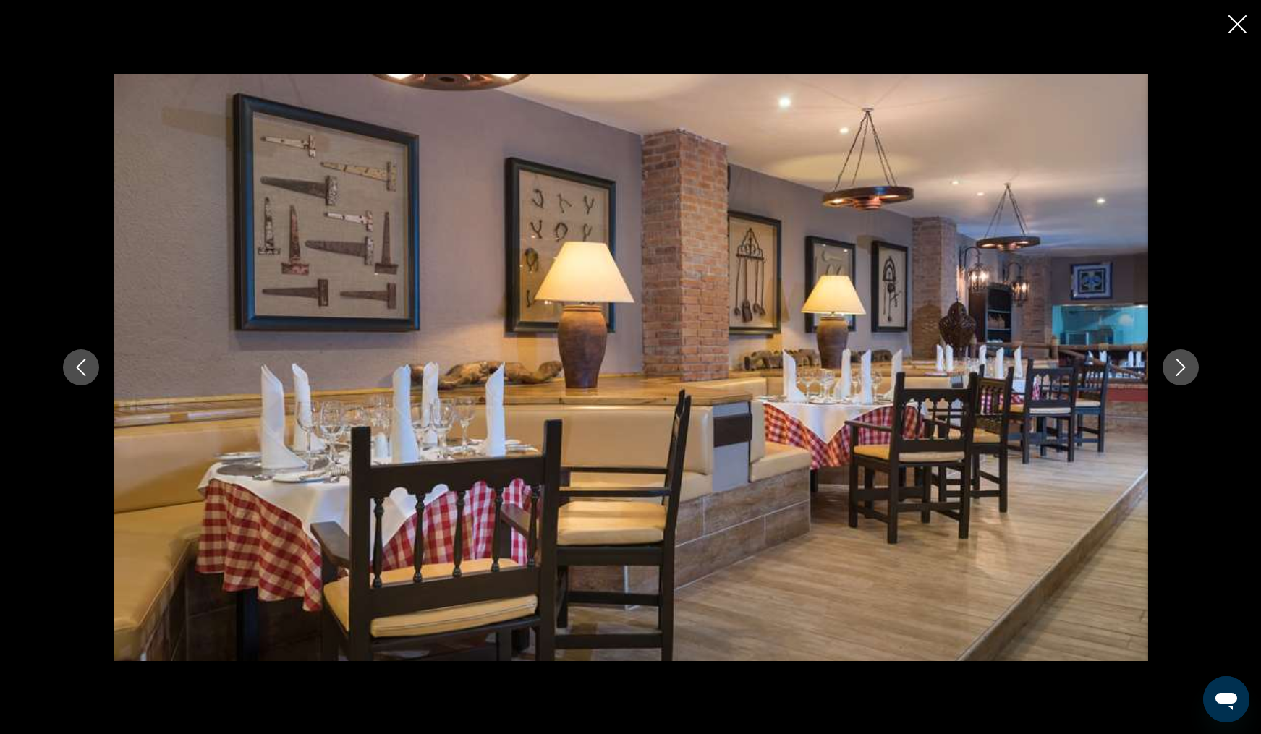
click at [1180, 369] on icon "Next image" at bounding box center [1180, 367] width 17 height 17
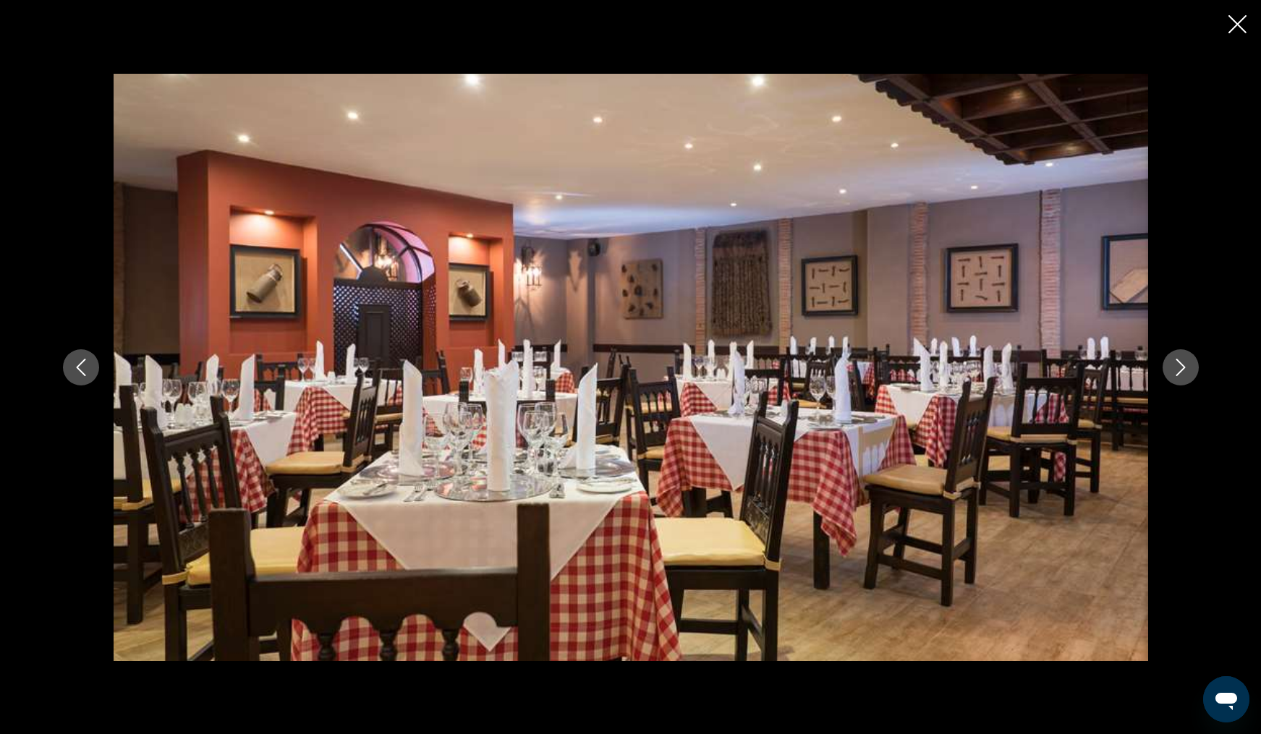
click at [1180, 369] on icon "Next image" at bounding box center [1180, 367] width 17 height 17
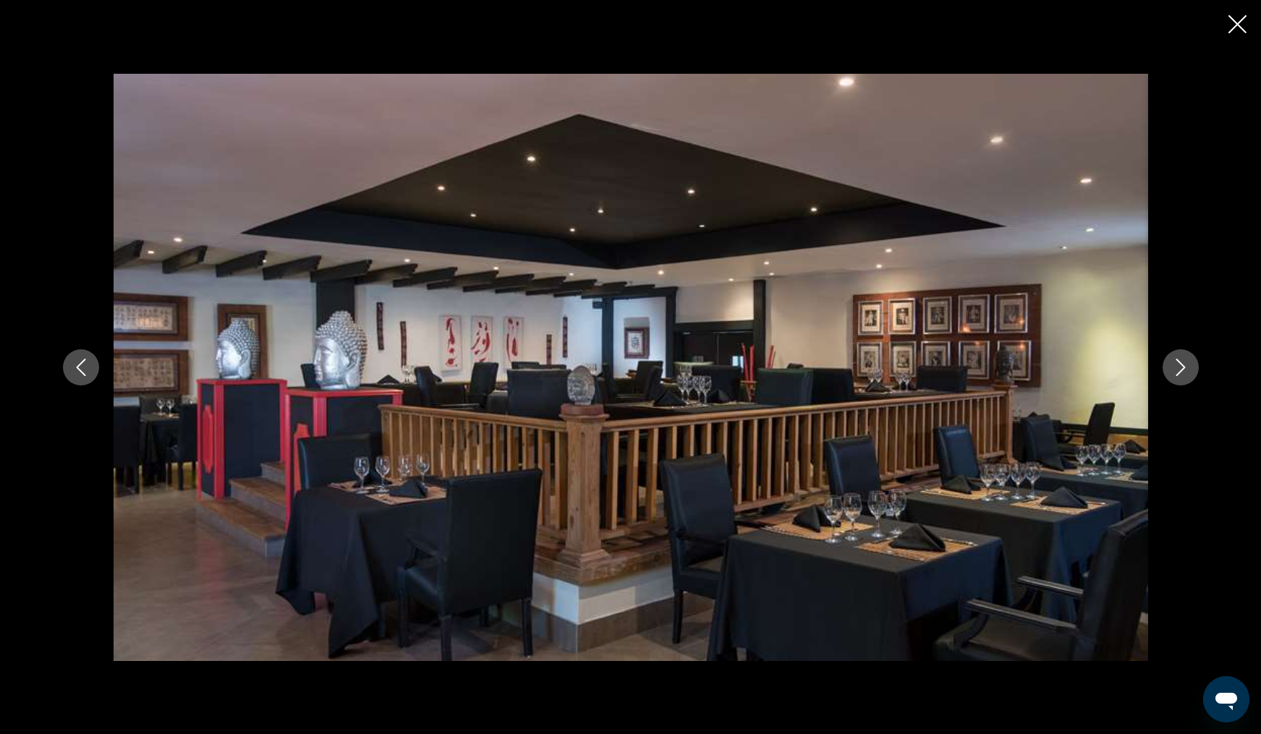
click at [1180, 369] on icon "Next image" at bounding box center [1180, 367] width 17 height 17
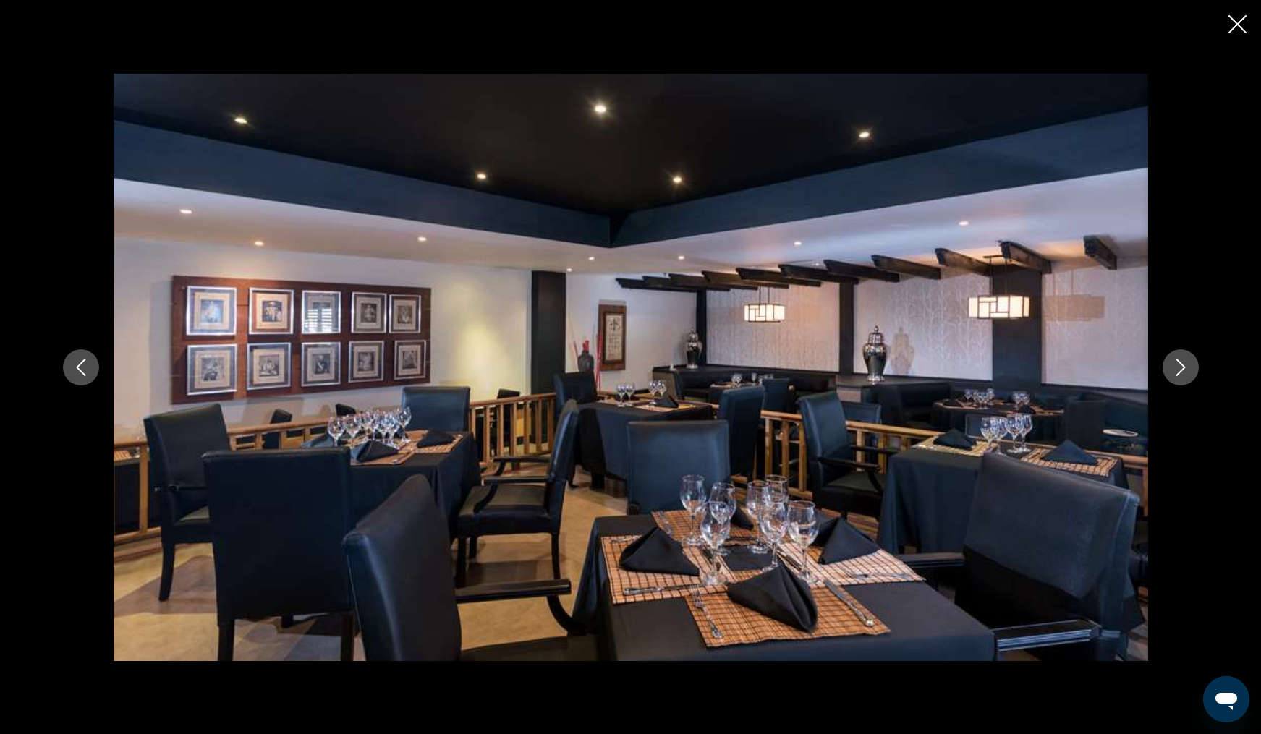
click at [1180, 369] on icon "Next image" at bounding box center [1180, 367] width 17 height 17
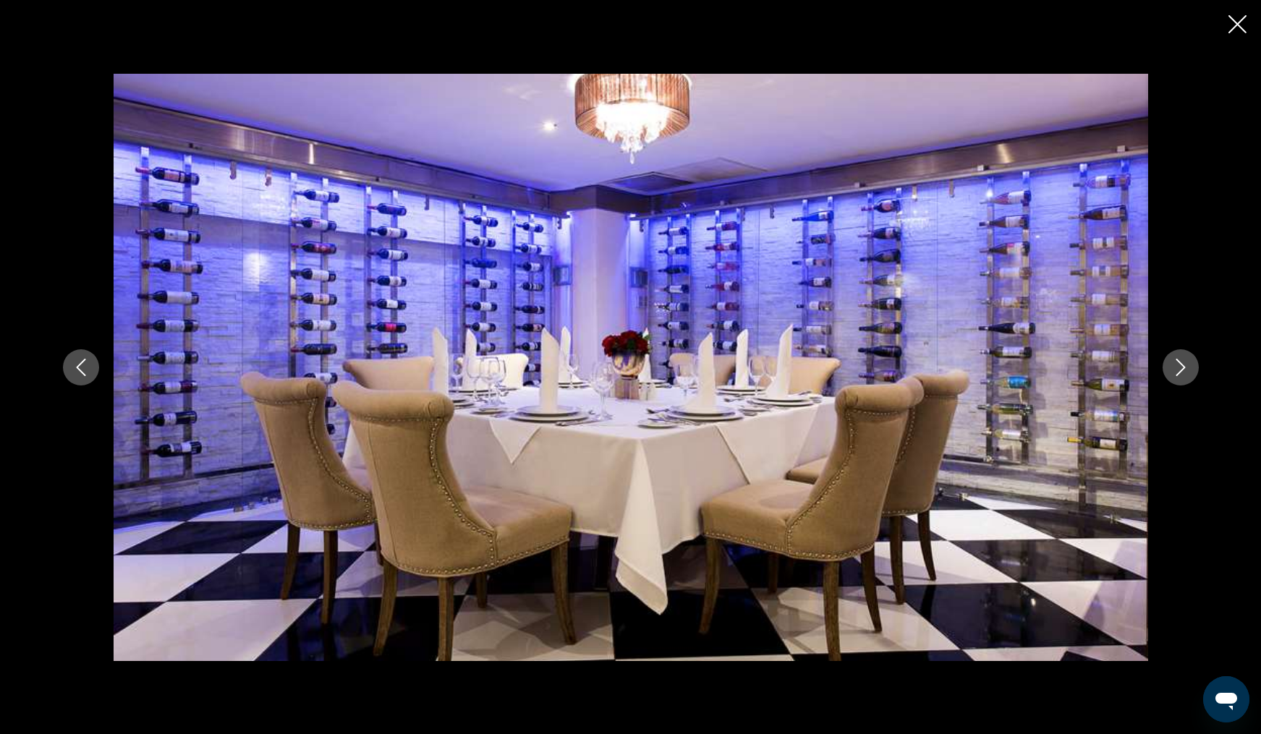
click at [1180, 369] on icon "Next image" at bounding box center [1180, 367] width 17 height 17
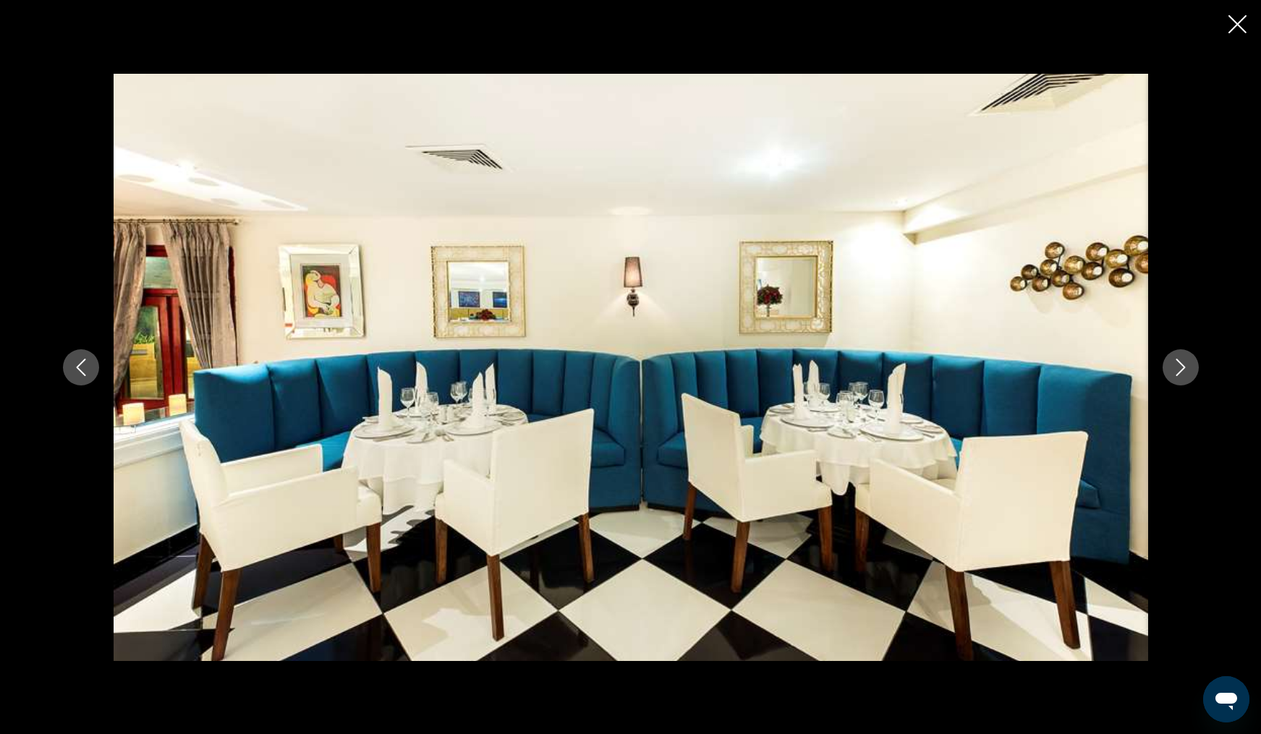
click at [1180, 369] on icon "Next image" at bounding box center [1180, 367] width 17 height 17
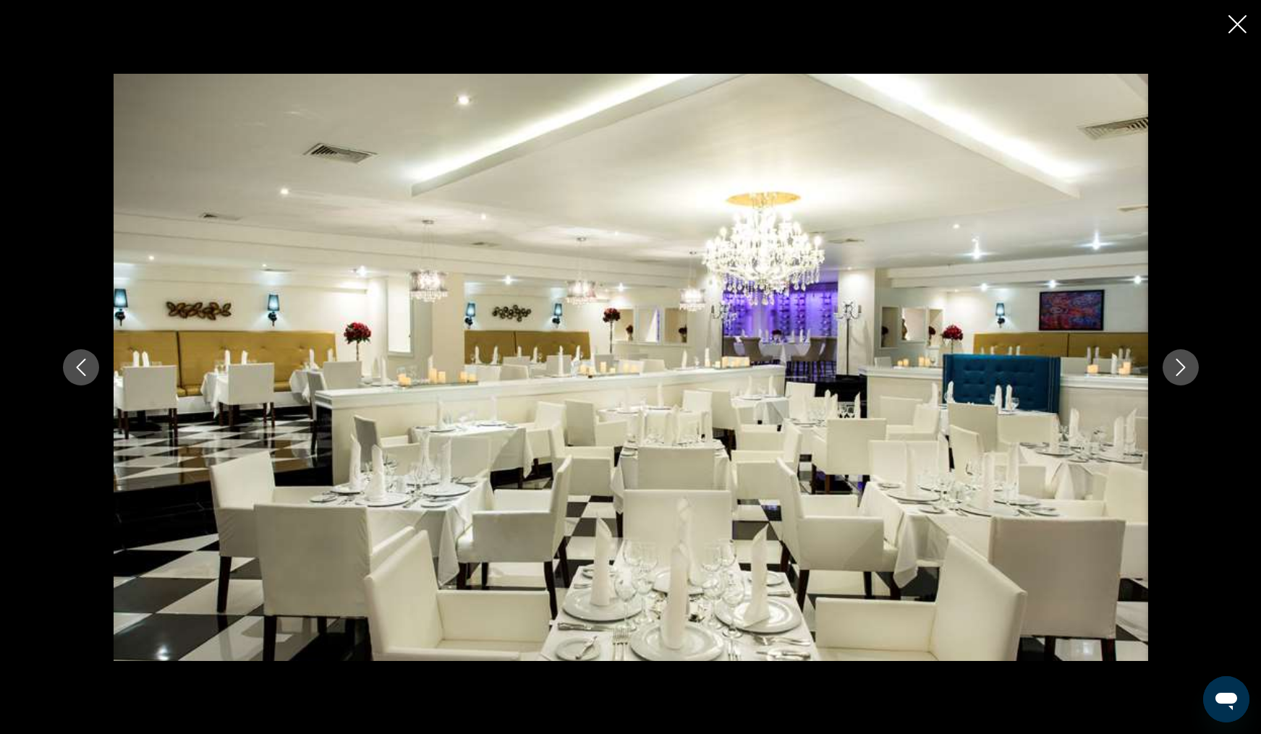
click at [1180, 369] on icon "Next image" at bounding box center [1180, 367] width 17 height 17
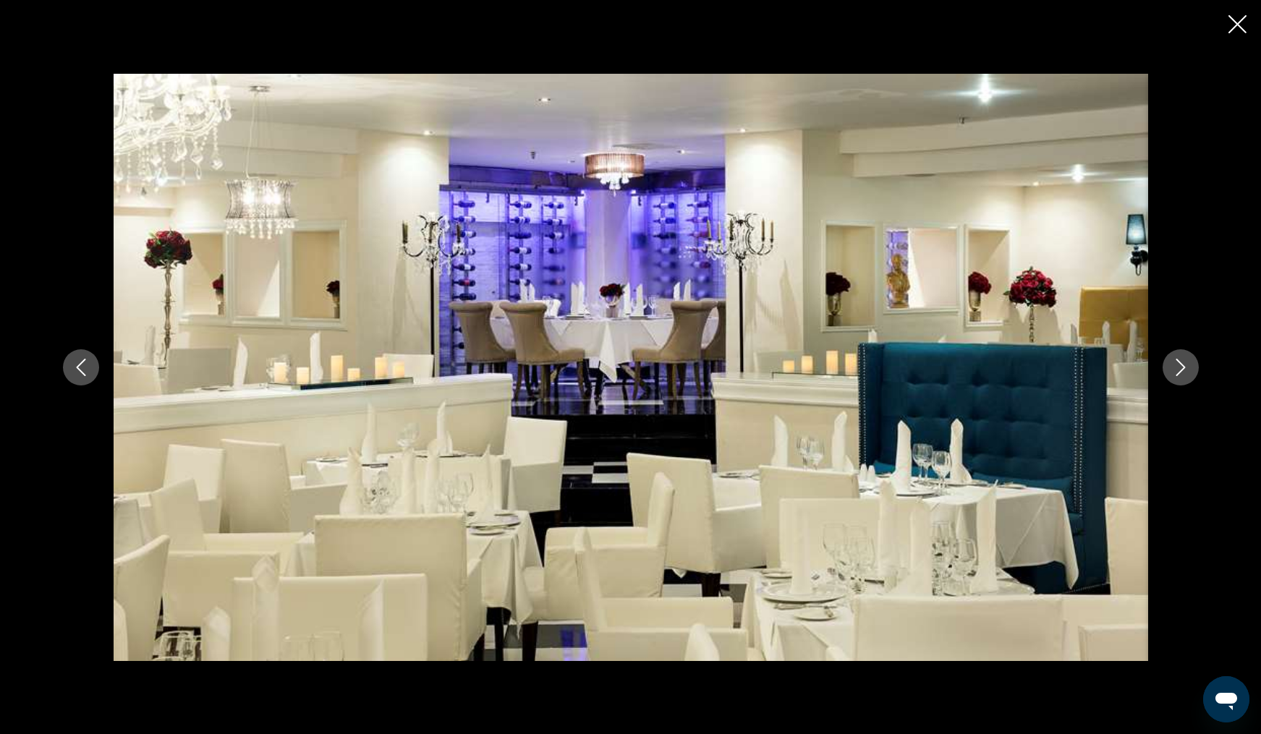
click at [1180, 369] on icon "Next image" at bounding box center [1180, 367] width 17 height 17
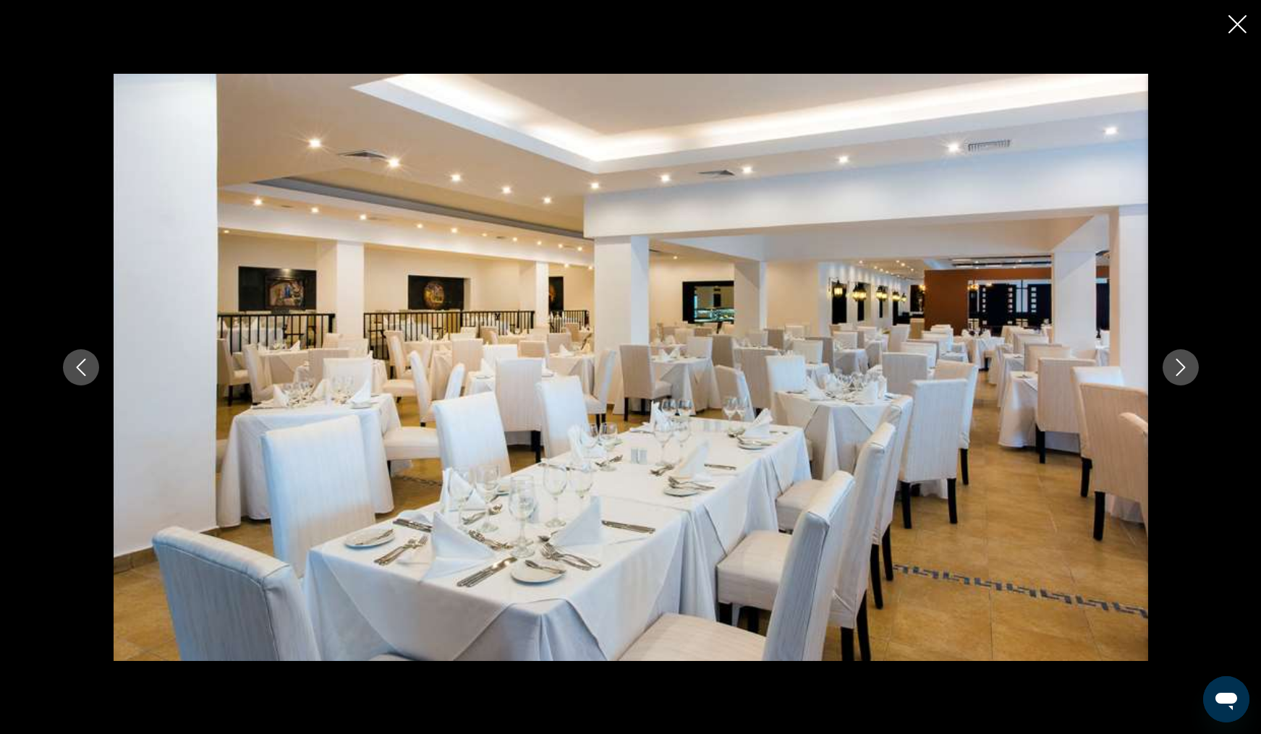
click at [1180, 369] on icon "Next image" at bounding box center [1180, 367] width 17 height 17
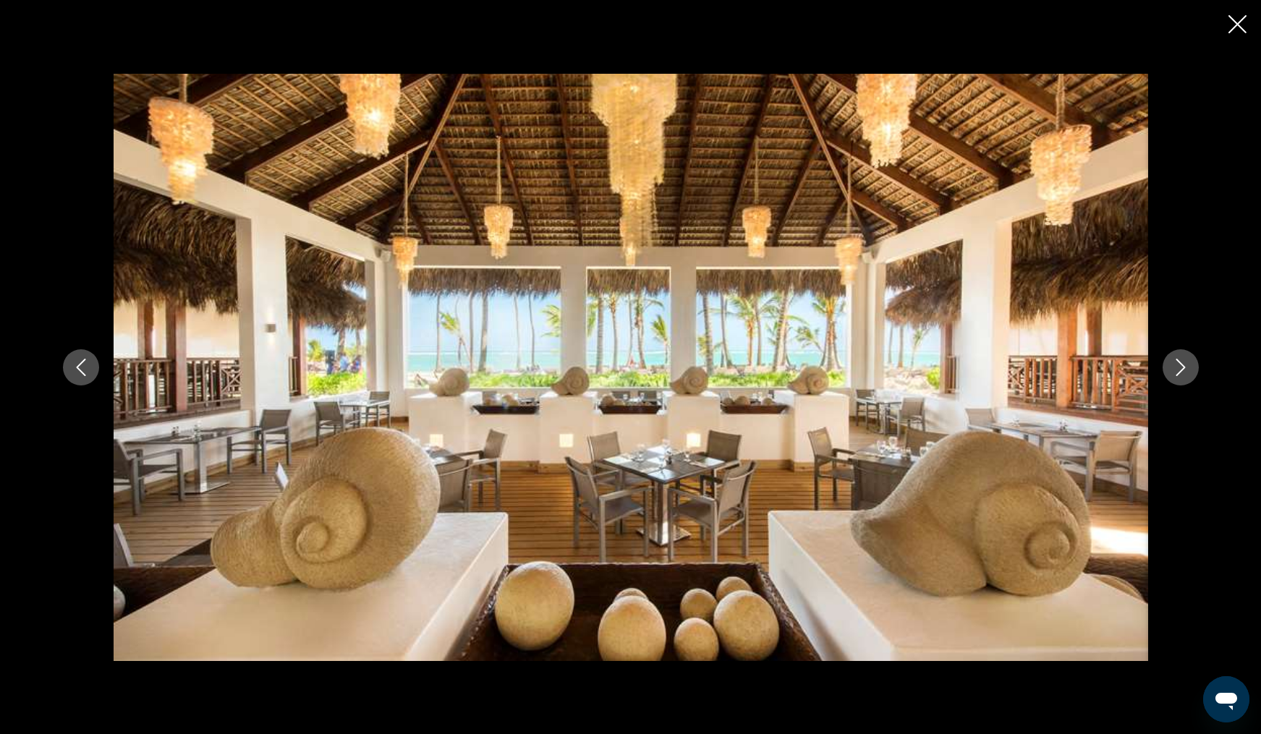
click at [1180, 369] on icon "Next image" at bounding box center [1180, 367] width 17 height 17
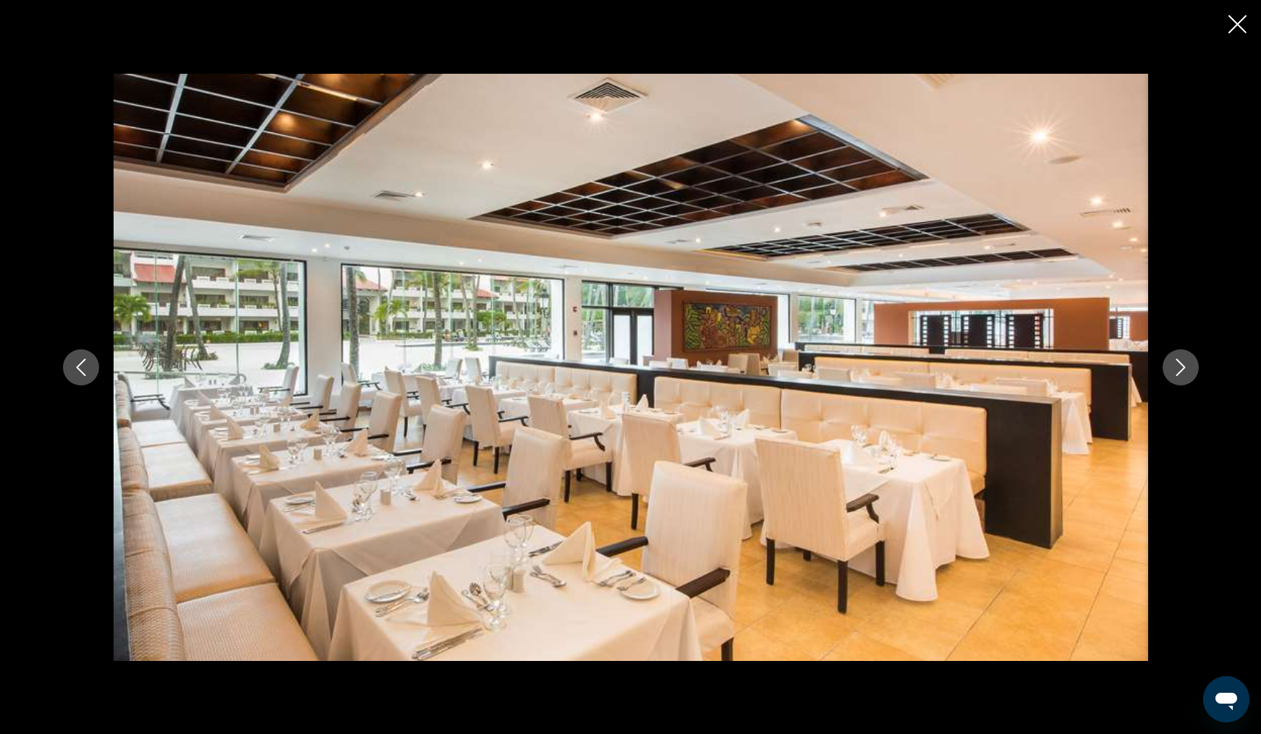
click at [1180, 369] on icon "Next image" at bounding box center [1180, 367] width 17 height 17
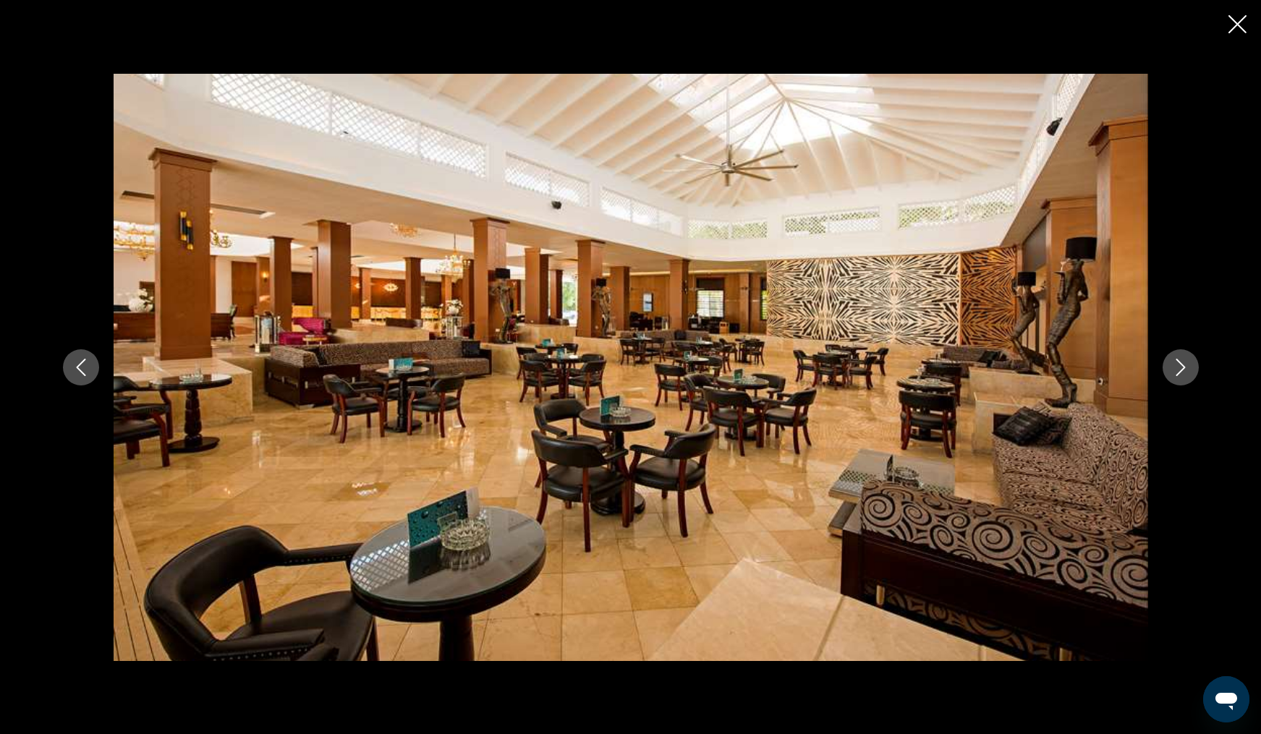
click at [1180, 369] on icon "Next image" at bounding box center [1180, 367] width 17 height 17
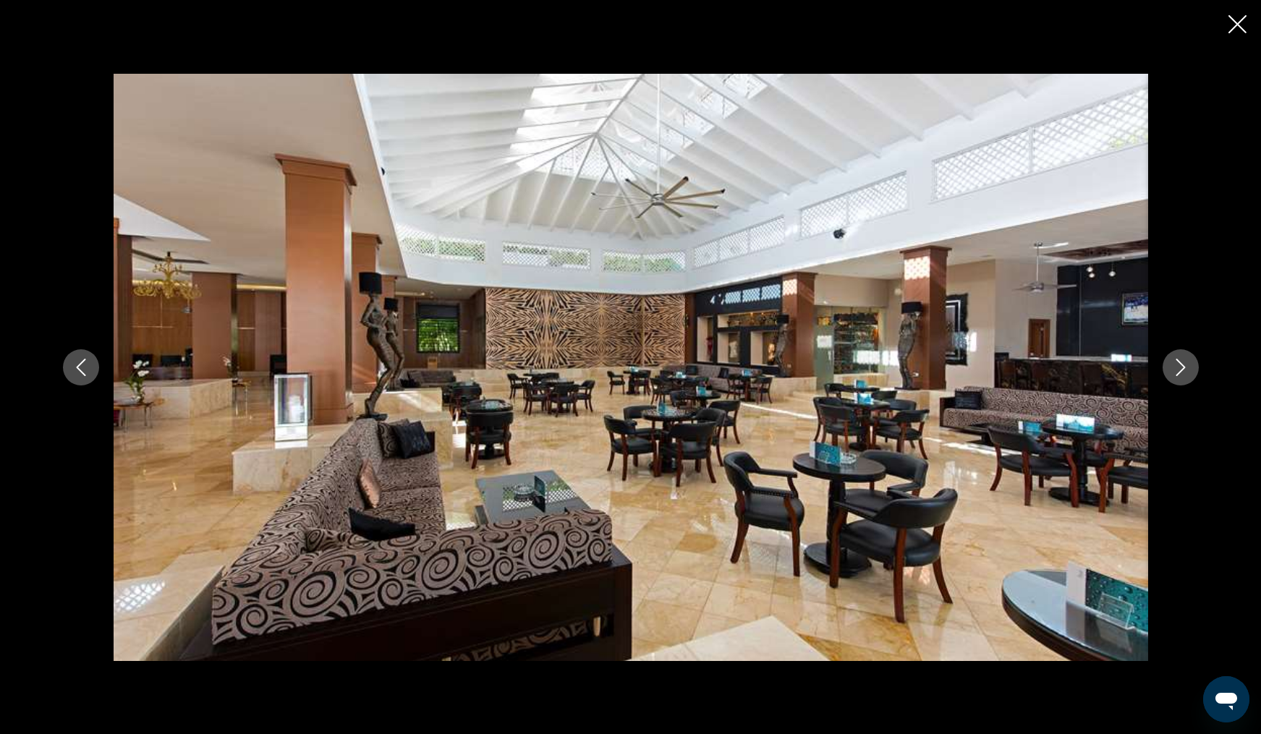
click at [1180, 369] on icon "Next image" at bounding box center [1180, 367] width 17 height 17
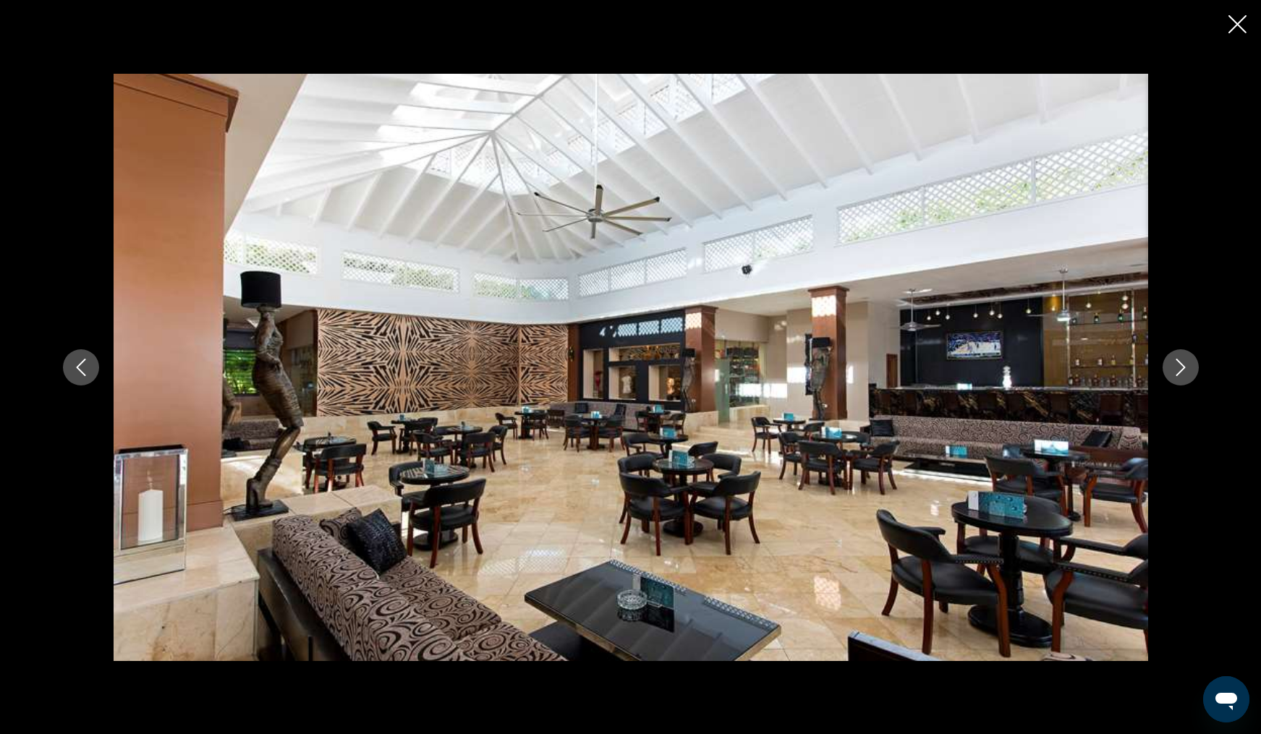
click at [1180, 369] on icon "Next image" at bounding box center [1180, 367] width 17 height 17
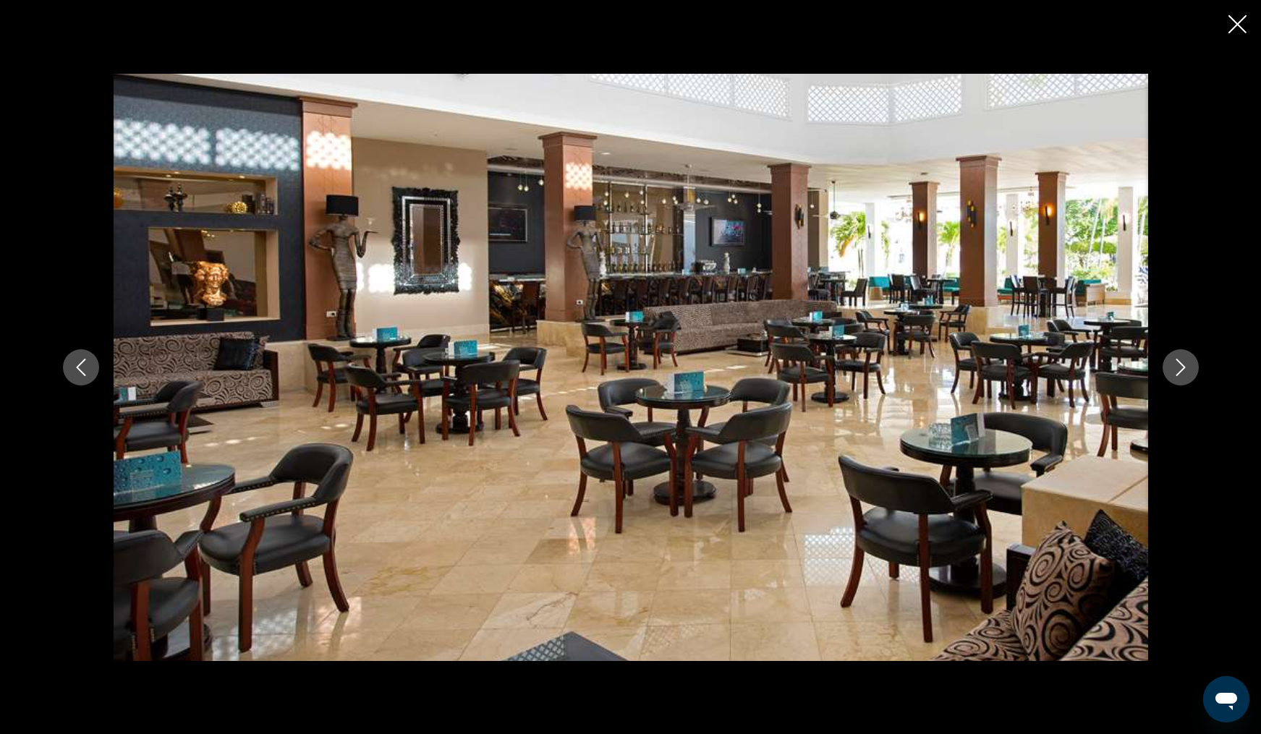
click at [1180, 369] on icon "Next image" at bounding box center [1180, 367] width 17 height 17
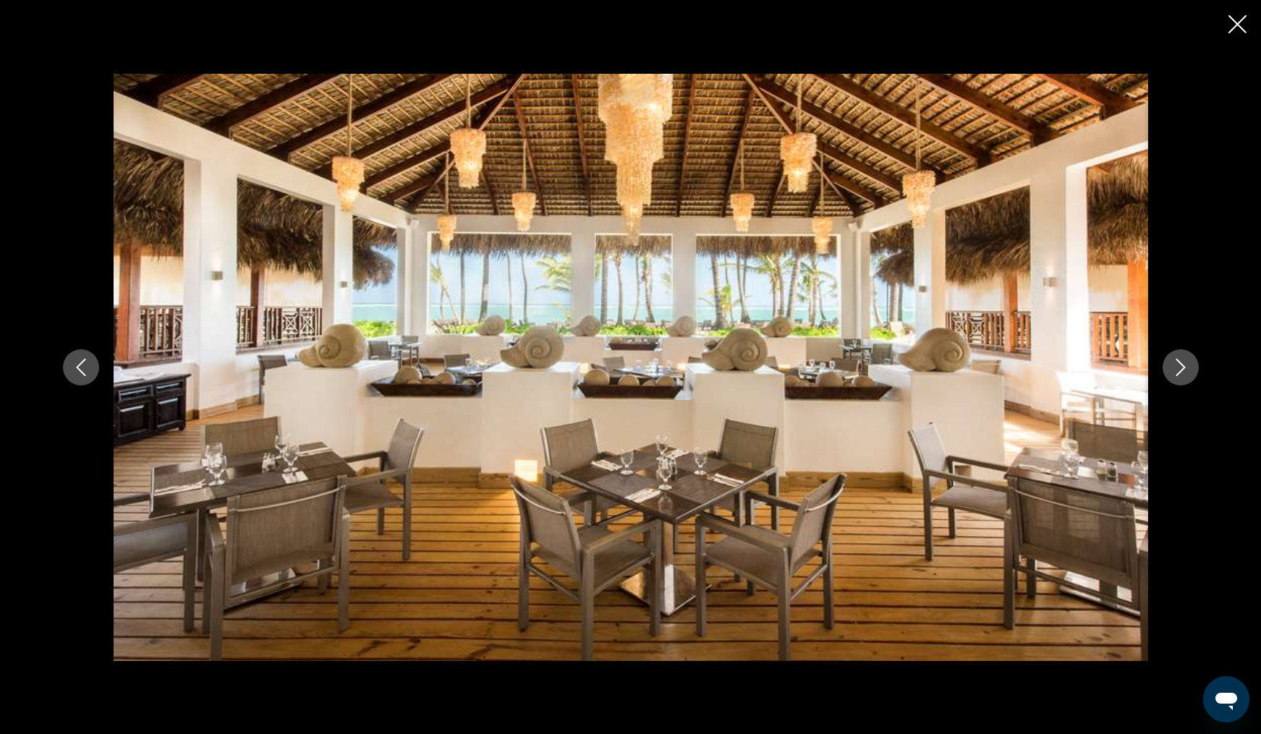
click at [1180, 369] on icon "Next image" at bounding box center [1180, 367] width 17 height 17
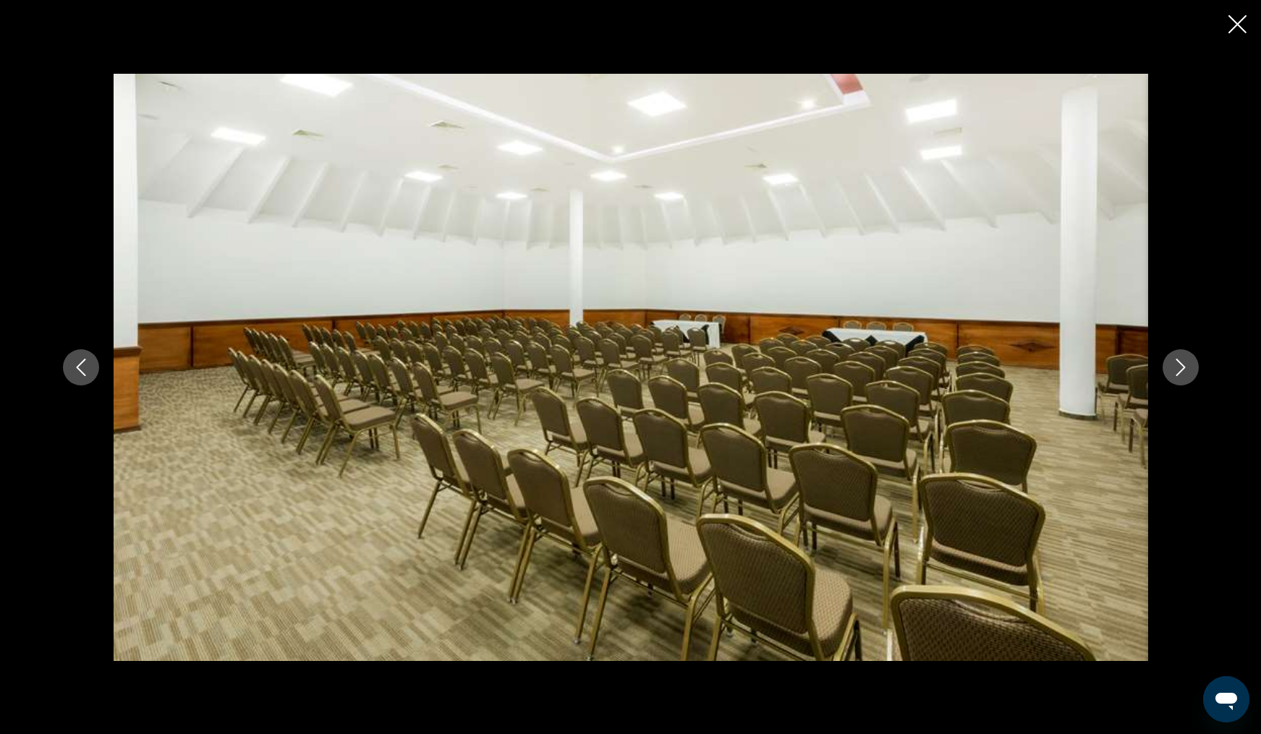
click at [1180, 369] on icon "Next image" at bounding box center [1180, 367] width 17 height 17
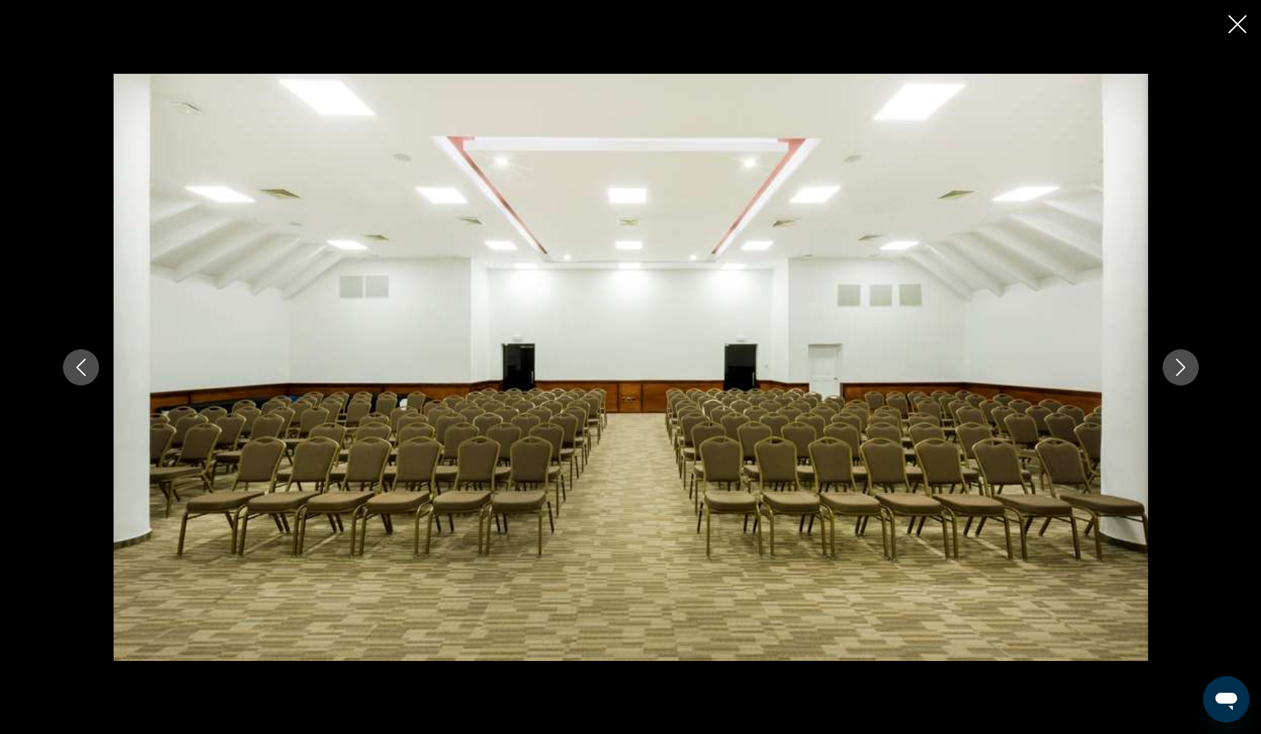
click at [1180, 369] on icon "Next image" at bounding box center [1180, 367] width 17 height 17
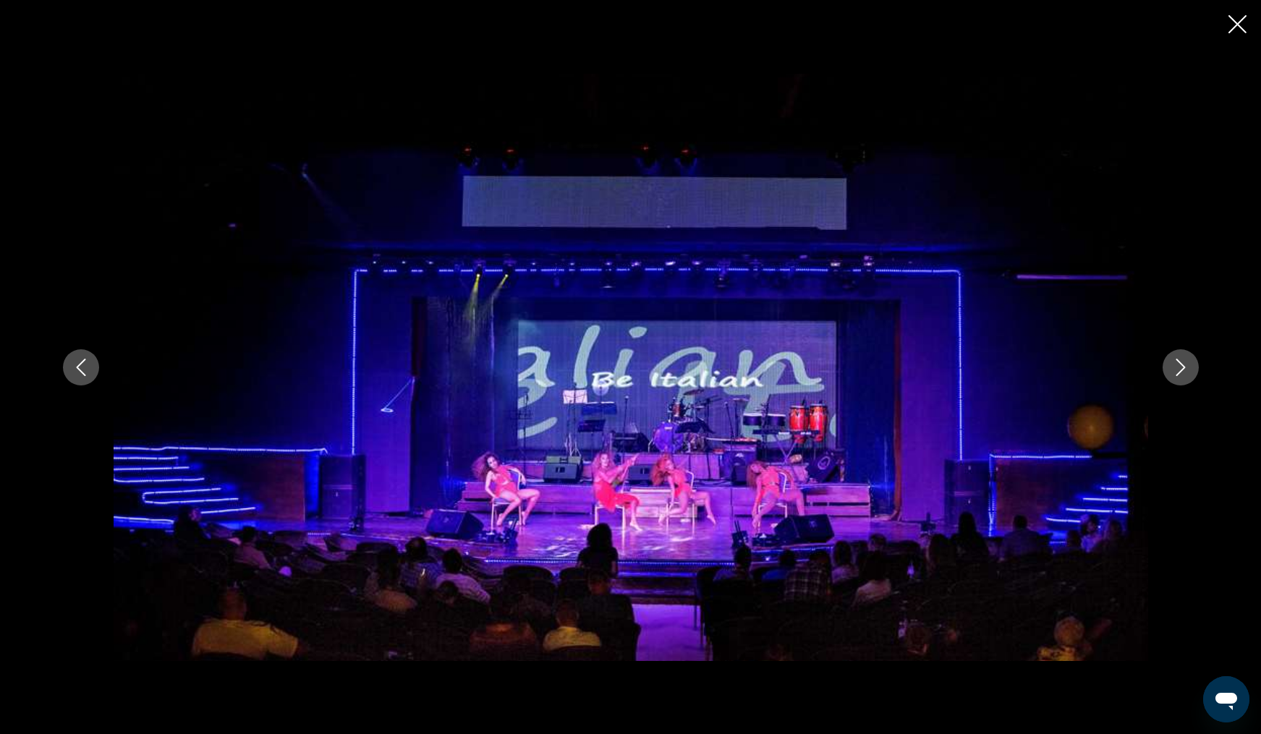
click at [1180, 369] on icon "Next image" at bounding box center [1180, 367] width 17 height 17
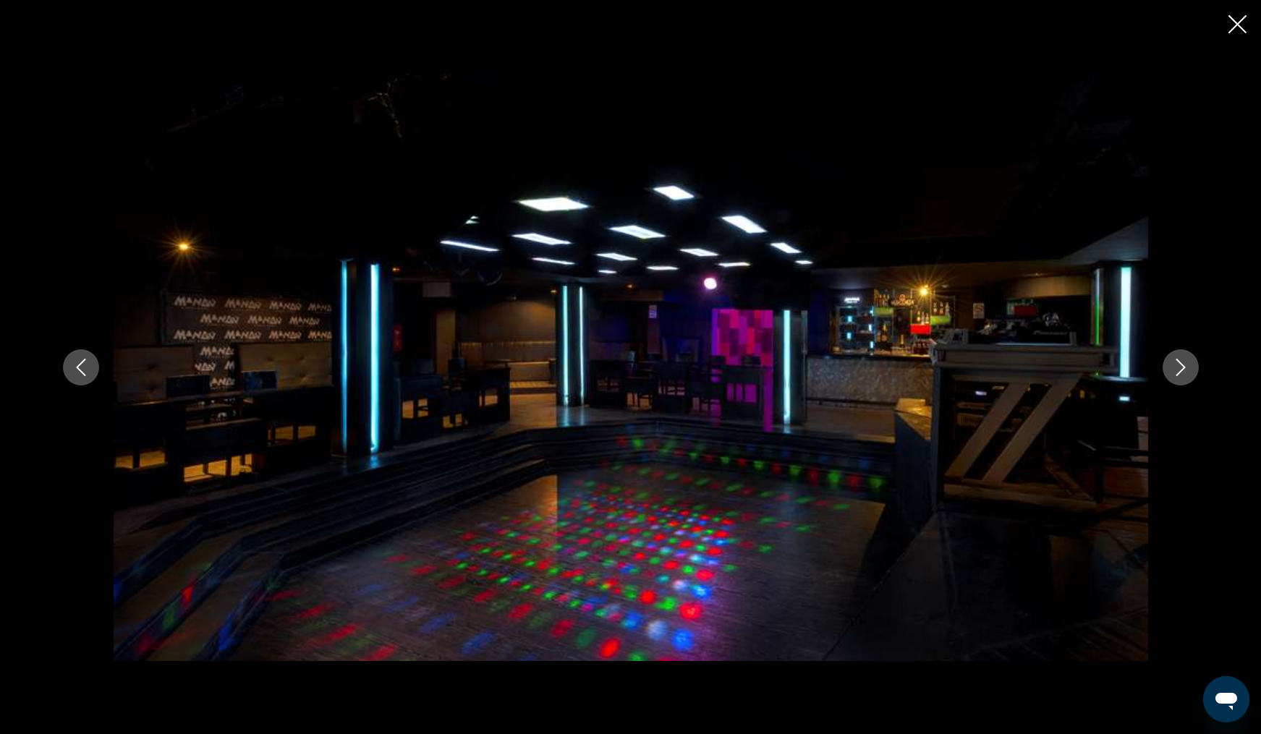
click at [1180, 369] on icon "Next image" at bounding box center [1180, 367] width 17 height 17
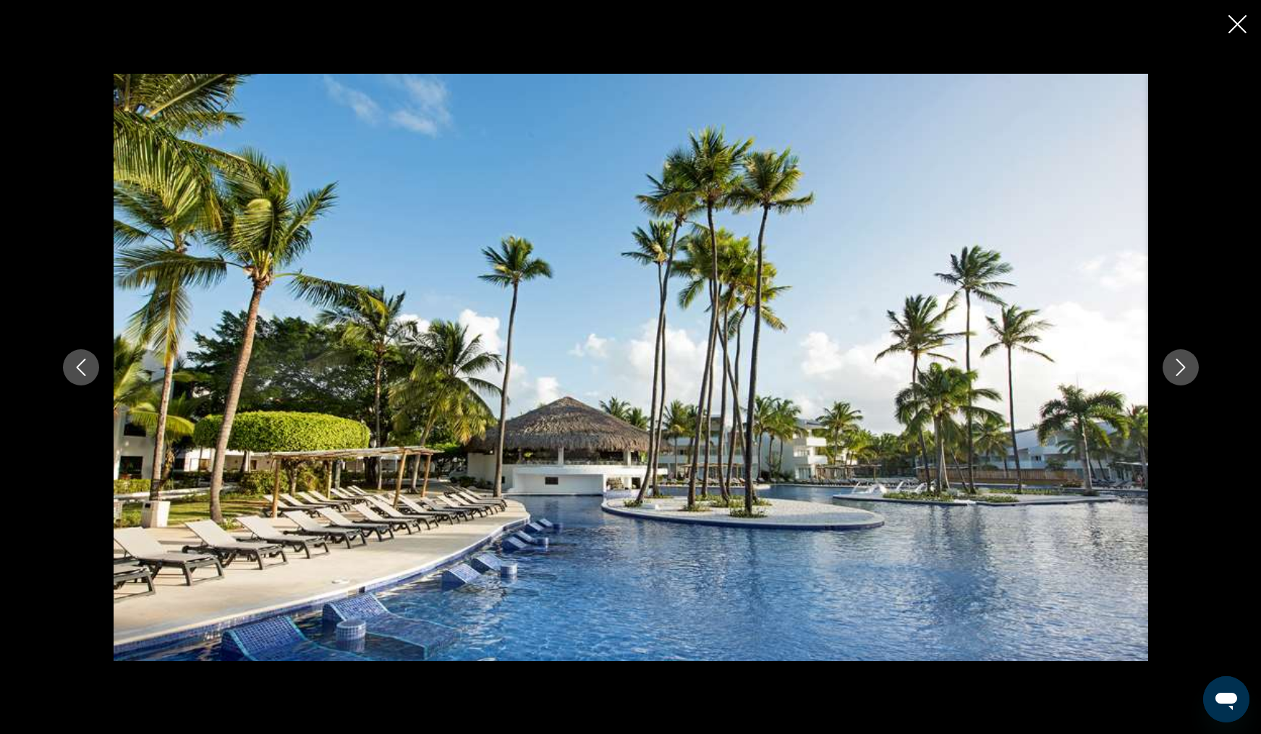
click at [1230, 32] on icon "Close slideshow" at bounding box center [1237, 24] width 18 height 18
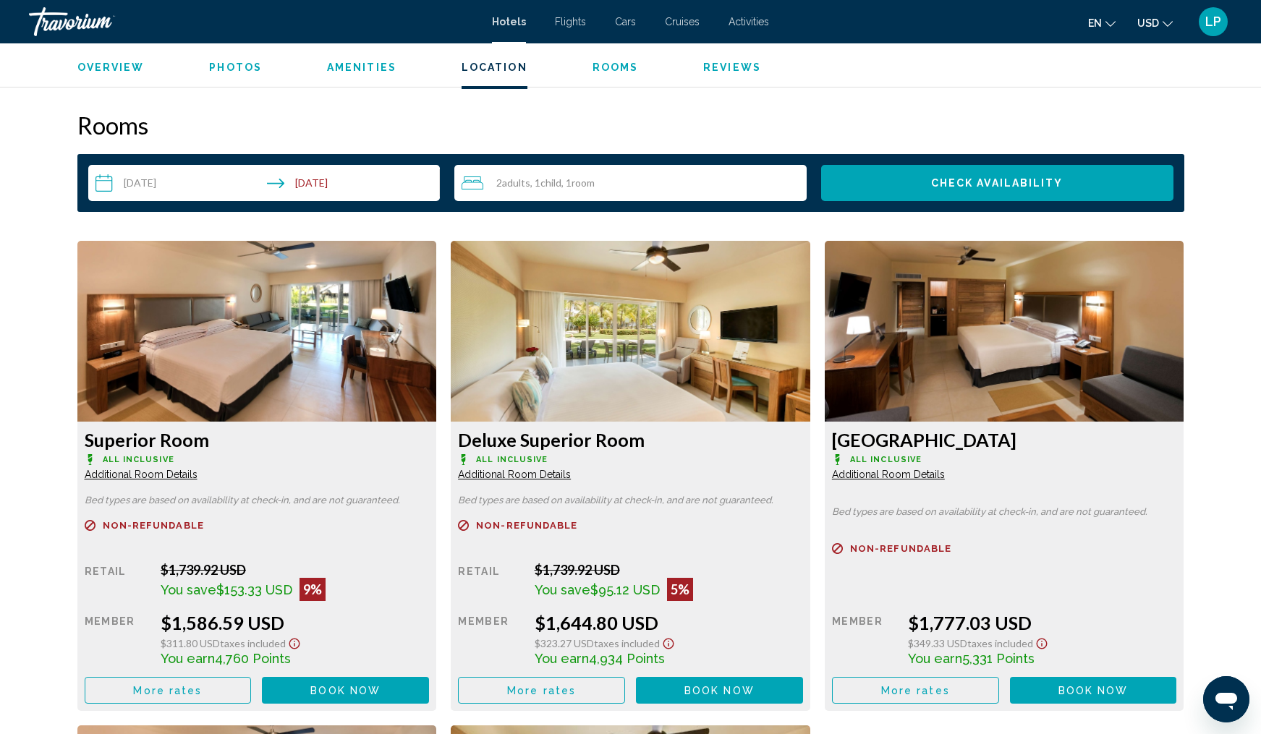
scroll to position [1781, 0]
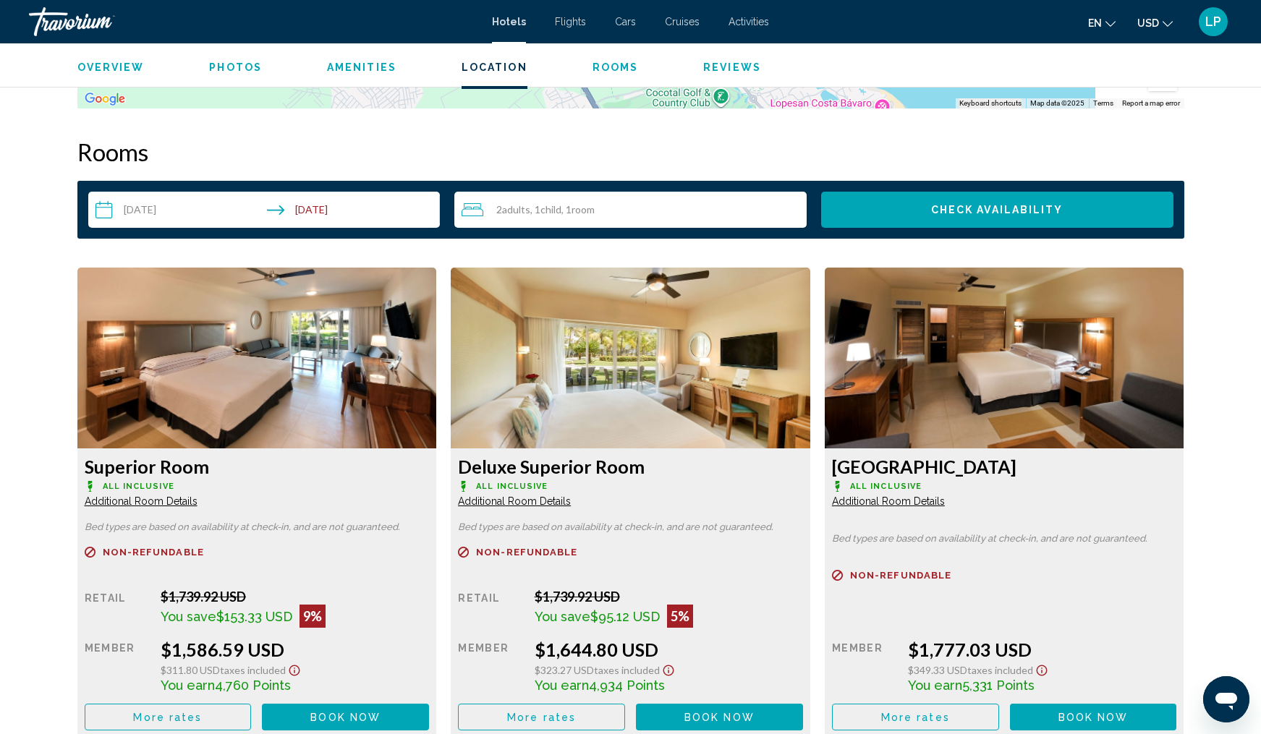
click at [634, 202] on div "2 Adult Adults , 1 Child Children , 1 Room rooms" at bounding box center [633, 209] width 345 height 17
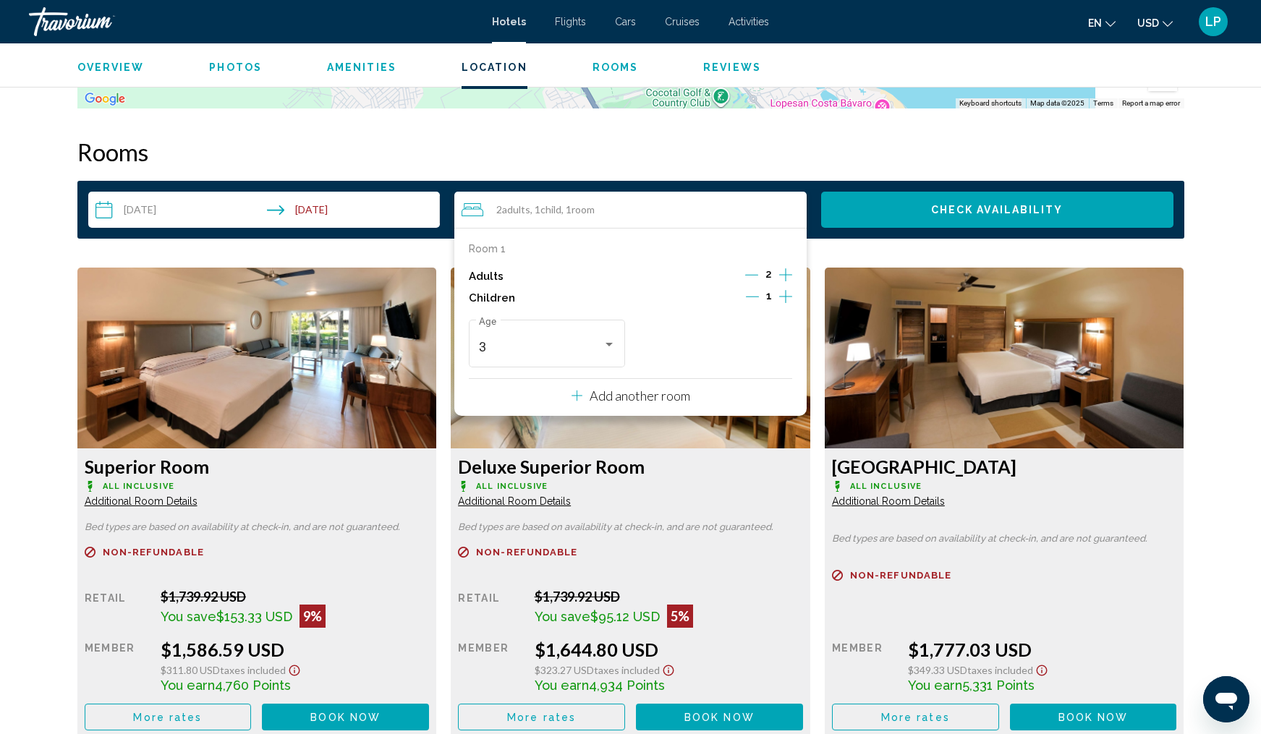
click at [787, 302] on icon "Increment children" at bounding box center [785, 296] width 13 height 17
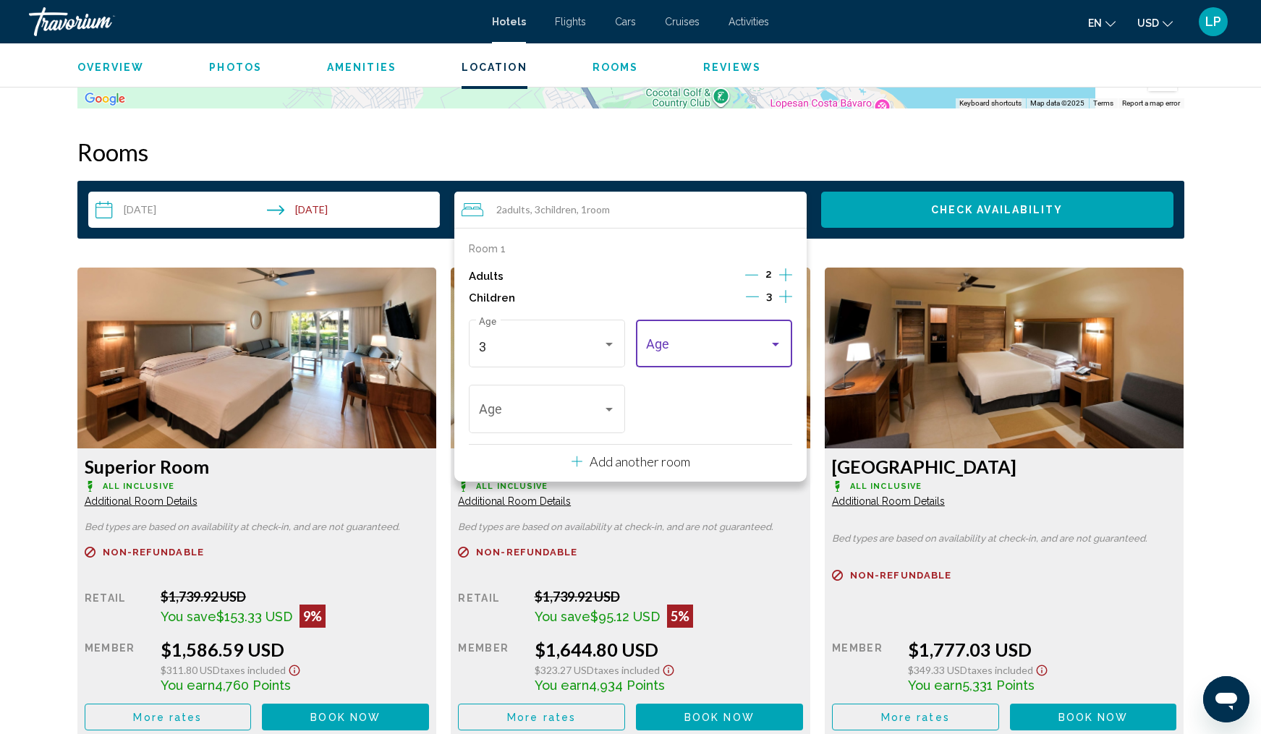
click at [779, 345] on div "Travelers: 2 adults, 3 children" at bounding box center [775, 345] width 13 height 12
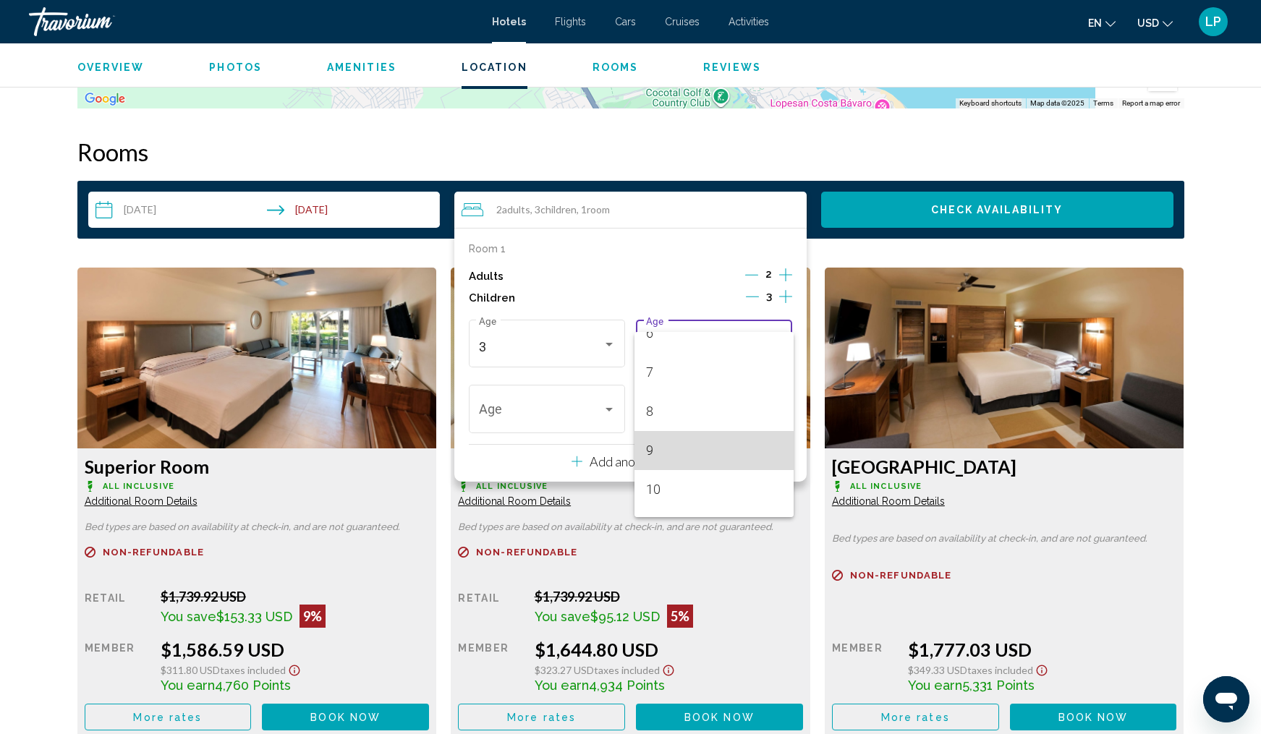
click at [718, 451] on span "9" at bounding box center [714, 450] width 137 height 39
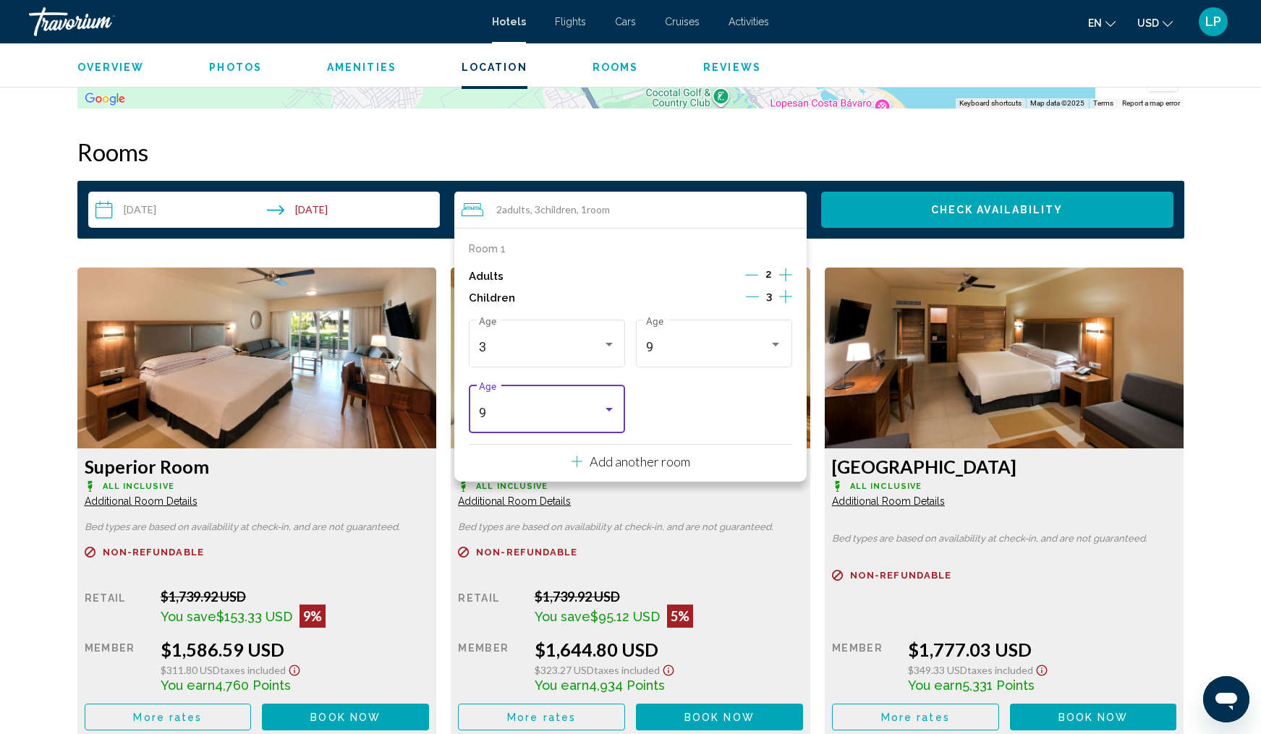
click at [595, 417] on div "9" at bounding box center [541, 413] width 124 height 14
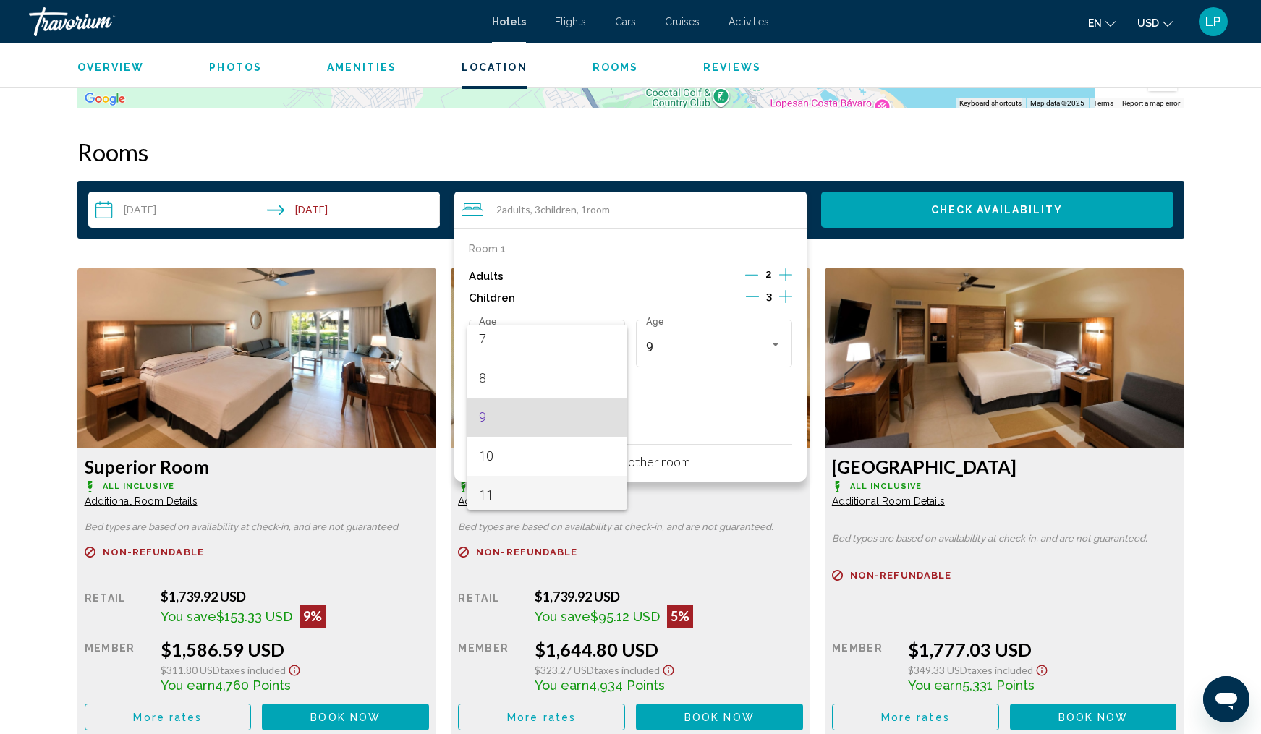
click at [566, 484] on span "11" at bounding box center [547, 495] width 137 height 39
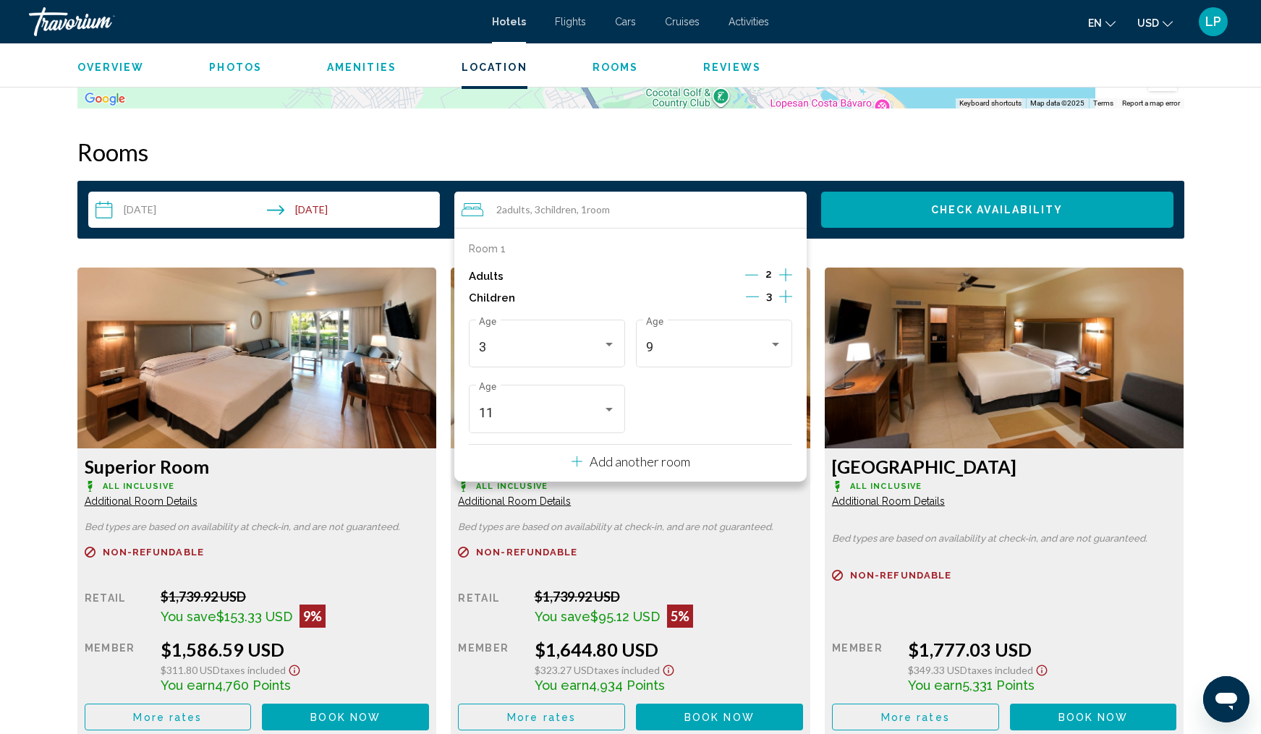
click at [1026, 219] on button "Check Availability" at bounding box center [997, 210] width 352 height 36
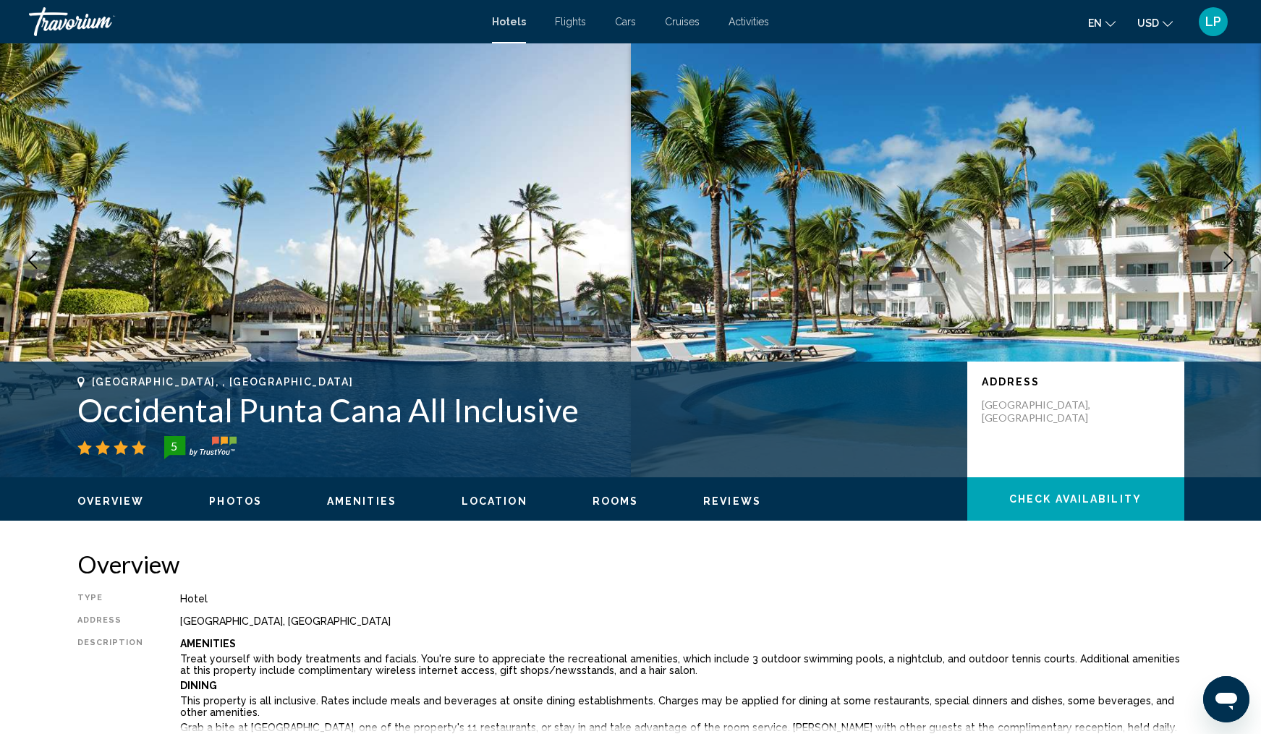
scroll to position [0, 0]
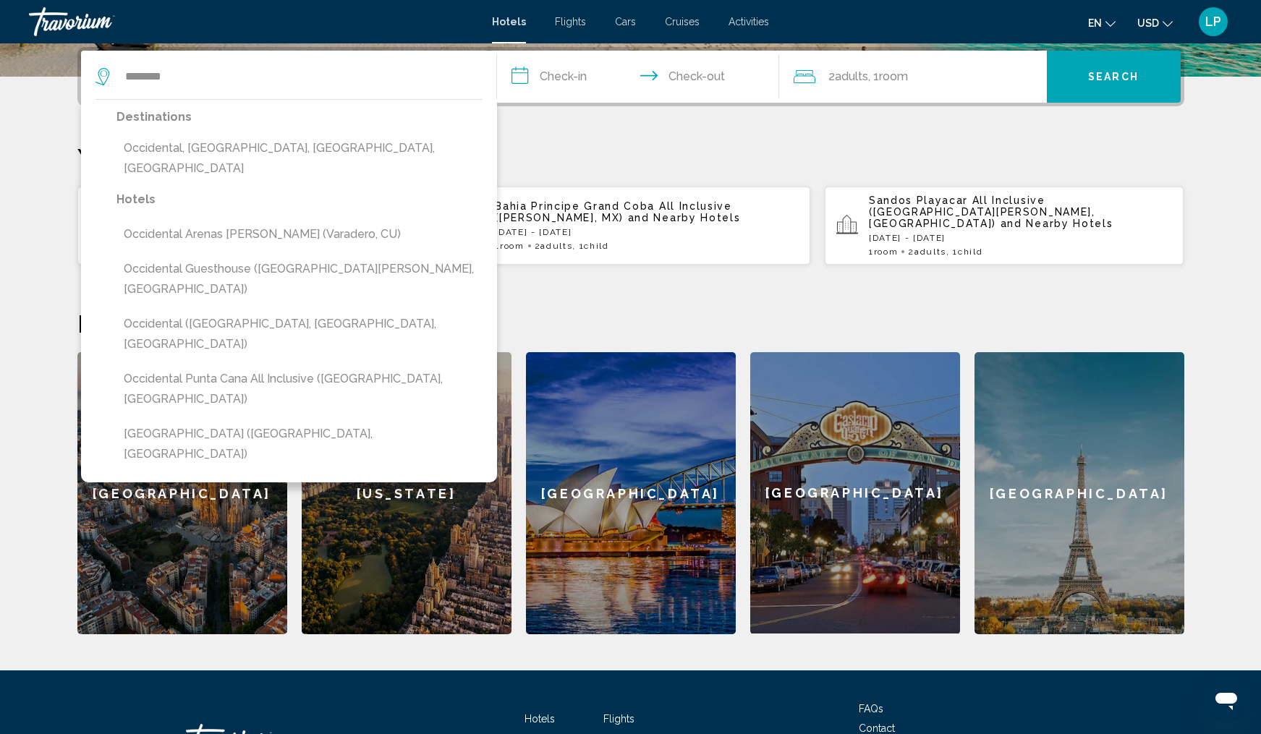
type input "********"
click at [630, 281] on div "**********" at bounding box center [630, 340] width 1165 height 587
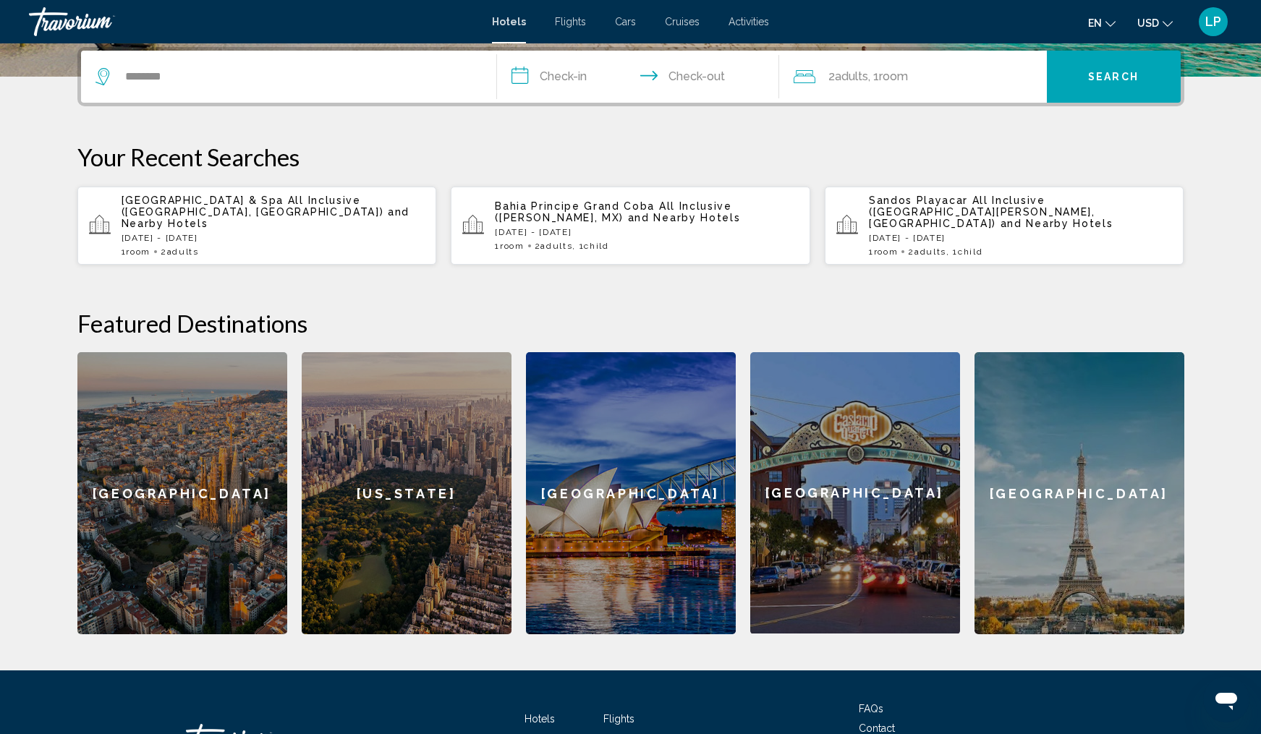
click at [912, 206] on span "Sandos Playacar All Inclusive (Playa Del Carmen, MX)" at bounding box center [982, 212] width 226 height 35
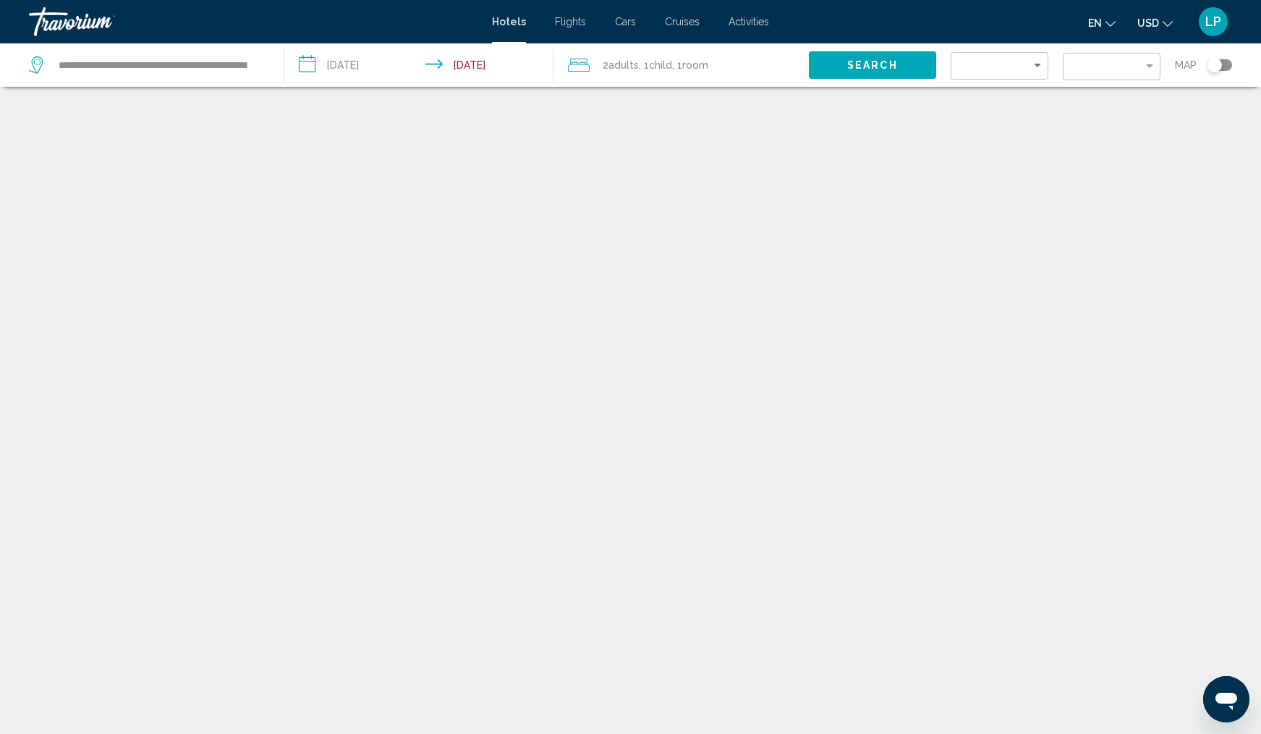
click at [706, 66] on span "Room" at bounding box center [695, 65] width 26 height 12
click at [698, 67] on span "Room" at bounding box center [695, 65] width 26 height 12
click at [686, 66] on span "Room" at bounding box center [695, 65] width 26 height 12
click at [511, 27] on span "Hotels" at bounding box center [509, 22] width 34 height 12
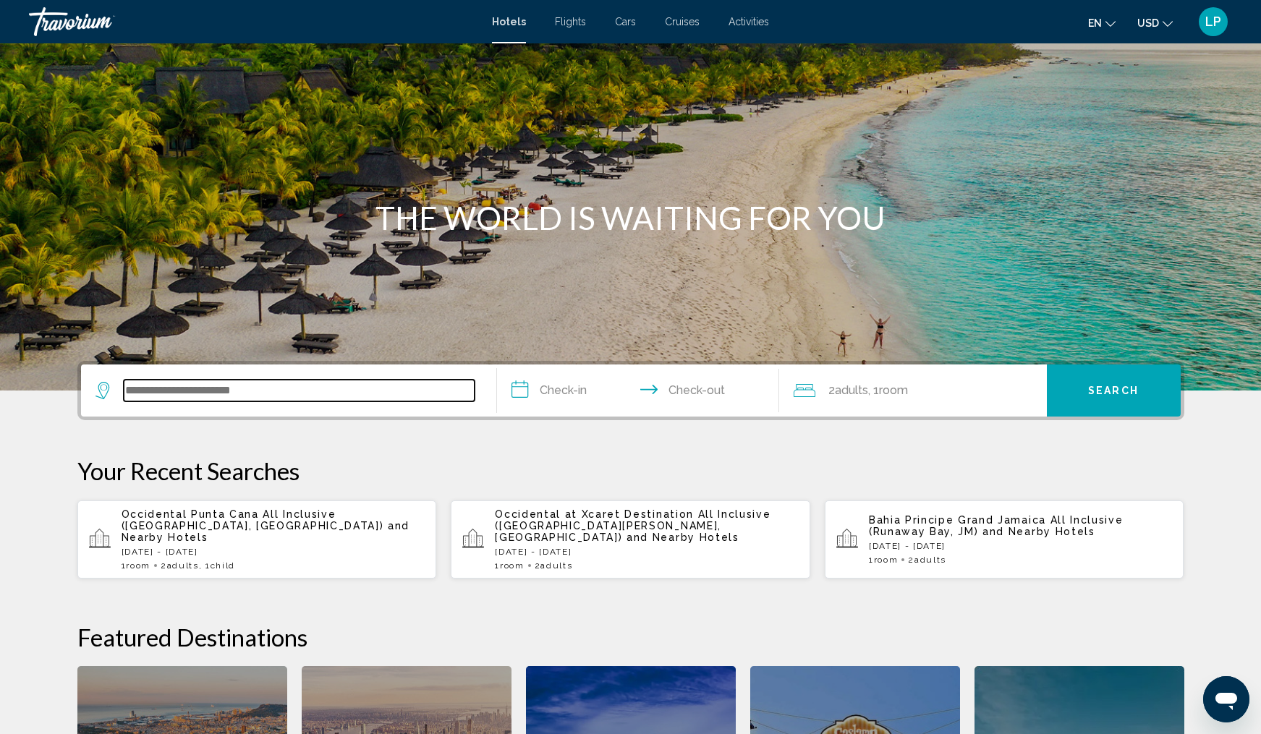
click at [210, 392] on input "Search widget" at bounding box center [299, 391] width 351 height 22
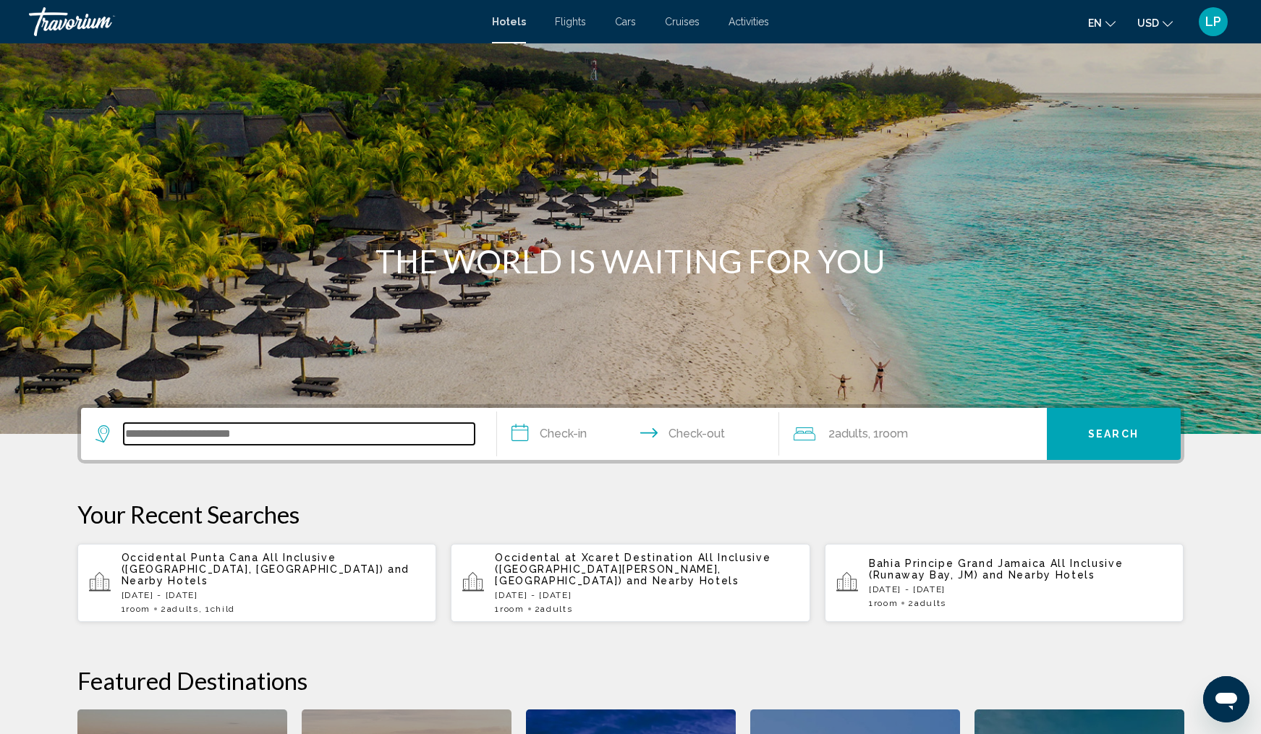
scroll to position [314, 0]
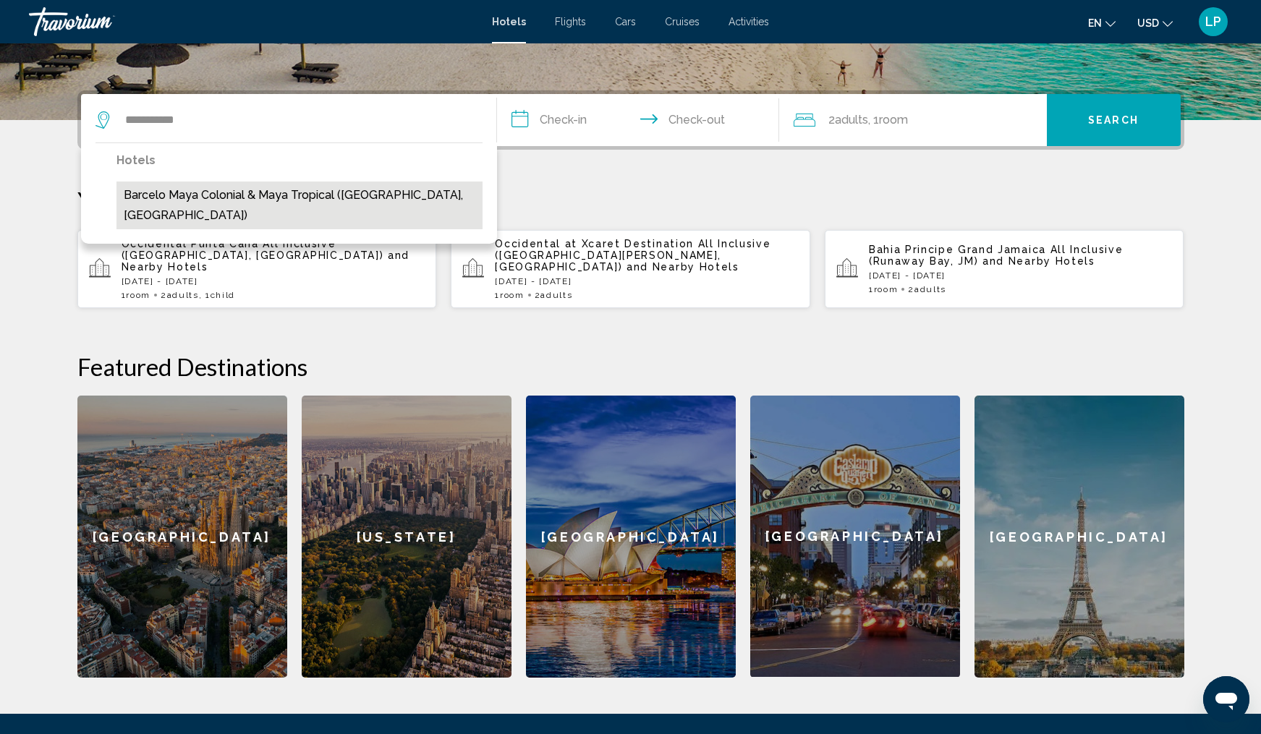
click at [281, 200] on button "Barcelo Maya Colonial & Maya Tropical (Riviera Maya, MX)" at bounding box center [299, 206] width 366 height 48
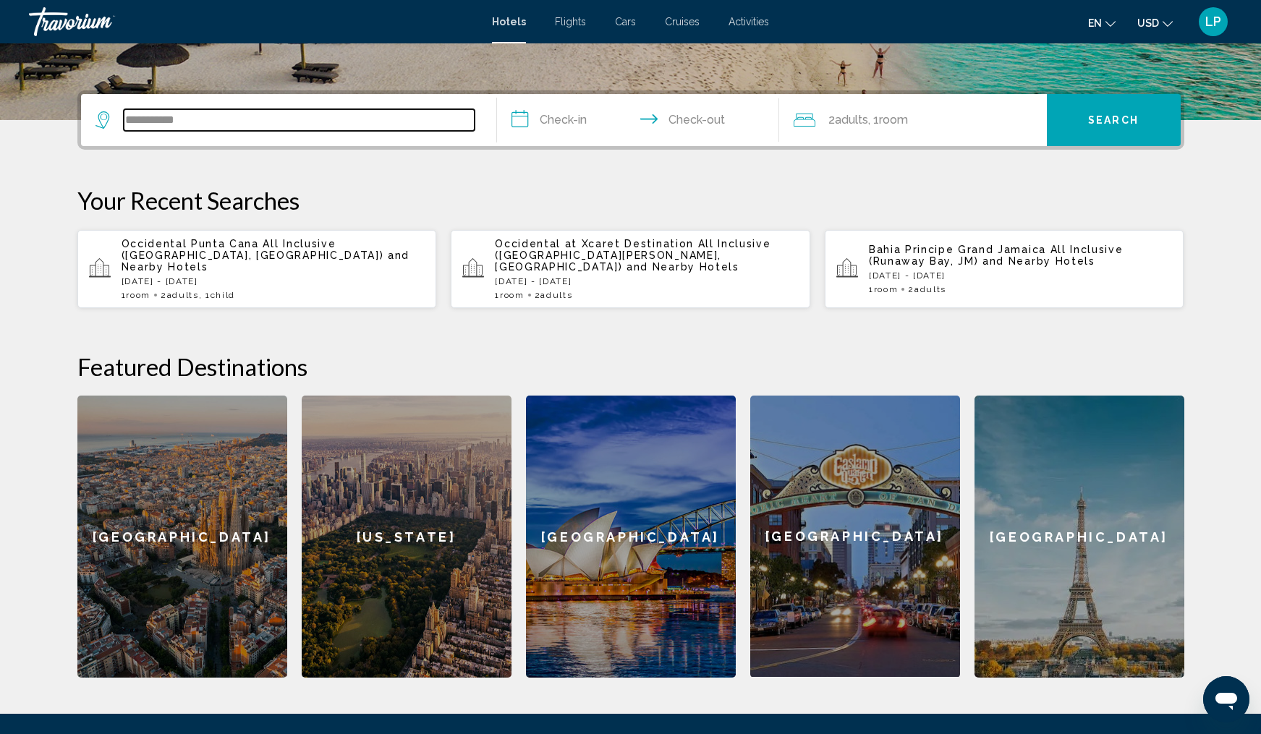
type input "**********"
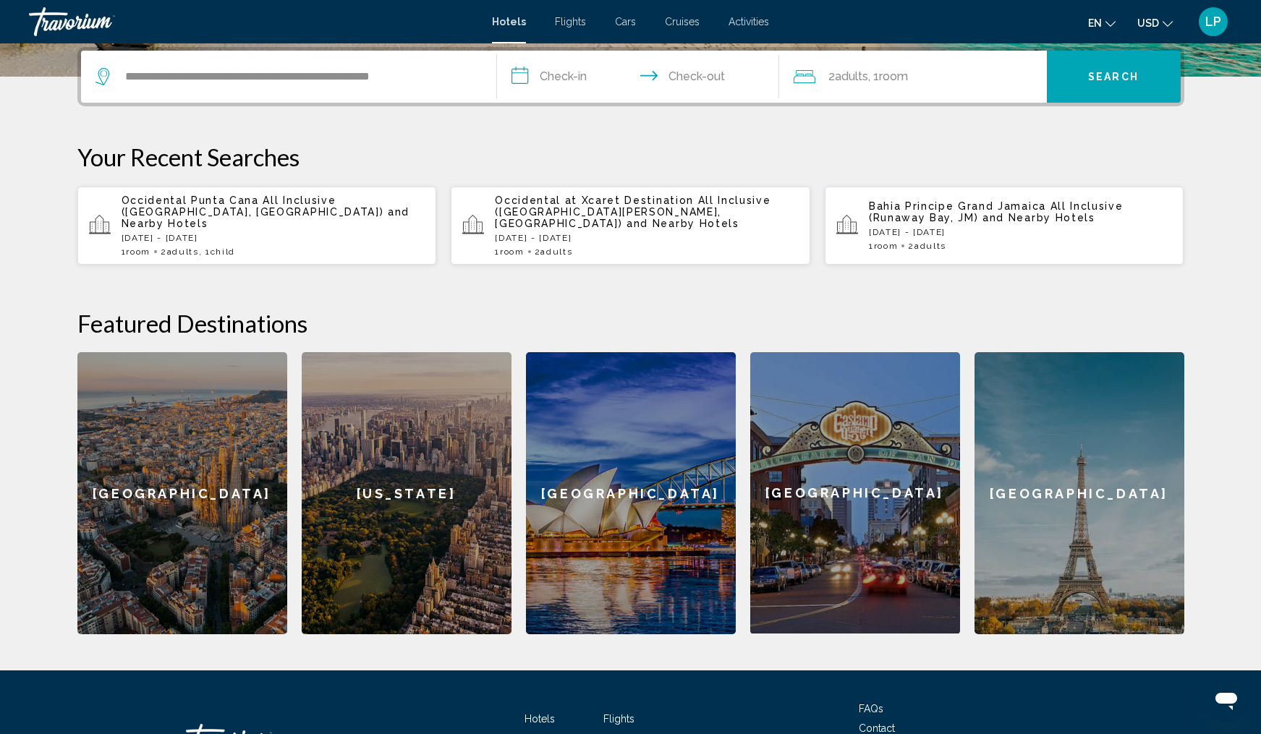
click at [570, 83] on input "**********" at bounding box center [641, 79] width 288 height 56
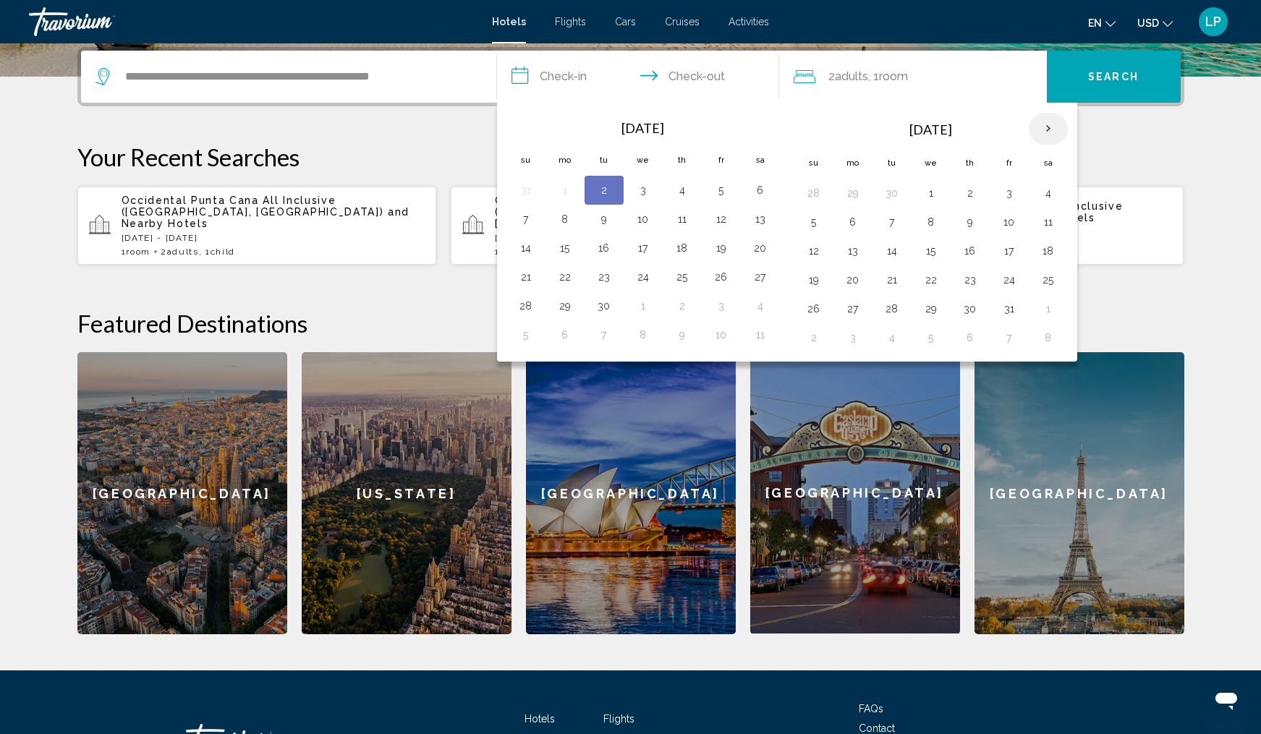
click at [1047, 130] on th "Next month" at bounding box center [1048, 129] width 39 height 32
click at [1047, 310] on button "29" at bounding box center [1047, 309] width 23 height 20
click at [1044, 131] on th "Next month" at bounding box center [1048, 129] width 39 height 32
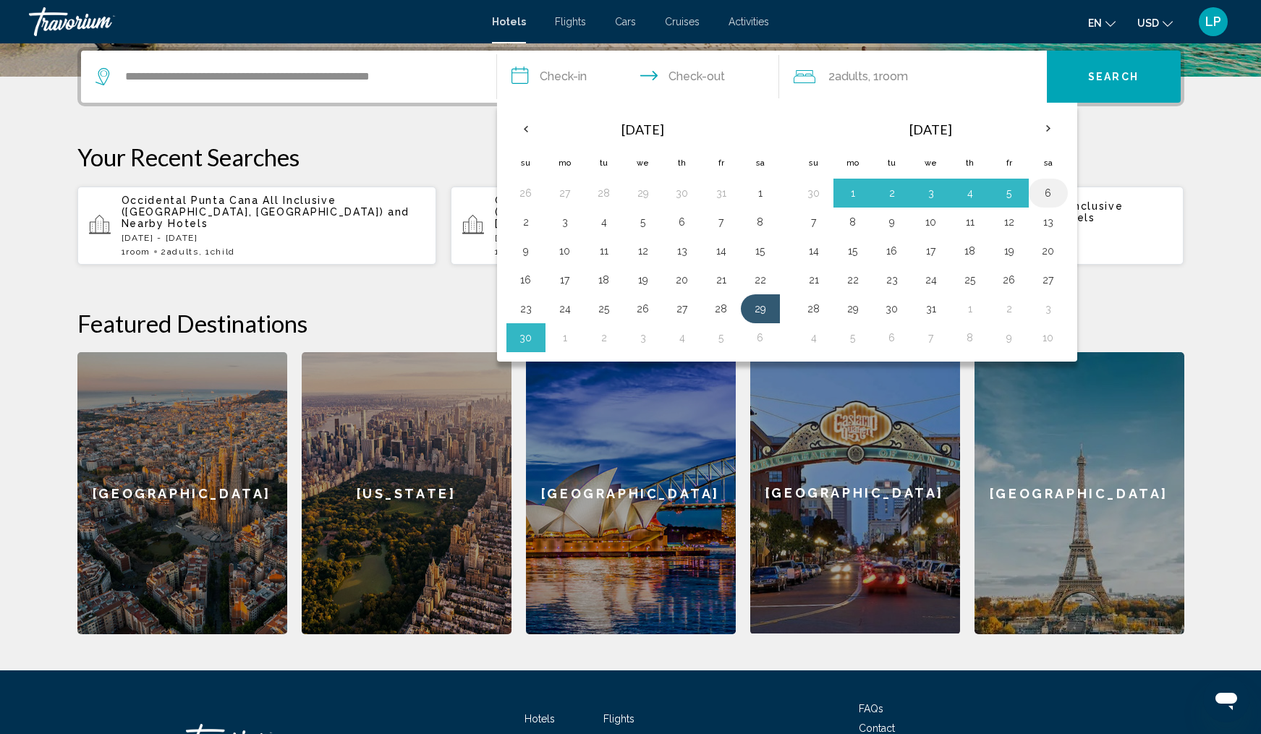
click at [1050, 193] on button "6" at bounding box center [1047, 193] width 23 height 20
type input "**********"
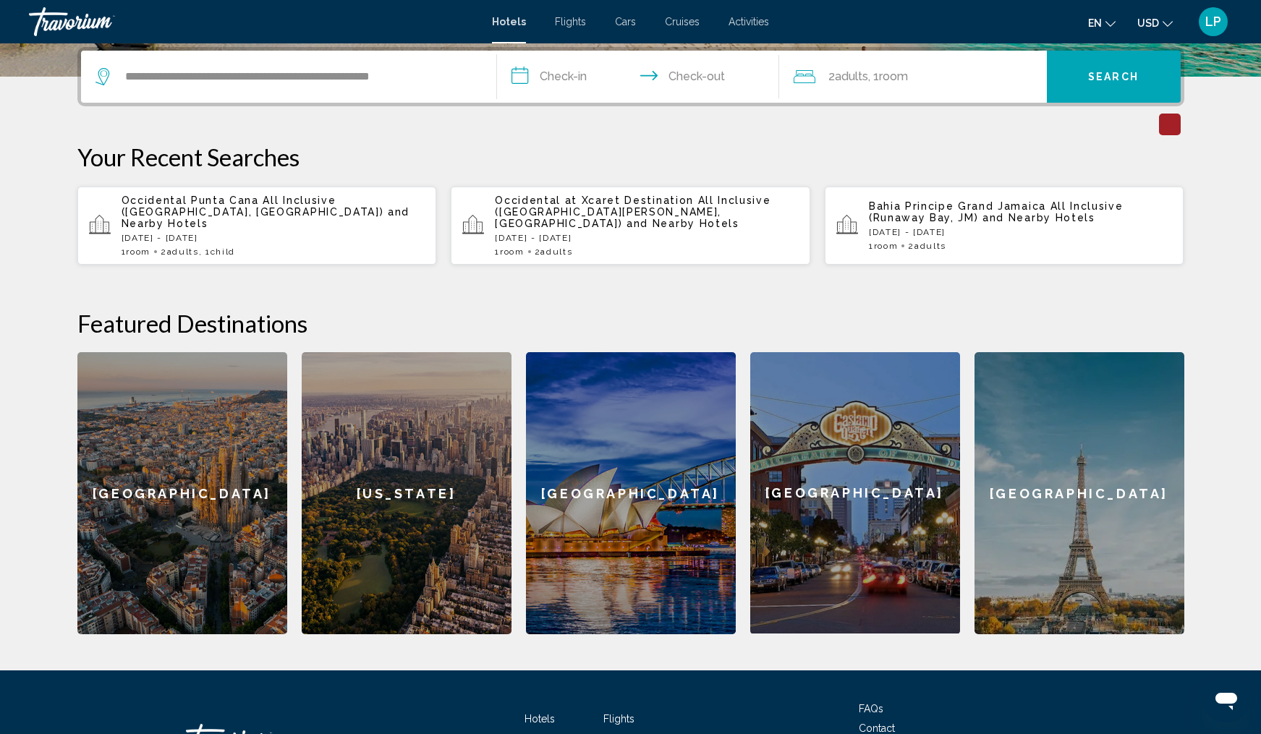
click at [949, 72] on div "2 Adult Adults , 1 Room rooms" at bounding box center [919, 77] width 253 height 20
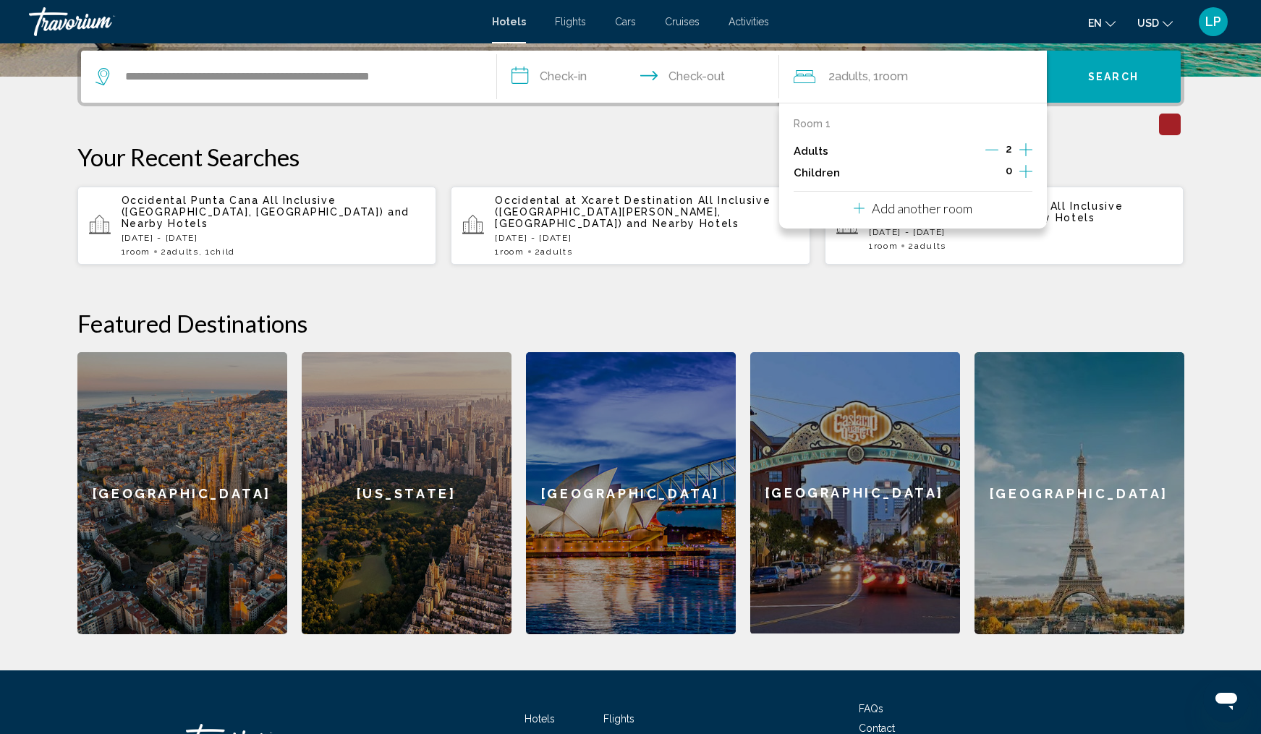
click at [1024, 173] on icon "Increment children" at bounding box center [1025, 171] width 13 height 17
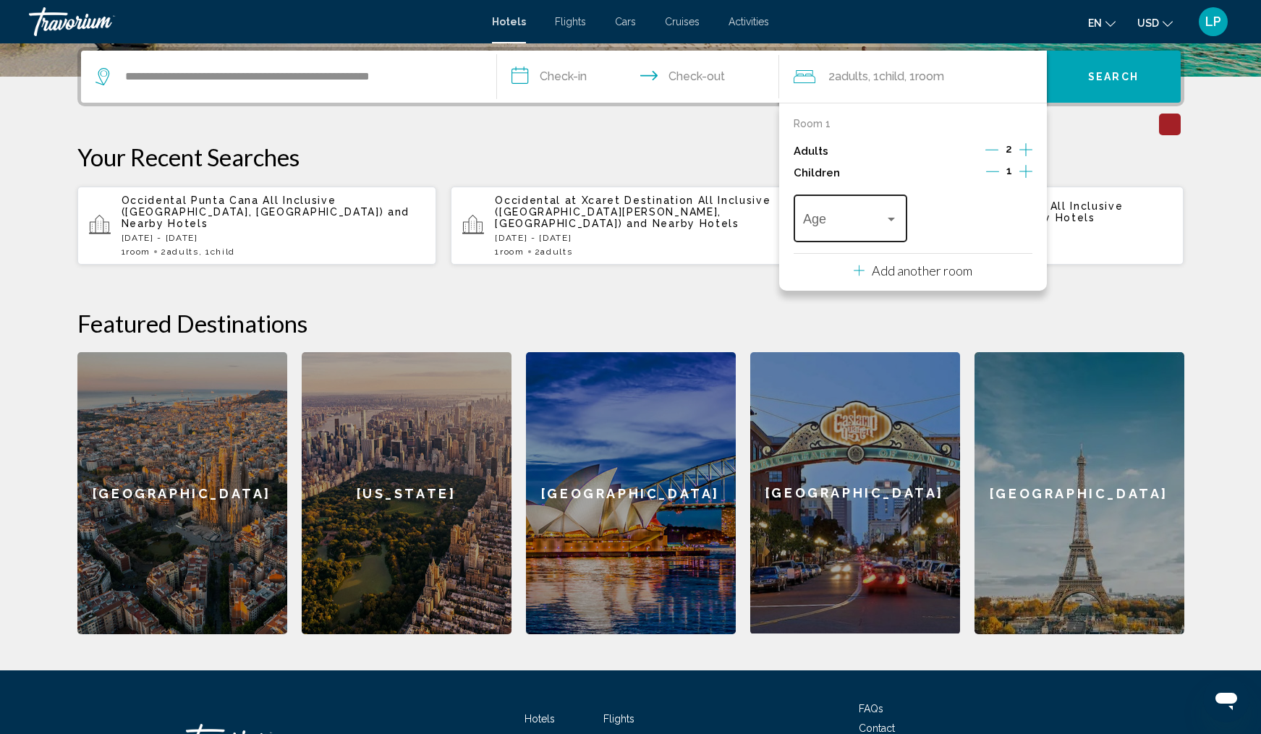
click at [892, 220] on div "Travelers: 2 adults, 1 child" at bounding box center [891, 219] width 13 height 12
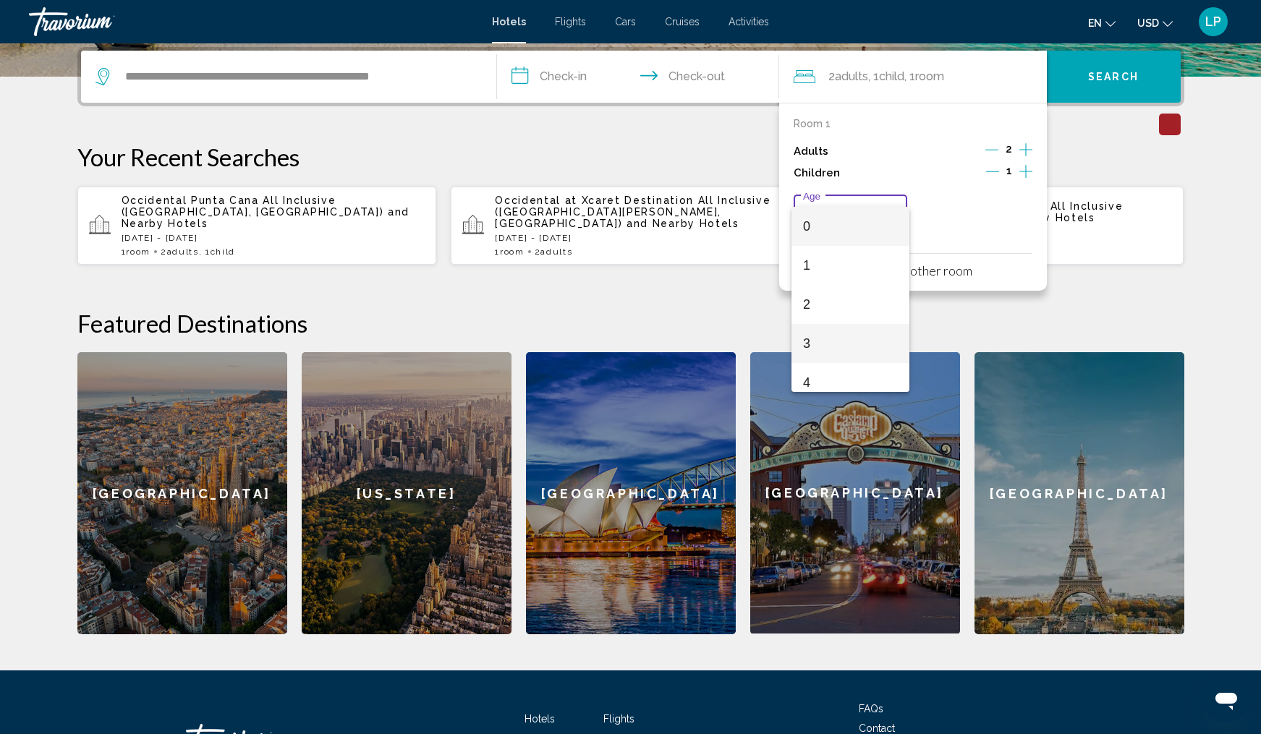
click at [846, 346] on span "3" at bounding box center [850, 343] width 95 height 39
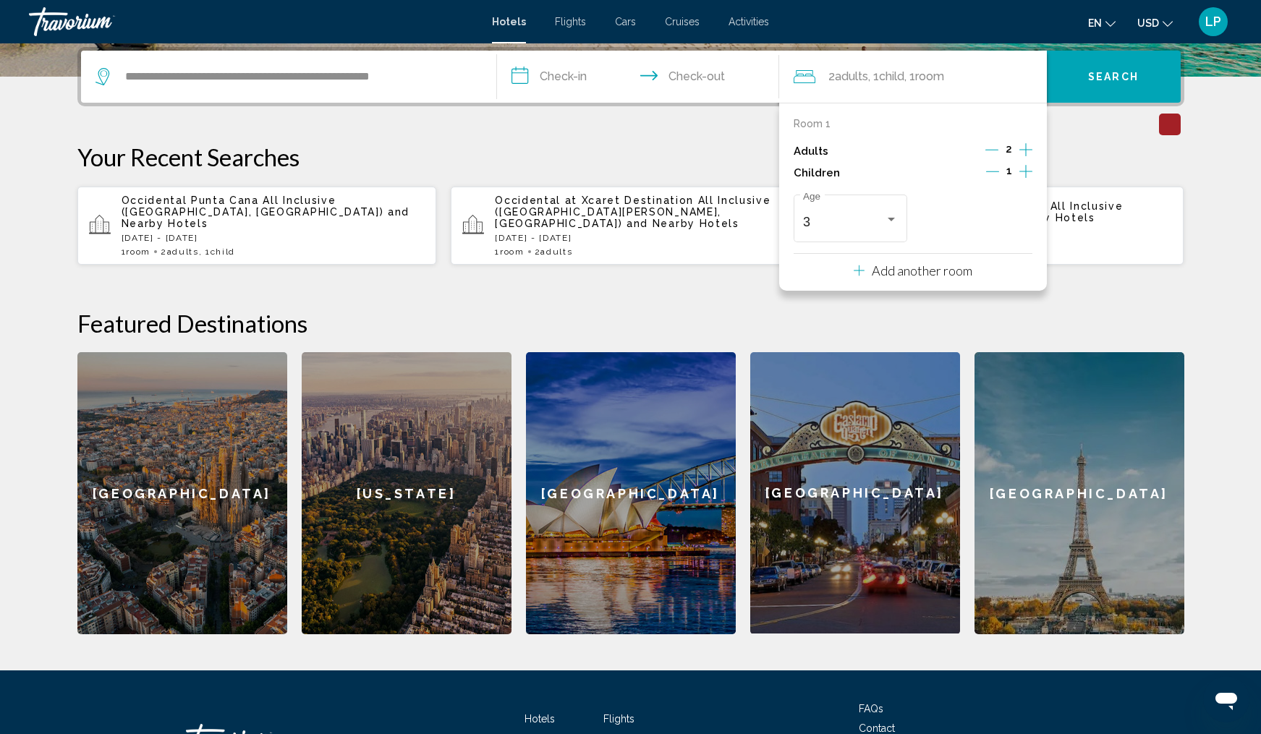
click at [1101, 85] on button "Search" at bounding box center [1114, 77] width 134 height 52
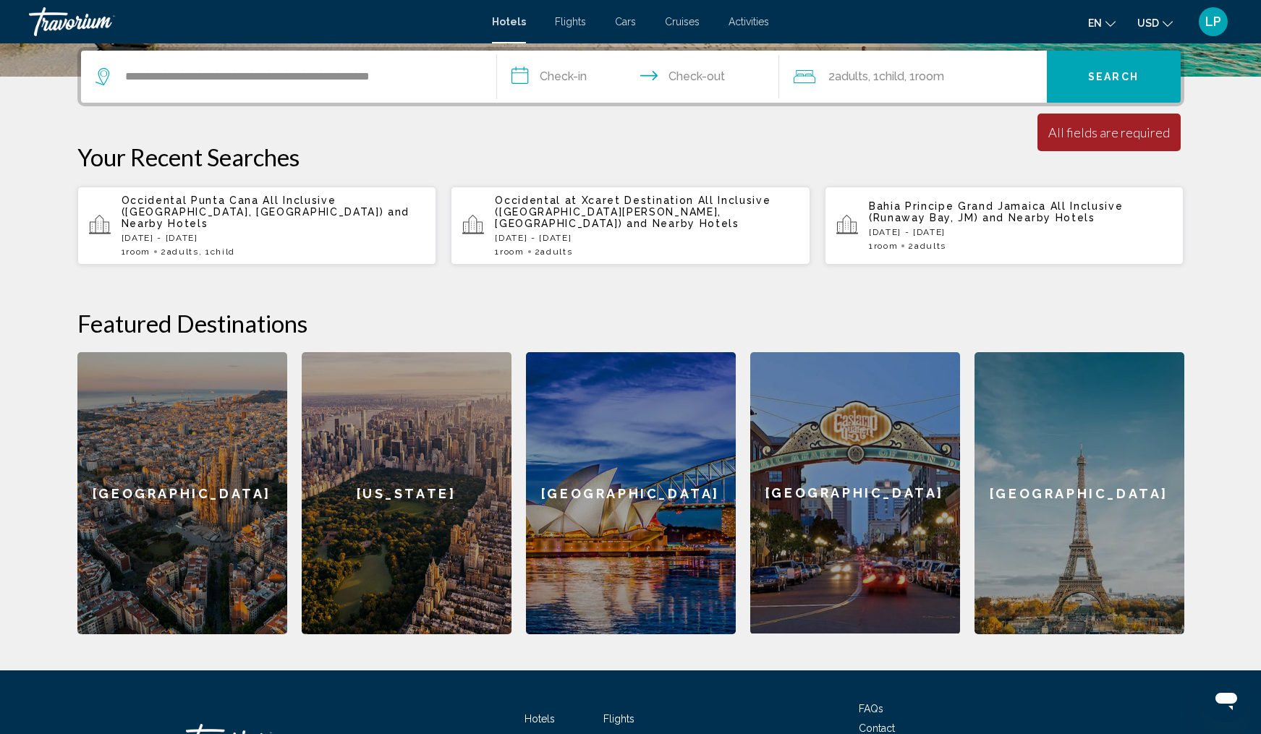
click at [589, 71] on input "**********" at bounding box center [641, 79] width 288 height 56
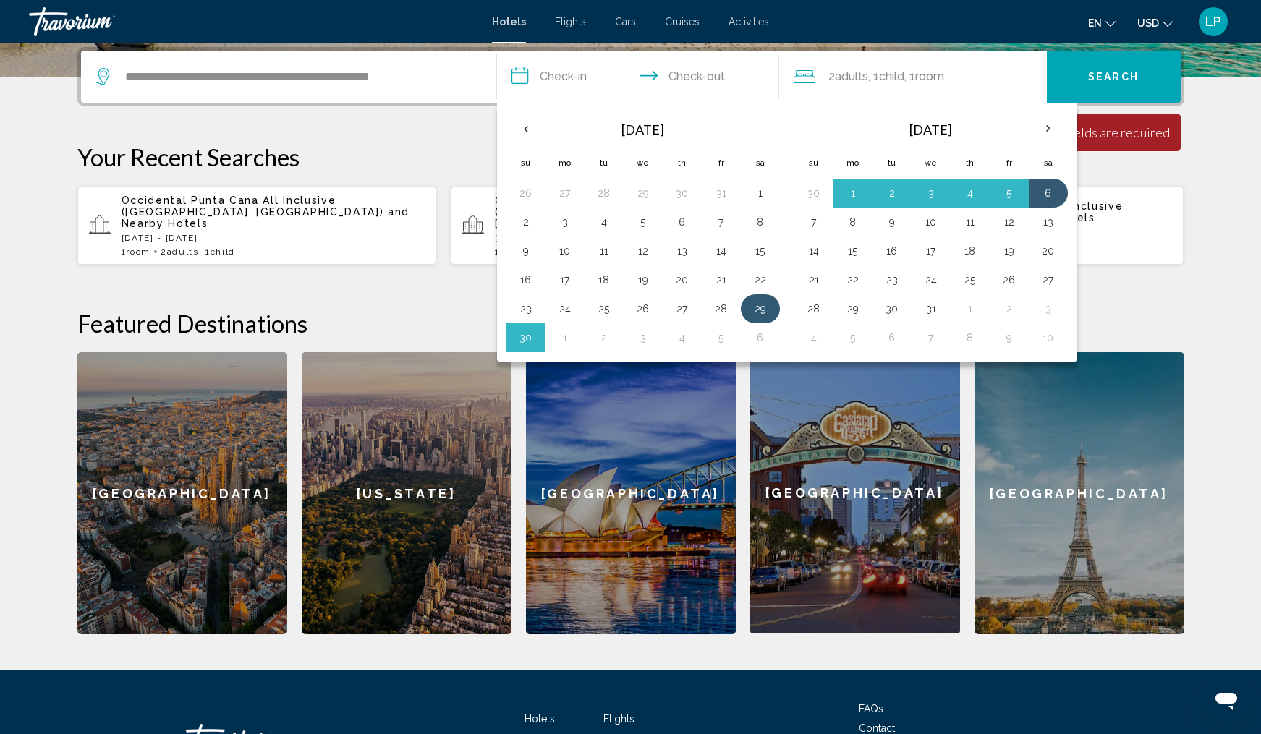
click at [759, 310] on button "29" at bounding box center [760, 309] width 23 height 20
click at [1045, 192] on button "6" at bounding box center [1047, 193] width 23 height 20
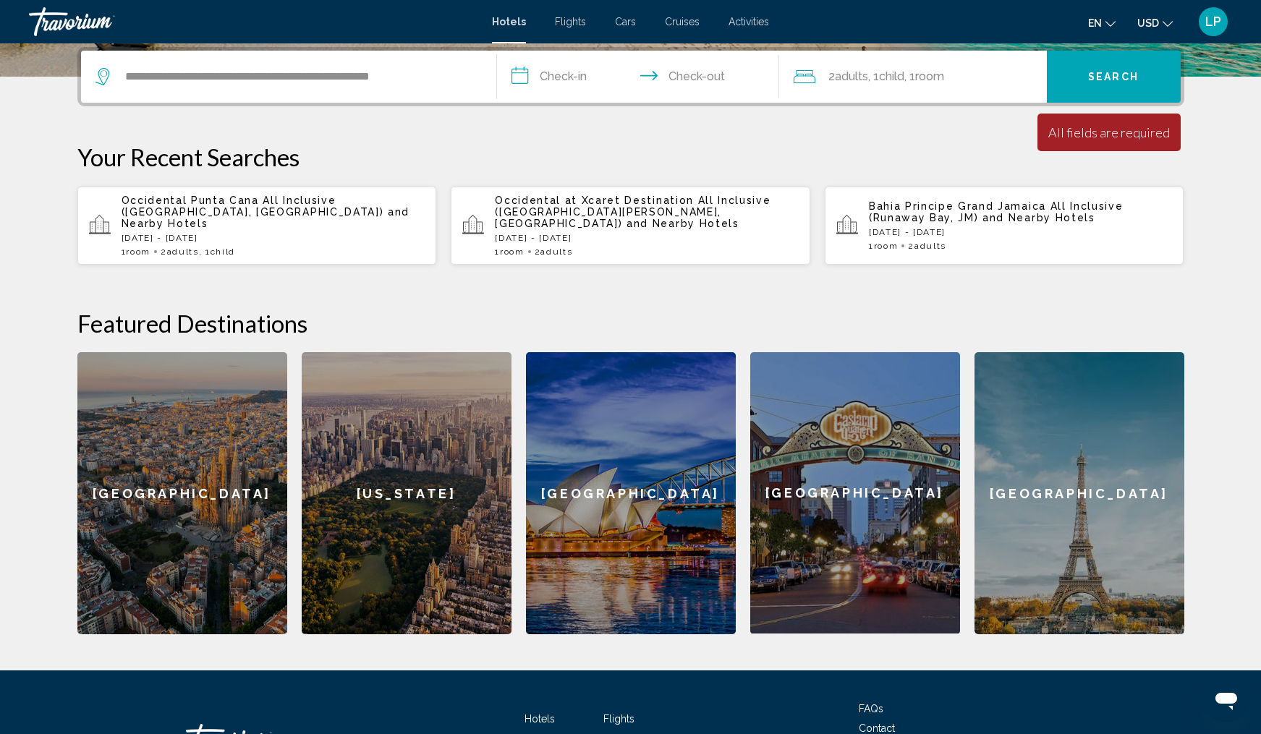
click at [571, 82] on input "**********" at bounding box center [641, 79] width 288 height 56
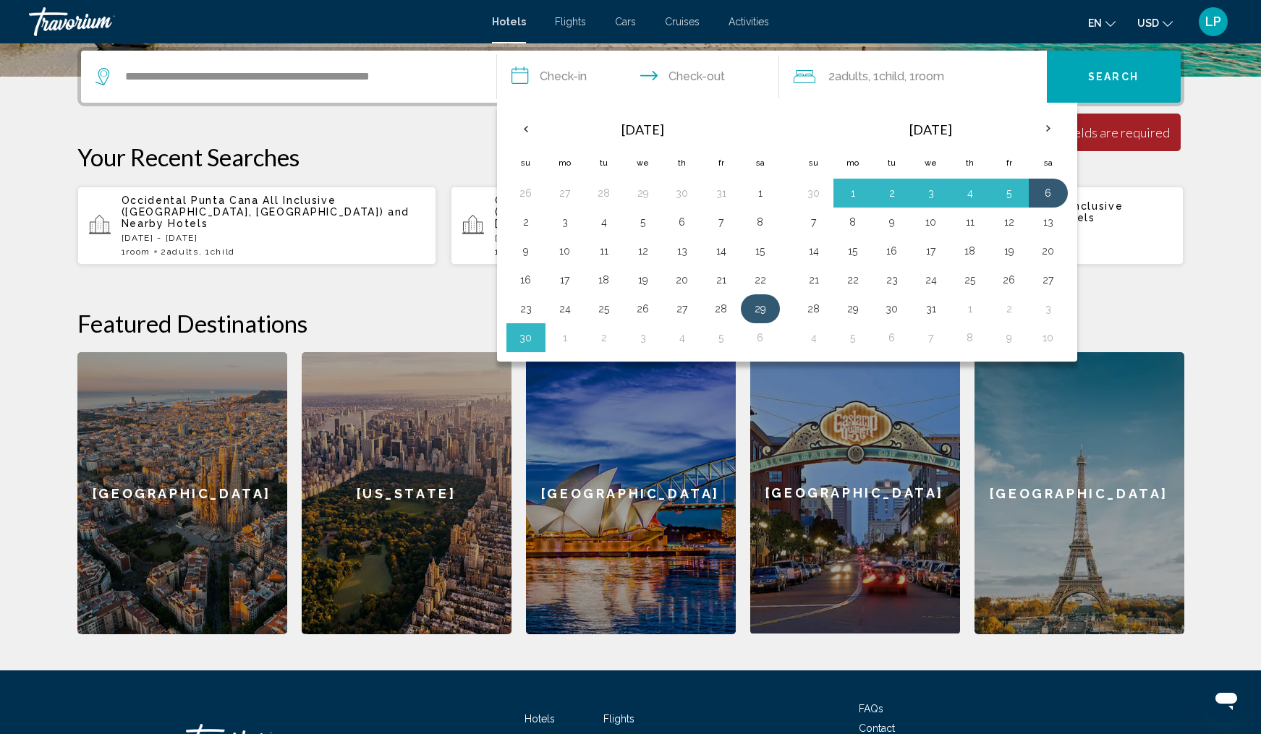
click at [759, 306] on button "29" at bounding box center [760, 309] width 23 height 20
click at [1051, 190] on button "6" at bounding box center [1047, 193] width 23 height 20
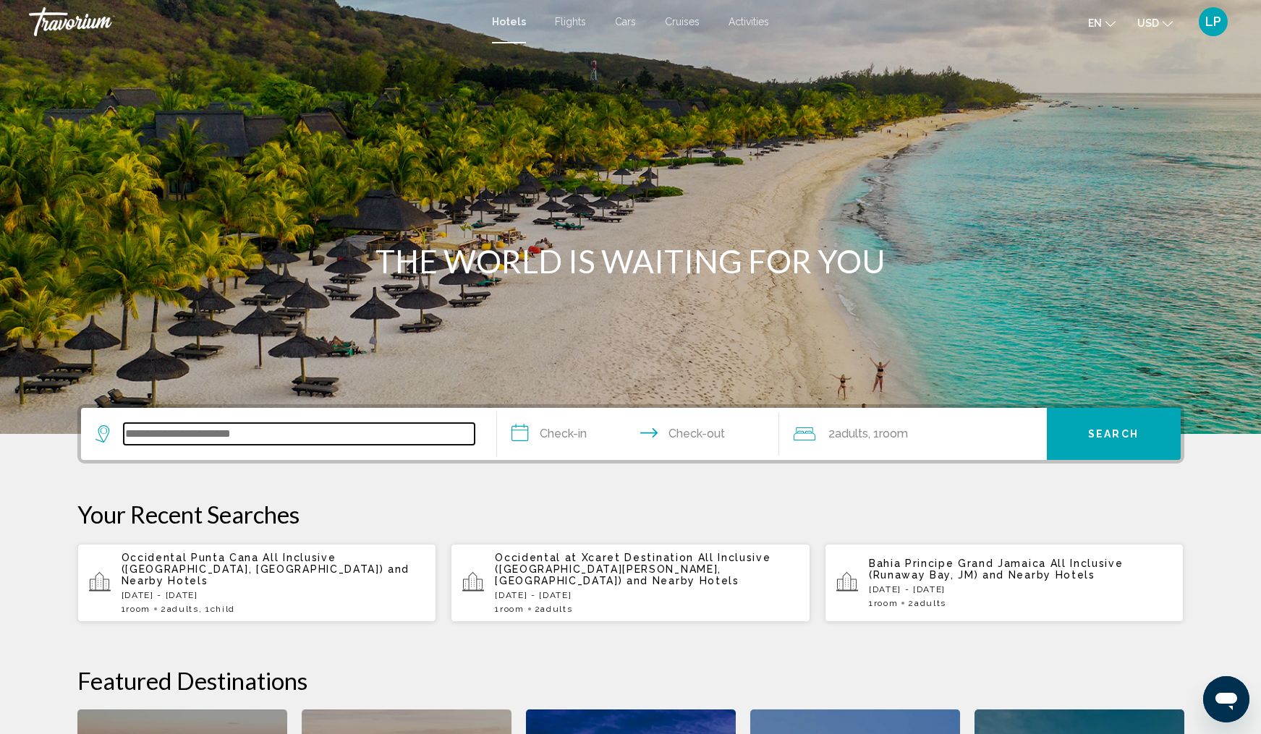
click at [187, 433] on input "Search widget" at bounding box center [299, 434] width 351 height 22
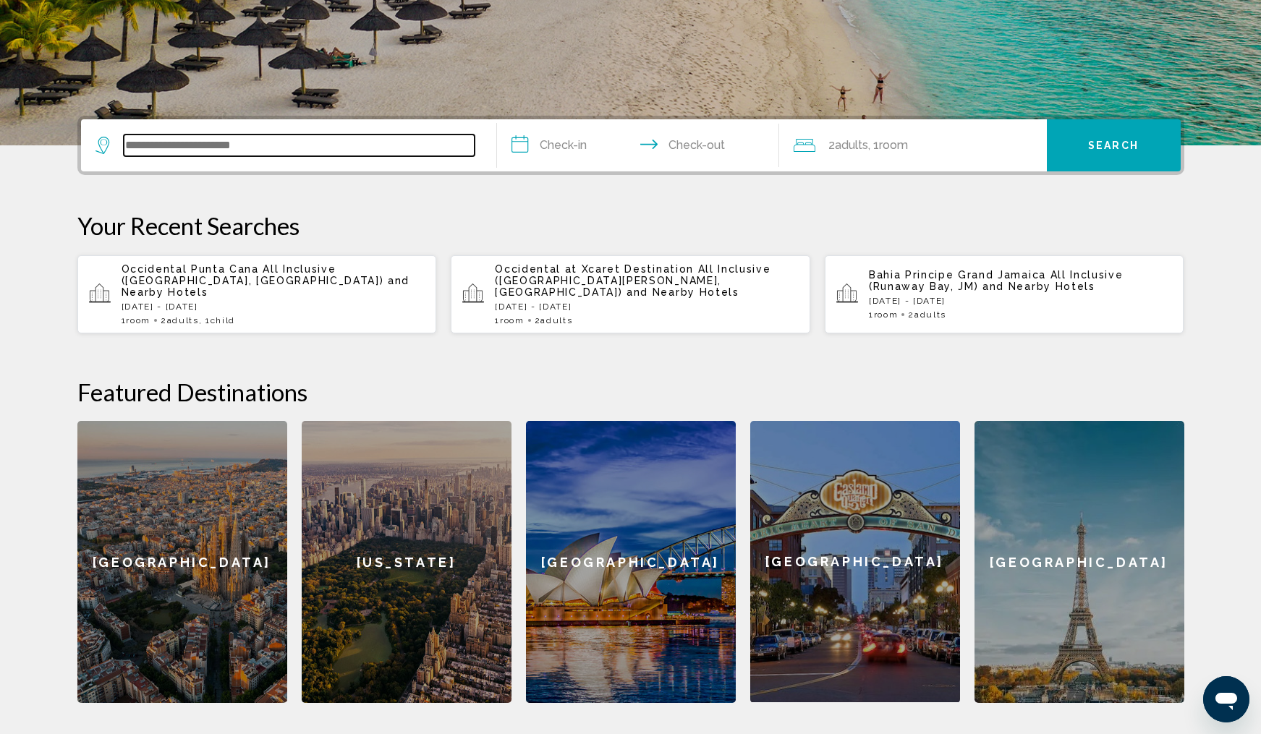
scroll to position [357, 0]
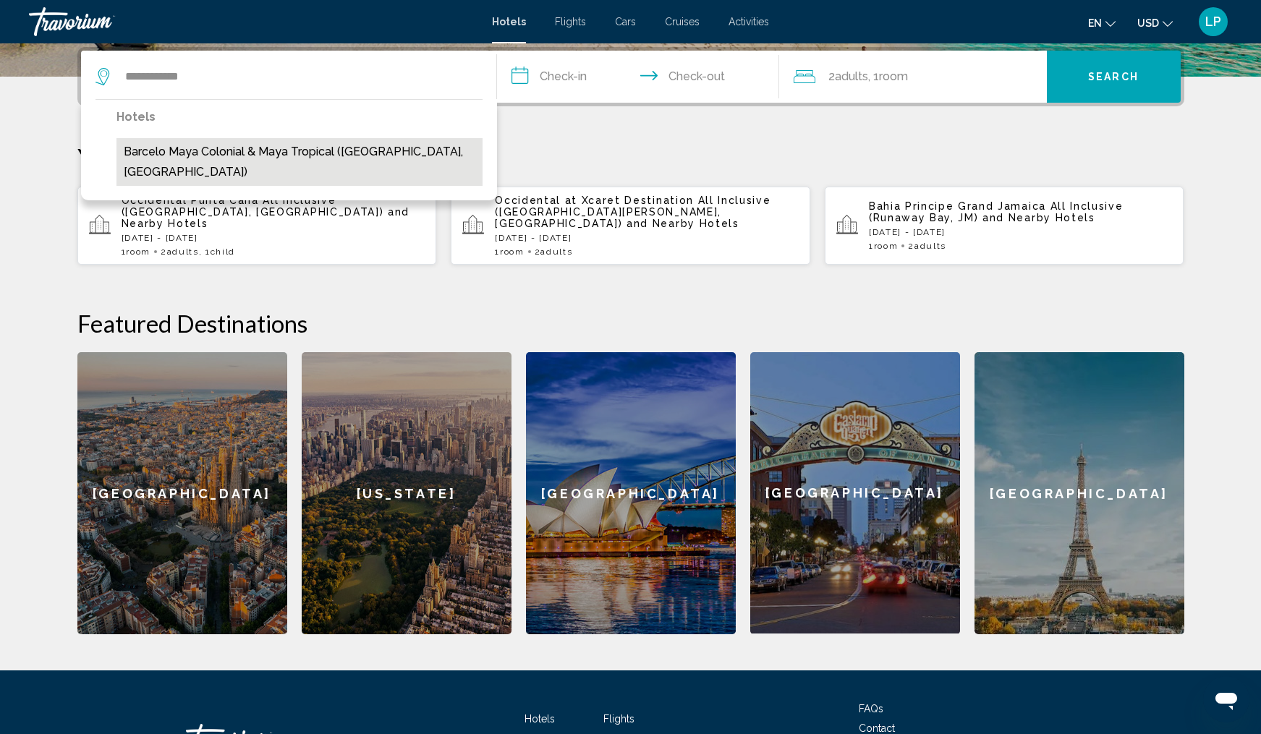
click at [388, 162] on button "Barcelo Maya Colonial & Maya Tropical (Riviera Maya, MX)" at bounding box center [299, 162] width 366 height 48
type input "**********"
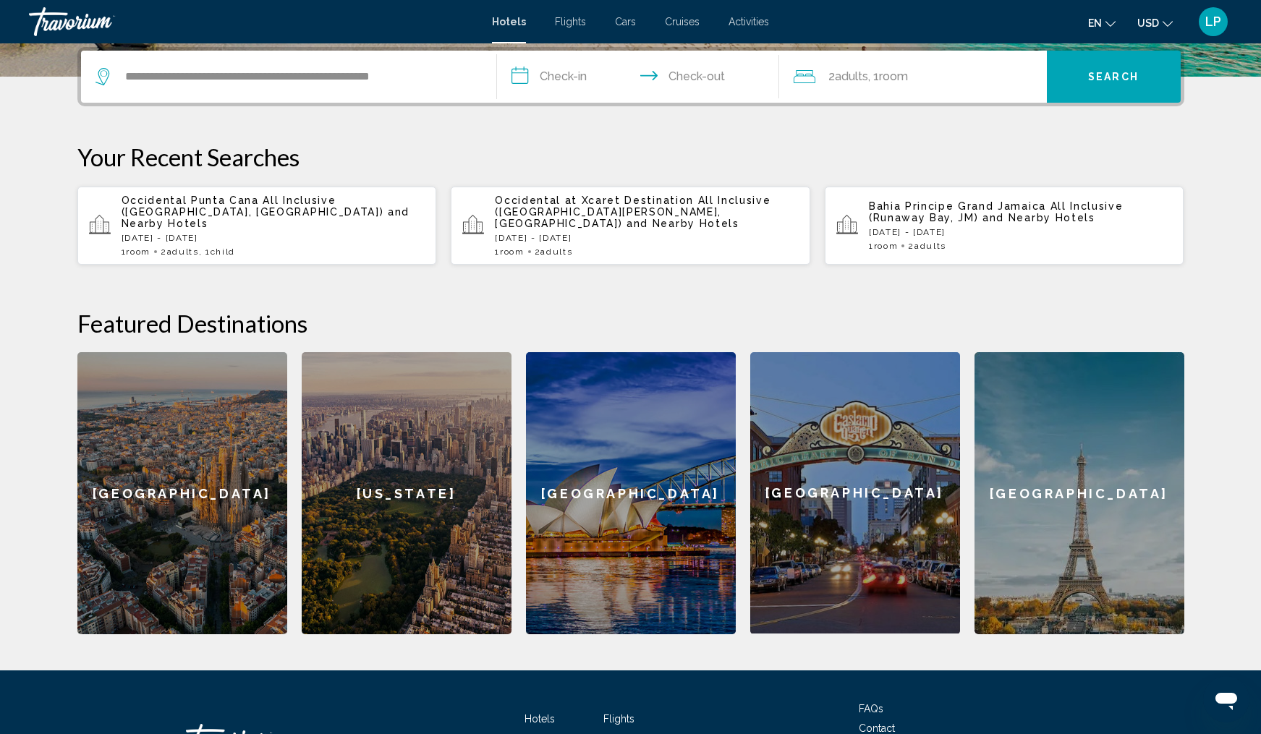
click at [566, 77] on input "**********" at bounding box center [641, 79] width 288 height 56
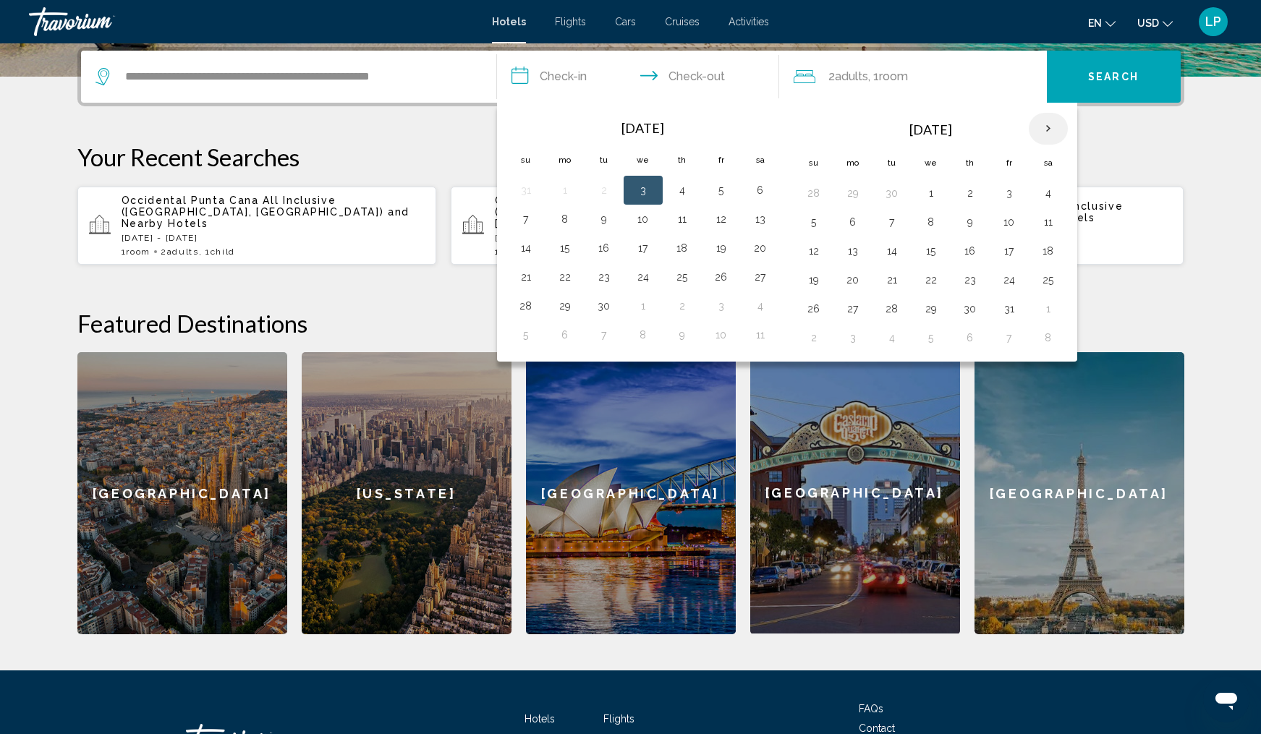
click at [1047, 132] on th "Next month" at bounding box center [1048, 129] width 39 height 32
click at [1054, 310] on button "29" at bounding box center [1047, 309] width 23 height 20
click at [1046, 128] on th "Next month" at bounding box center [1048, 129] width 39 height 32
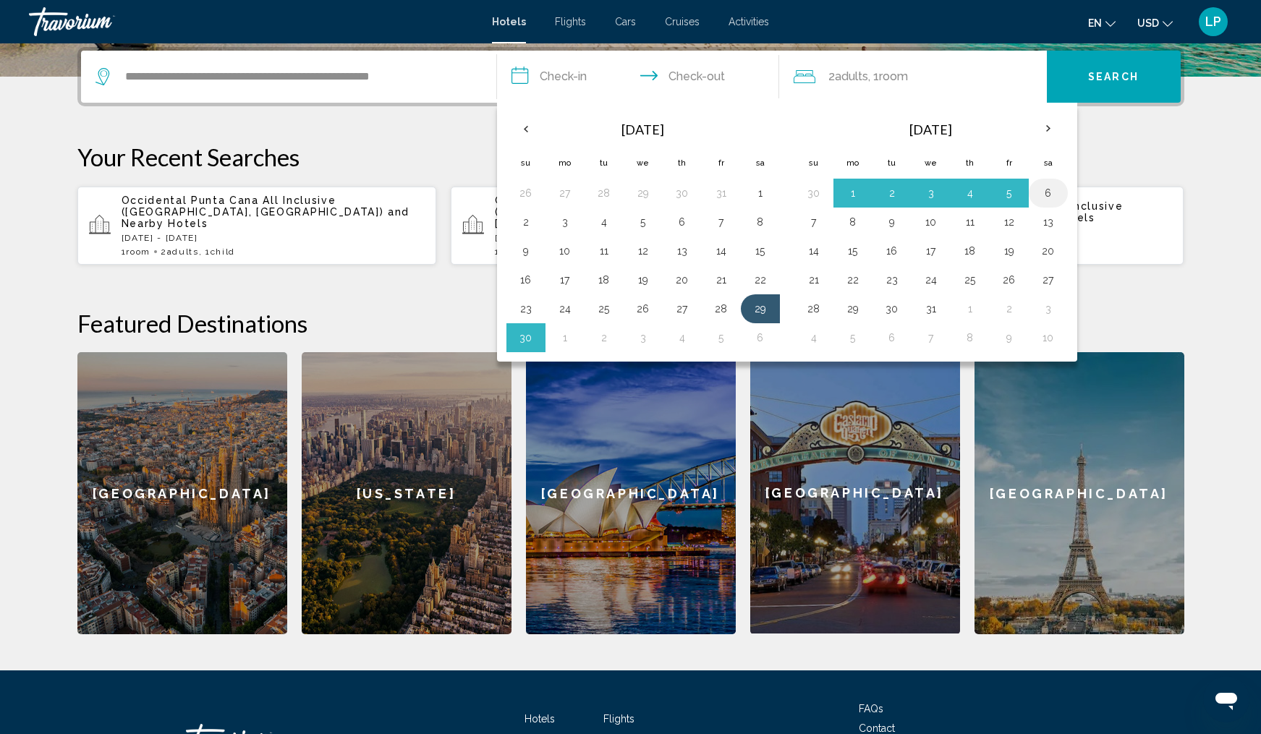
click at [1044, 192] on button "6" at bounding box center [1047, 193] width 23 height 20
type input "**********"
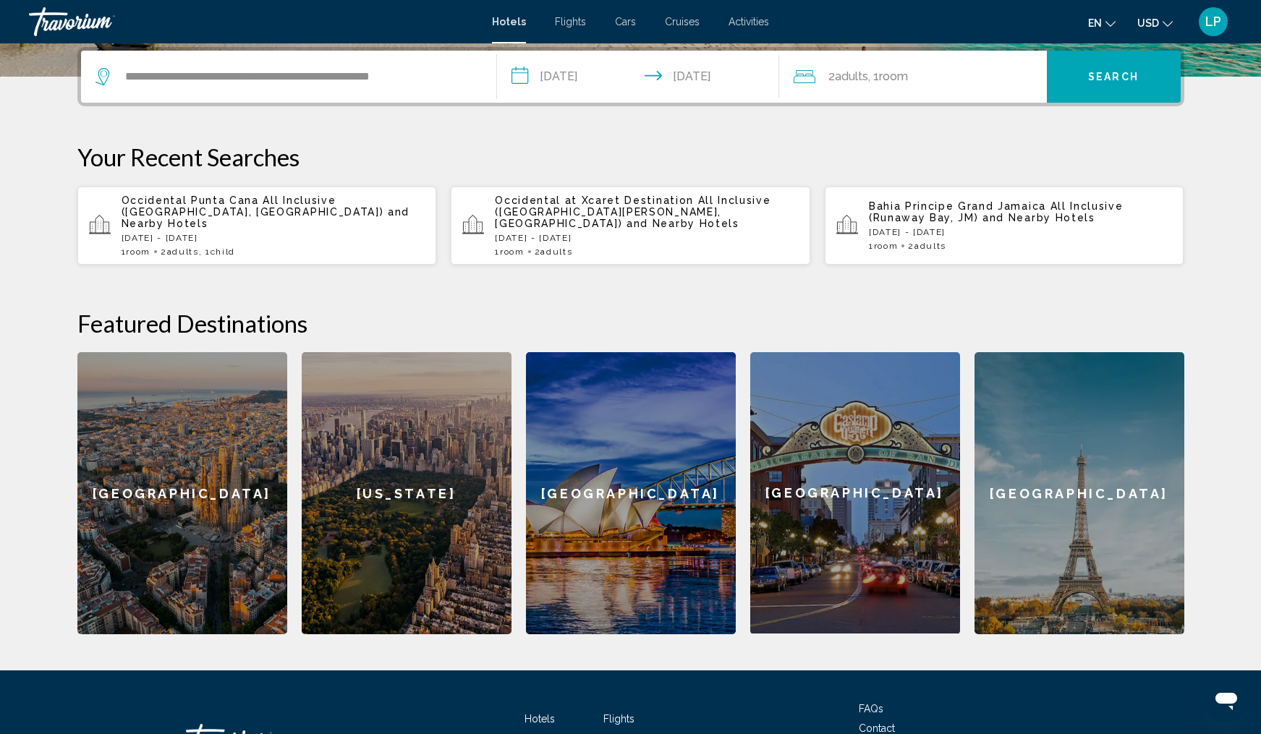
click at [857, 76] on span "Adults" at bounding box center [851, 76] width 33 height 14
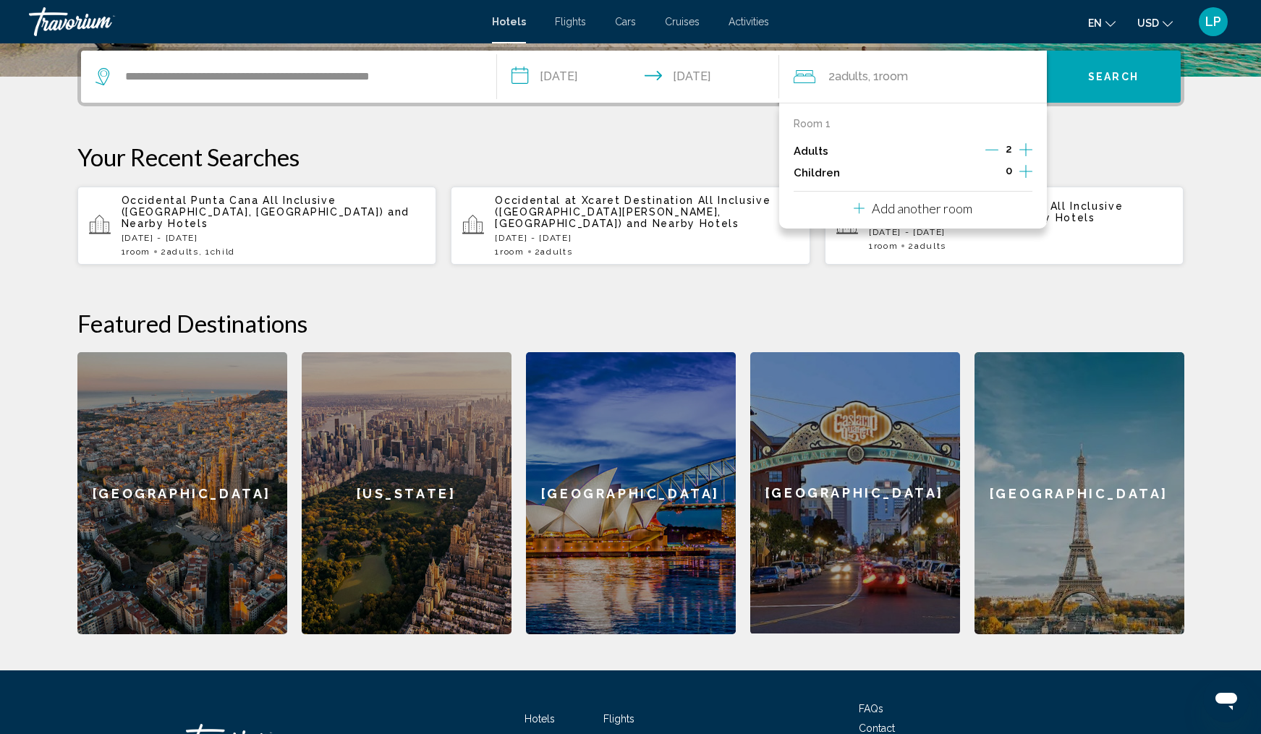
click at [1029, 178] on icon "Increment children" at bounding box center [1025, 171] width 13 height 17
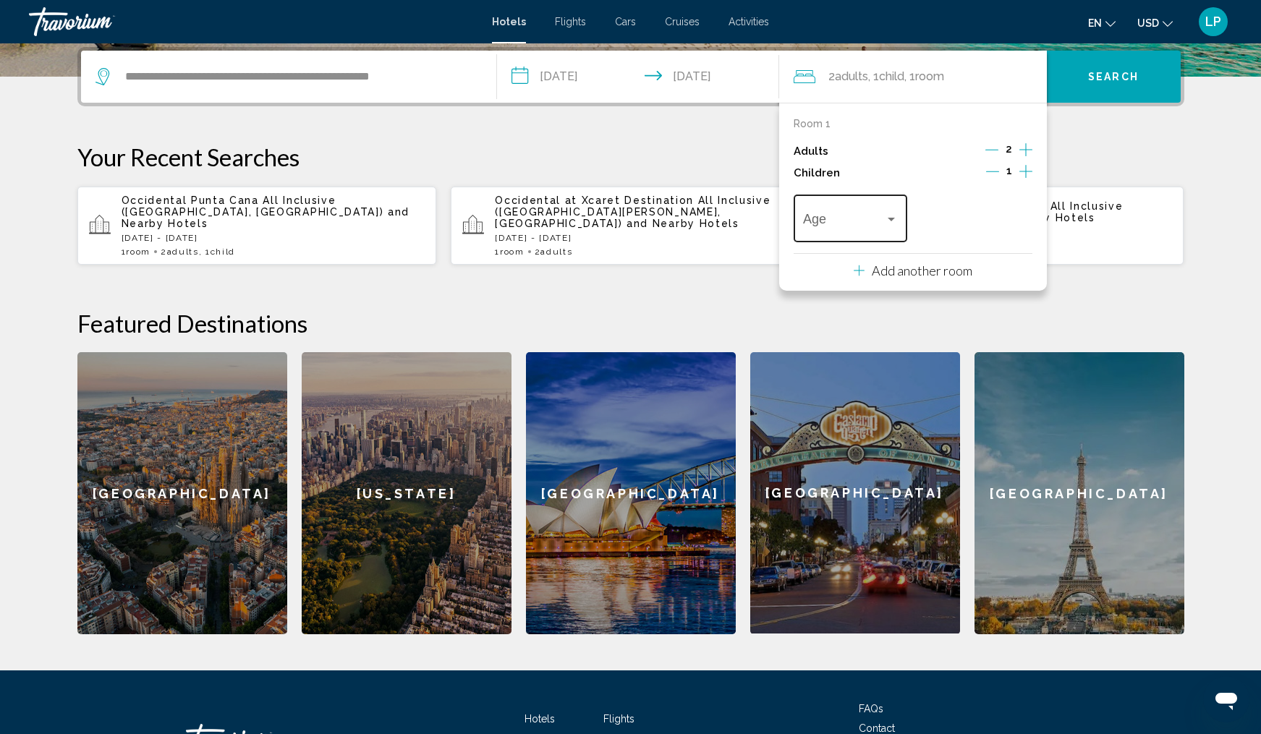
click at [890, 221] on div "Travelers: 2 adults, 1 child" at bounding box center [890, 220] width 7 height 4
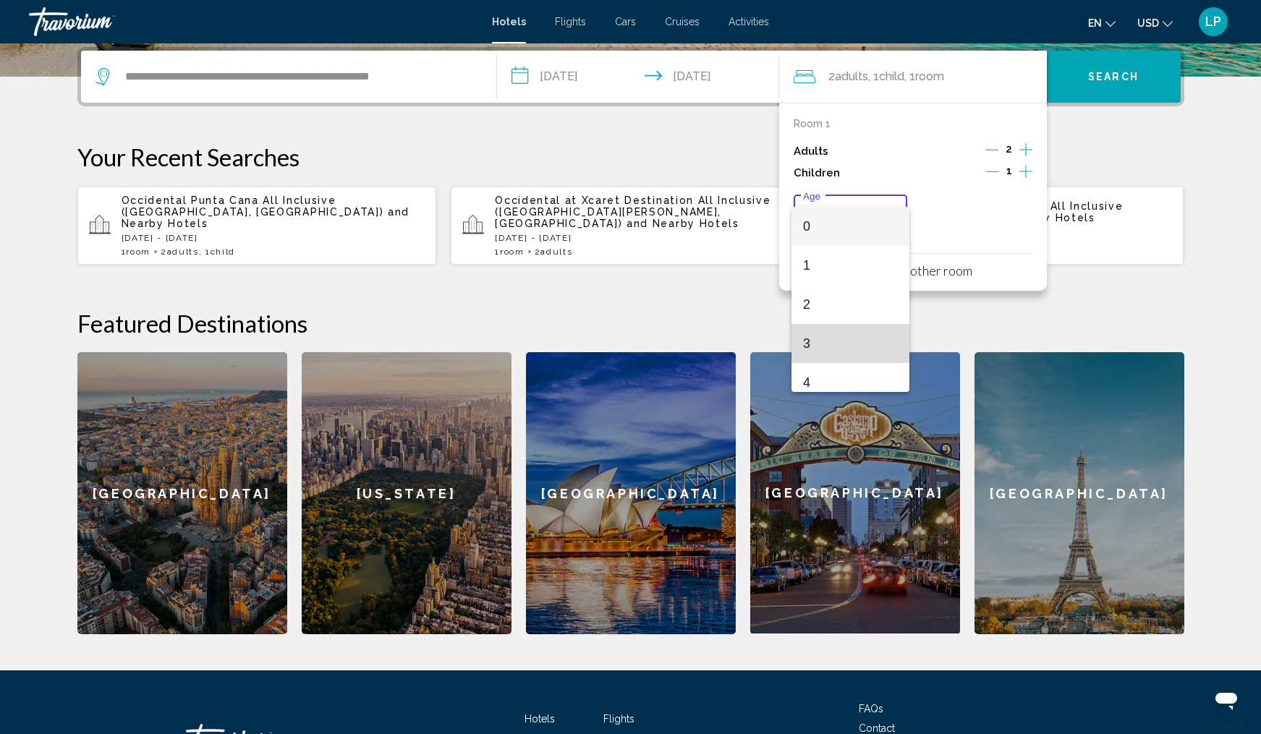
click at [843, 342] on span "3" at bounding box center [850, 343] width 95 height 39
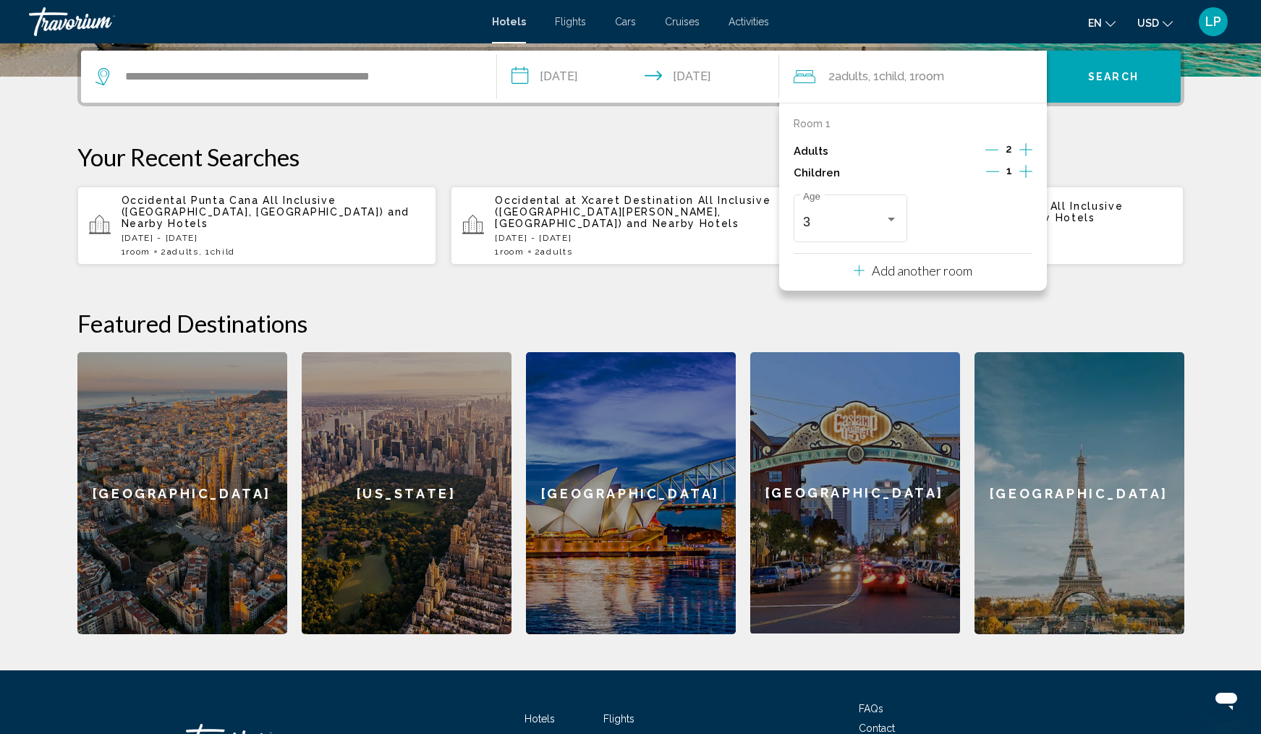
click at [1118, 81] on span "Search" at bounding box center [1113, 78] width 51 height 12
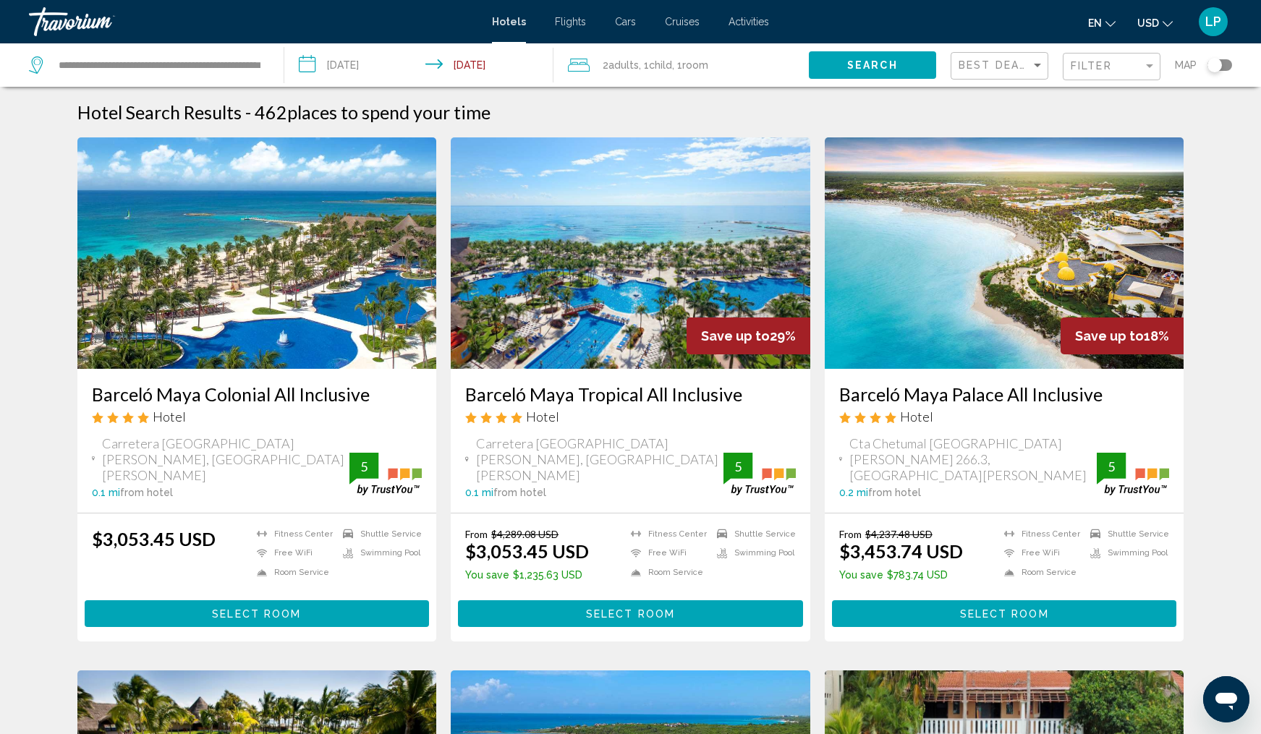
click at [240, 396] on h3 "Barceló Maya Colonial All Inclusive" at bounding box center [257, 394] width 331 height 22
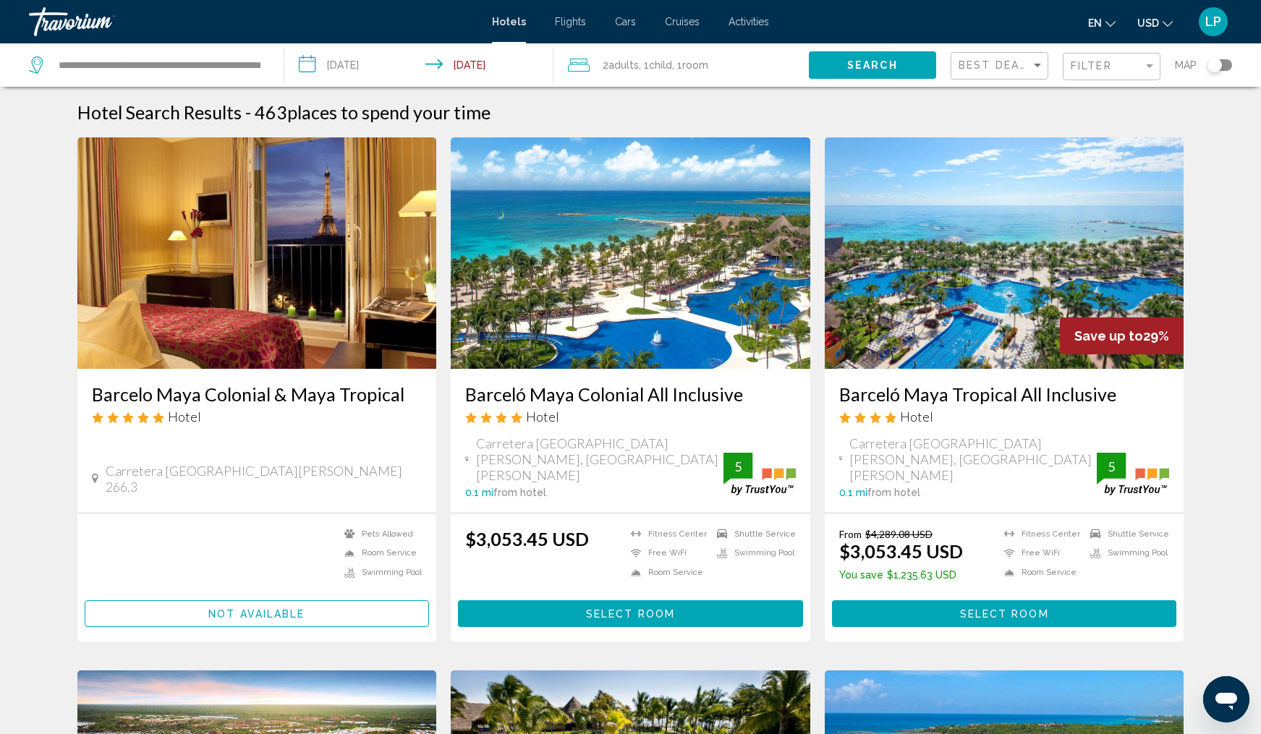
scroll to position [7, 0]
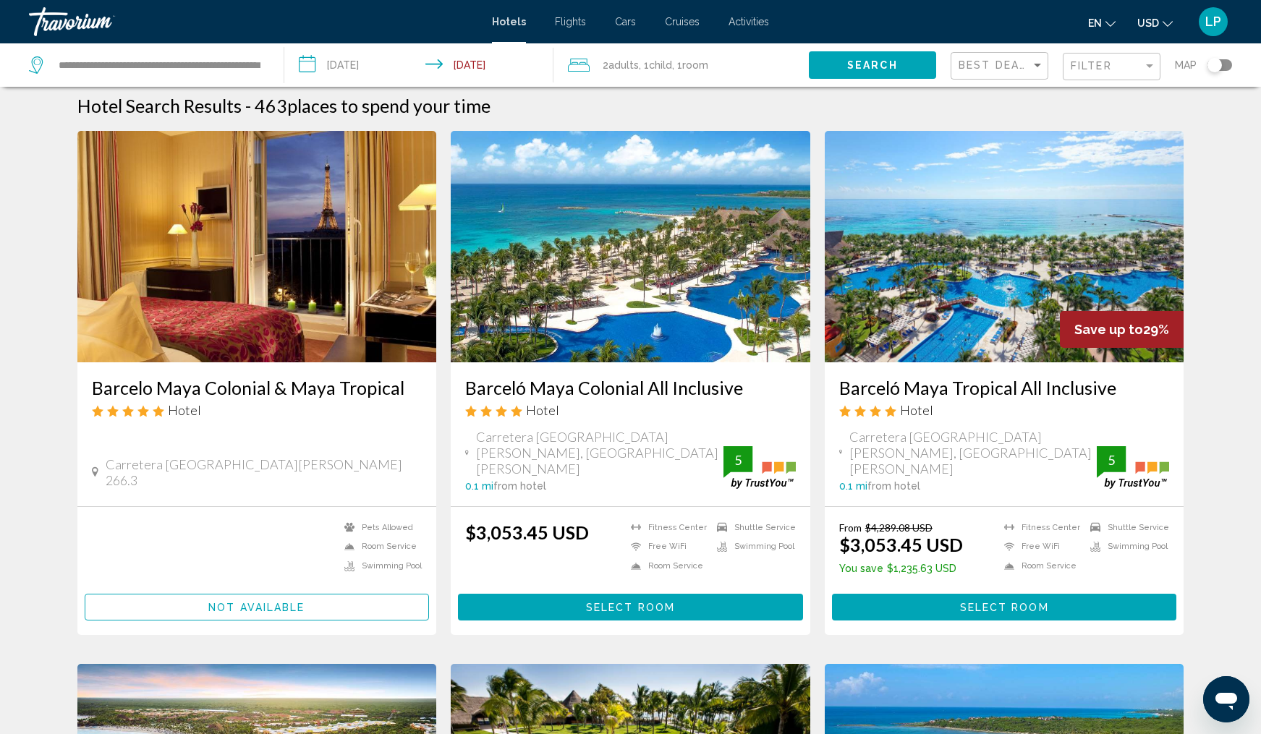
click at [951, 388] on h3 "Barceló Maya Tropical All Inclusive" at bounding box center [1004, 388] width 331 height 22
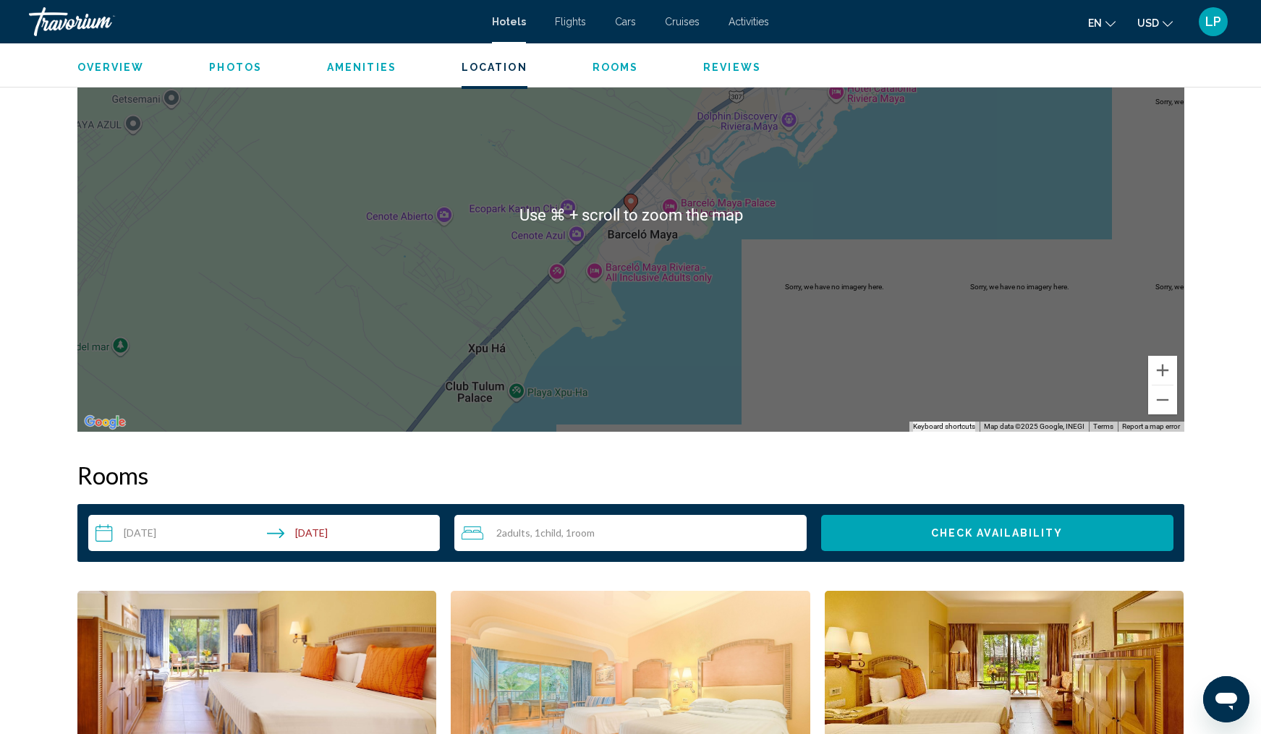
scroll to position [1424, 0]
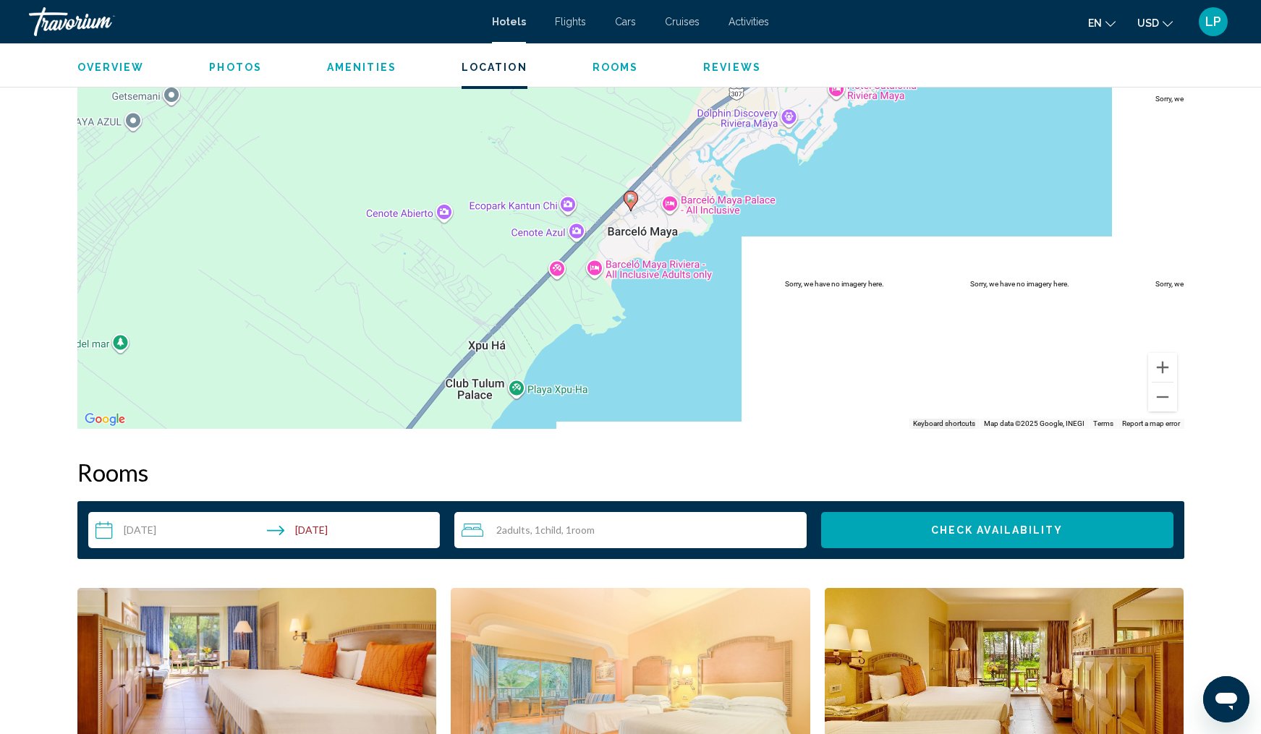
click at [571, 527] on span ", 1 Room rooms" at bounding box center [577, 530] width 33 height 12
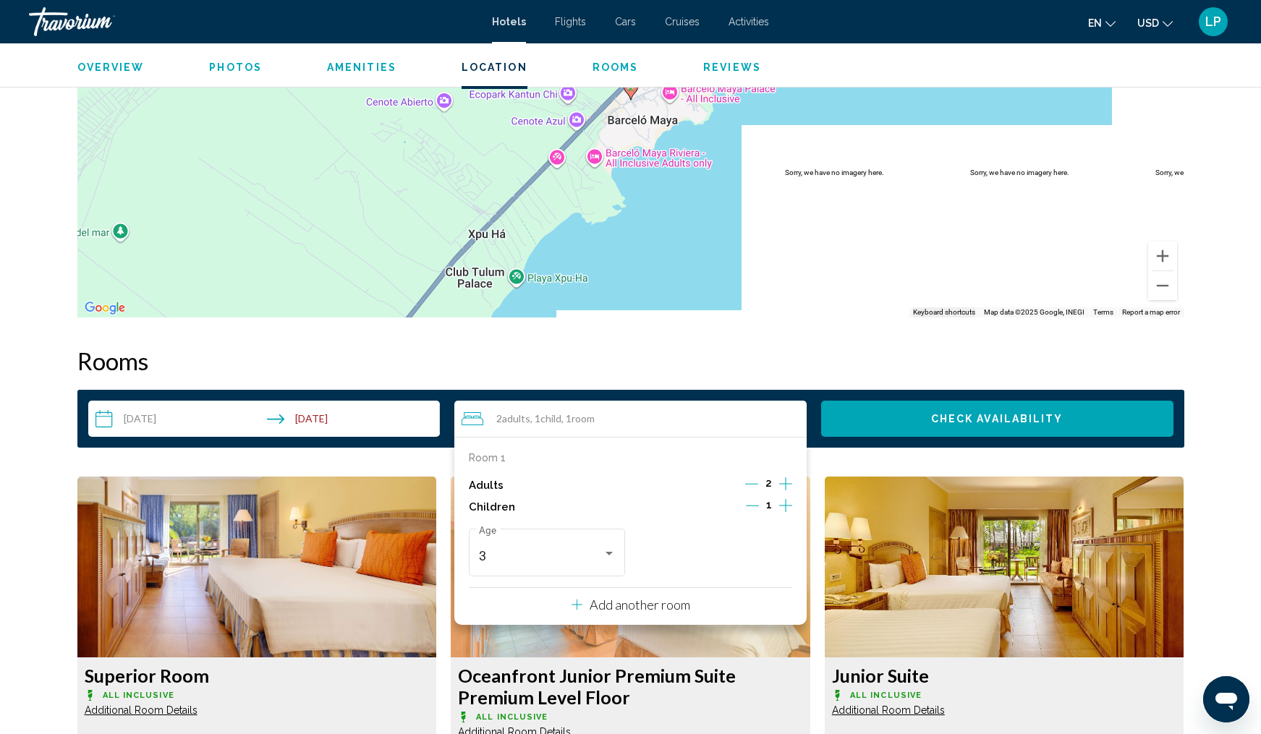
scroll to position [1547, 0]
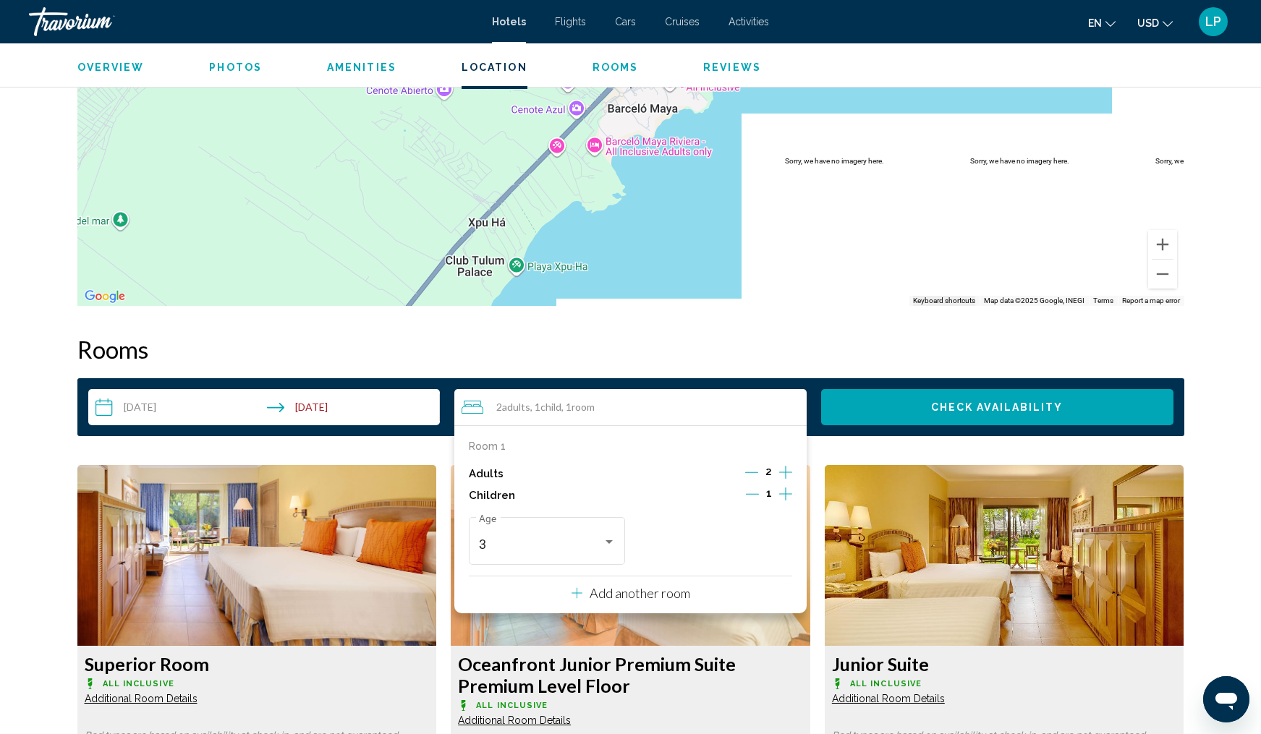
click at [779, 497] on icon "Increment children" at bounding box center [785, 493] width 13 height 17
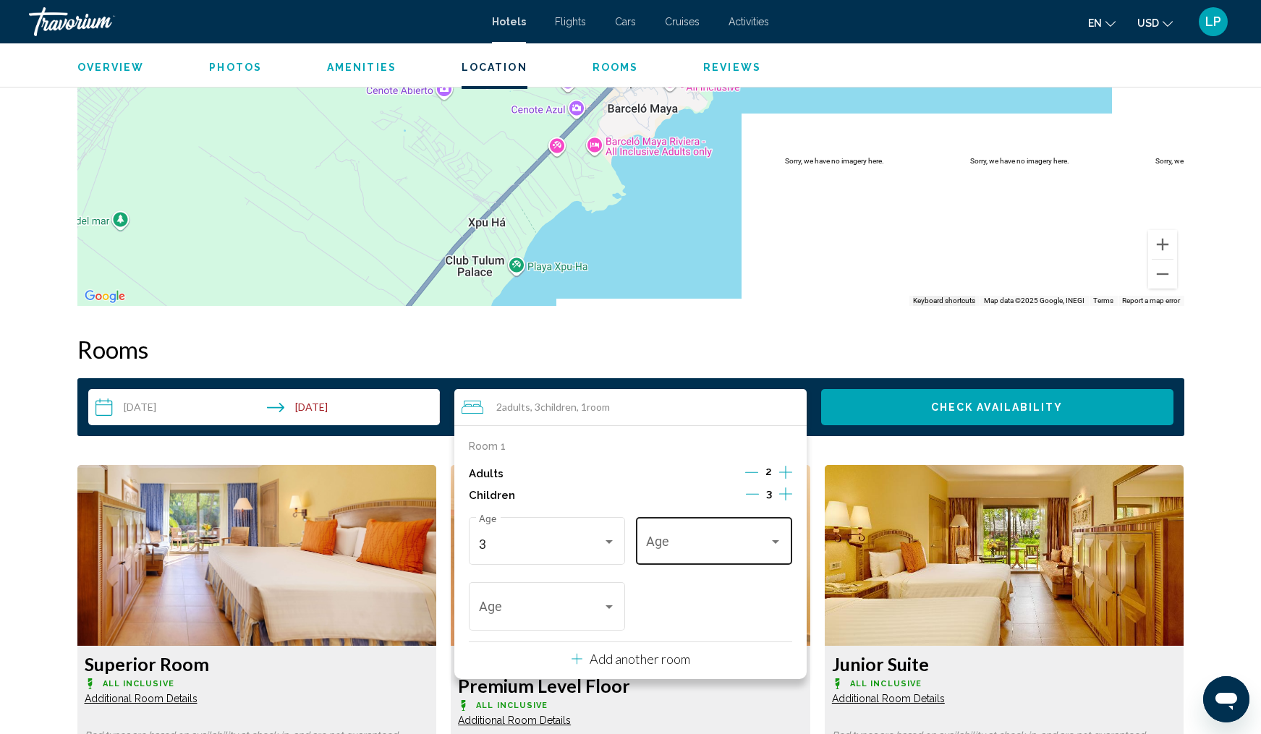
click at [775, 552] on div "Travelers: 2 adults, 3 children" at bounding box center [714, 544] width 137 height 14
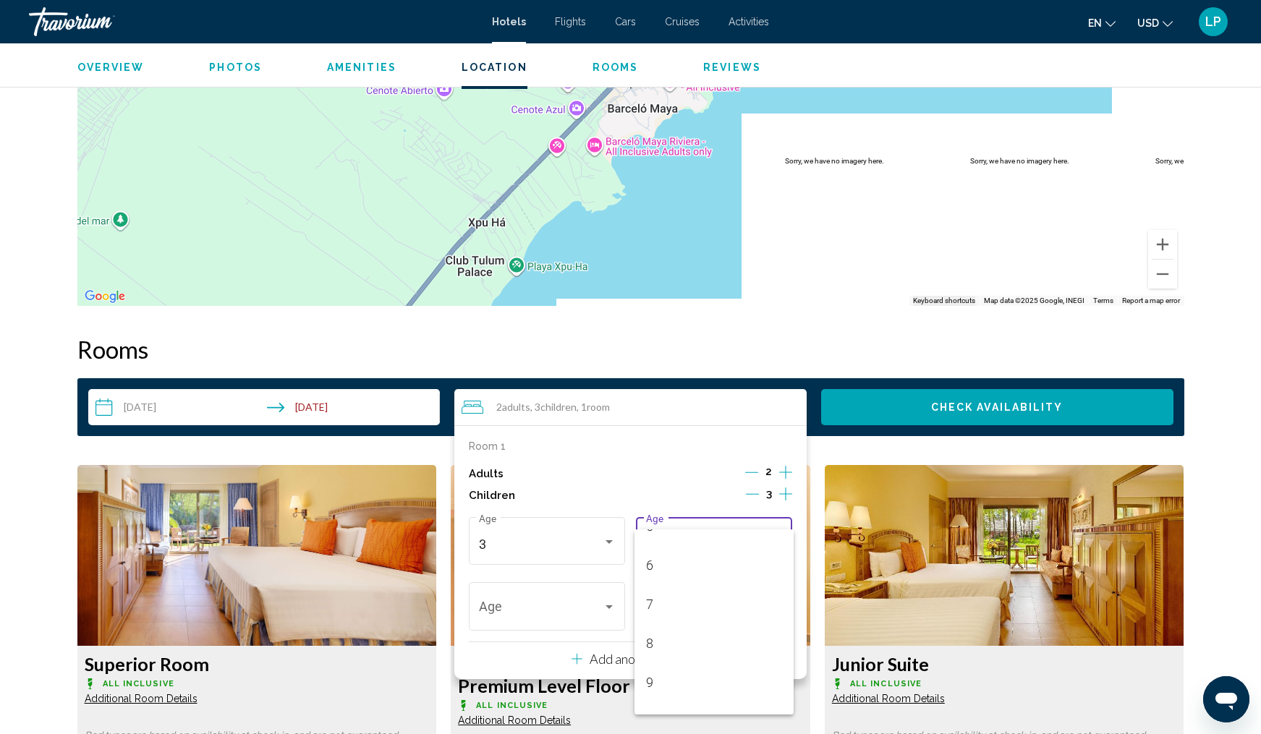
scroll to position [220, 0]
click at [708, 678] on span "9" at bounding box center [714, 680] width 137 height 39
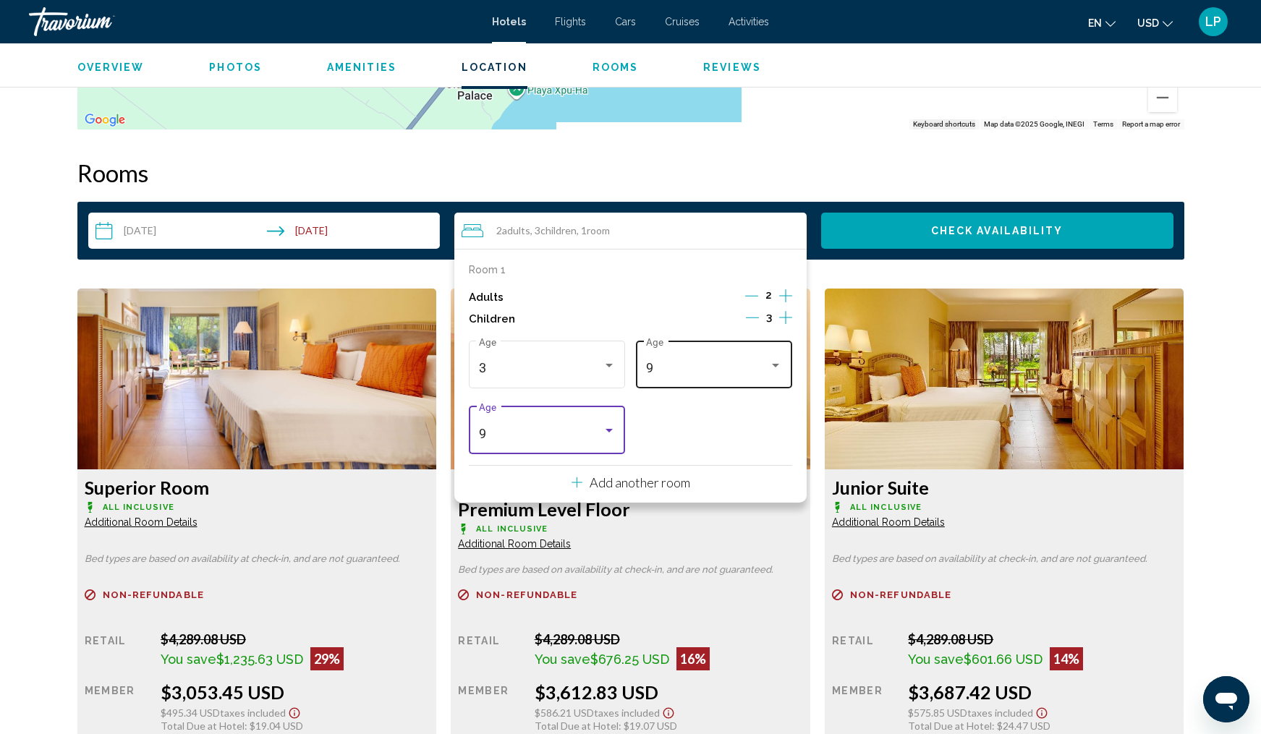
scroll to position [1735, 0]
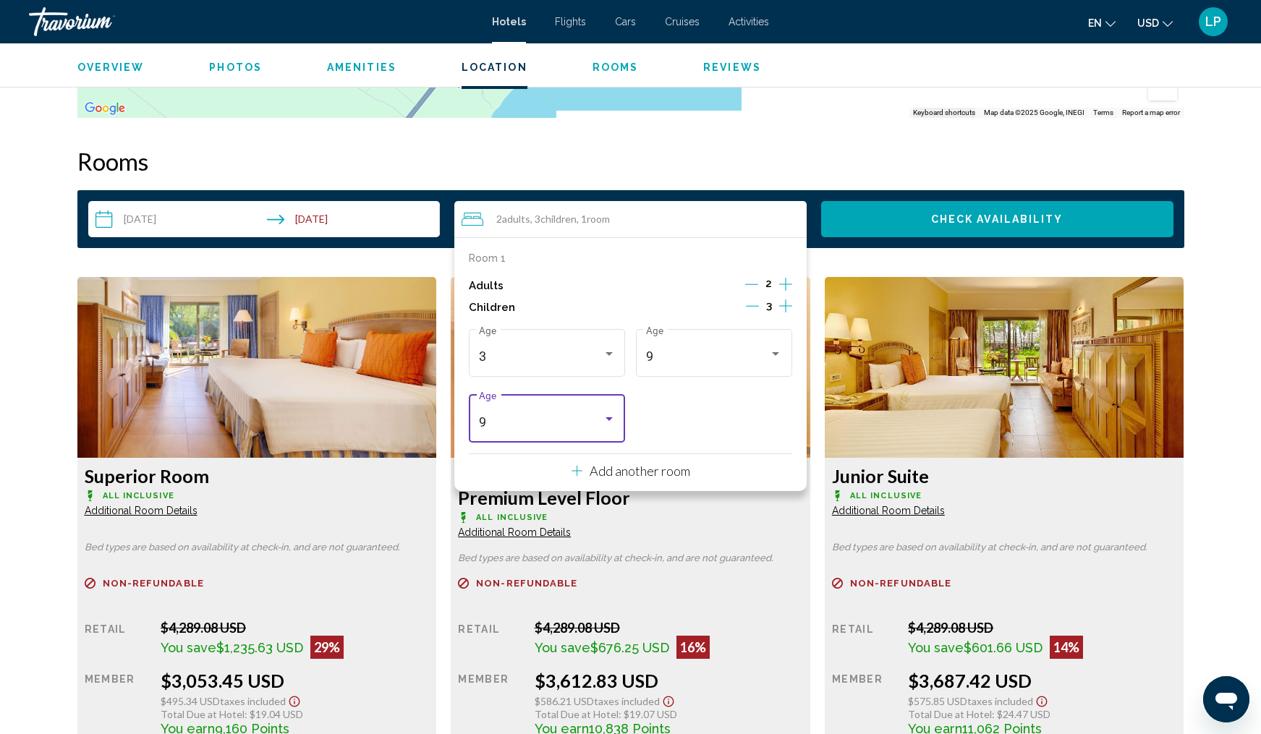
click at [614, 425] on div "Travelers: 2 adults, 3 children" at bounding box center [609, 420] width 13 height 12
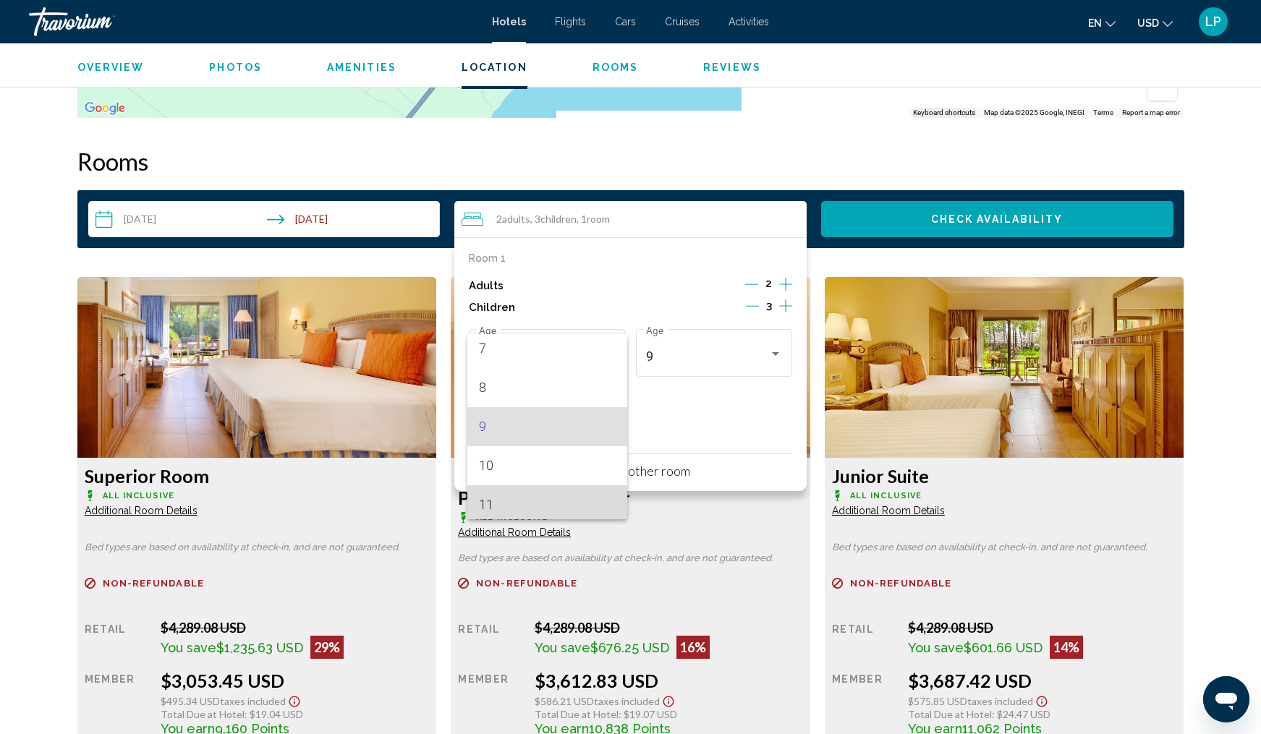
click at [582, 495] on span "11" at bounding box center [547, 504] width 137 height 39
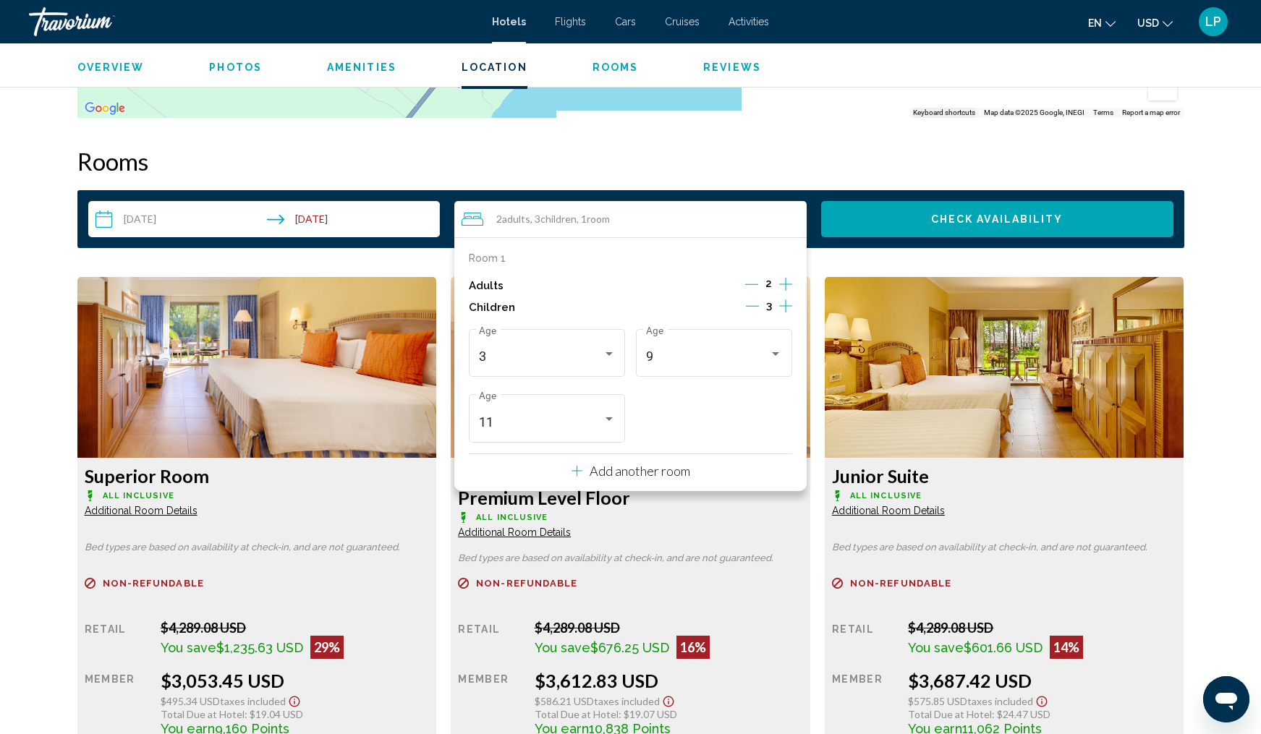
scroll to position [1766, 0]
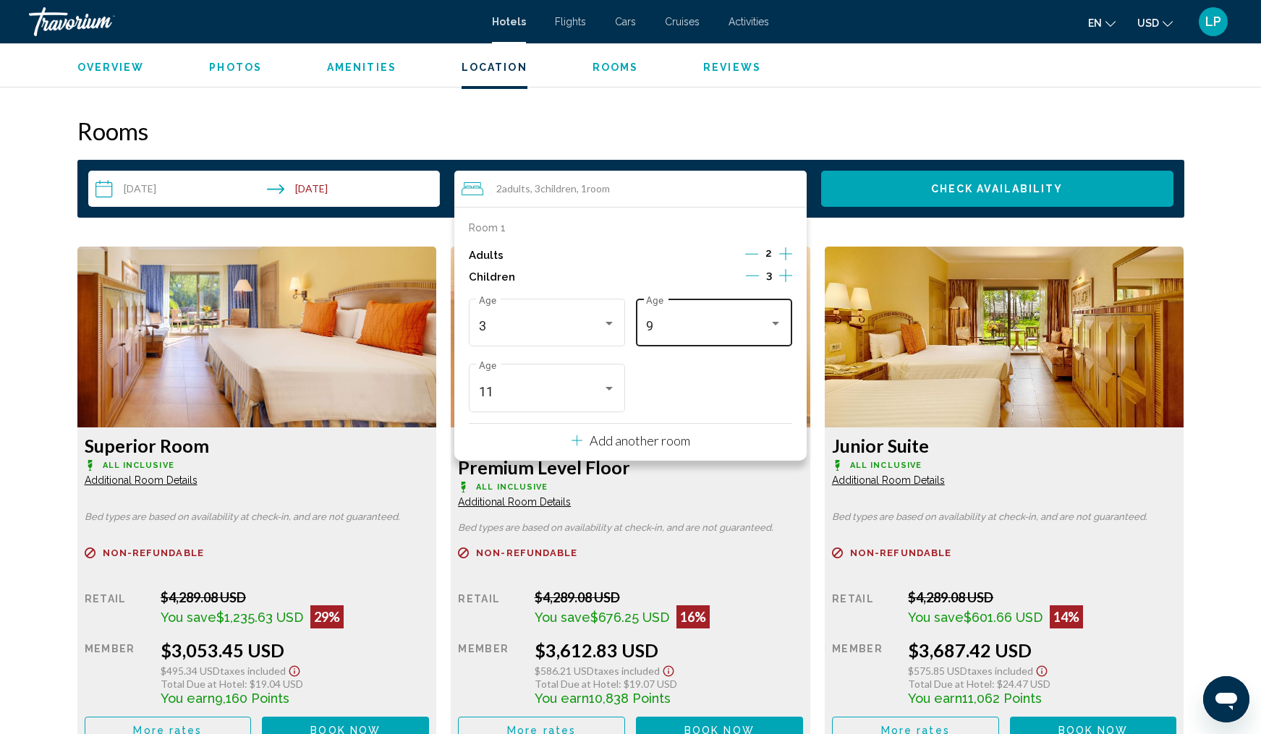
click at [774, 333] on div "9" at bounding box center [714, 326] width 137 height 14
click at [737, 445] on div at bounding box center [630, 367] width 1261 height 734
click at [782, 279] on icon "Increment children" at bounding box center [785, 275] width 13 height 17
click at [780, 395] on div "Travelers: 2 adults, 4 children" at bounding box center [775, 389] width 13 height 12
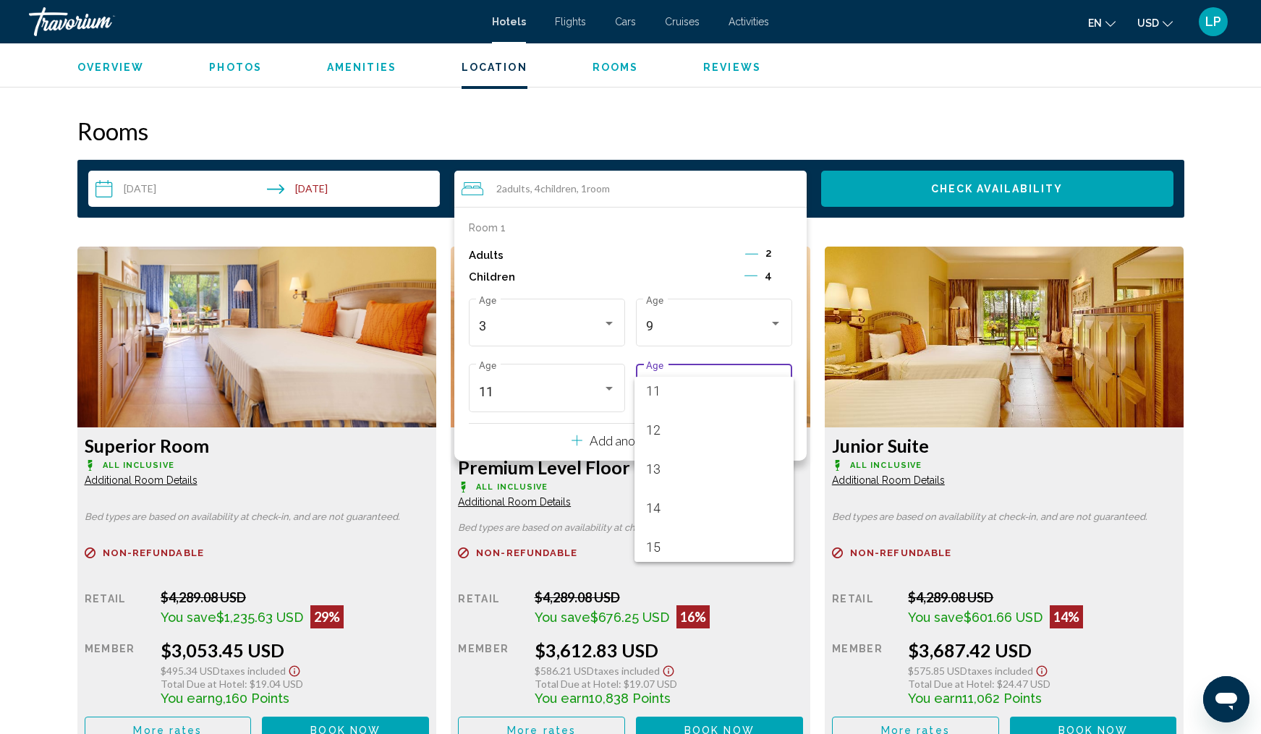
scroll to position [452, 0]
click at [720, 480] on span "14" at bounding box center [714, 491] width 137 height 39
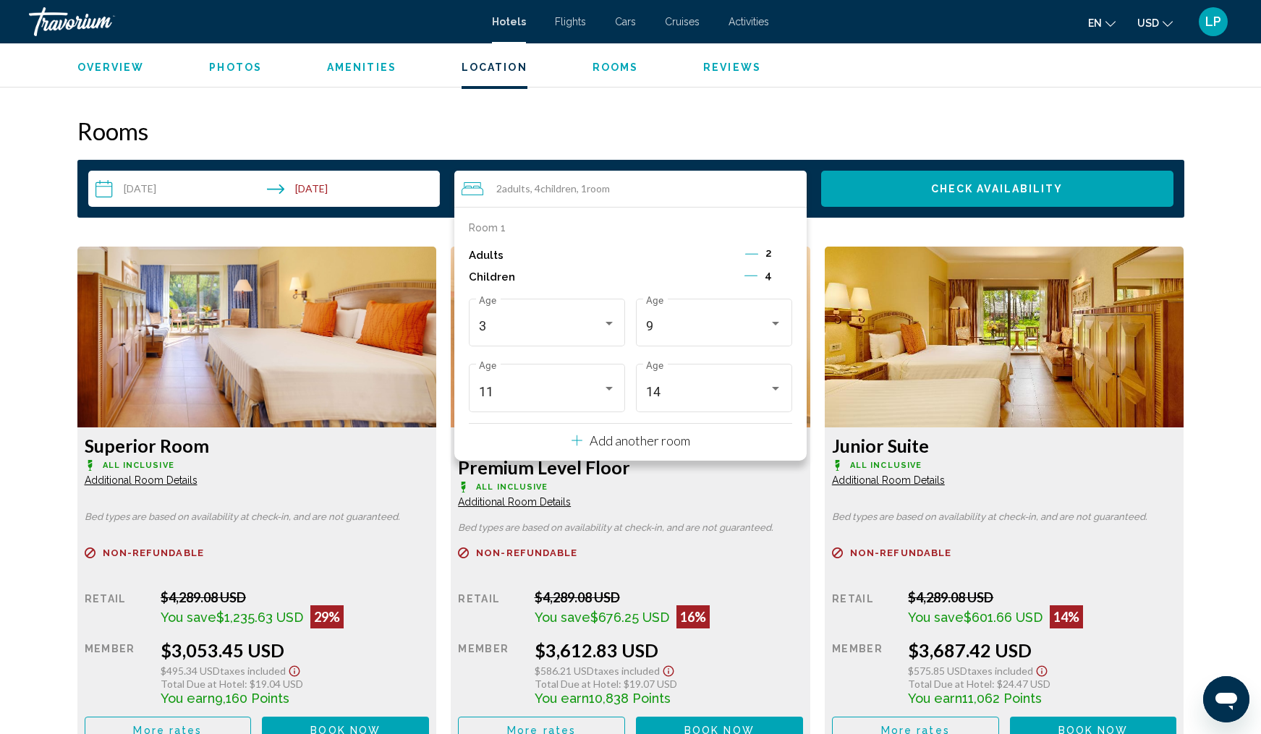
click at [755, 256] on icon "Decrement adults" at bounding box center [751, 253] width 13 height 13
click at [788, 258] on icon "Increment adults" at bounding box center [785, 253] width 13 height 17
click at [753, 279] on icon "Decrement children" at bounding box center [750, 275] width 13 height 13
click at [660, 448] on p "Add another room" at bounding box center [639, 441] width 101 height 16
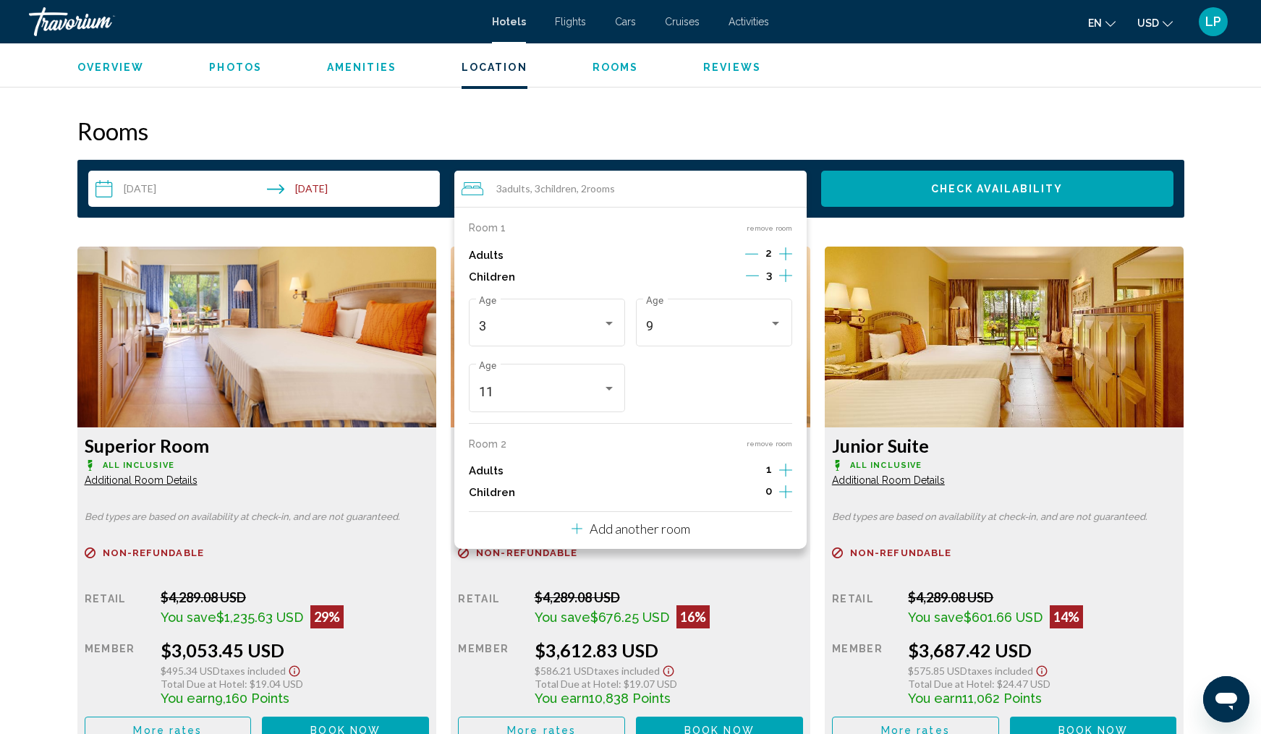
click at [784, 260] on icon "Increment adults" at bounding box center [785, 253] width 13 height 13
click at [784, 284] on icon "Increment children" at bounding box center [785, 275] width 13 height 17
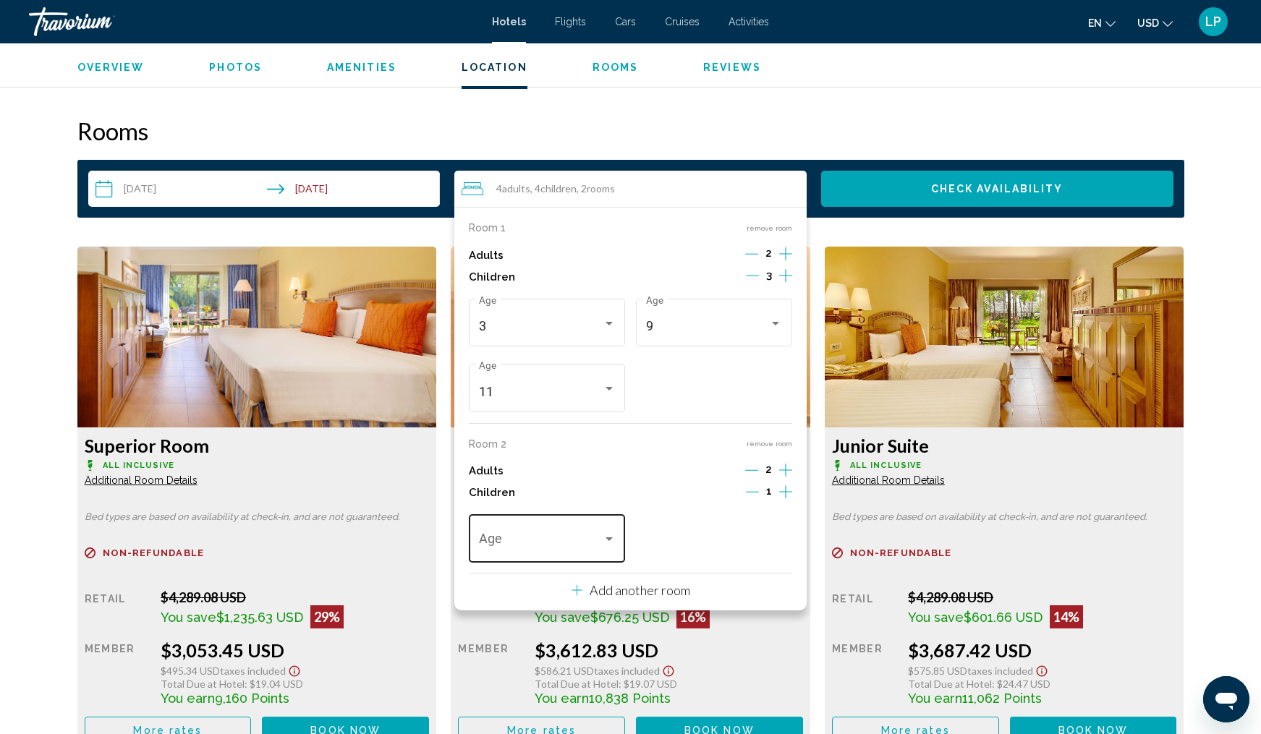
click at [611, 541] on div "Travelers: 4 adults, 4 children" at bounding box center [608, 539] width 7 height 4
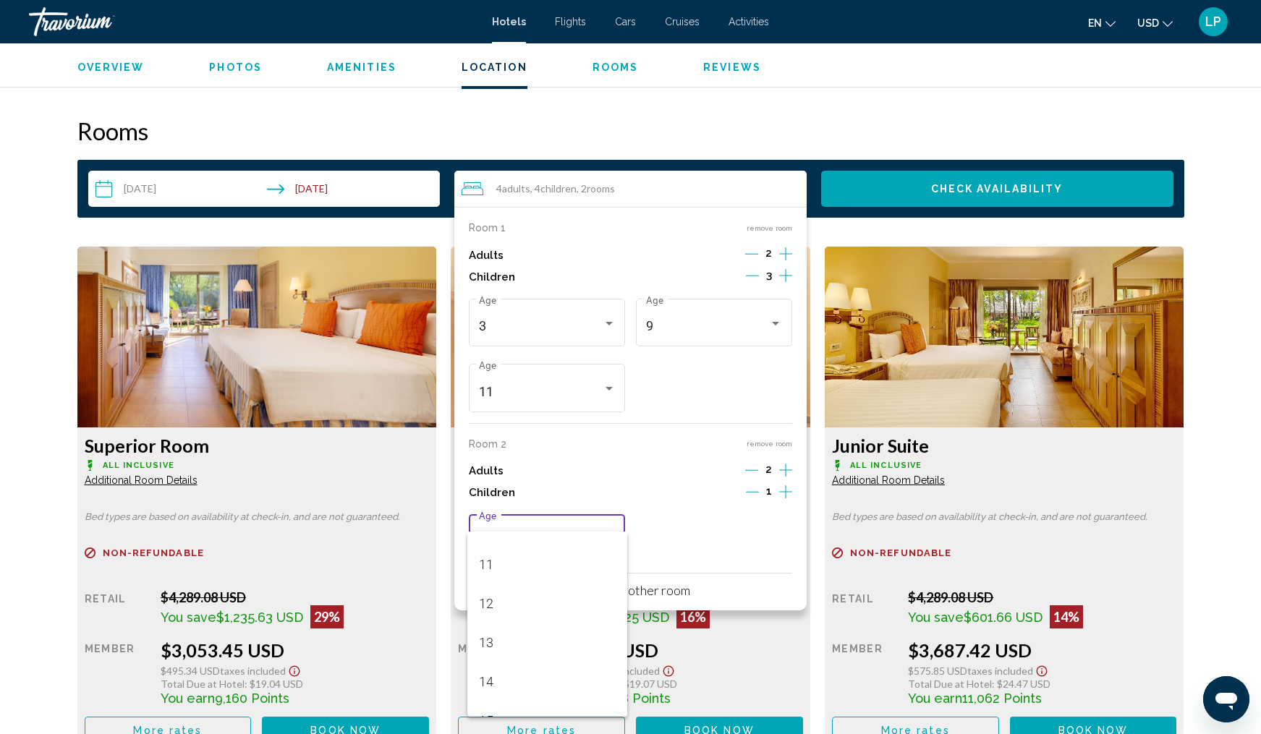
scroll to position [426, 0]
click at [555, 677] on span "14" at bounding box center [547, 671] width 137 height 39
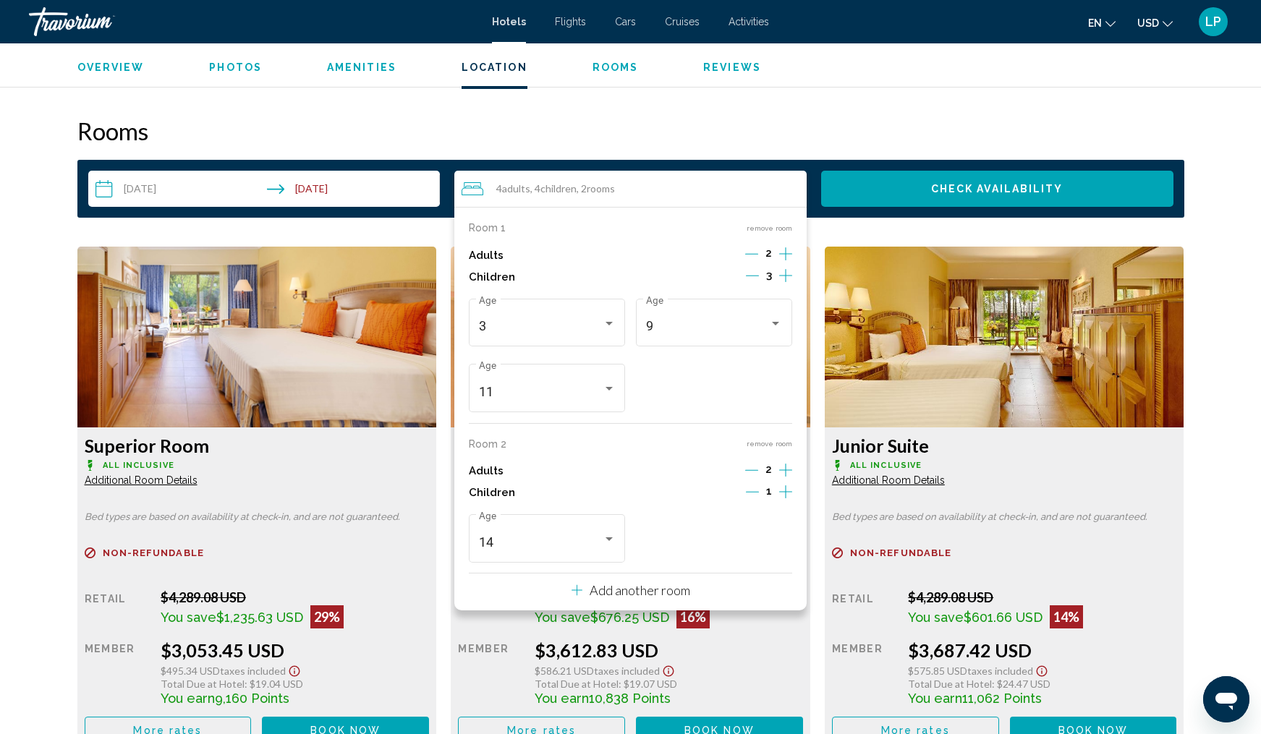
click at [785, 284] on icon "Increment children" at bounding box center [785, 275] width 13 height 17
click at [778, 545] on div "Travelers: 4 adults, 5 children" at bounding box center [775, 540] width 13 height 12
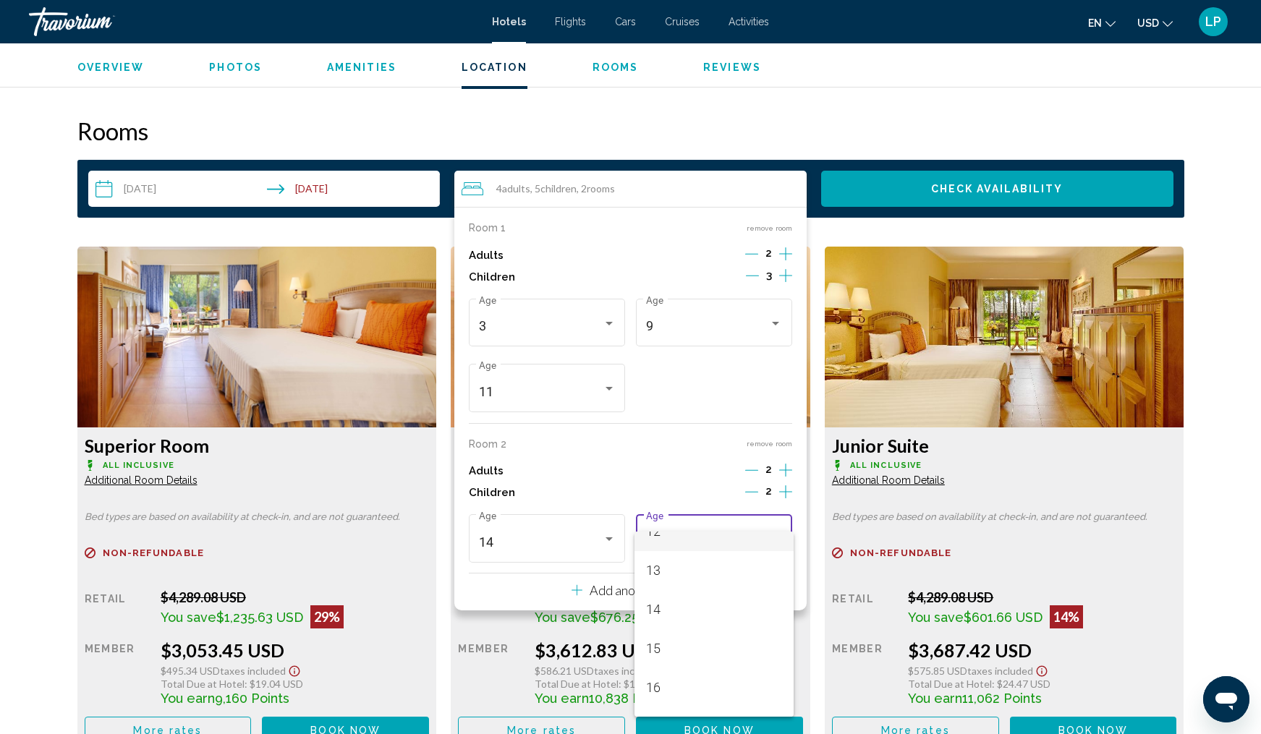
scroll to position [489, 0]
click at [720, 673] on span "16" at bounding box center [714, 687] width 137 height 39
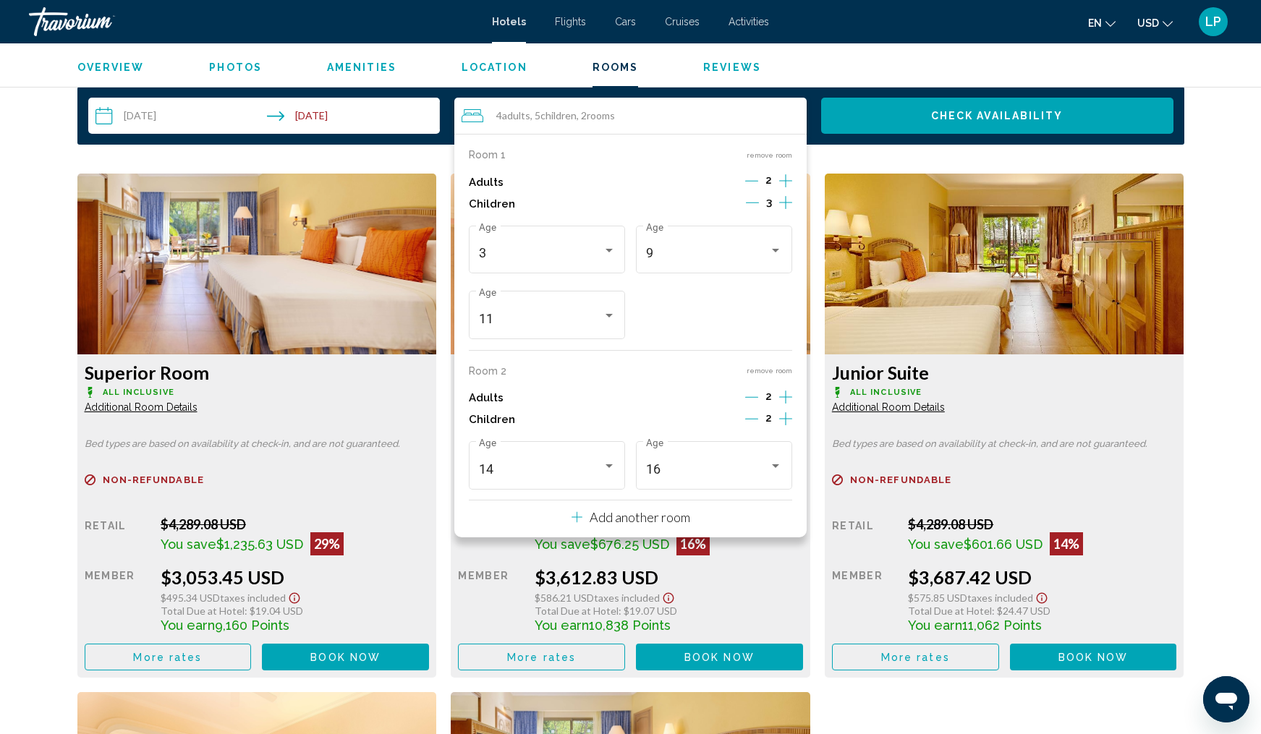
scroll to position [1839, 0]
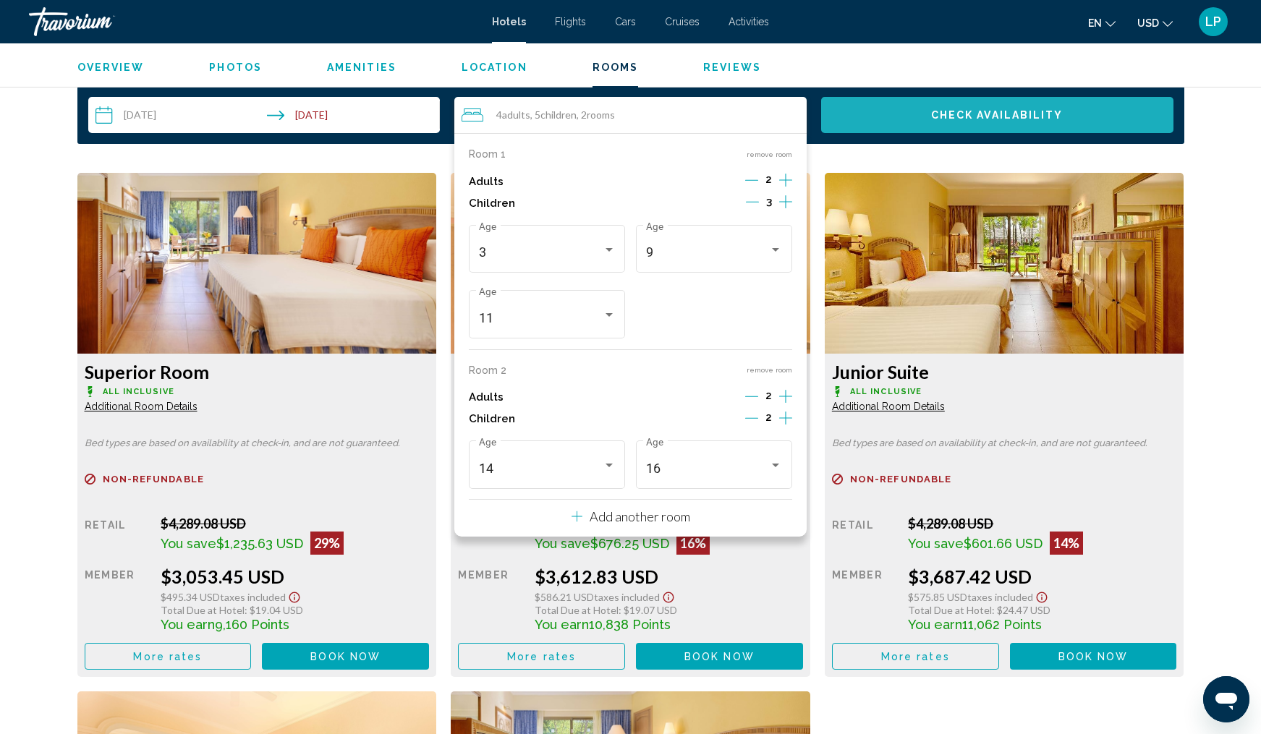
click at [972, 115] on span "Check Availability" at bounding box center [997, 116] width 132 height 12
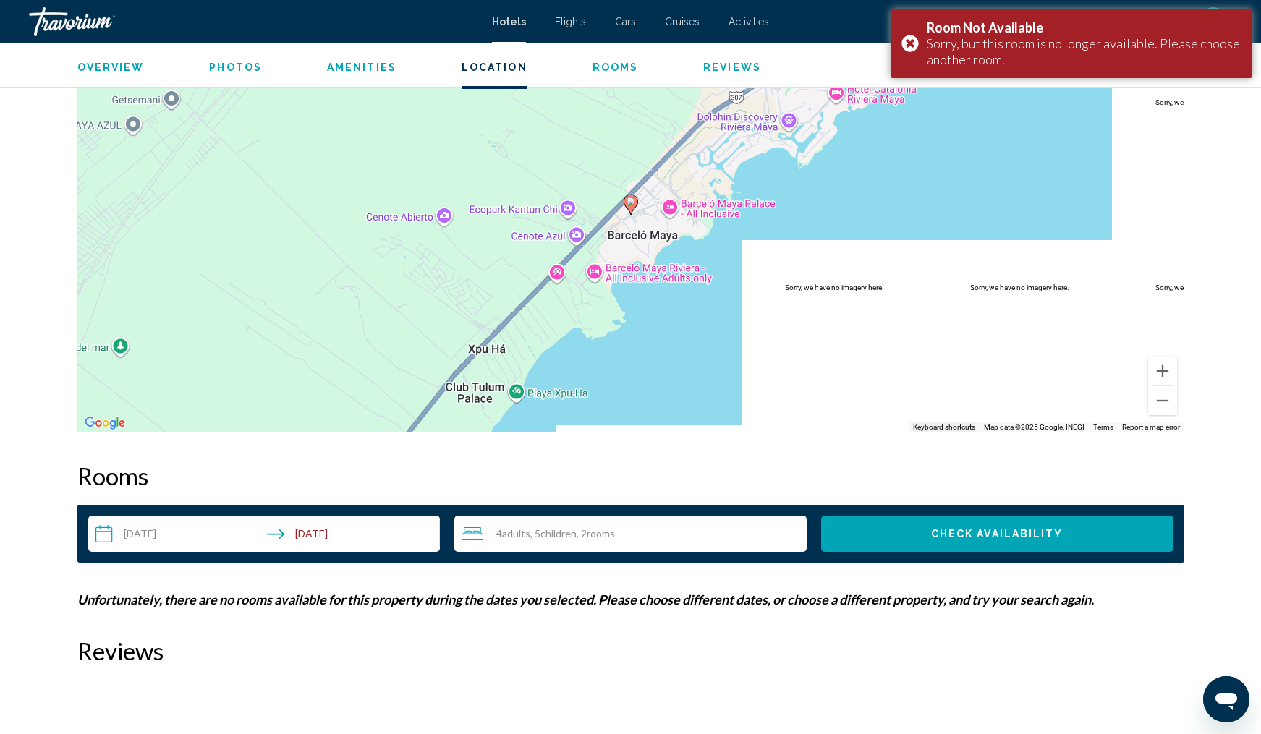
scroll to position [1420, 0]
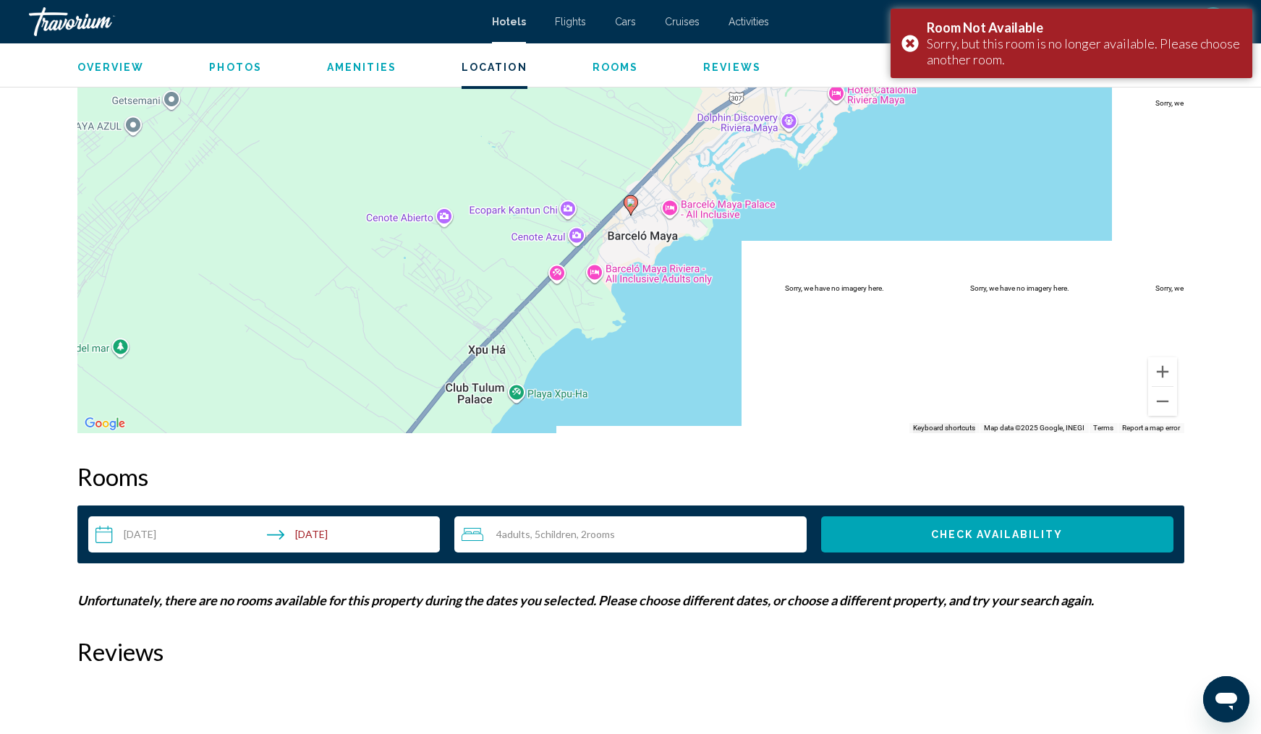
click at [615, 535] on span "rooms" at bounding box center [601, 534] width 28 height 12
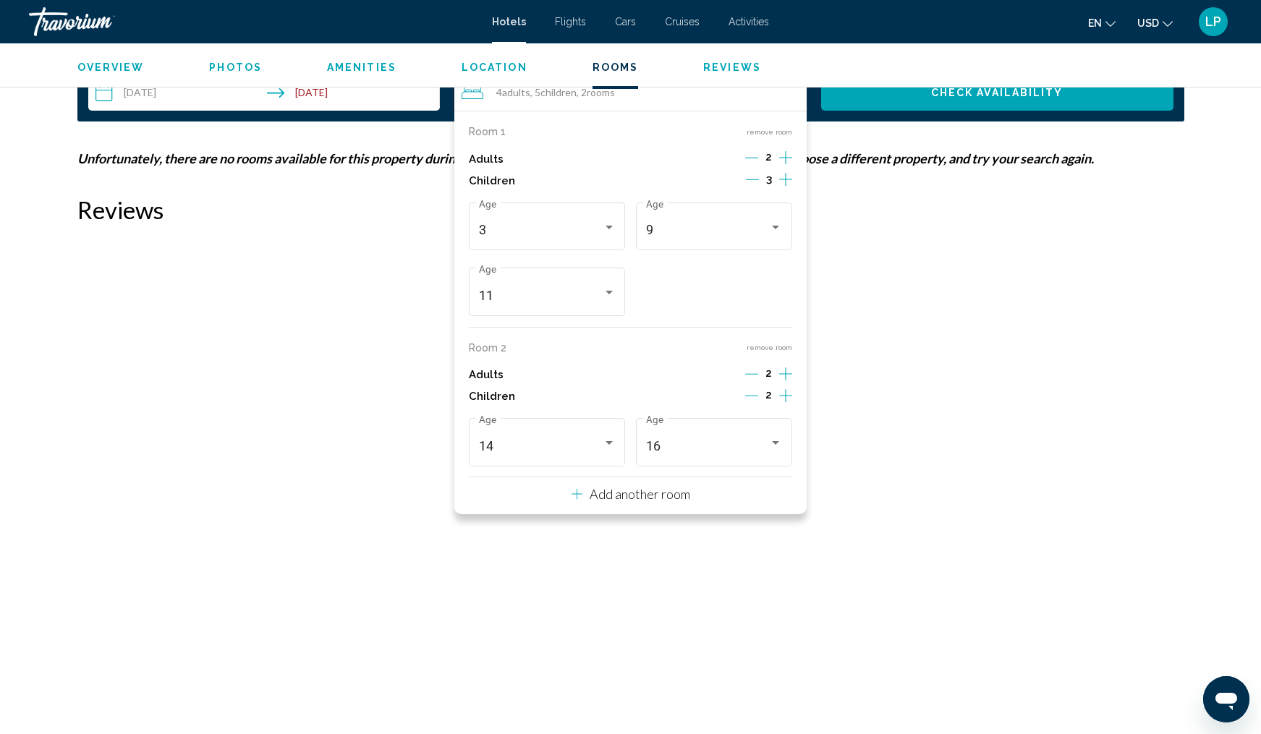
scroll to position [1865, 0]
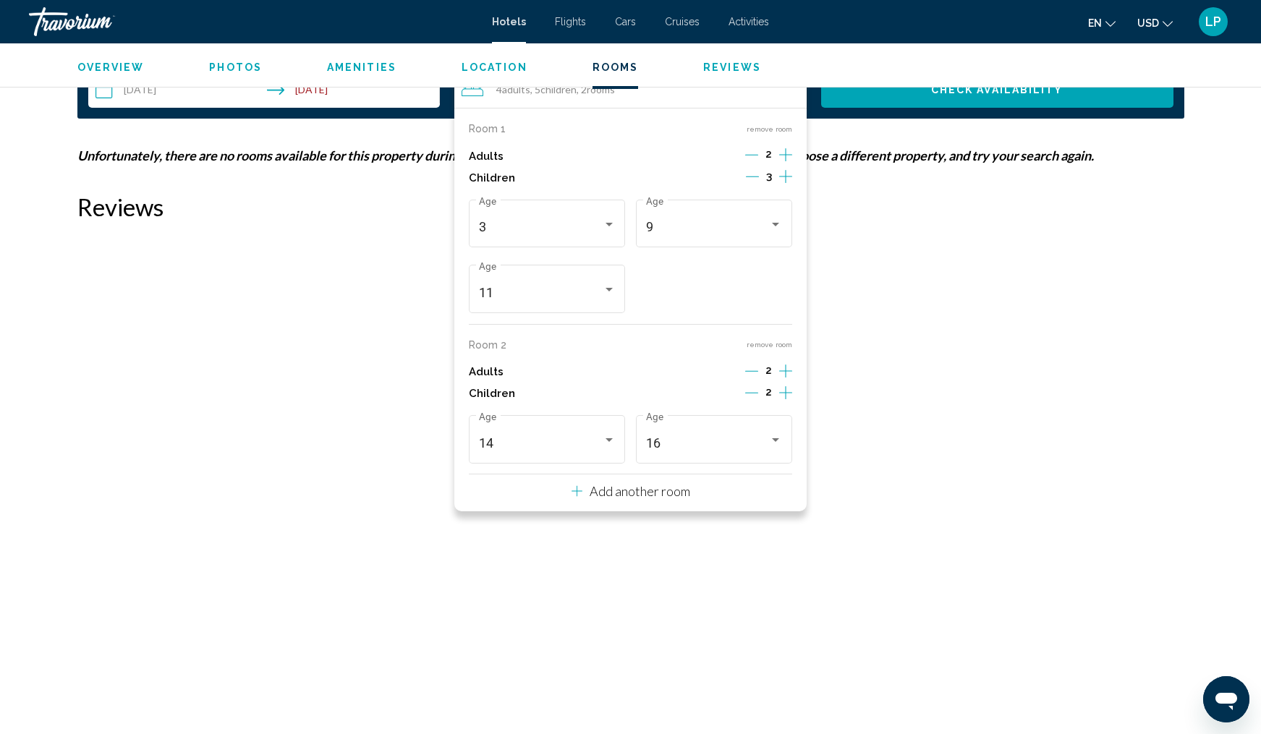
click at [763, 349] on button "remove room" at bounding box center [769, 344] width 46 height 9
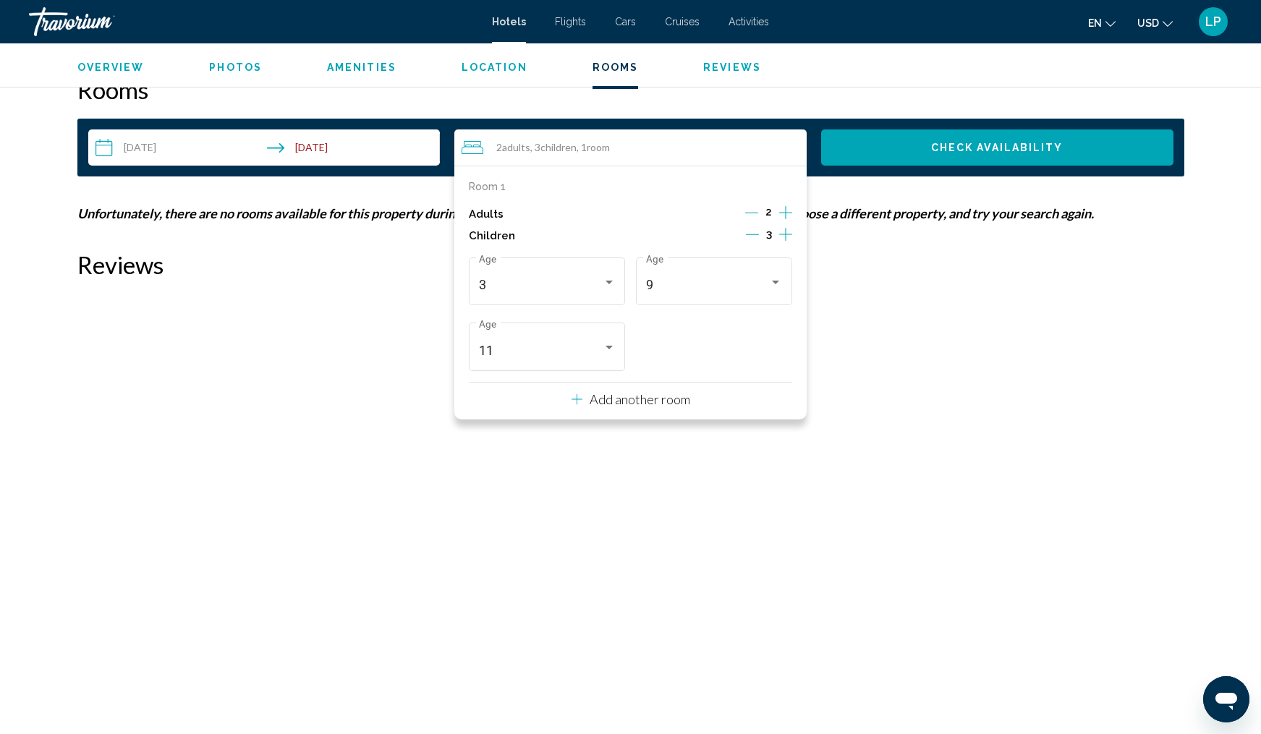
scroll to position [1805, 0]
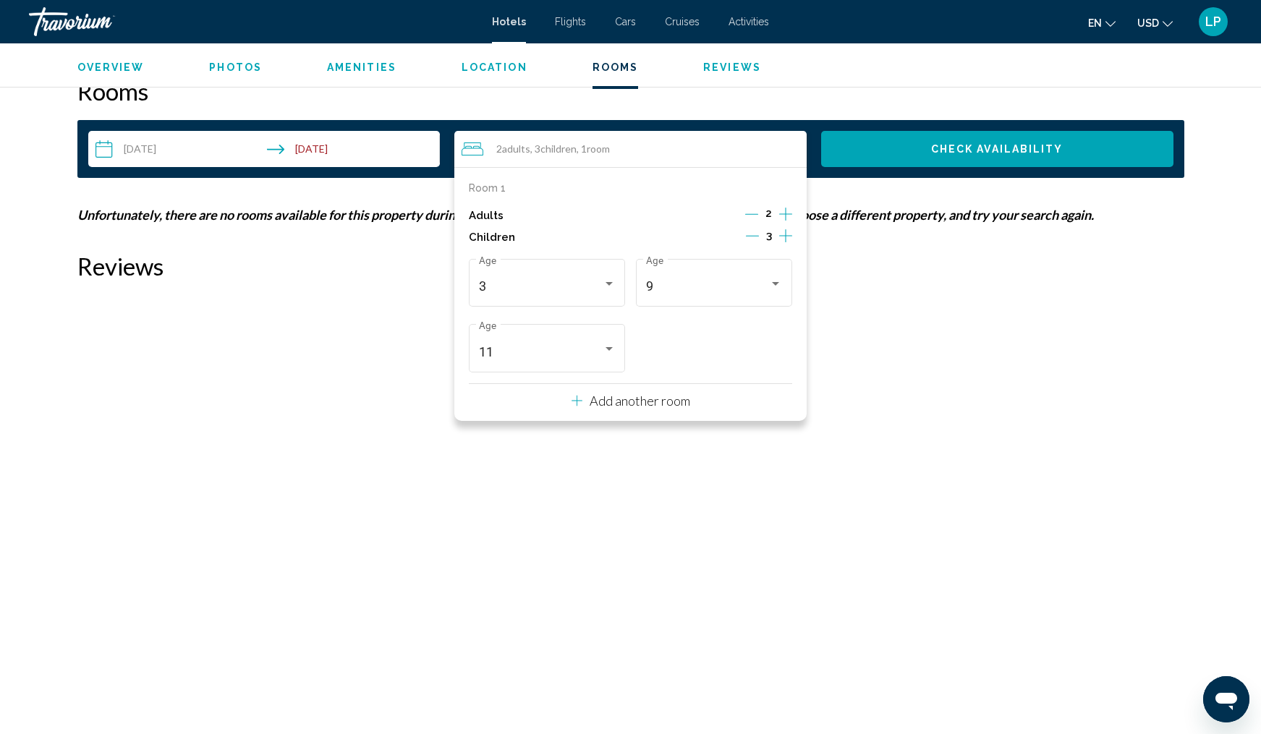
click at [897, 148] on button "Check Availability" at bounding box center [997, 149] width 352 height 36
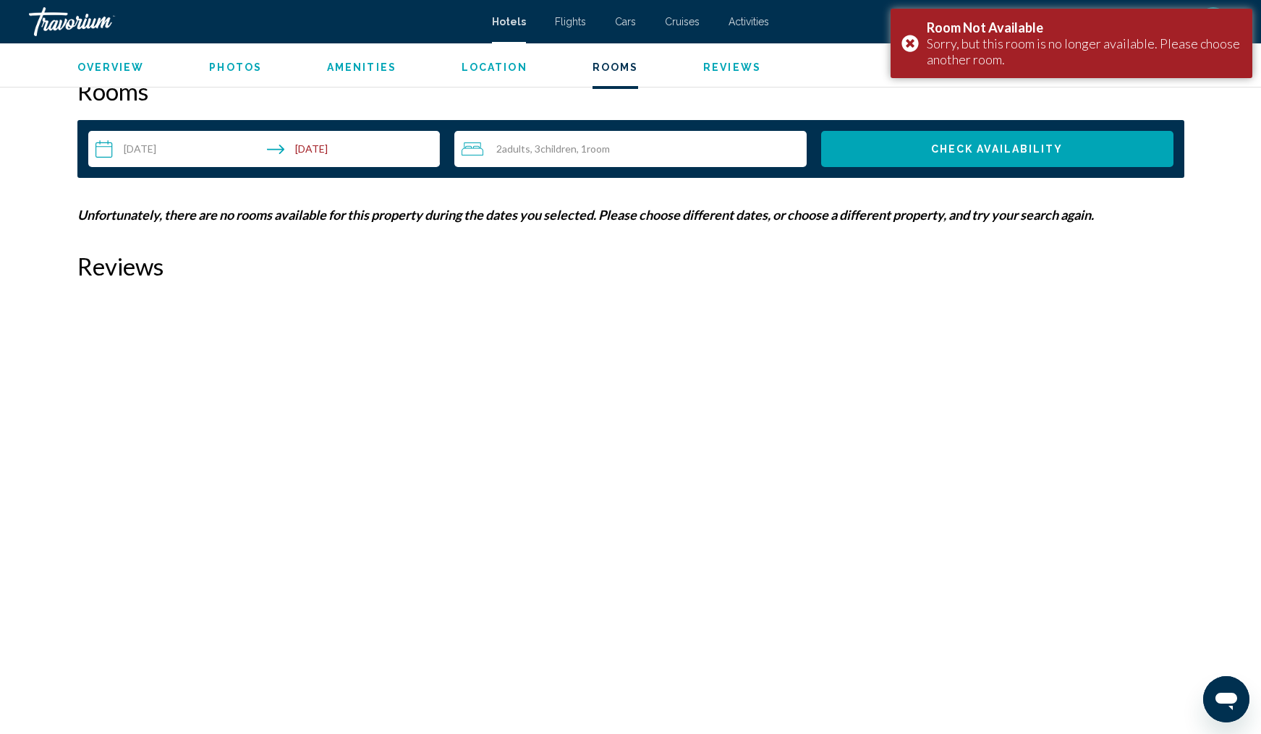
click at [625, 139] on div "2 Adult Adults , 3 Child Children , 1 Room rooms" at bounding box center [633, 149] width 345 height 36
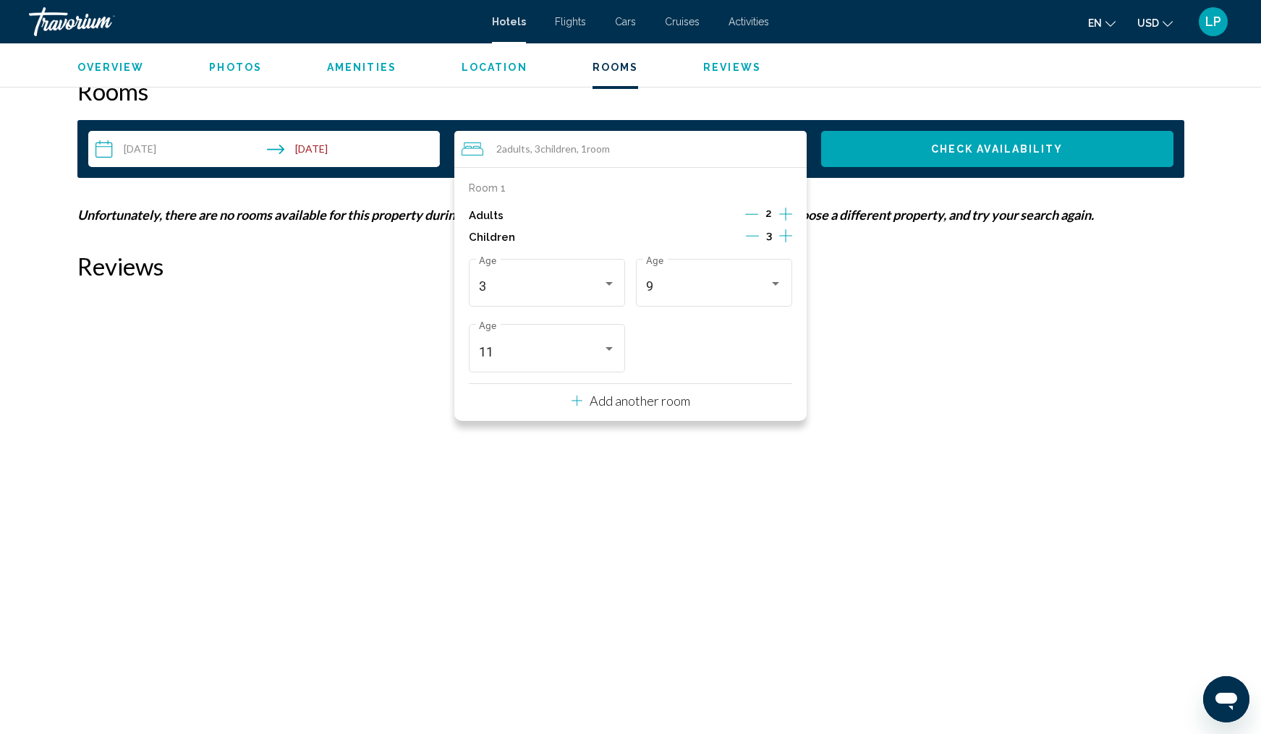
click at [749, 235] on icon "Decrement children" at bounding box center [752, 235] width 13 height 13
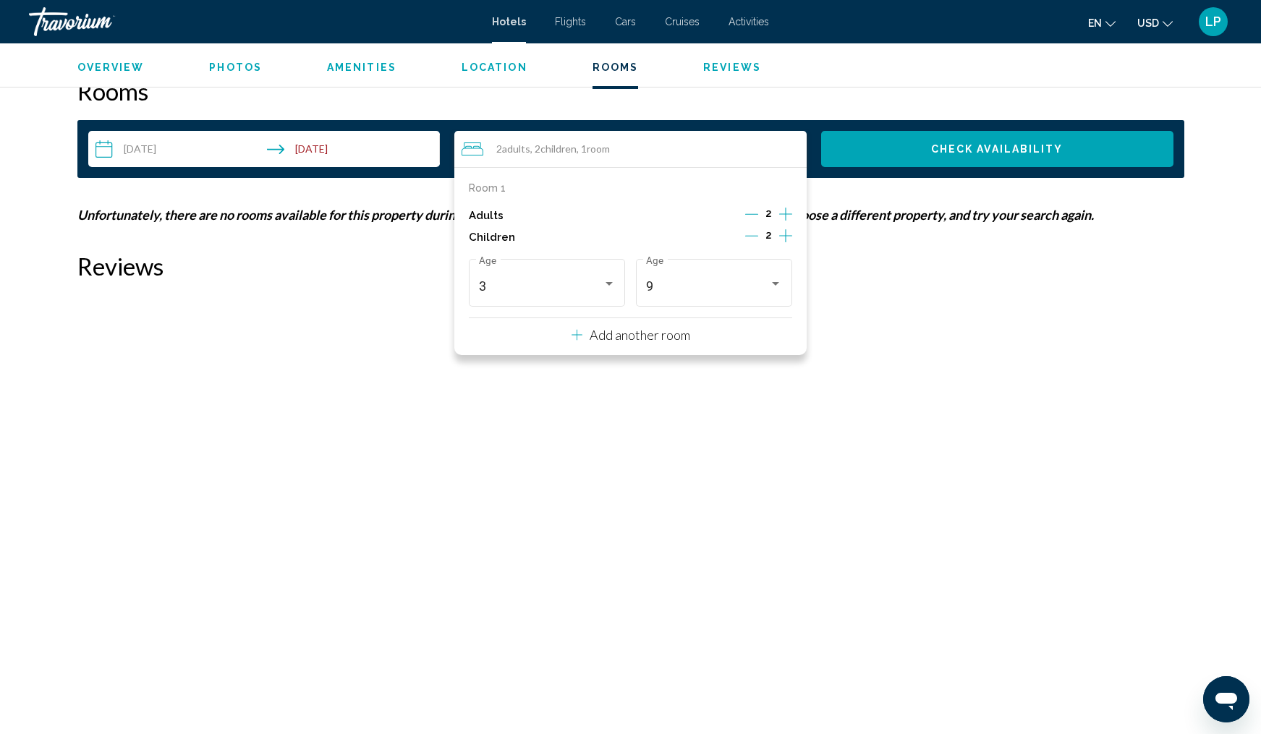
click at [950, 146] on span "Check Availability" at bounding box center [997, 150] width 132 height 12
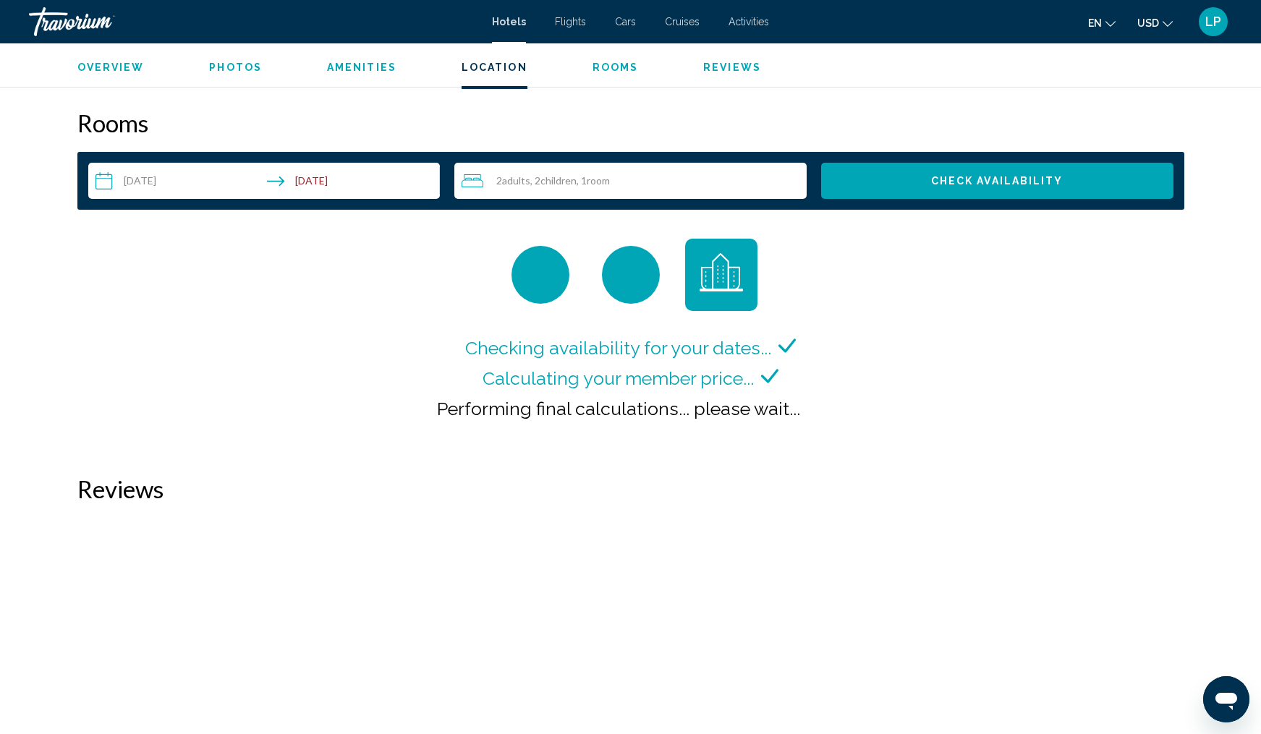
scroll to position [1768, 0]
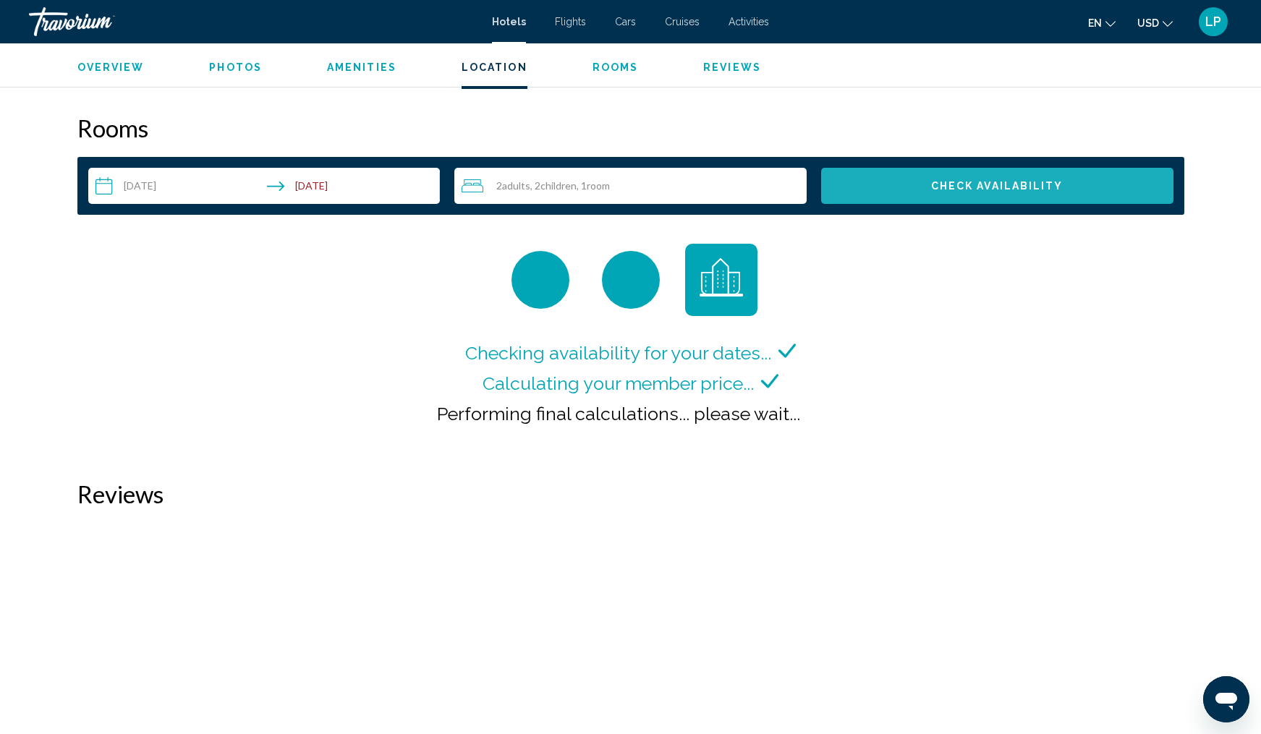
click at [994, 197] on button "Check Availability" at bounding box center [997, 186] width 352 height 36
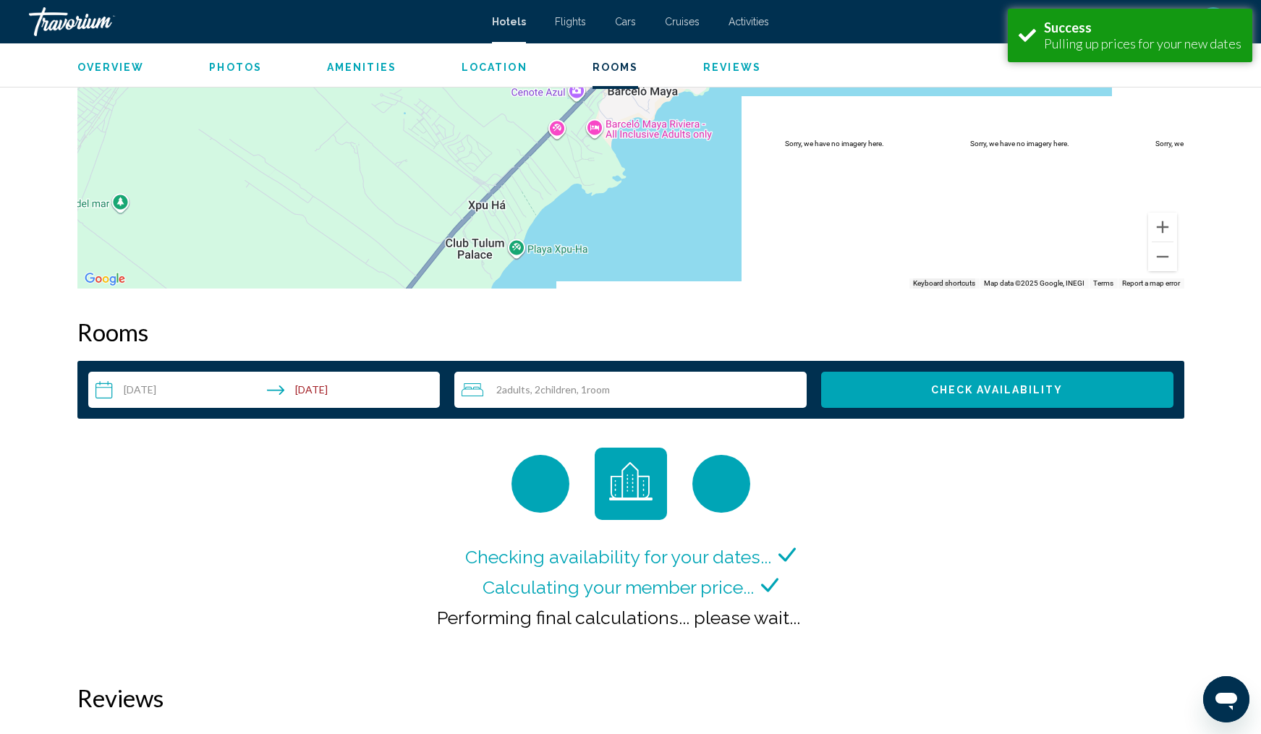
scroll to position [1795, 0]
